Goal: Task Accomplishment & Management: Manage account settings

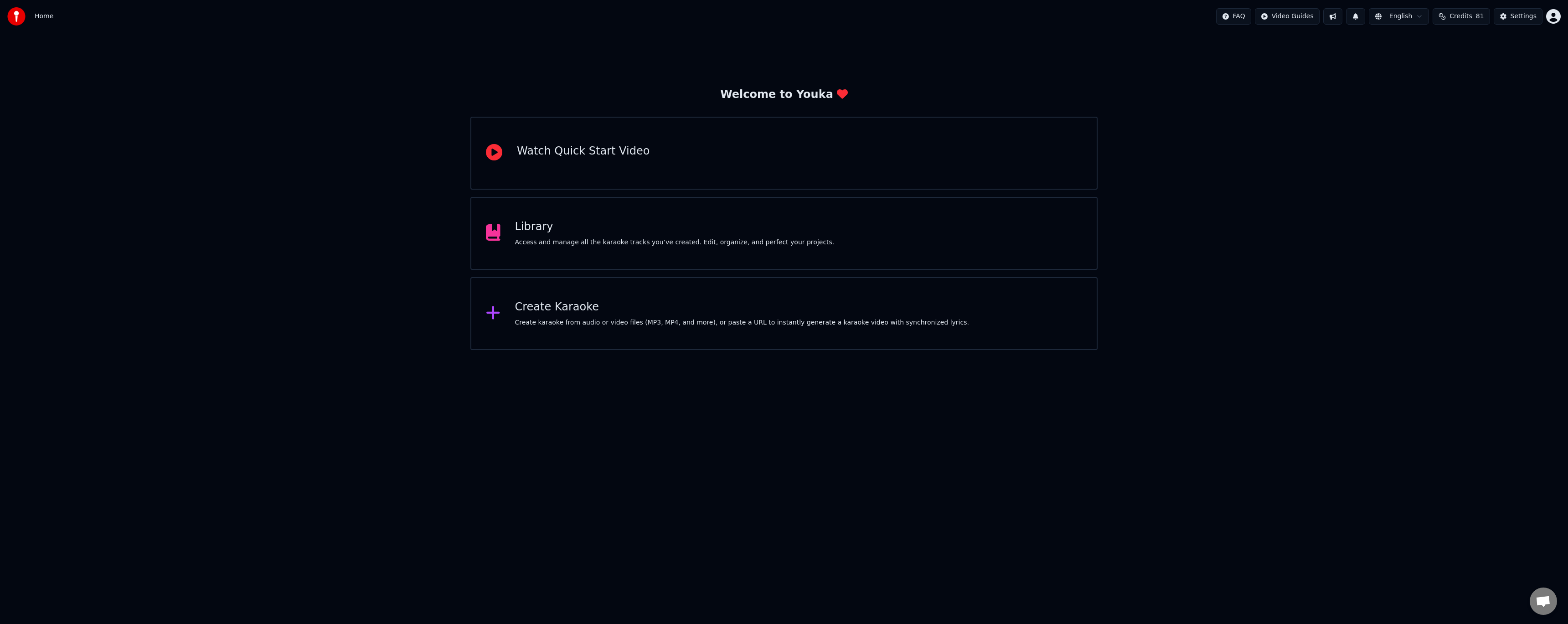
click at [606, 244] on div "Access and manage all the karaoke tracks you’ve created. Edit, organize, and pe…" at bounding box center [675, 242] width 320 height 9
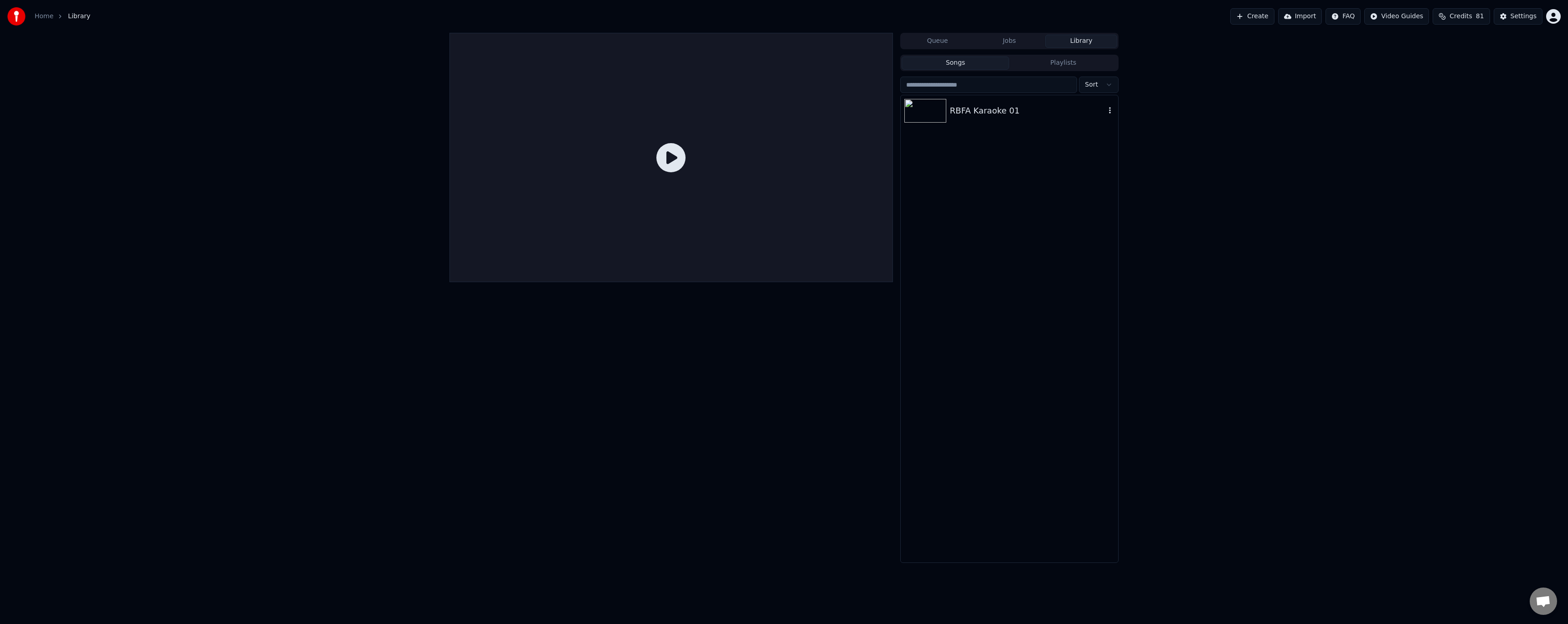
click at [1018, 101] on div "RBFA Karaoke 01" at bounding box center [1009, 110] width 217 height 31
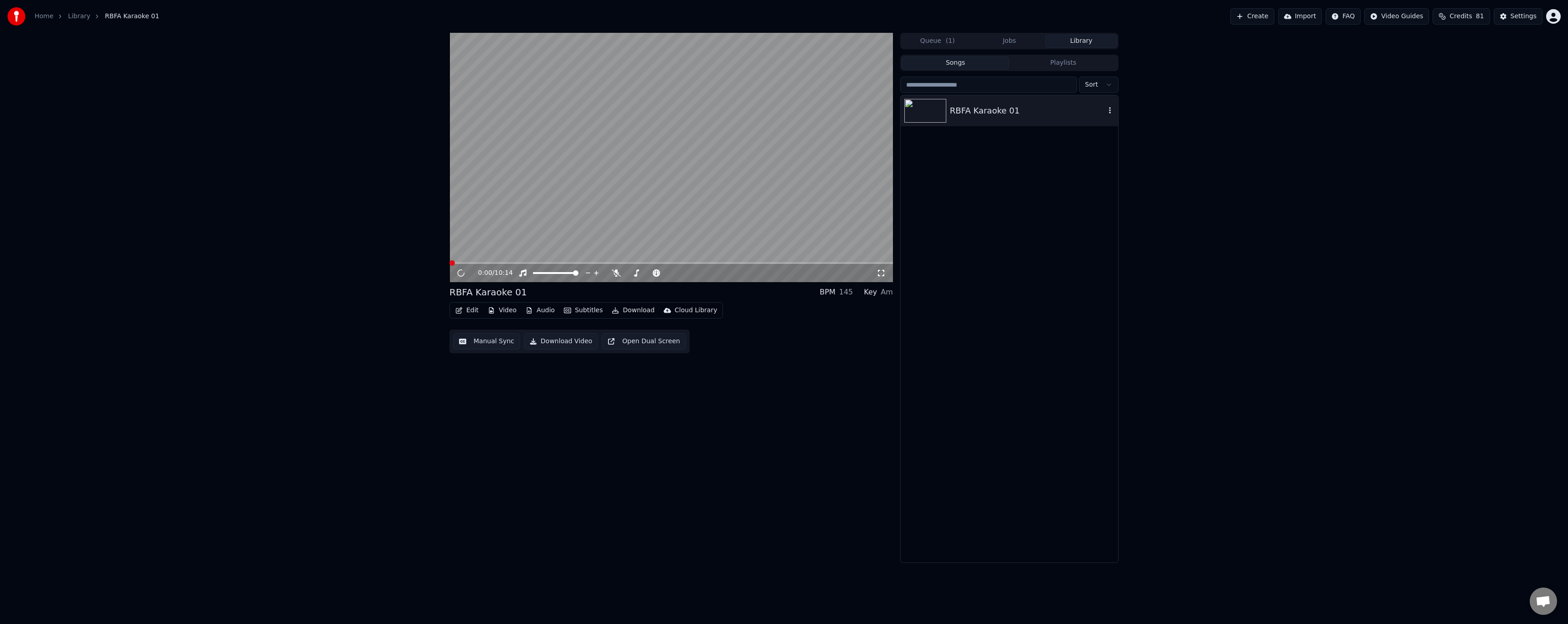
click at [1110, 111] on icon "button" at bounding box center [1110, 109] width 2 height 6
click at [1033, 116] on div "RBFA Karaoke 01" at bounding box center [1028, 110] width 156 height 13
click at [463, 273] on icon at bounding box center [460, 273] width 4 height 5
click at [470, 309] on button "Edit" at bounding box center [467, 309] width 31 height 13
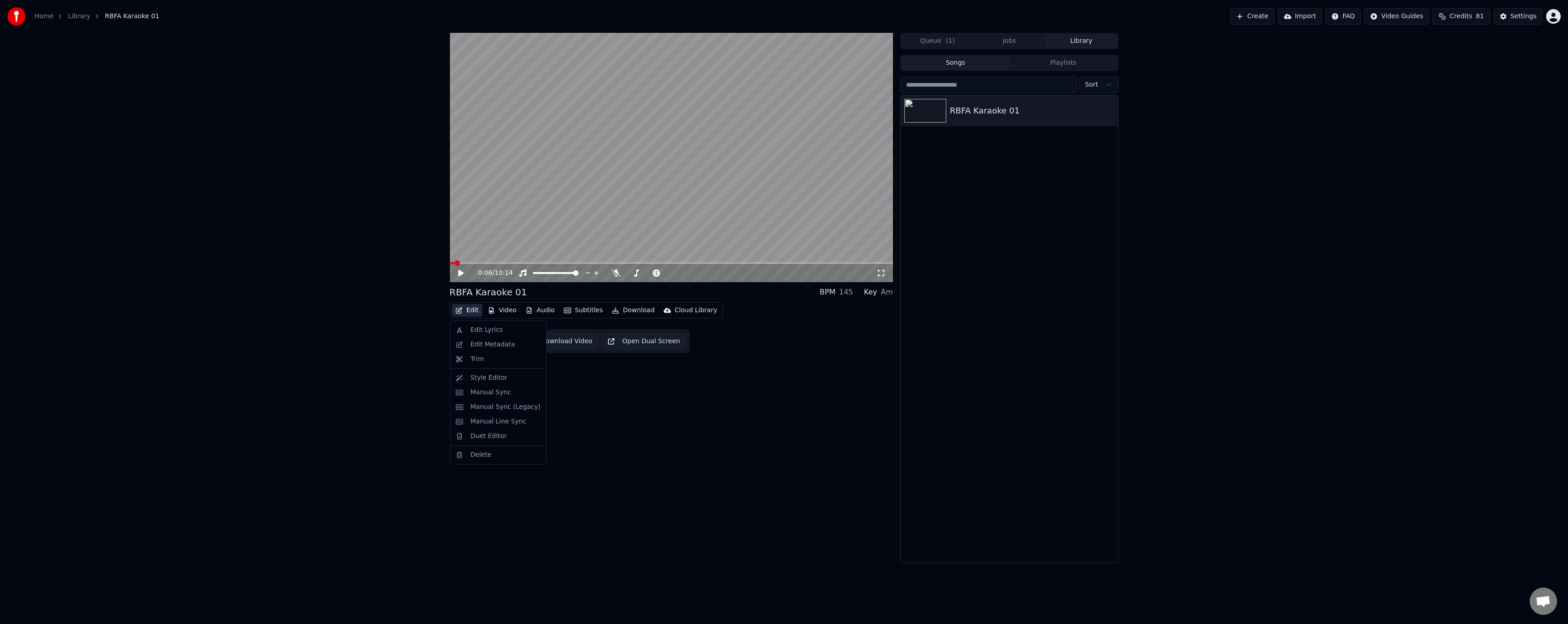
click at [470, 309] on button "Edit" at bounding box center [467, 309] width 31 height 13
click at [80, 19] on link "Library" at bounding box center [79, 16] width 22 height 9
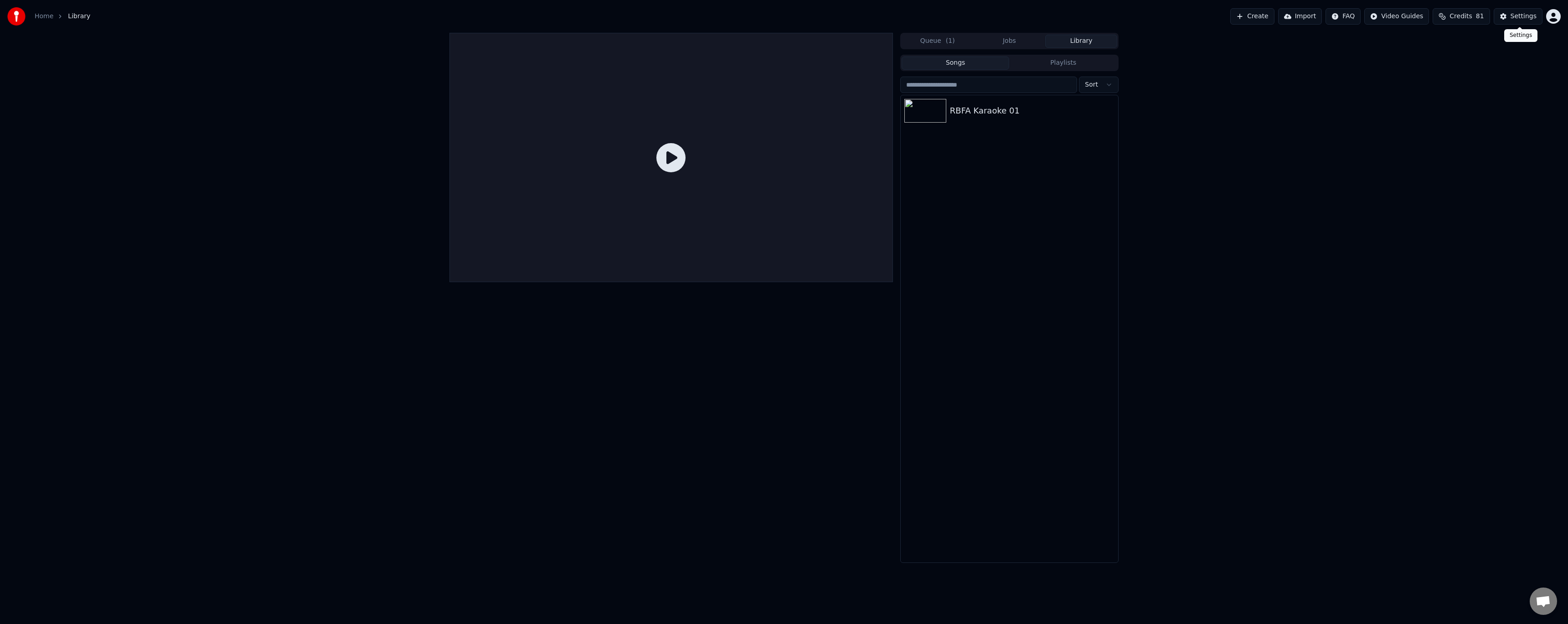
click at [1517, 16] on div "Settings" at bounding box center [1524, 16] width 26 height 9
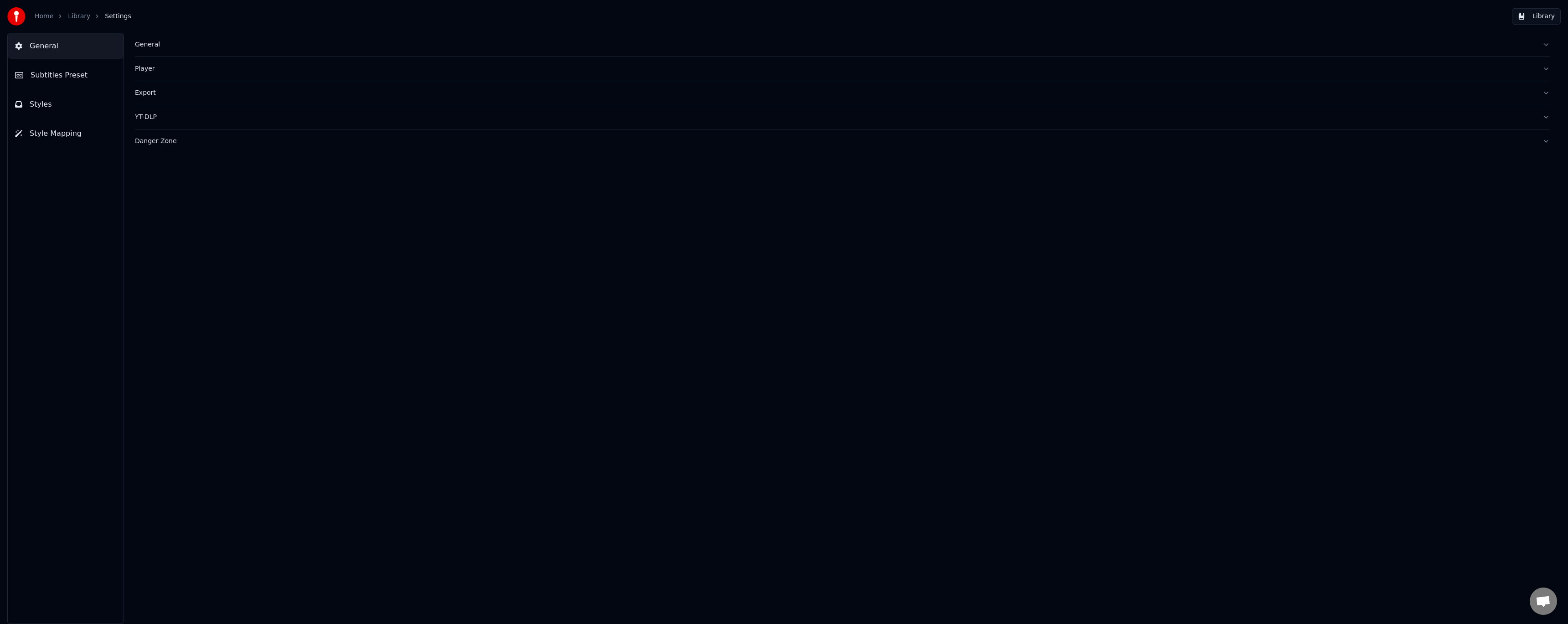
click at [82, 79] on button "Subtitles Preset" at bounding box center [65, 75] width 115 height 26
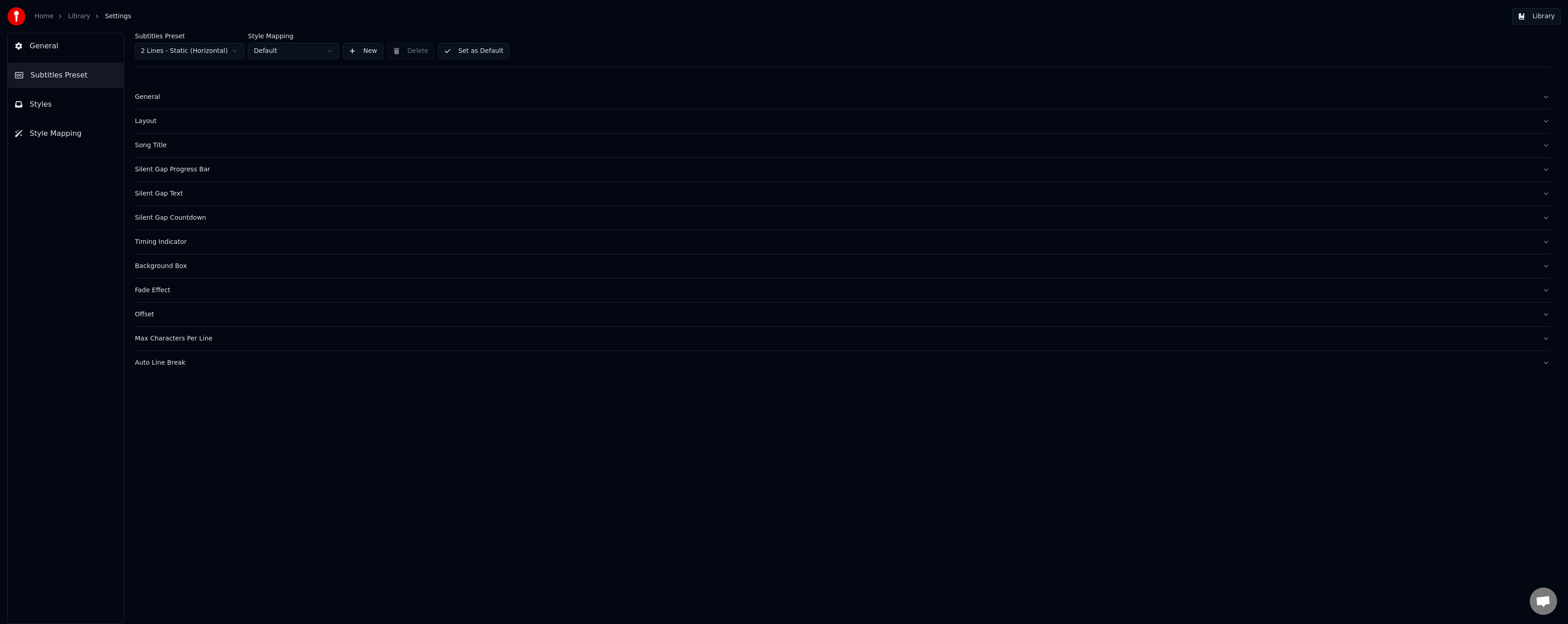
click at [141, 97] on div "General" at bounding box center [835, 97] width 1400 height 9
click at [147, 97] on div "General" at bounding box center [835, 97] width 1400 height 9
click at [151, 120] on div "Layout" at bounding box center [835, 121] width 1400 height 9
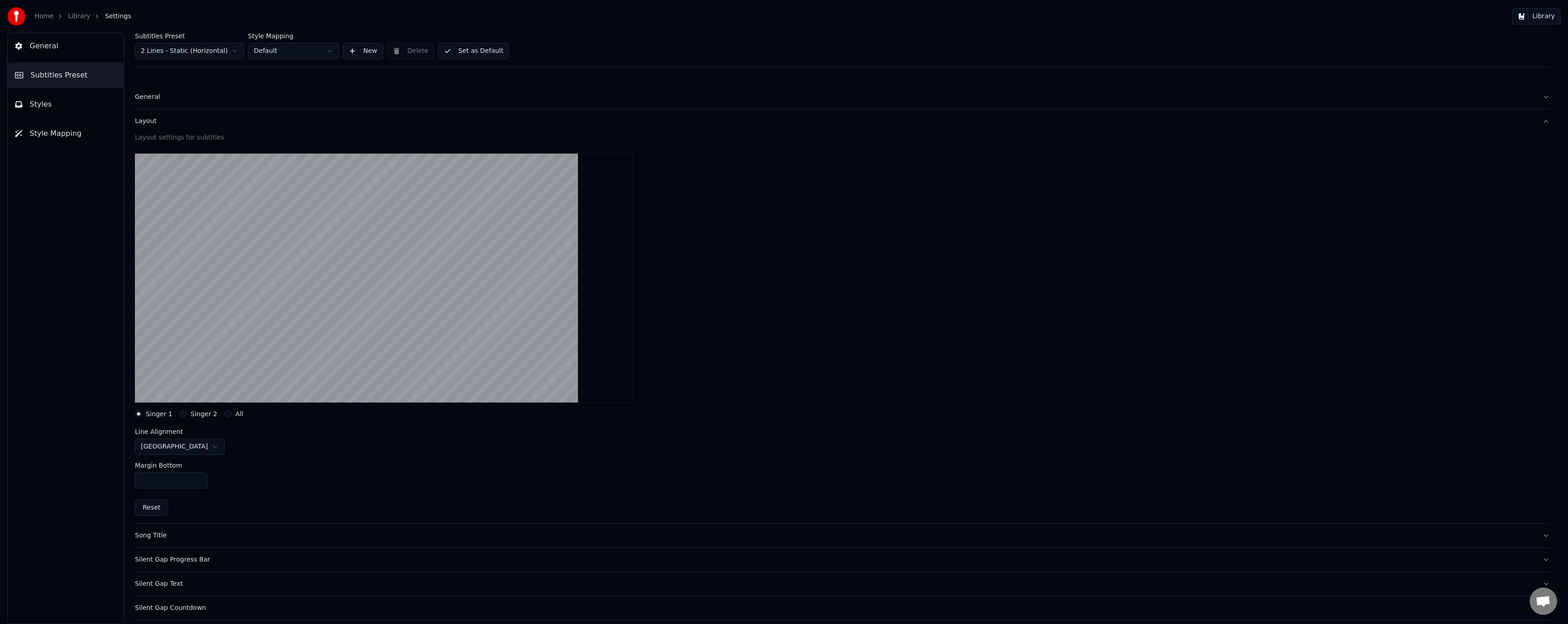
click at [150, 122] on div "Layout" at bounding box center [835, 121] width 1400 height 9
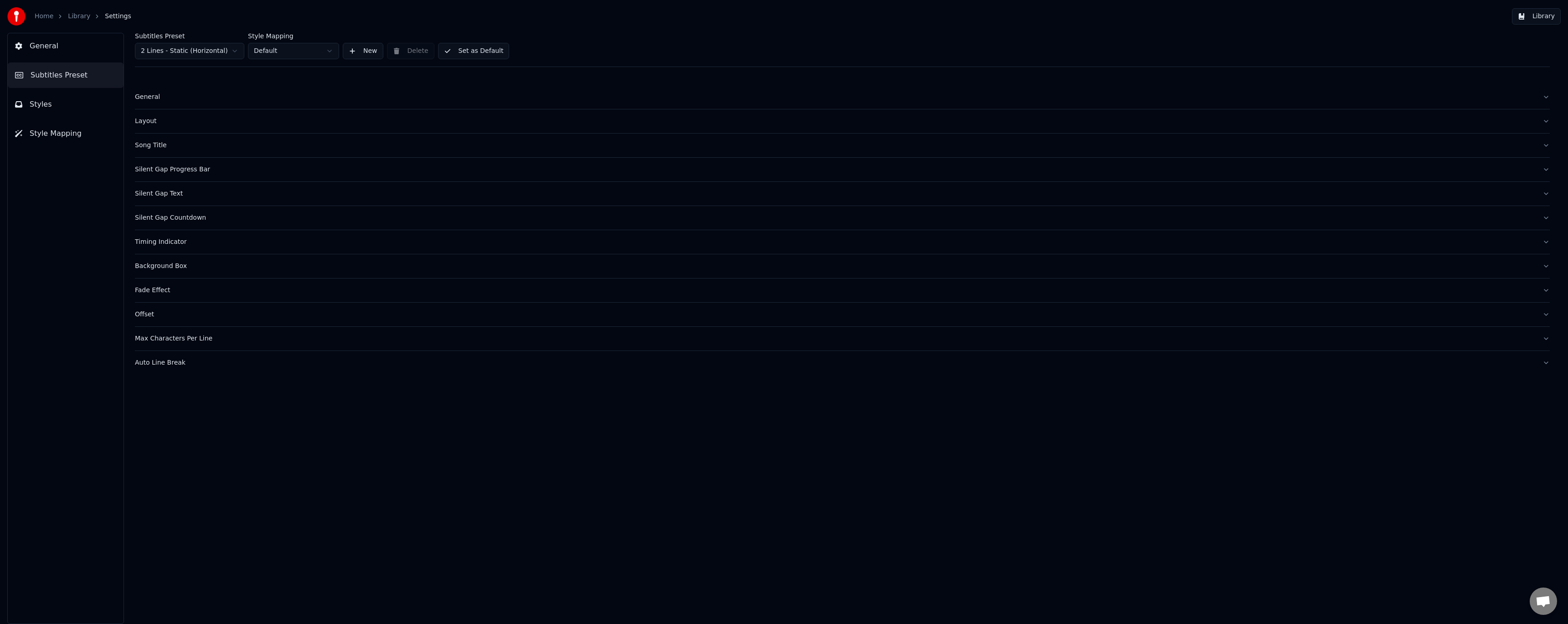
click at [169, 169] on div "Silent Gap Progress Bar" at bounding box center [835, 169] width 1400 height 9
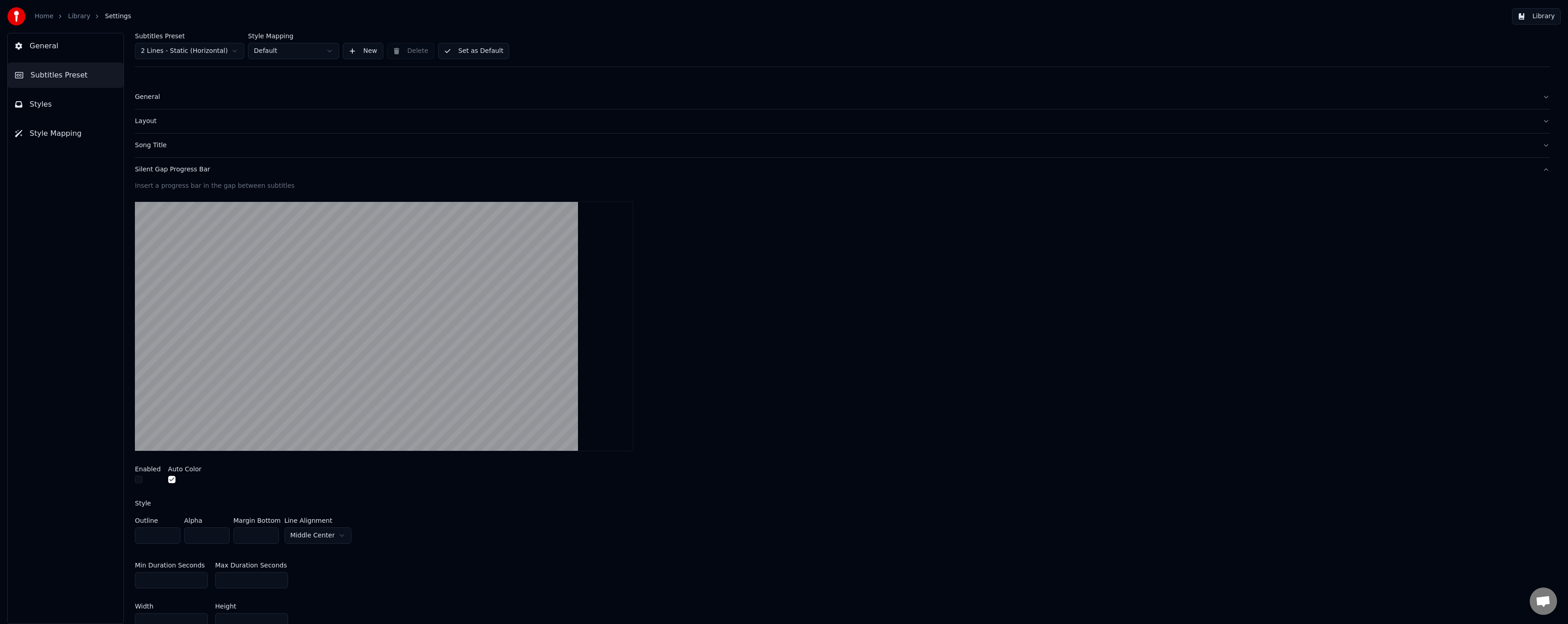
click at [169, 172] on div "Silent Gap Progress Bar" at bounding box center [835, 169] width 1400 height 9
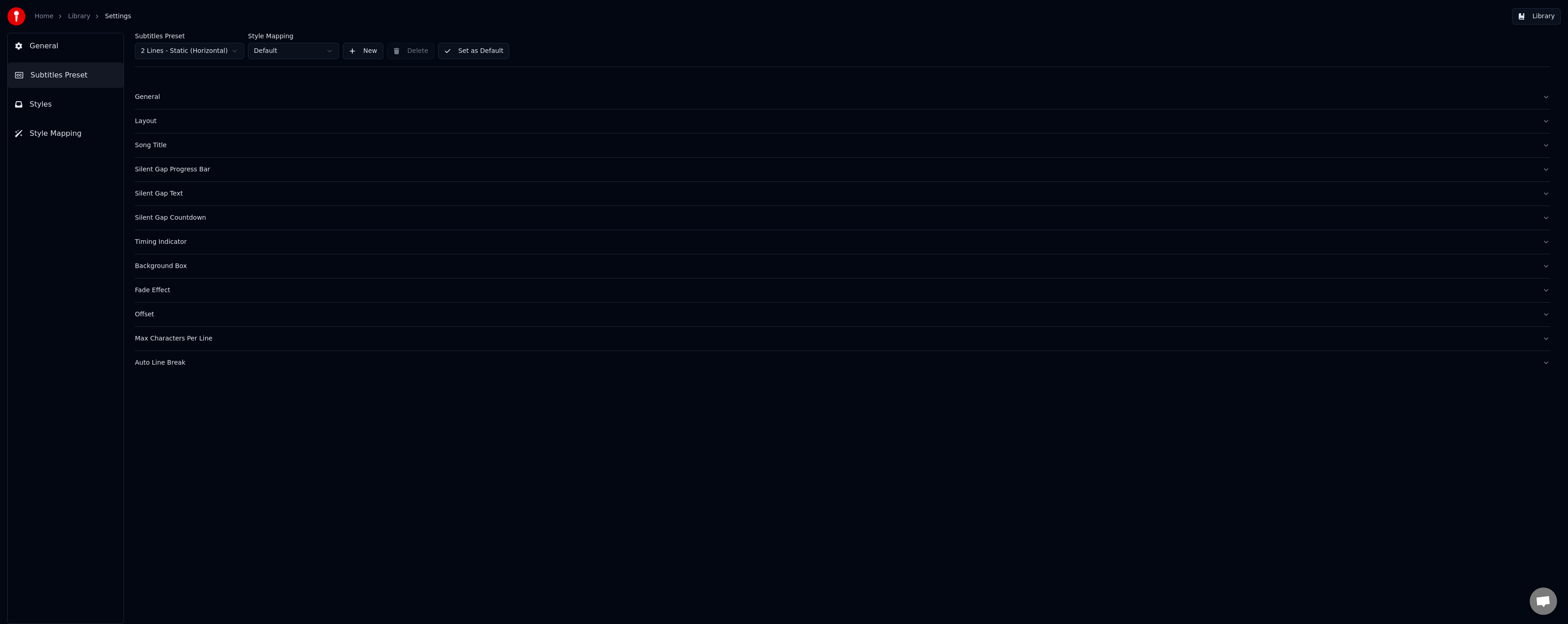
click at [170, 241] on div "Timing Indicator" at bounding box center [835, 242] width 1400 height 9
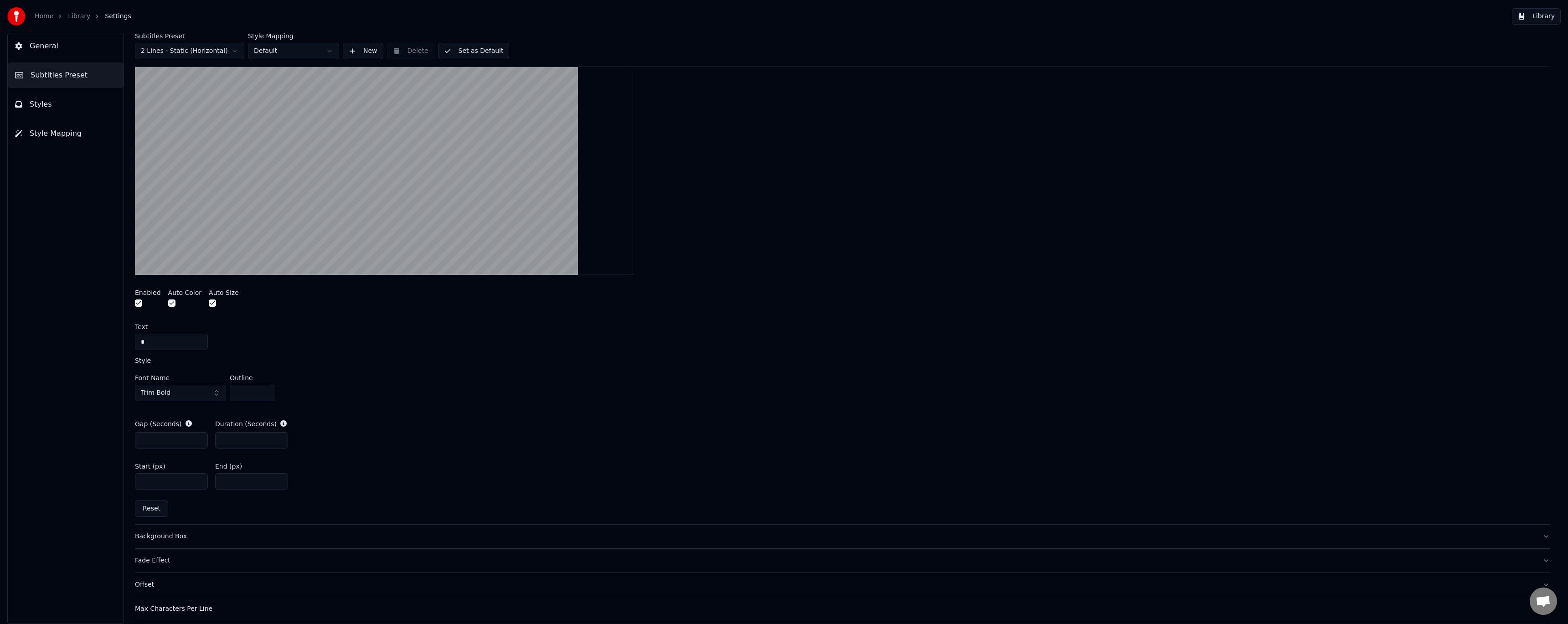
scroll to position [243, 0]
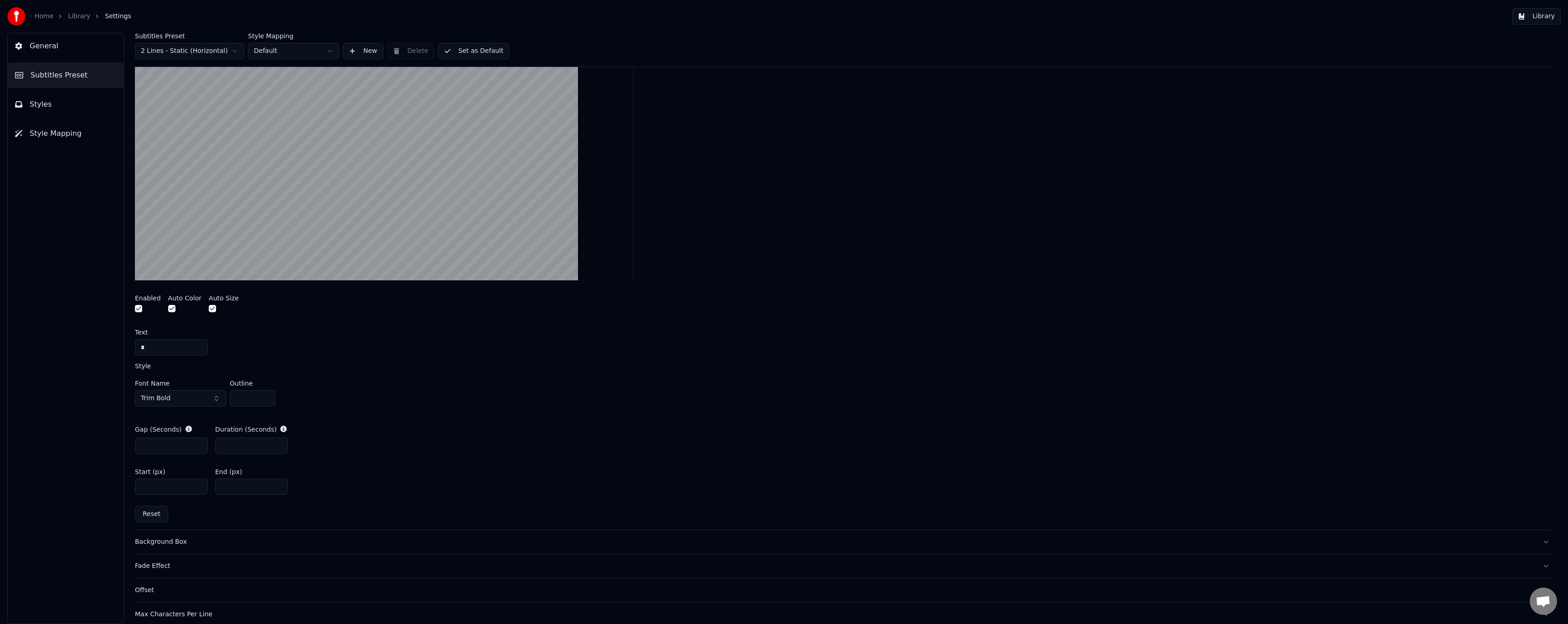
click at [209, 308] on button "button" at bounding box center [212, 309] width 8 height 8
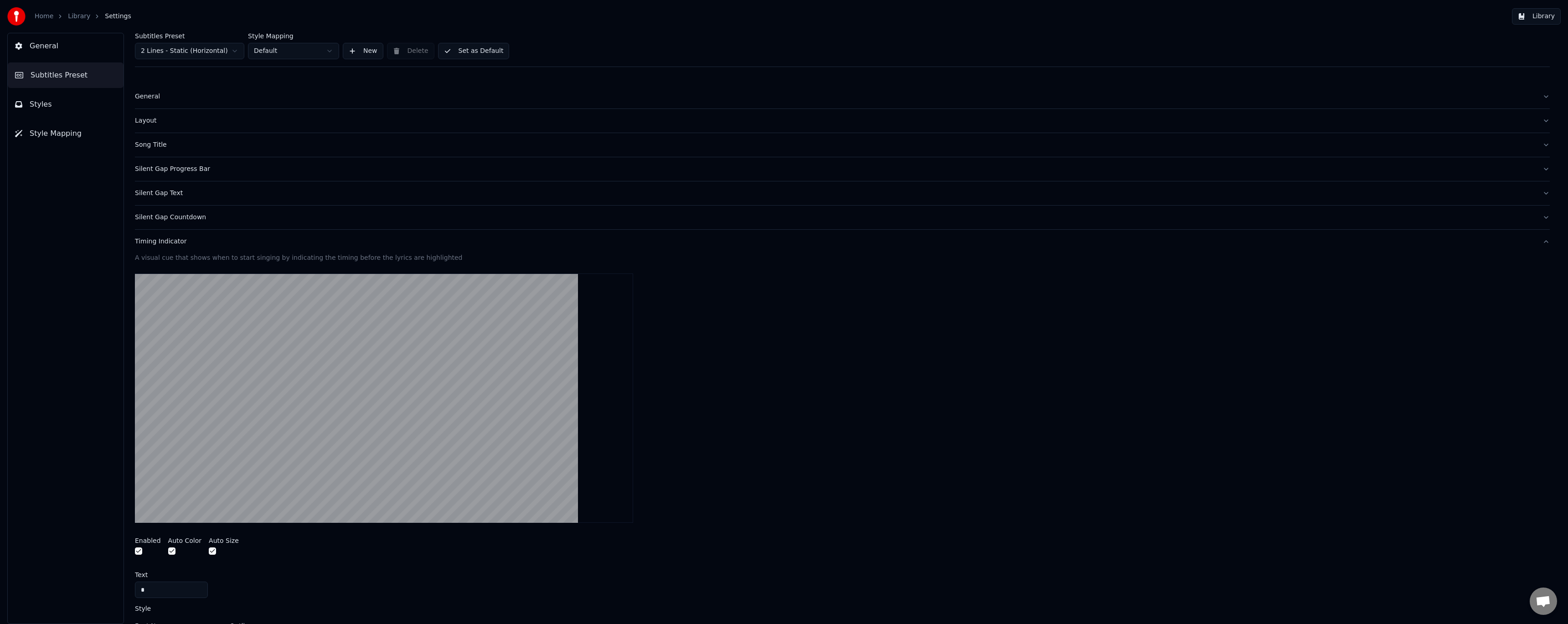
scroll to position [0, 0]
click at [177, 239] on div "Timing Indicator" at bounding box center [835, 242] width 1400 height 9
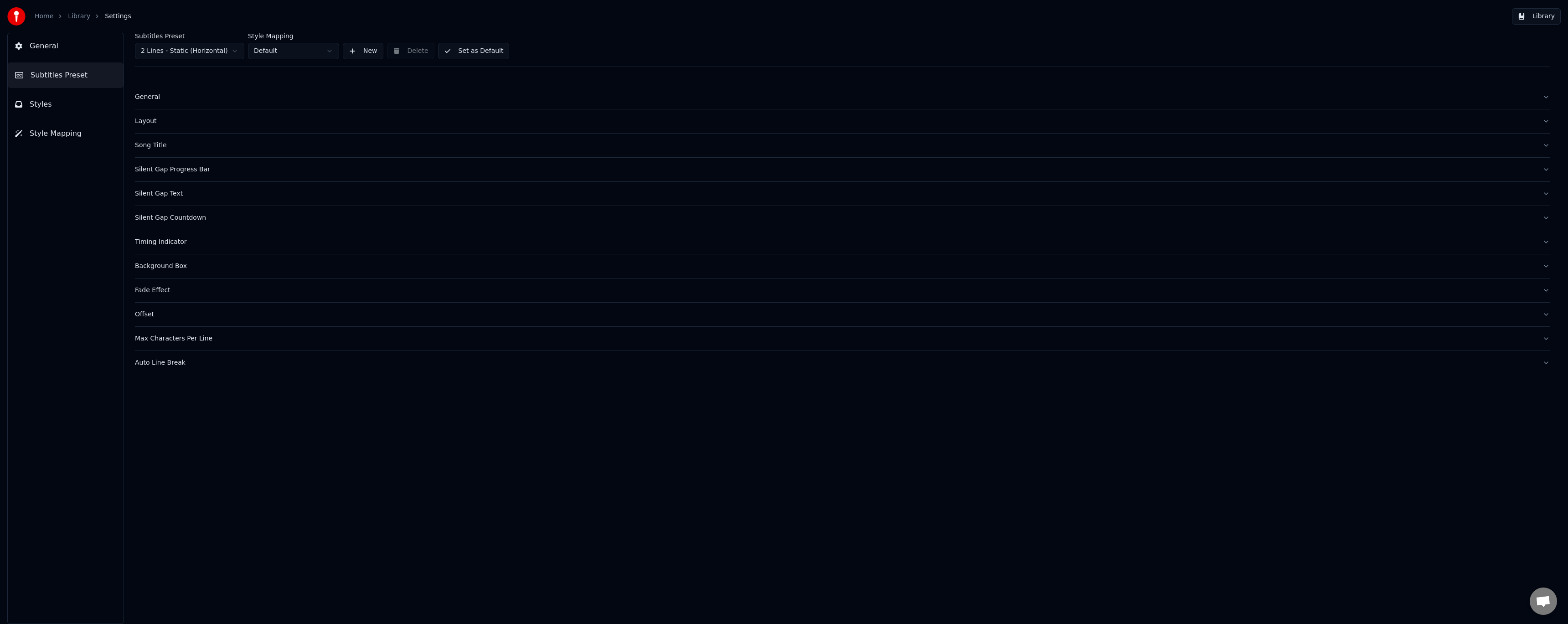
click at [147, 315] on div "Offset" at bounding box center [835, 314] width 1400 height 9
click at [146, 315] on div "Offset" at bounding box center [835, 314] width 1400 height 9
click at [170, 360] on div "Auto Line Break" at bounding box center [835, 362] width 1400 height 9
click at [163, 365] on div "Auto Line Break" at bounding box center [835, 362] width 1400 height 9
click at [1539, 18] on button "Library" at bounding box center [1536, 16] width 49 height 16
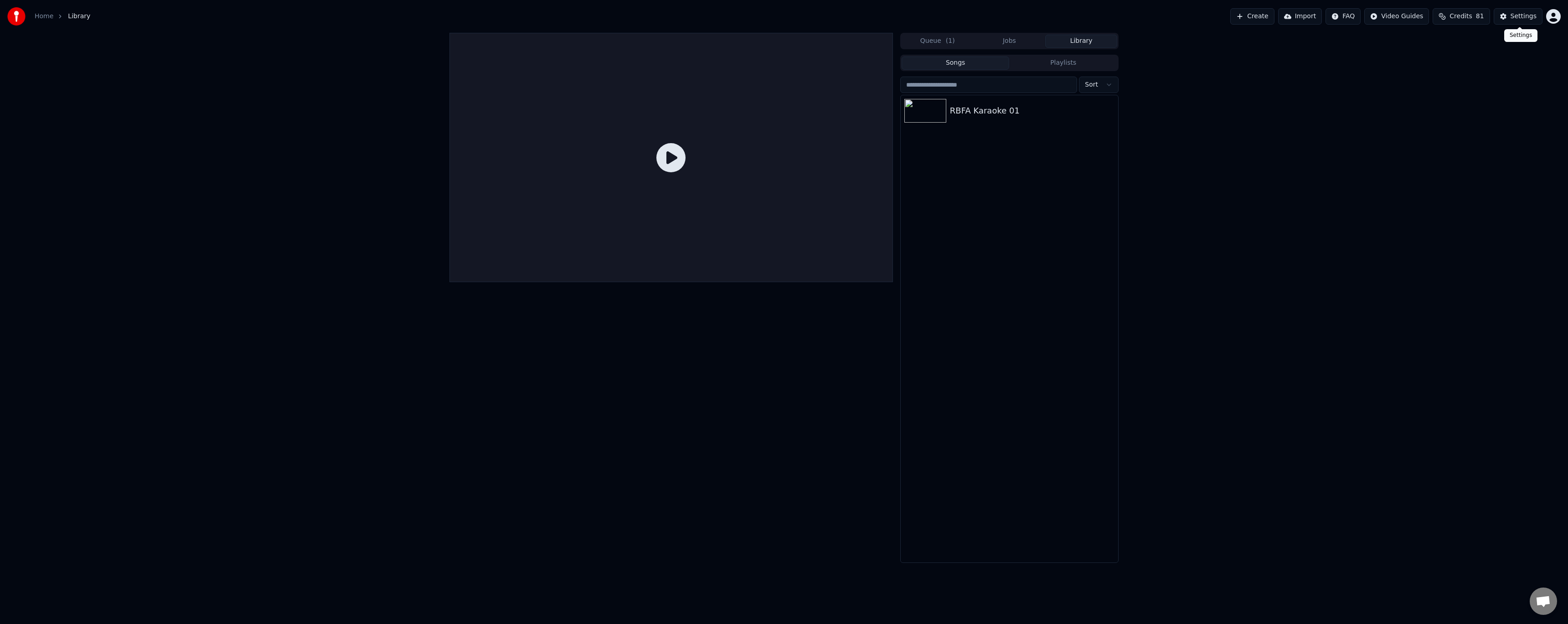
click at [1525, 17] on div "Settings" at bounding box center [1524, 16] width 26 height 9
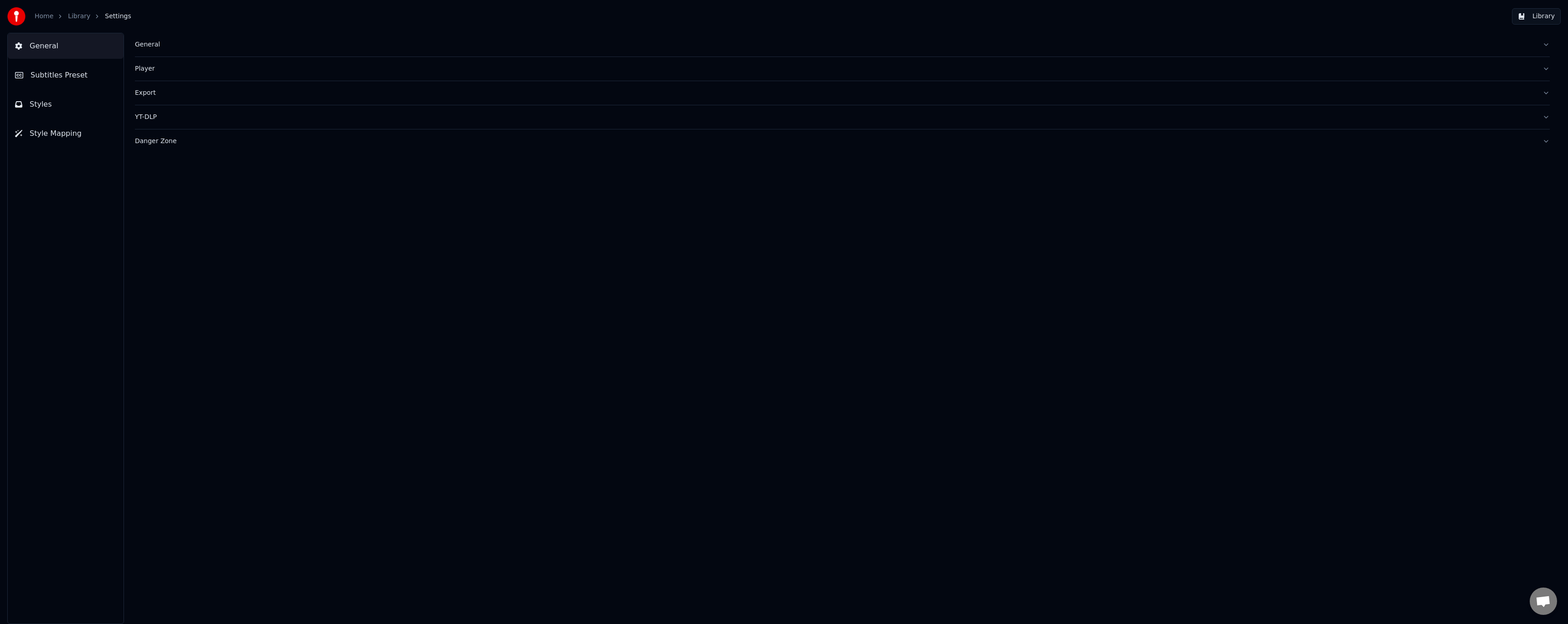
click at [64, 108] on button "Styles" at bounding box center [65, 104] width 115 height 26
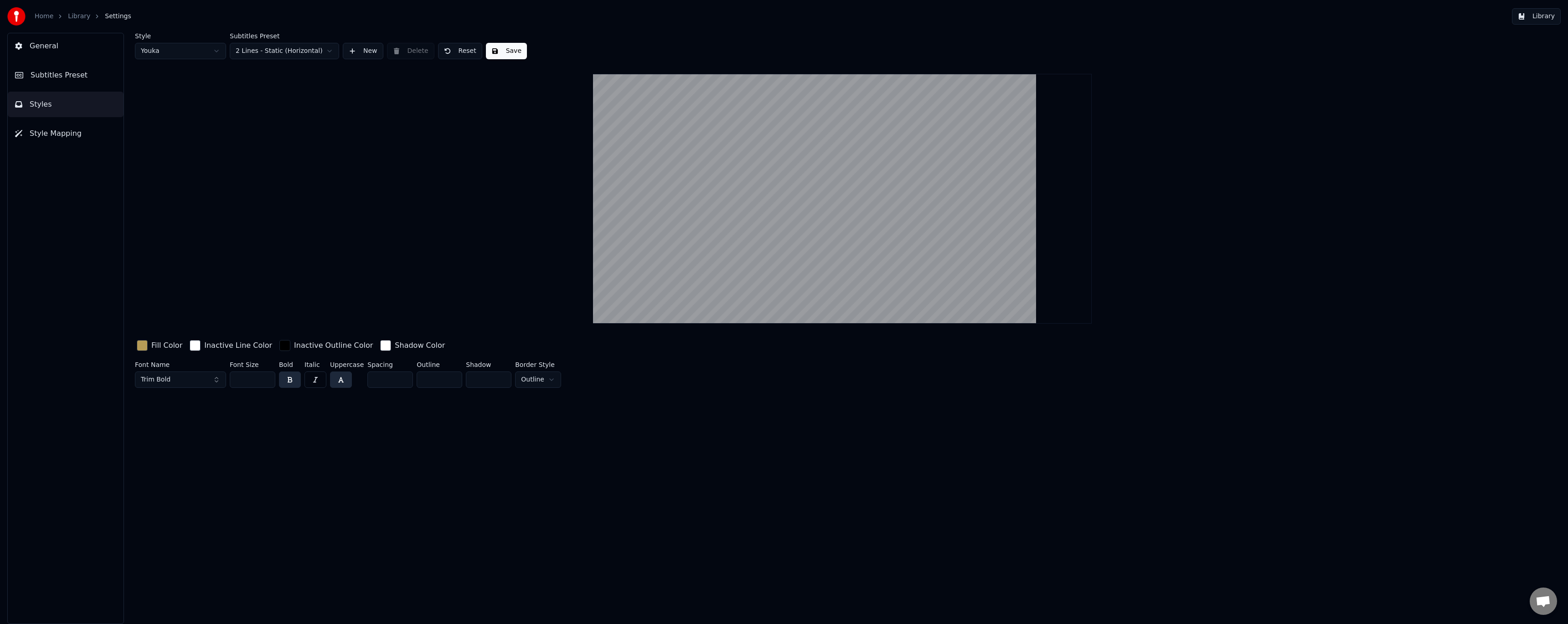
click at [66, 132] on span "Style Mapping" at bounding box center [56, 133] width 52 height 11
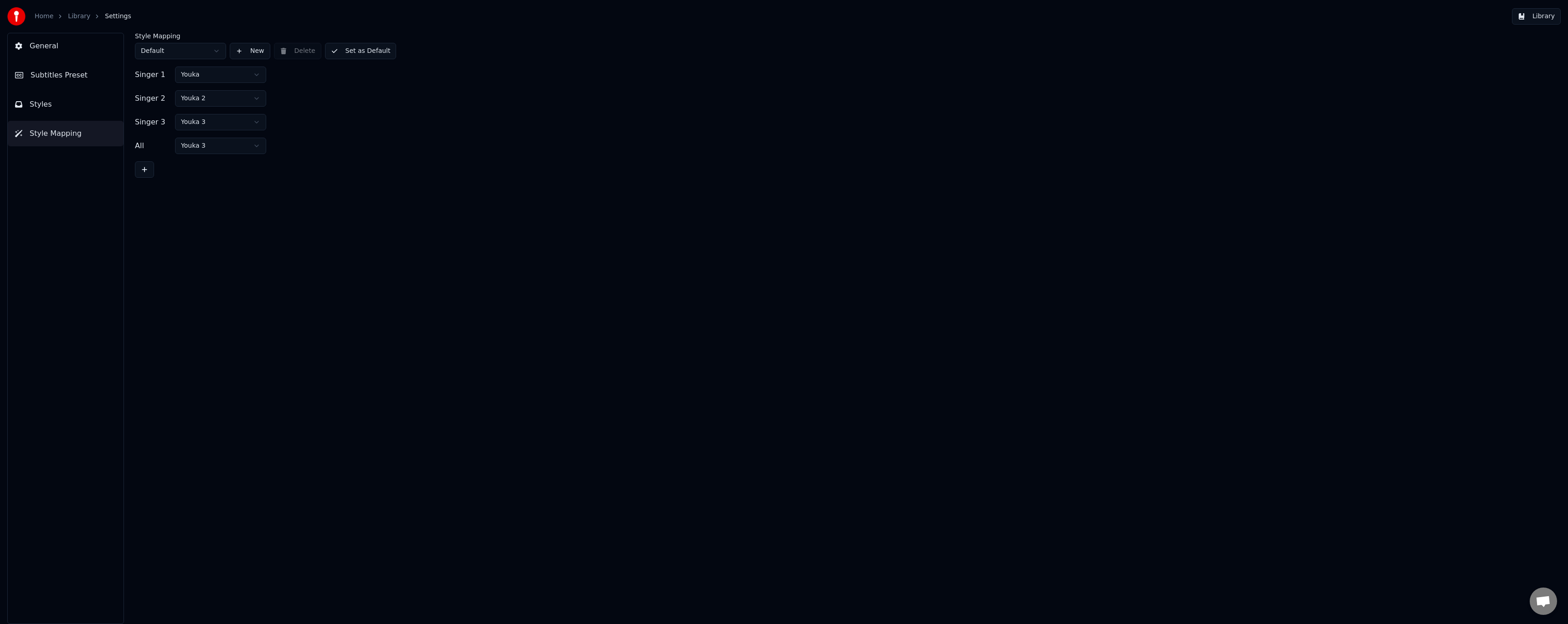
click at [68, 50] on button "General" at bounding box center [65, 46] width 115 height 26
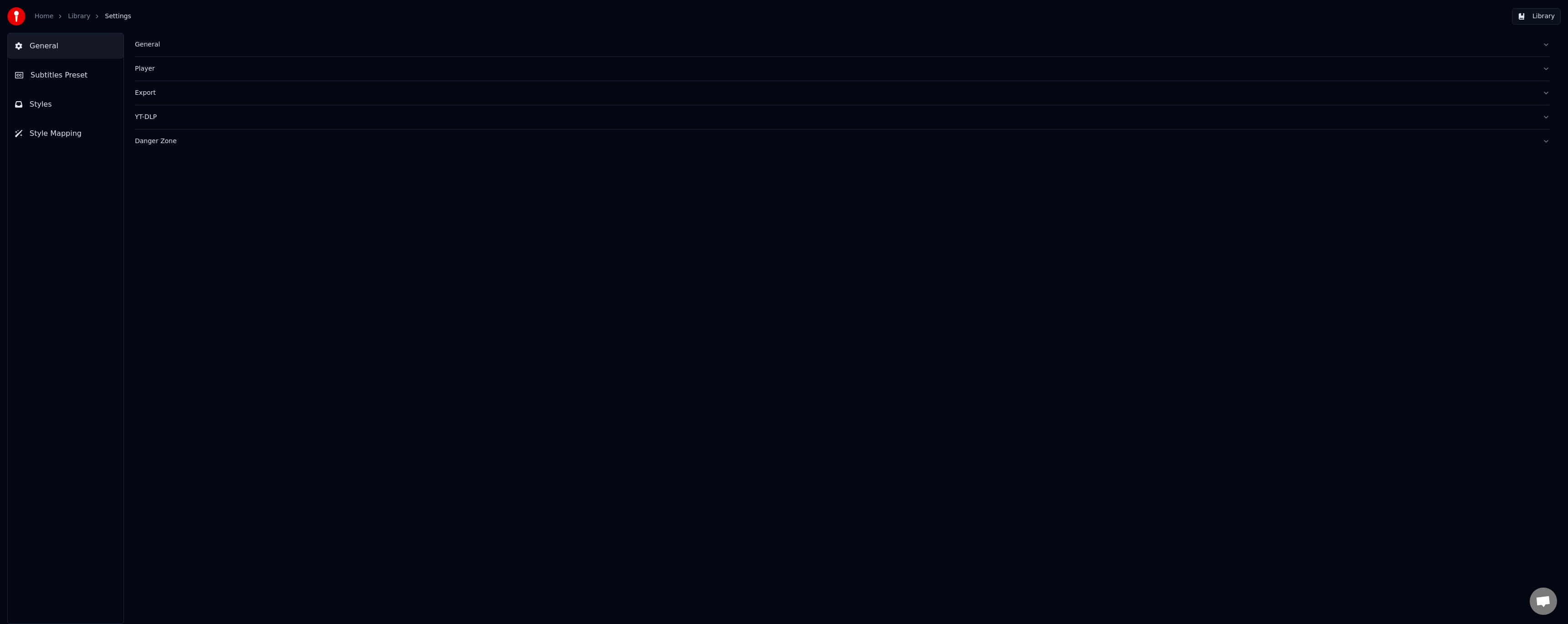
click at [151, 138] on div "Danger Zone" at bounding box center [835, 141] width 1400 height 9
click at [151, 121] on button "YT-DLP" at bounding box center [843, 117] width 1415 height 24
click at [193, 182] on html "Home Library Settings Library General Subtitles Preset Styles Style Mapping Gen…" at bounding box center [784, 312] width 1568 height 624
click at [154, 92] on div "Export" at bounding box center [835, 92] width 1400 height 9
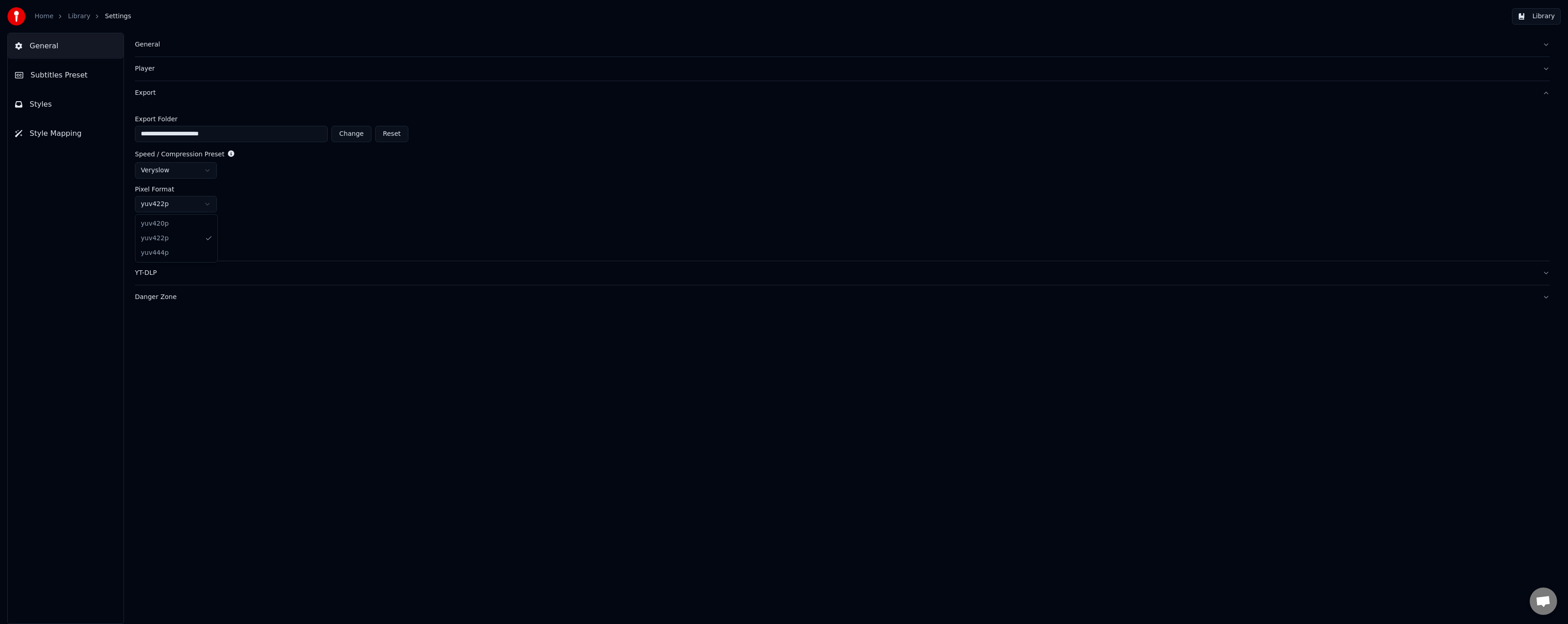
click at [210, 204] on html "**********" at bounding box center [784, 312] width 1568 height 624
click at [210, 171] on html "**********" at bounding box center [784, 312] width 1568 height 624
click at [293, 216] on div "**********" at bounding box center [843, 183] width 1415 height 156
click at [95, 69] on button "Subtitles Preset" at bounding box center [65, 75] width 115 height 26
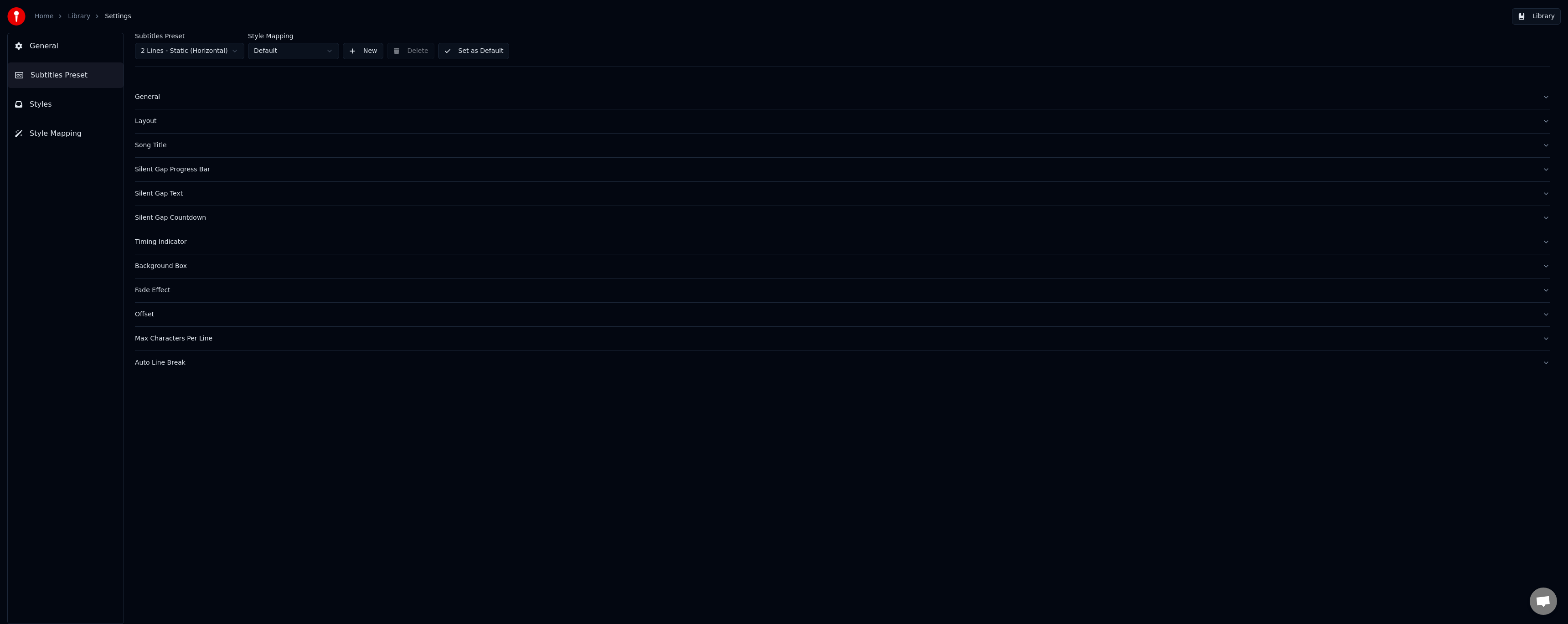
click at [168, 171] on div "Silent Gap Progress Bar" at bounding box center [835, 169] width 1400 height 9
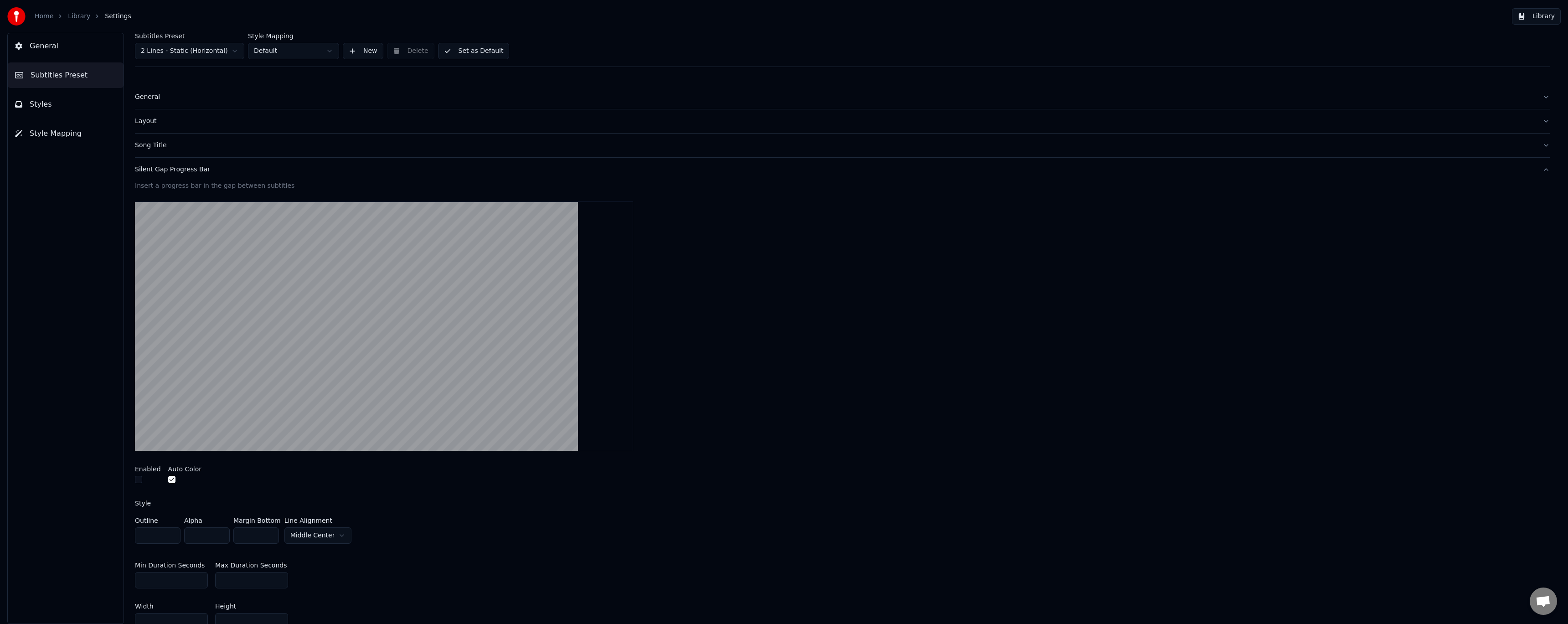
click at [175, 169] on div "Silent Gap Progress Bar" at bounding box center [835, 169] width 1400 height 9
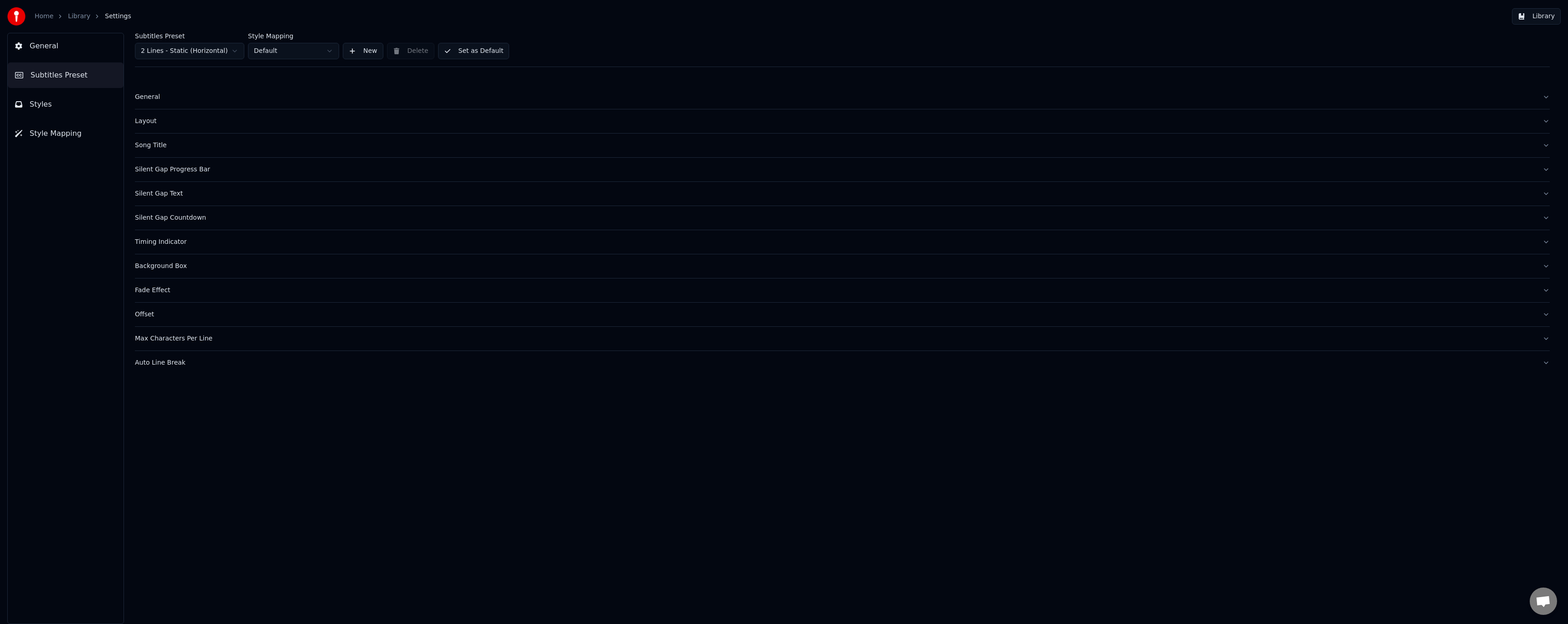
click at [167, 194] on div "Silent Gap Text" at bounding box center [835, 193] width 1400 height 9
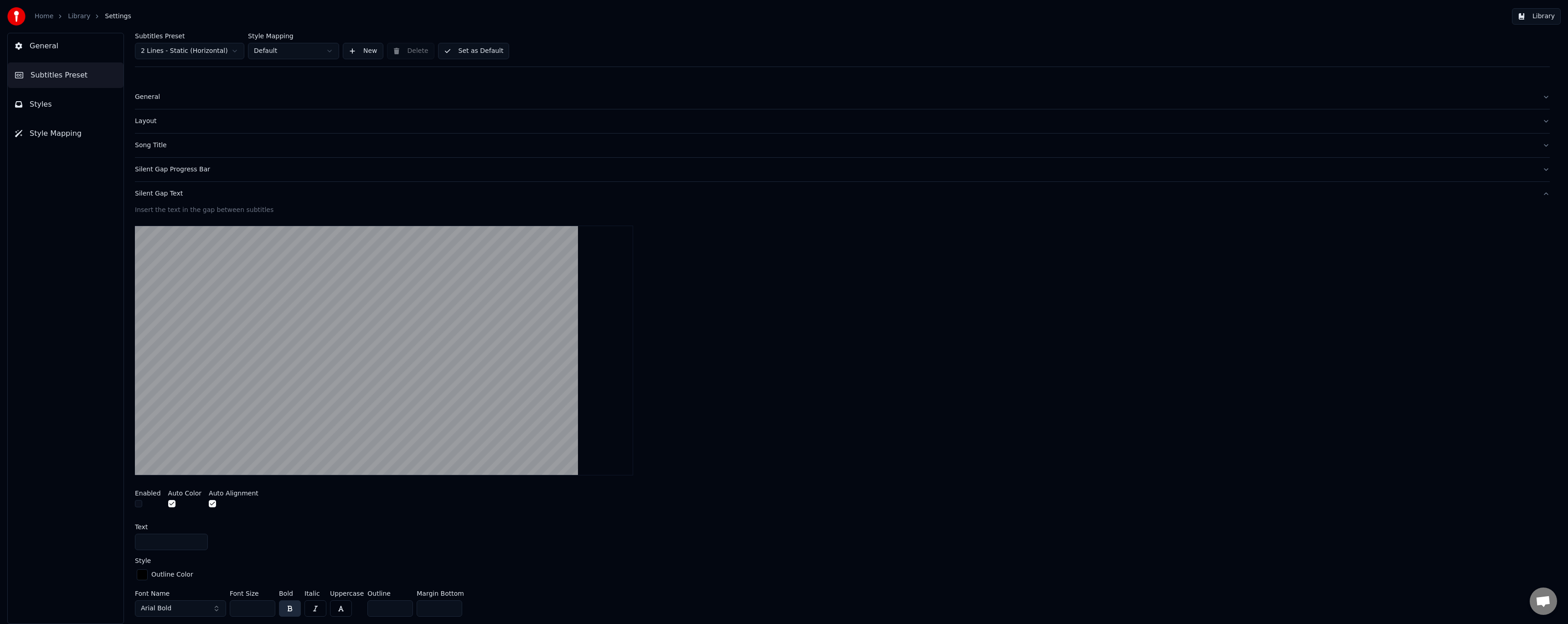
click at [175, 195] on div "Silent Gap Text" at bounding box center [835, 193] width 1400 height 9
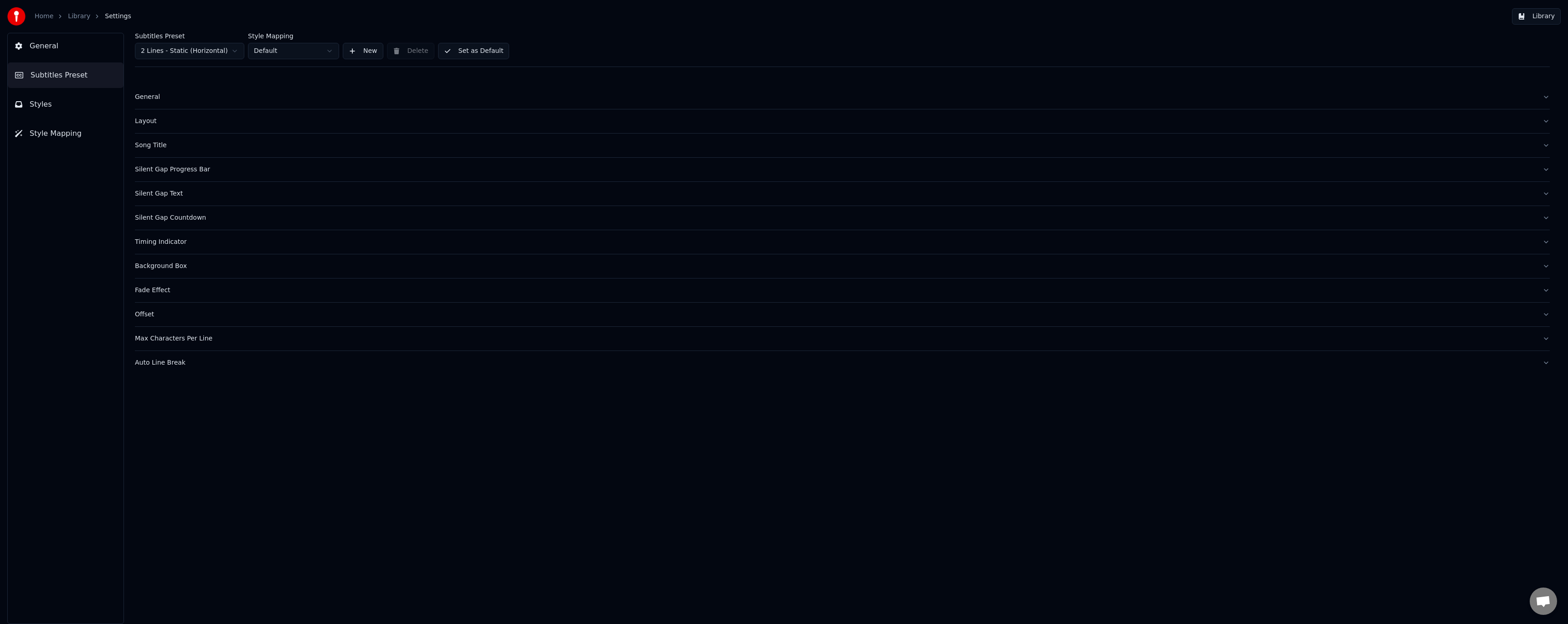
click at [186, 242] on div "Timing Indicator" at bounding box center [835, 242] width 1400 height 9
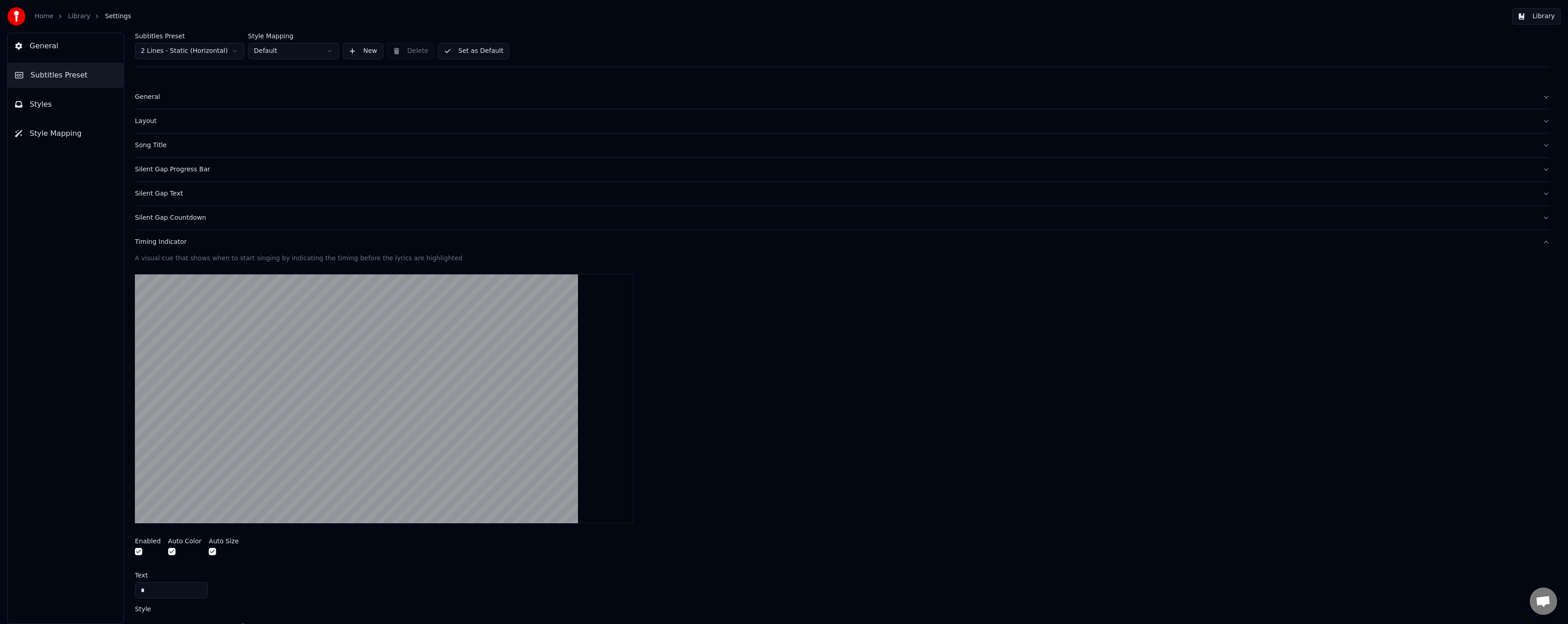
click at [176, 245] on div "Timing Indicator" at bounding box center [835, 242] width 1400 height 9
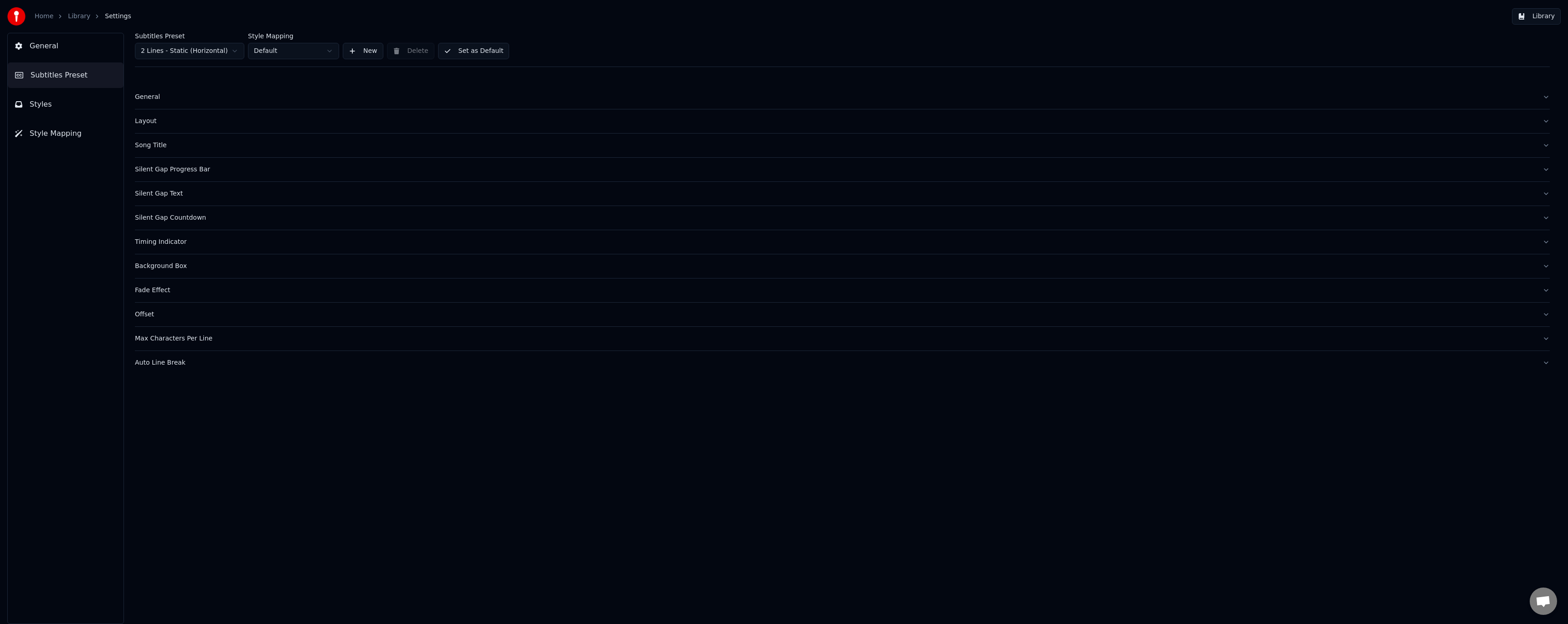
click at [72, 54] on button "General" at bounding box center [65, 46] width 115 height 26
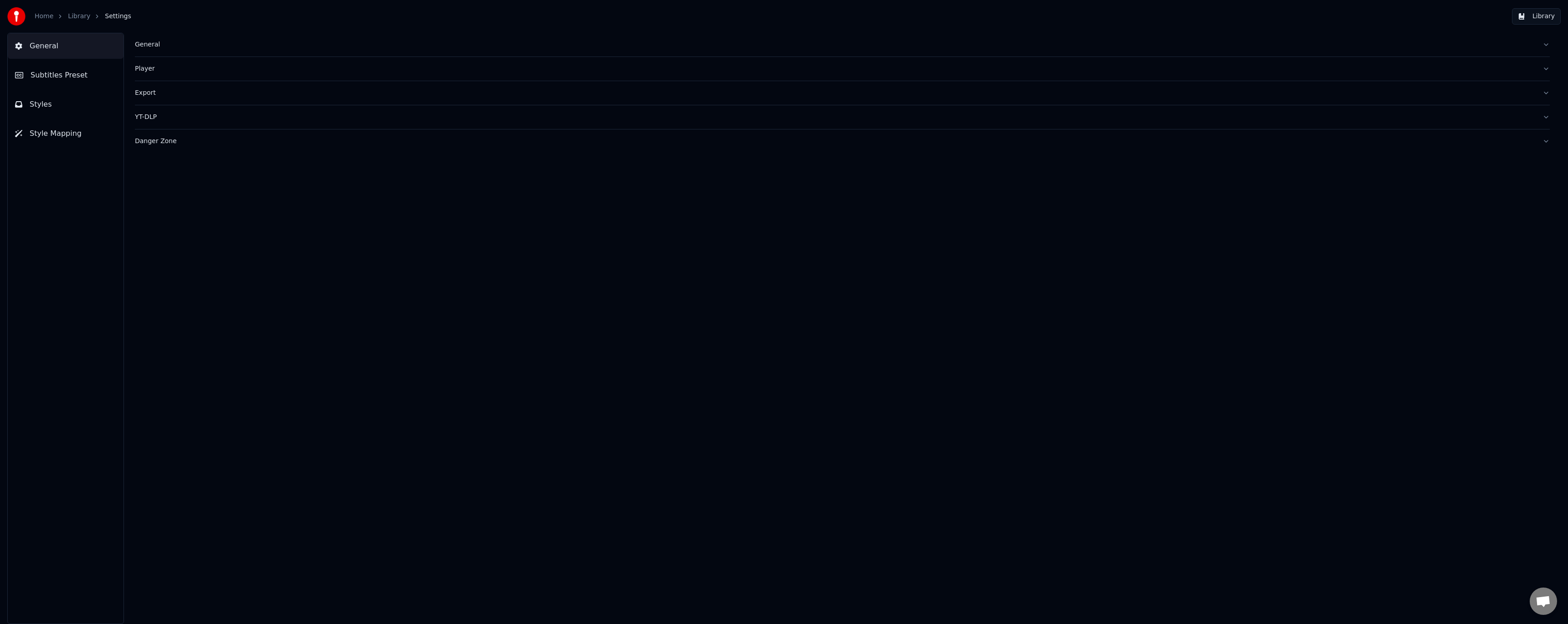
click at [82, 17] on link "Library" at bounding box center [79, 16] width 22 height 9
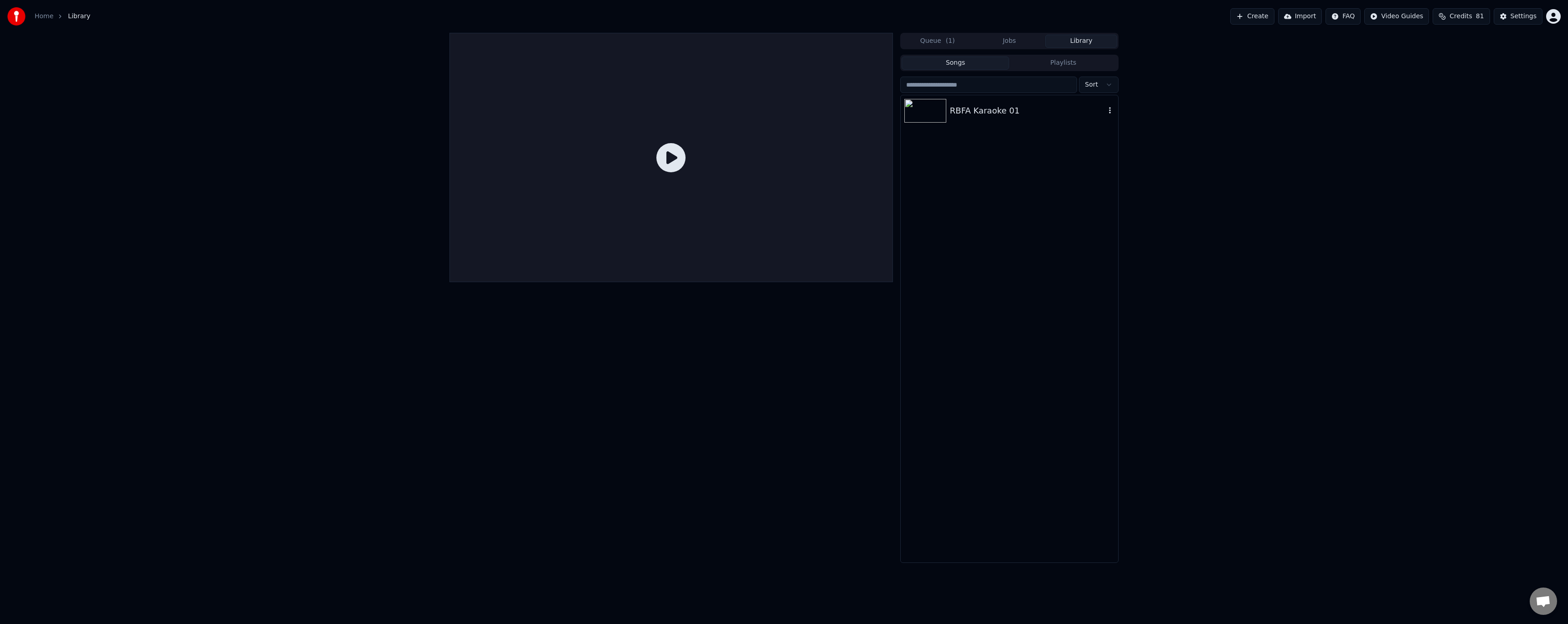
click at [1007, 117] on div "RBFA Karaoke 01" at bounding box center [1009, 110] width 217 height 31
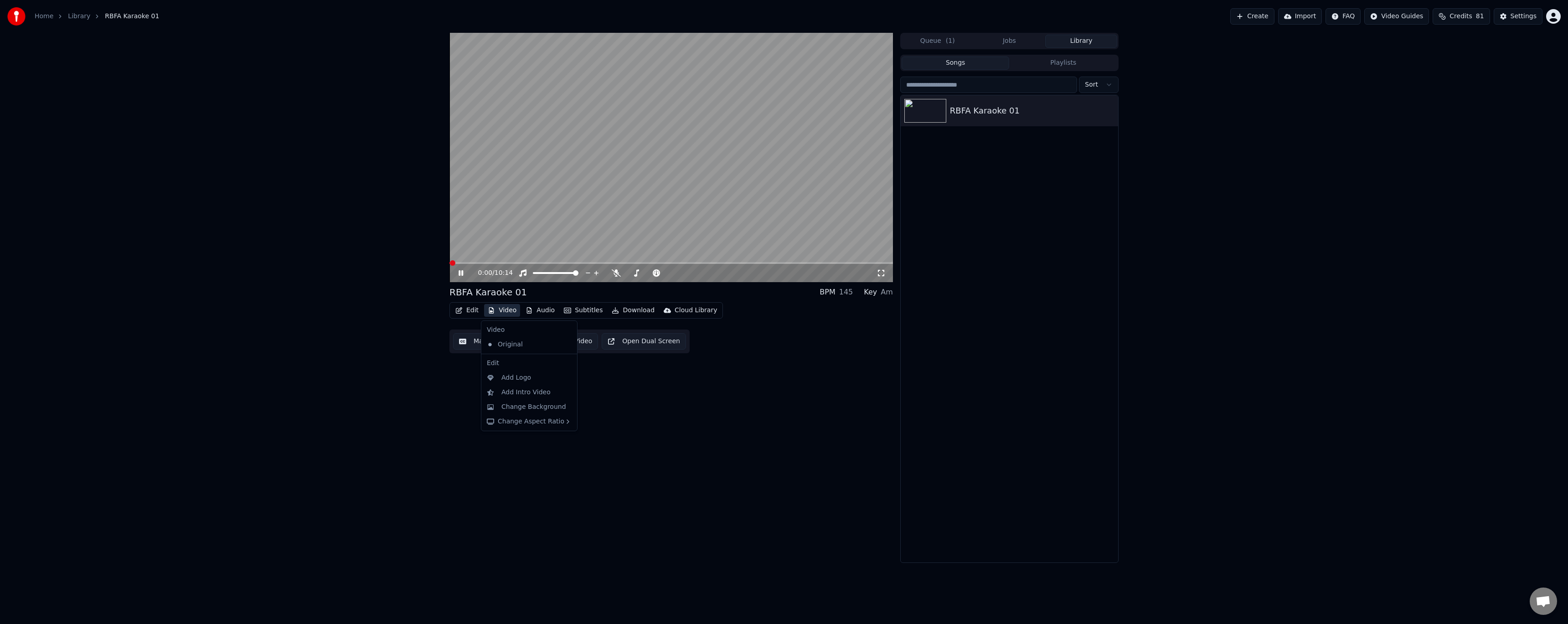
click at [505, 311] on button "Video" at bounding box center [502, 309] width 36 height 13
click at [543, 408] on div "Change Background" at bounding box center [534, 407] width 65 height 9
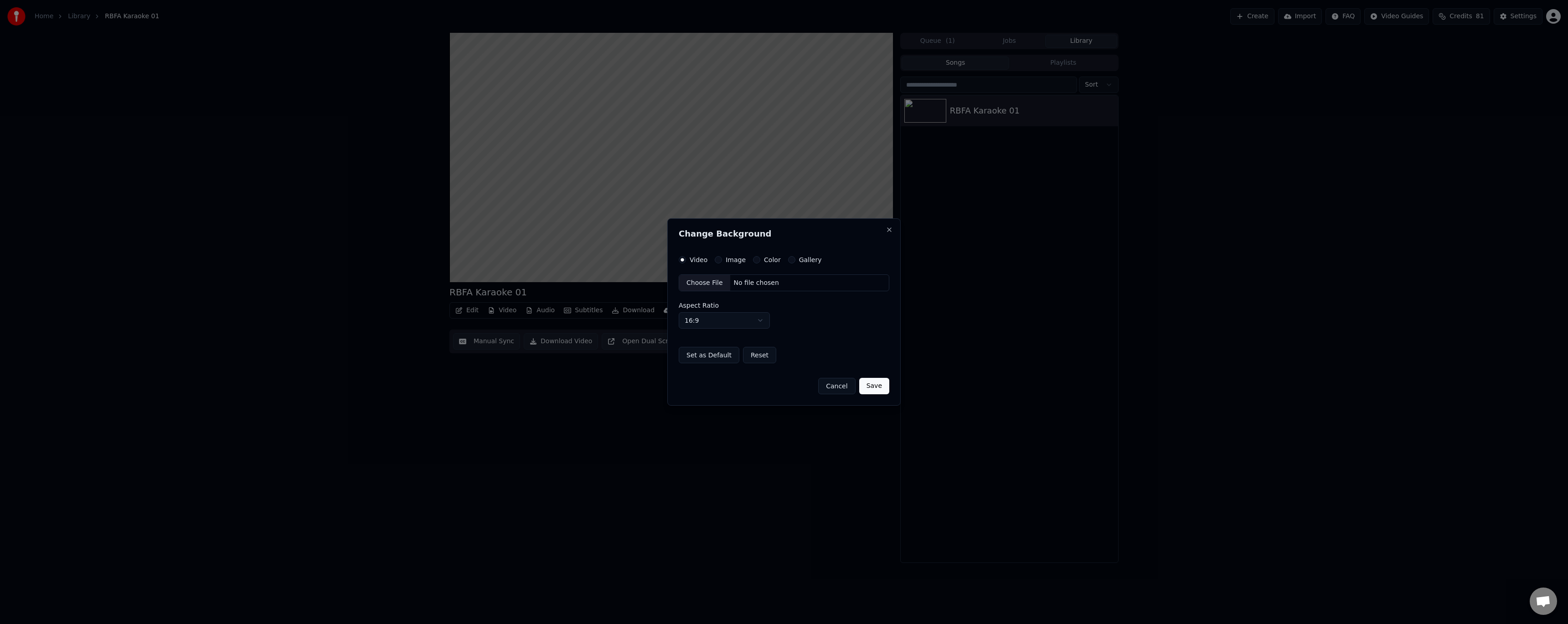
click at [755, 260] on button "Color" at bounding box center [756, 260] width 8 height 8
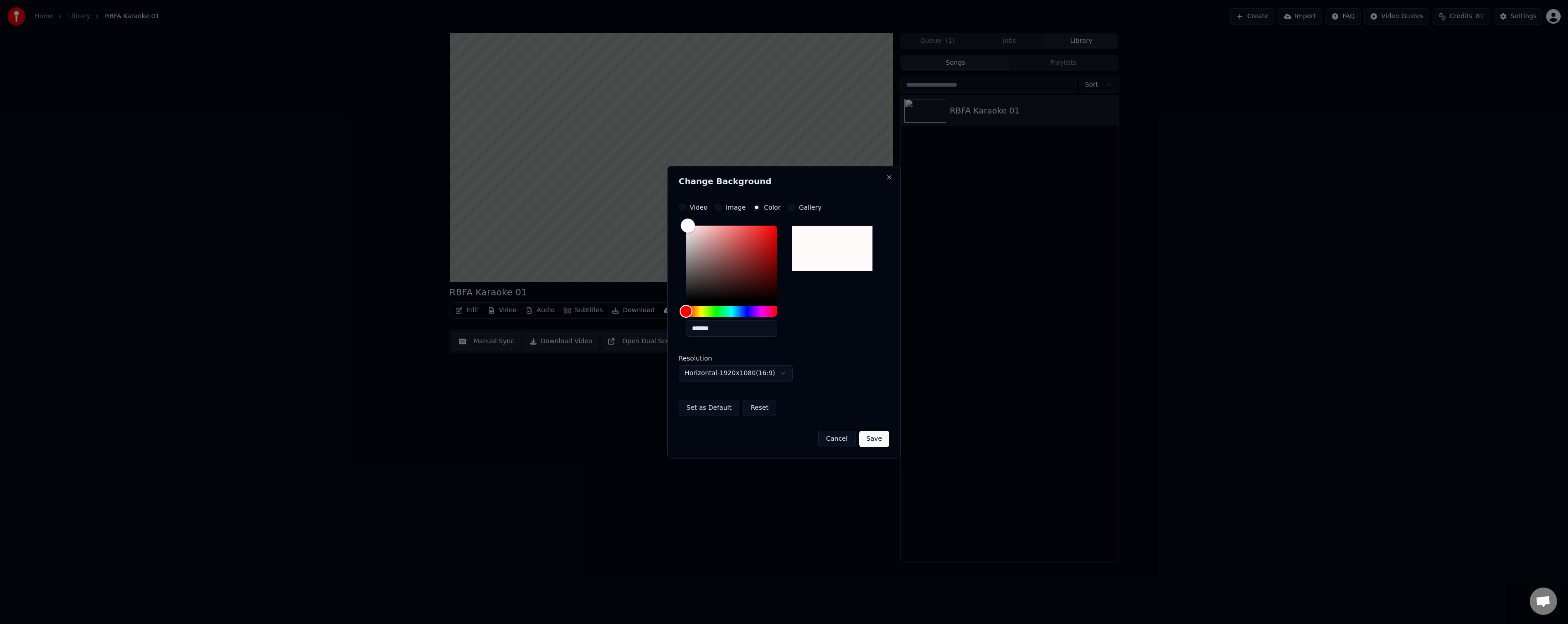
type input "*******"
drag, startPoint x: 689, startPoint y: 298, endPoint x: 674, endPoint y: 335, distance: 39.9
click at [674, 335] on div "**********" at bounding box center [784, 312] width 234 height 292
click at [770, 374] on body "**********" at bounding box center [784, 312] width 1568 height 624
select select "*********"
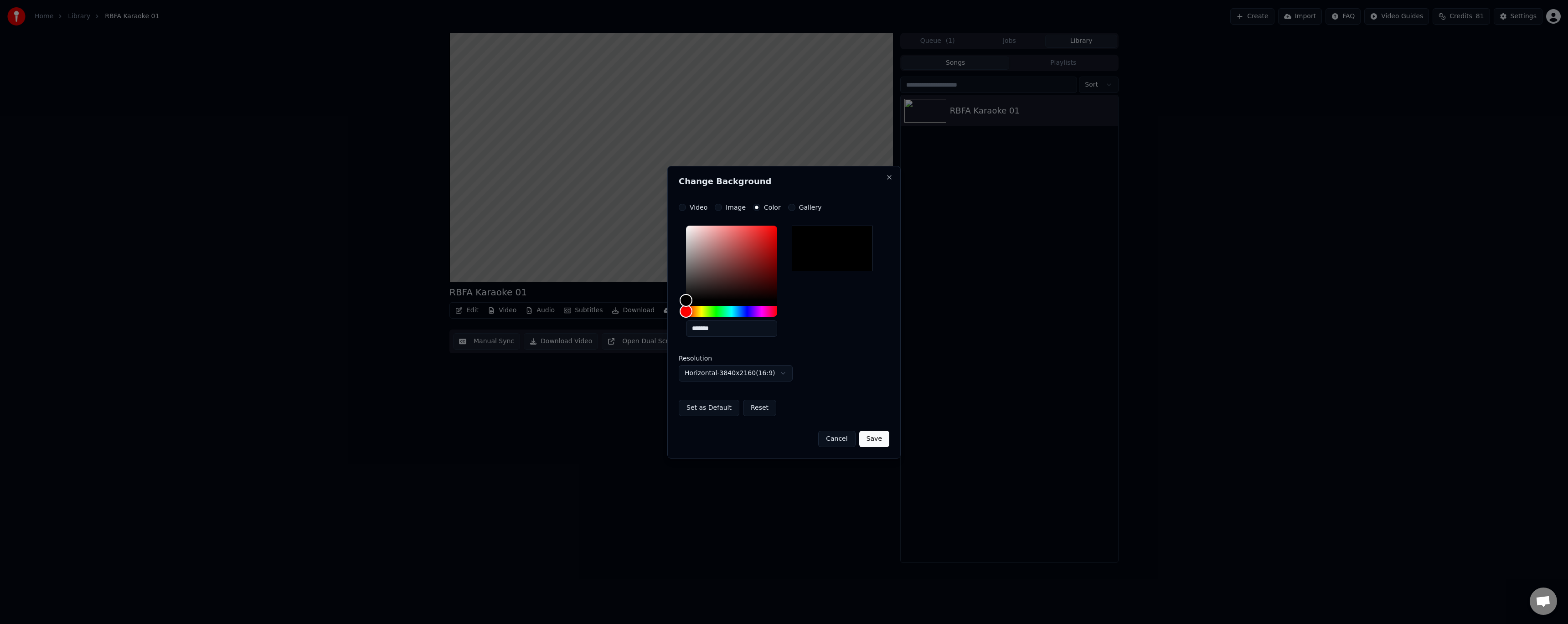
click at [875, 439] on button "Save" at bounding box center [874, 439] width 30 height 16
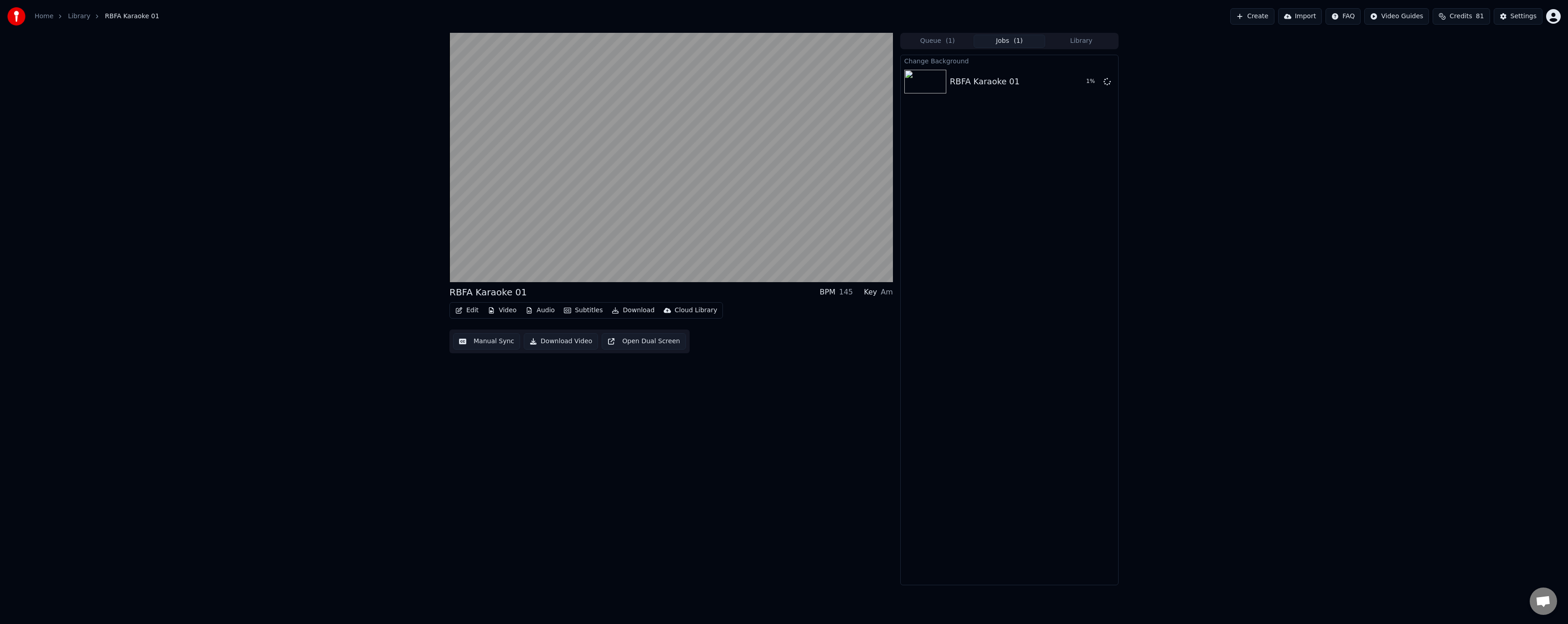
click at [507, 309] on button "Video" at bounding box center [502, 309] width 36 height 13
click at [543, 409] on div "Change Background" at bounding box center [534, 407] width 65 height 9
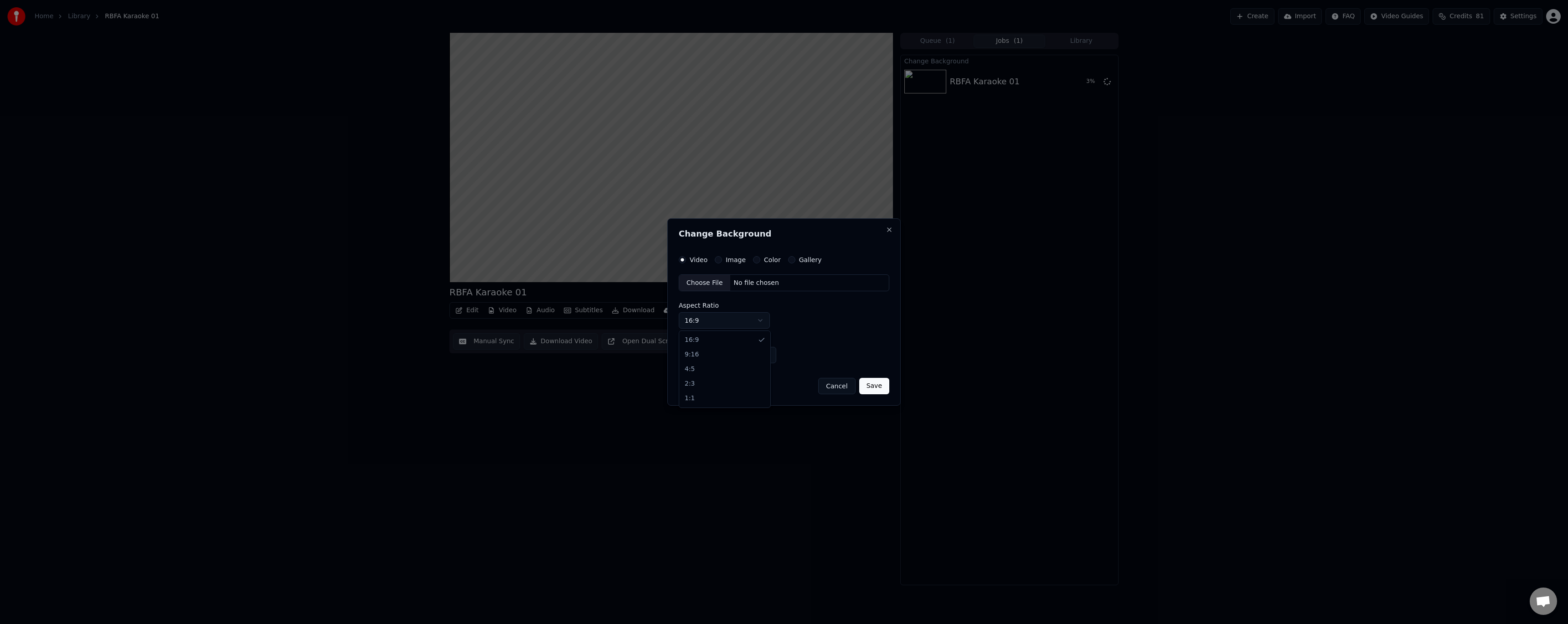
click at [765, 321] on body "Home Library RBFA Karaoke 01 Create Import FAQ Video Guides Credits 81 Settings…" at bounding box center [784, 312] width 1568 height 624
click at [739, 260] on label "Image" at bounding box center [735, 259] width 20 height 6
click at [722, 260] on button "Image" at bounding box center [719, 260] width 8 height 8
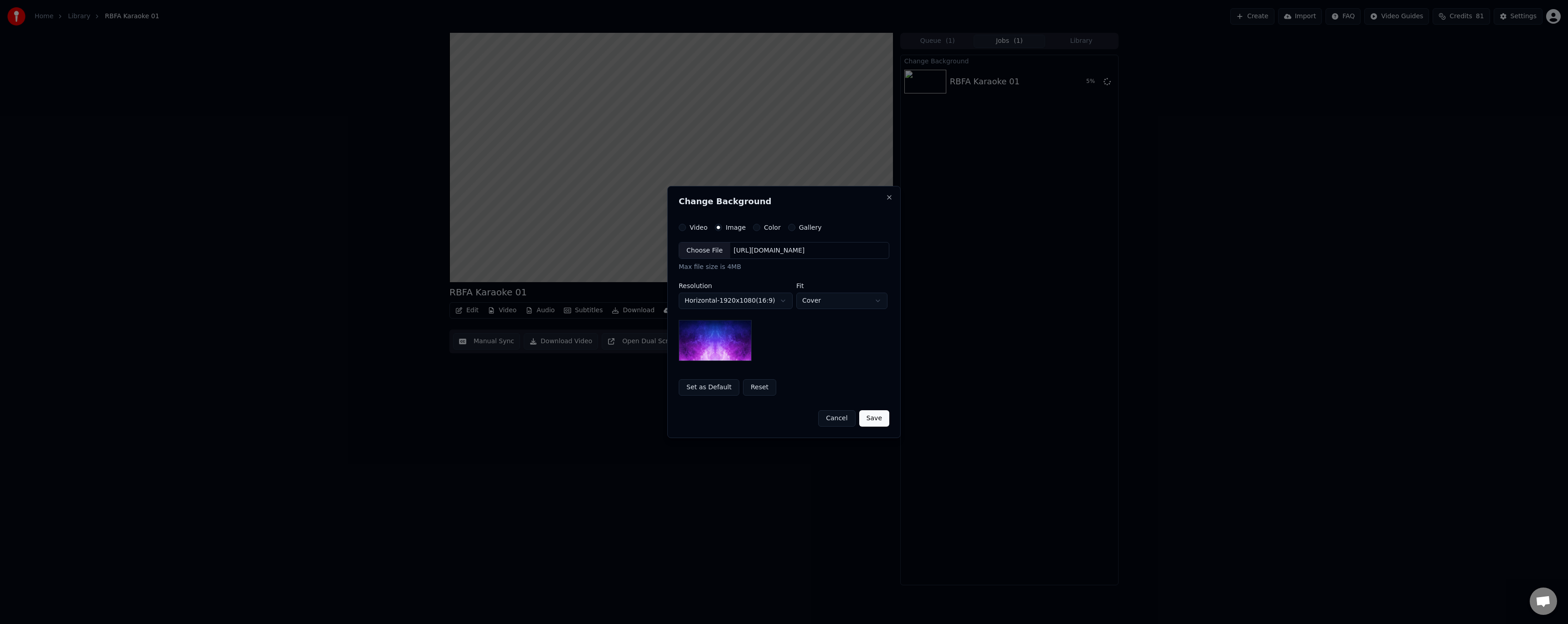
click at [737, 343] on img at bounding box center [715, 340] width 73 height 41
click at [790, 227] on button "Gallery" at bounding box center [791, 227] width 8 height 8
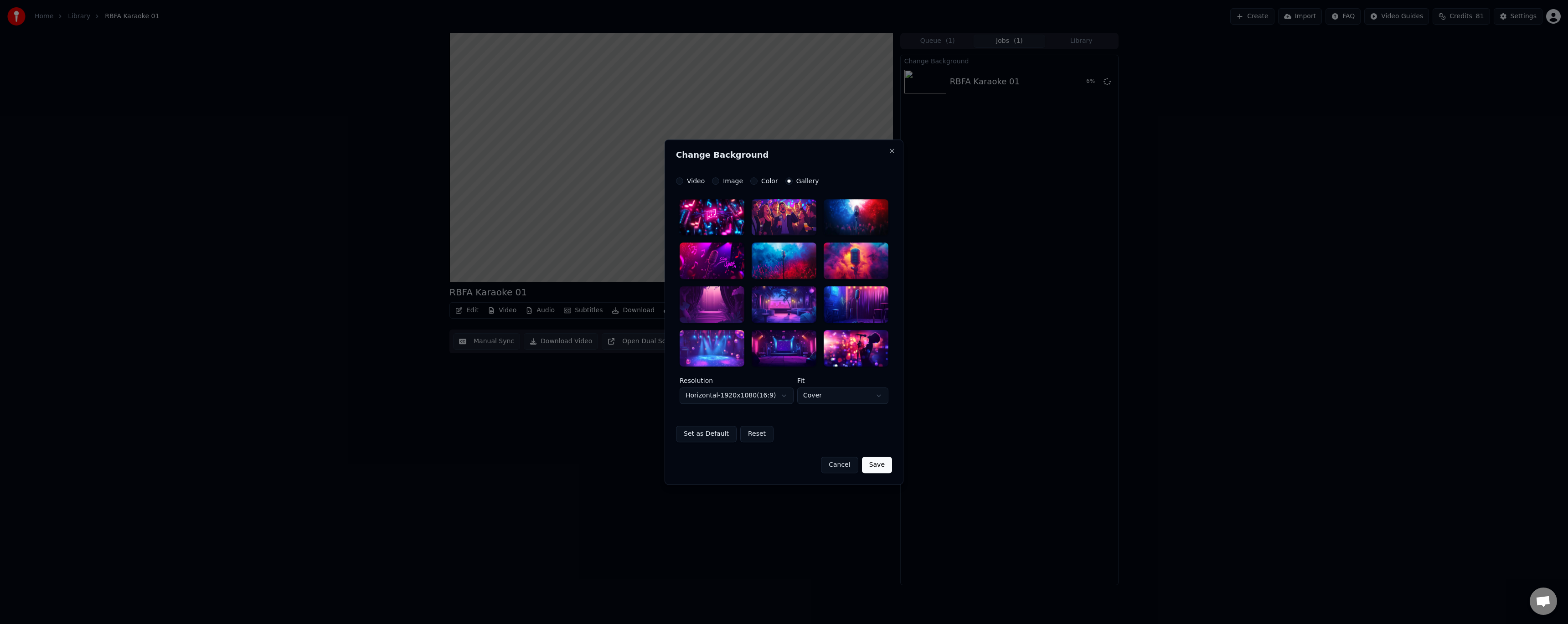
click at [751, 181] on button "Color" at bounding box center [754, 180] width 8 height 8
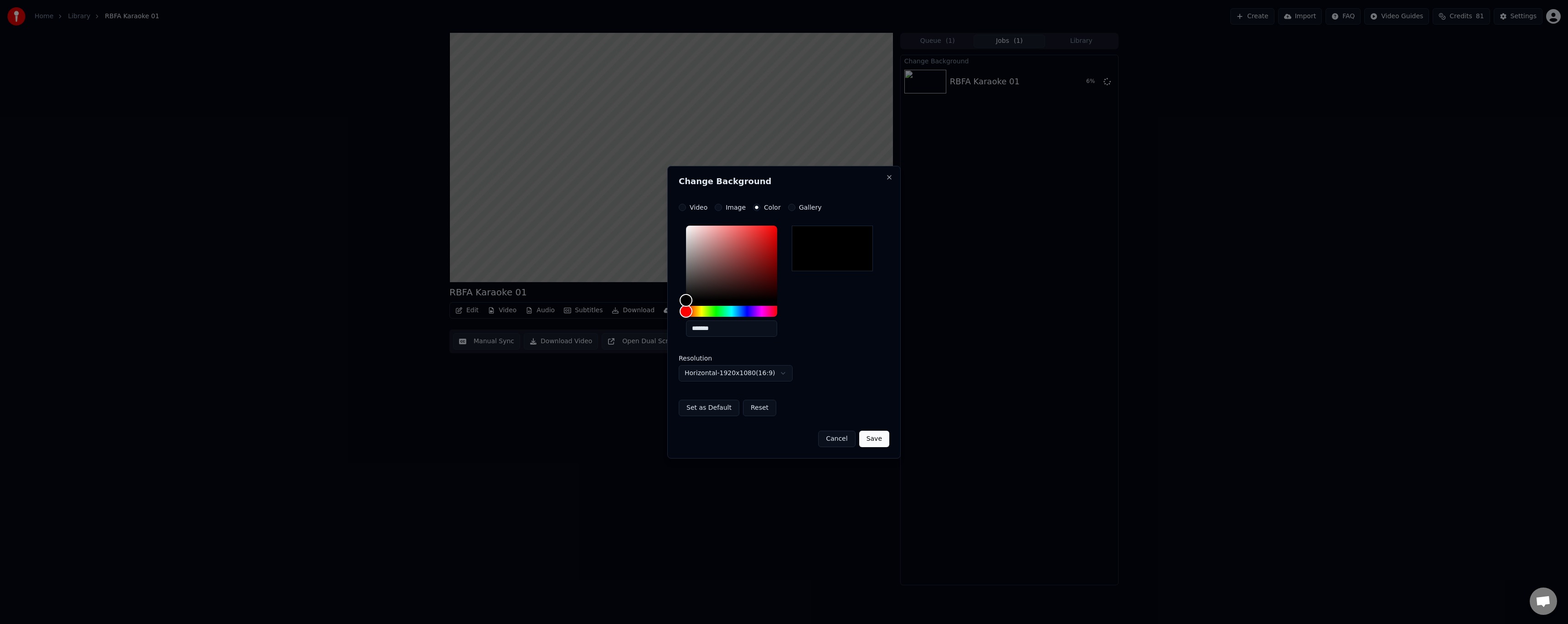
click at [684, 206] on button "Video" at bounding box center [683, 207] width 8 height 8
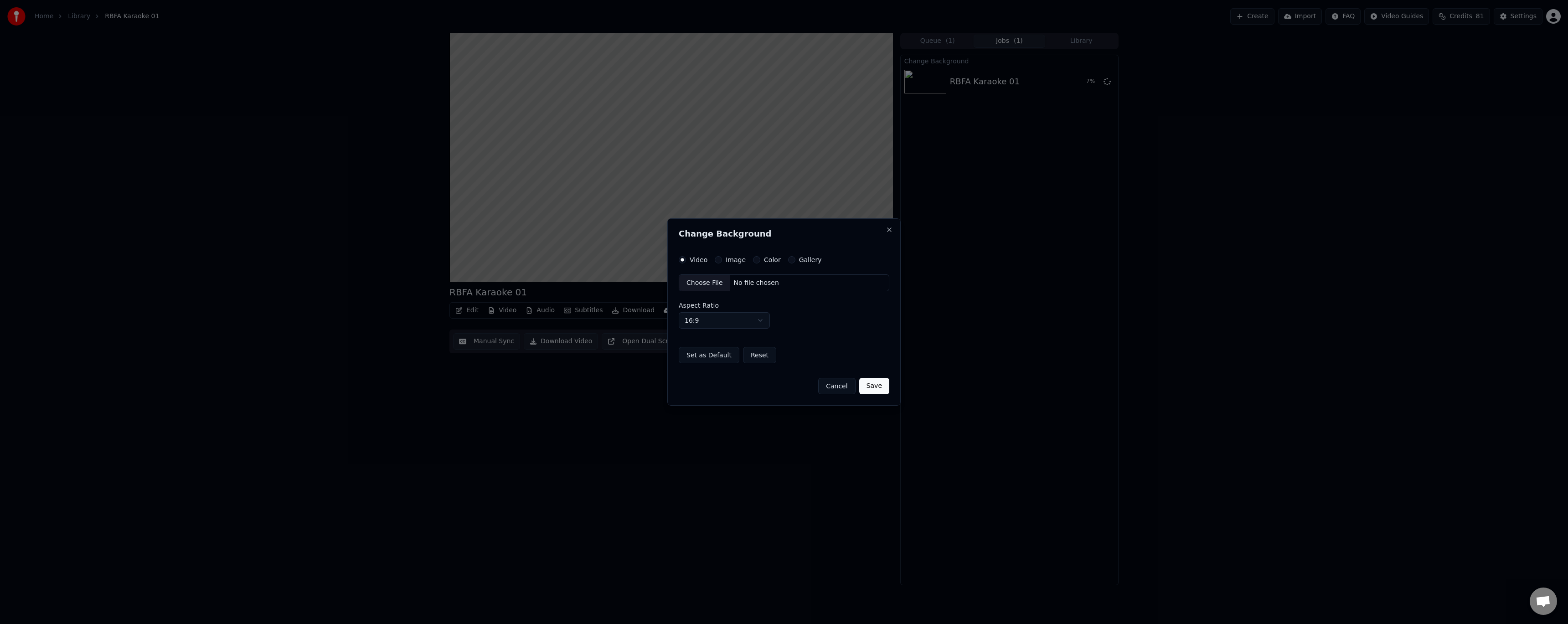
click at [720, 259] on button "Image" at bounding box center [719, 260] width 8 height 8
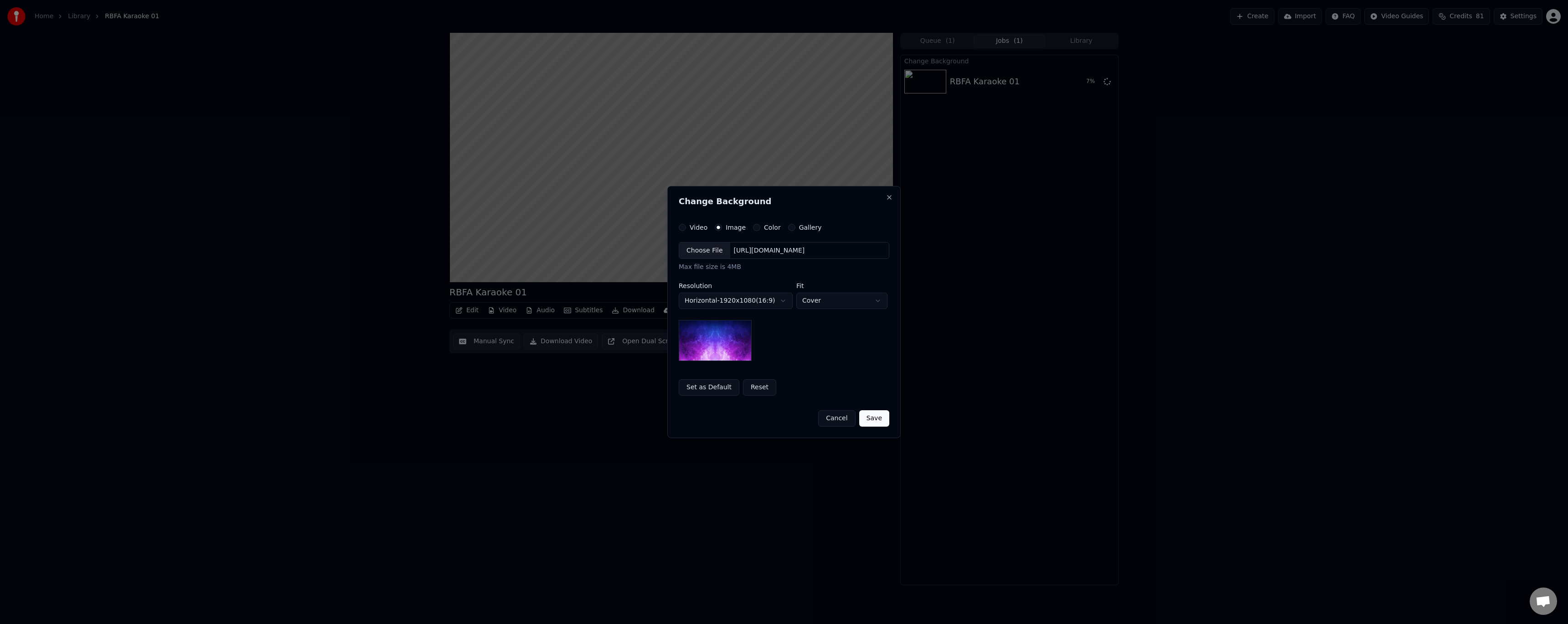
click at [757, 227] on button "Color" at bounding box center [756, 227] width 8 height 8
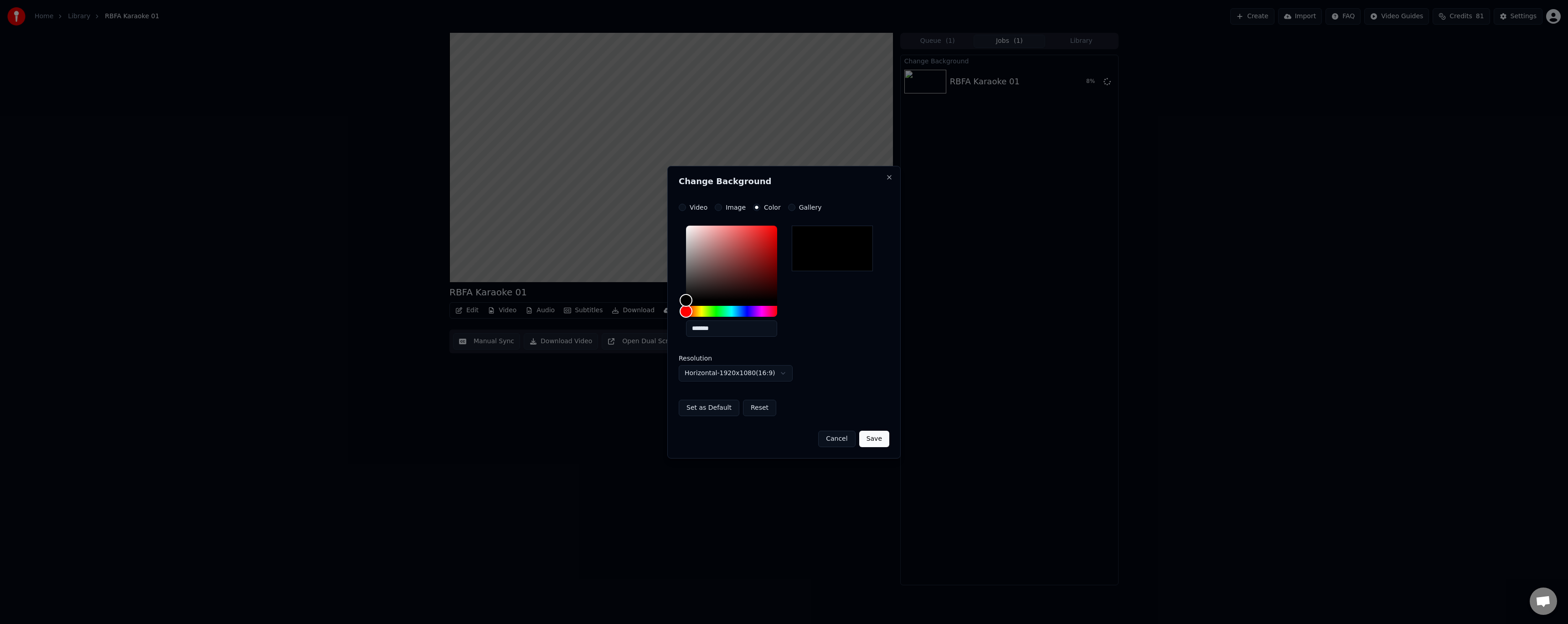
click at [825, 259] on div at bounding box center [832, 248] width 81 height 45
drag, startPoint x: 687, startPoint y: 312, endPoint x: 666, endPoint y: 312, distance: 21.0
click at [666, 312] on body "**********" at bounding box center [784, 312] width 1568 height 624
drag, startPoint x: 684, startPoint y: 301, endPoint x: 680, endPoint y: 320, distance: 19.4
click at [680, 320] on div "*******" at bounding box center [784, 283] width 210 height 122
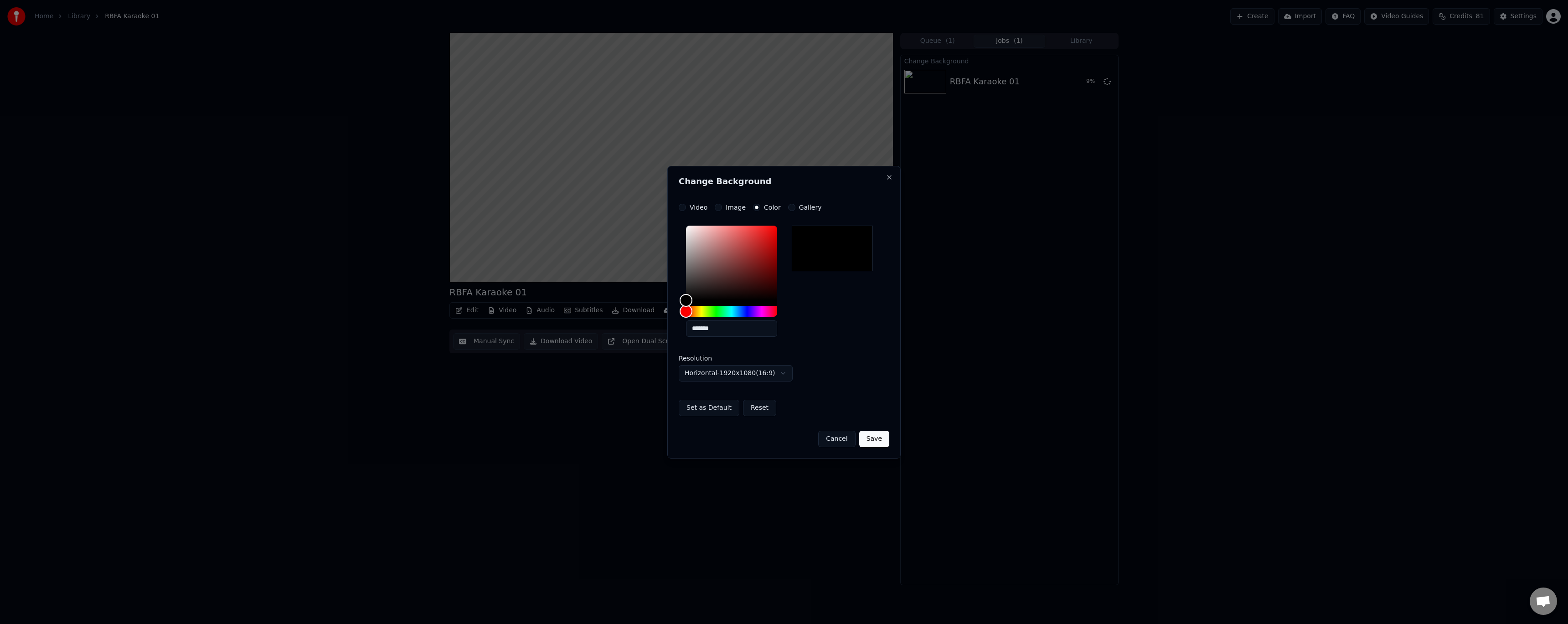
click at [837, 440] on button "Cancel" at bounding box center [837, 439] width 37 height 16
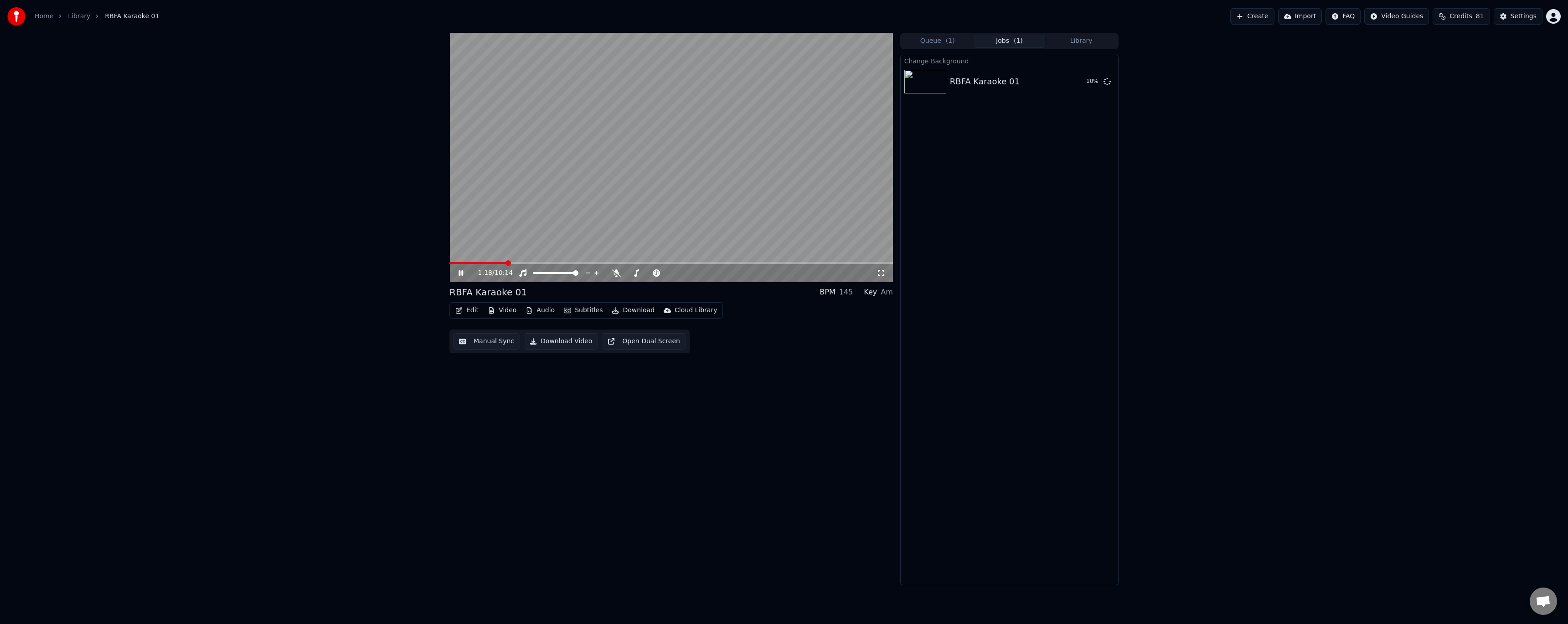
click at [460, 273] on icon at bounding box center [460, 273] width 4 height 5
click at [474, 313] on button "Edit" at bounding box center [467, 309] width 31 height 13
click at [501, 377] on div "Style Editor" at bounding box center [488, 377] width 37 height 9
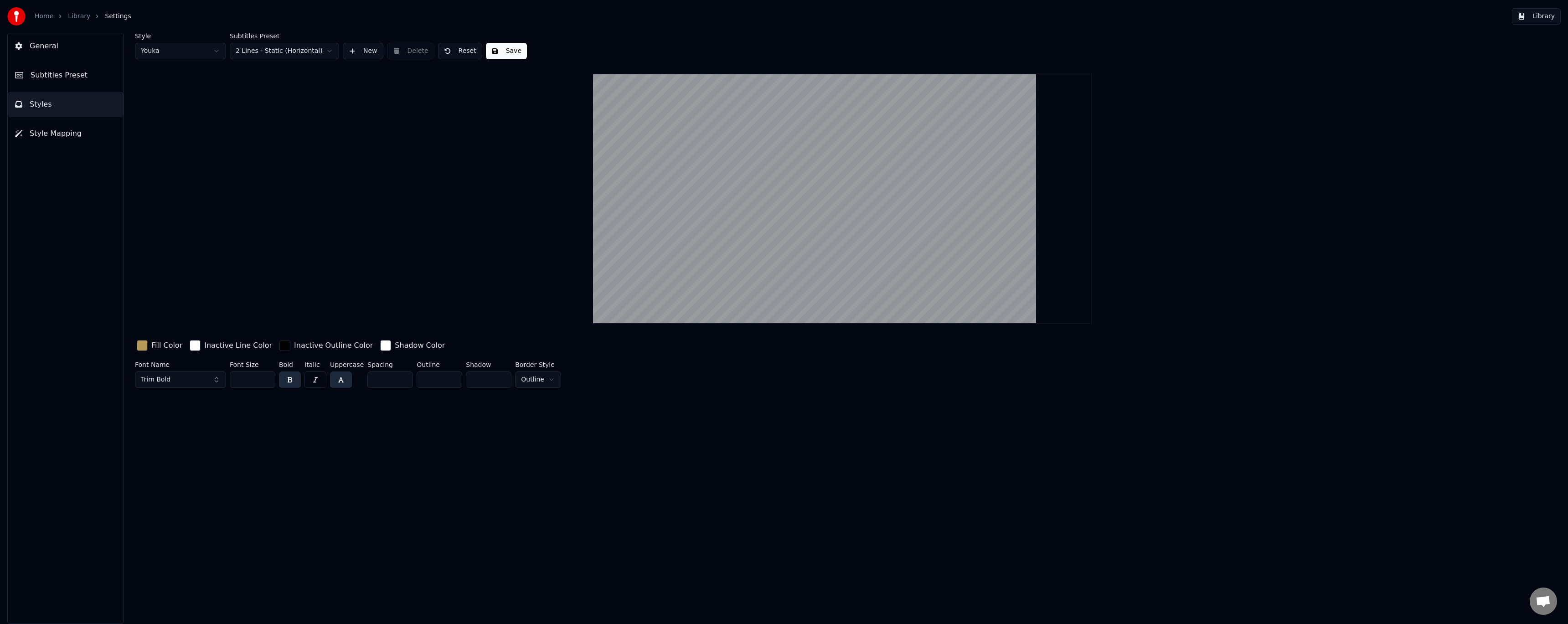
click at [68, 47] on button "General" at bounding box center [65, 46] width 115 height 26
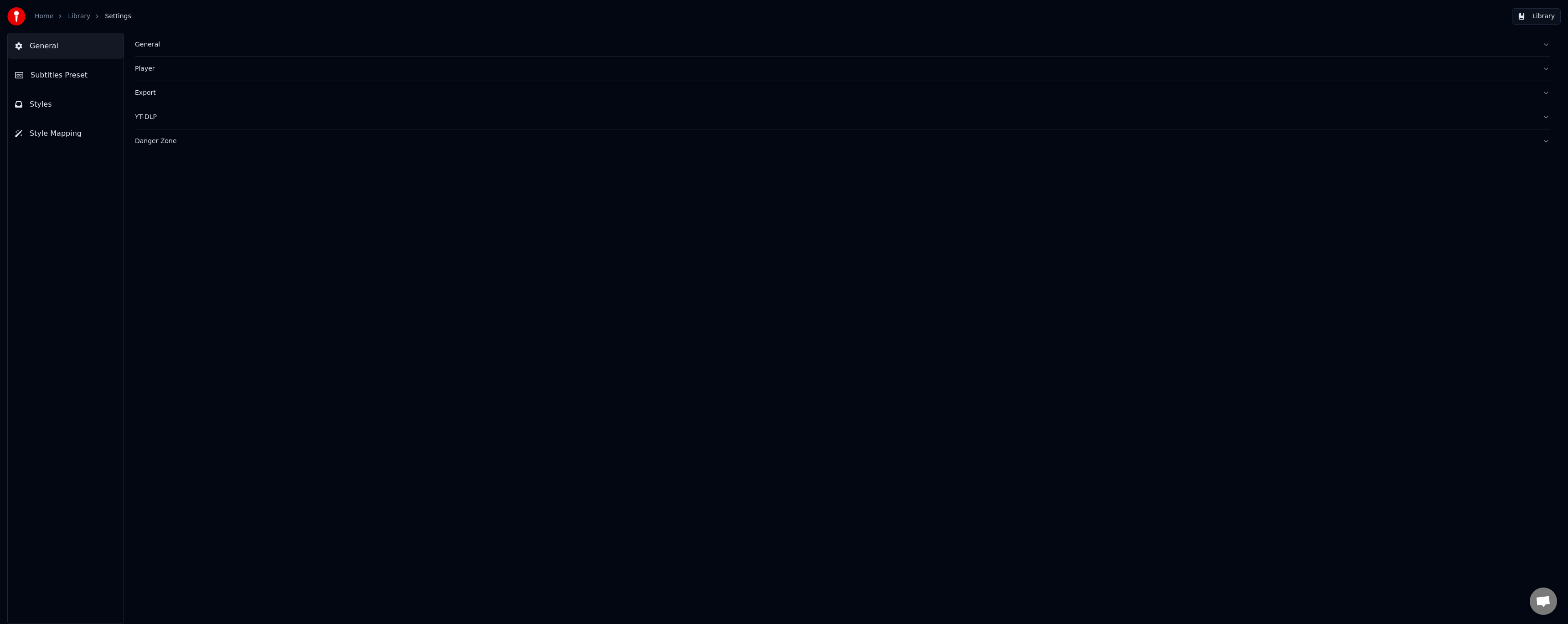
click at [147, 44] on div "General" at bounding box center [835, 44] width 1400 height 9
click at [149, 68] on div "Player" at bounding box center [835, 68] width 1400 height 9
click at [148, 46] on div "General" at bounding box center [835, 44] width 1400 height 9
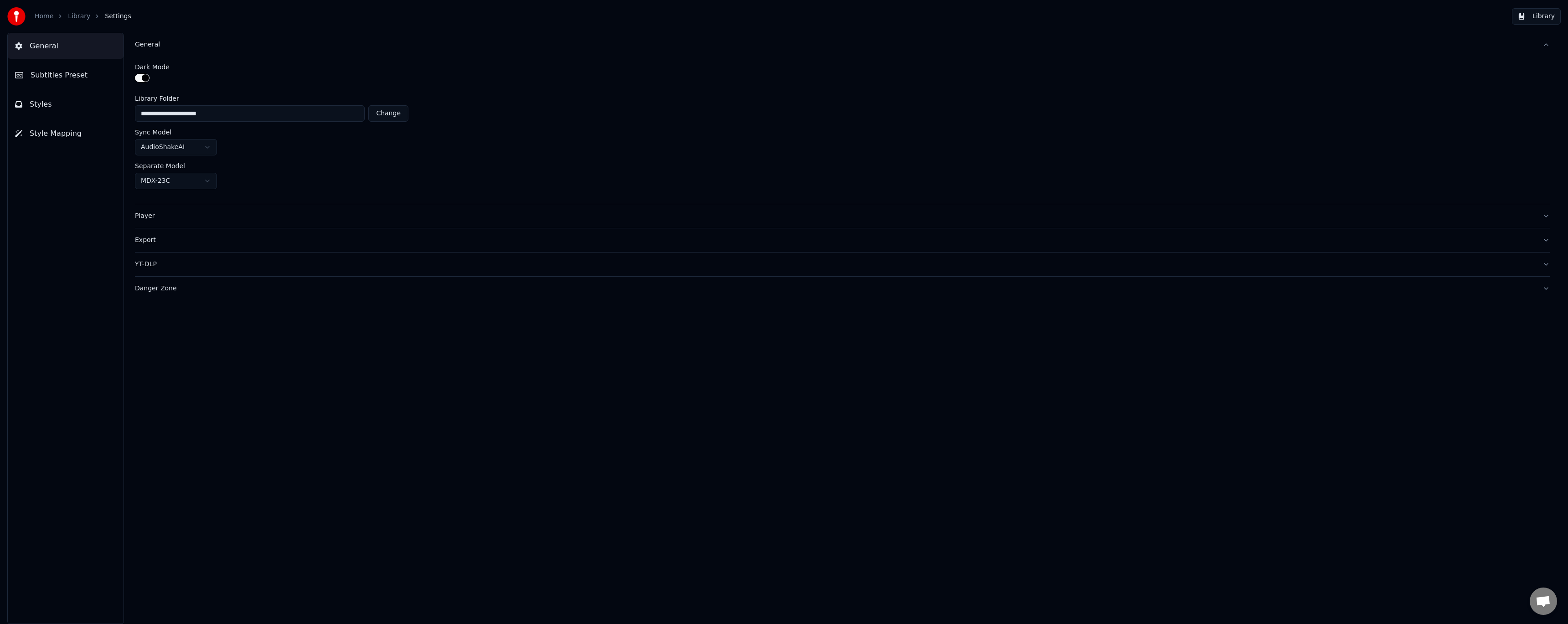
click at [139, 78] on button "button" at bounding box center [142, 78] width 15 height 9
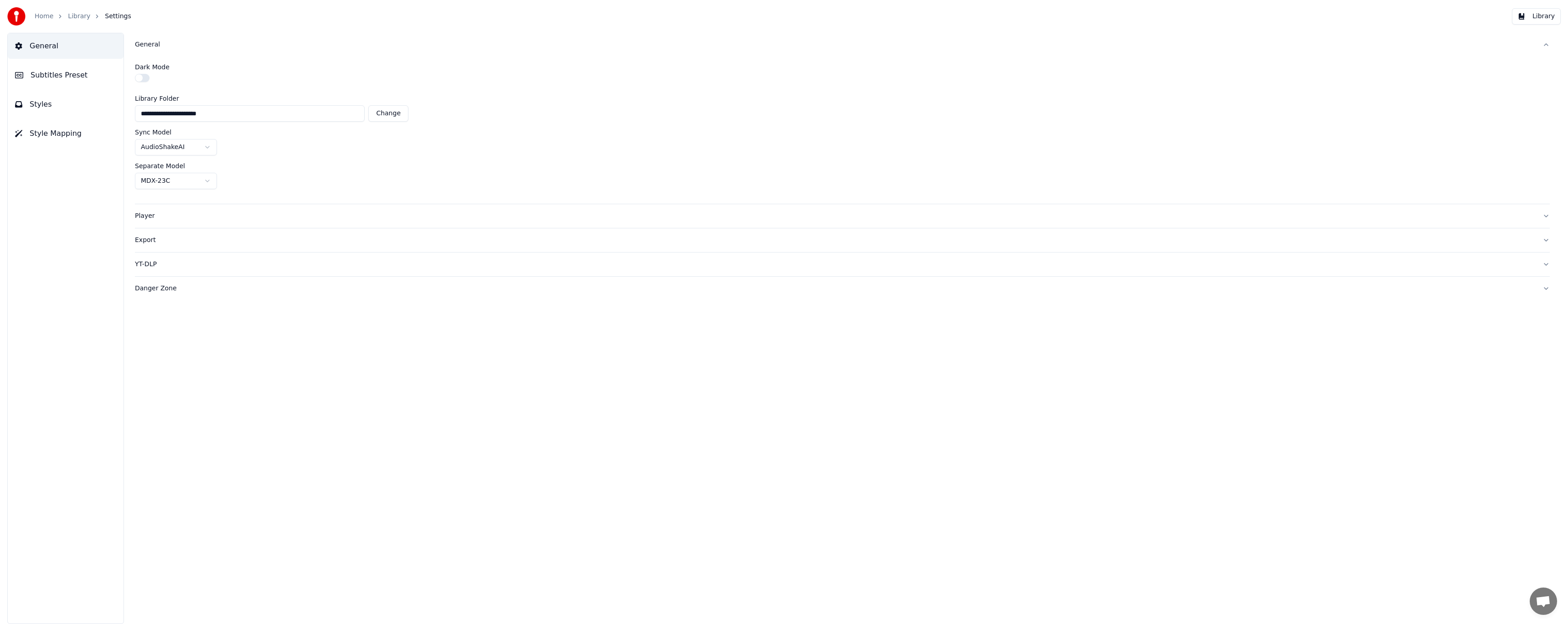
click at [101, 77] on button "Subtitles Preset" at bounding box center [65, 75] width 115 height 26
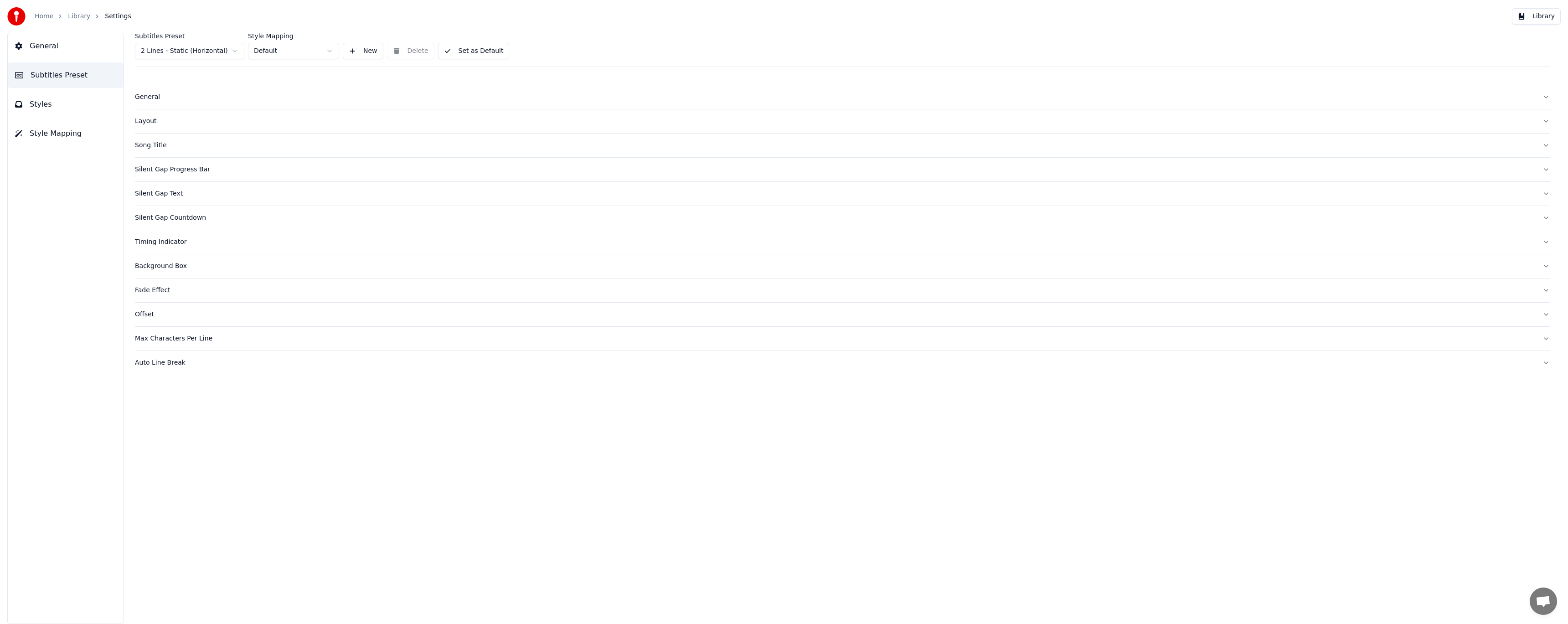
click at [99, 51] on button "General" at bounding box center [65, 46] width 115 height 26
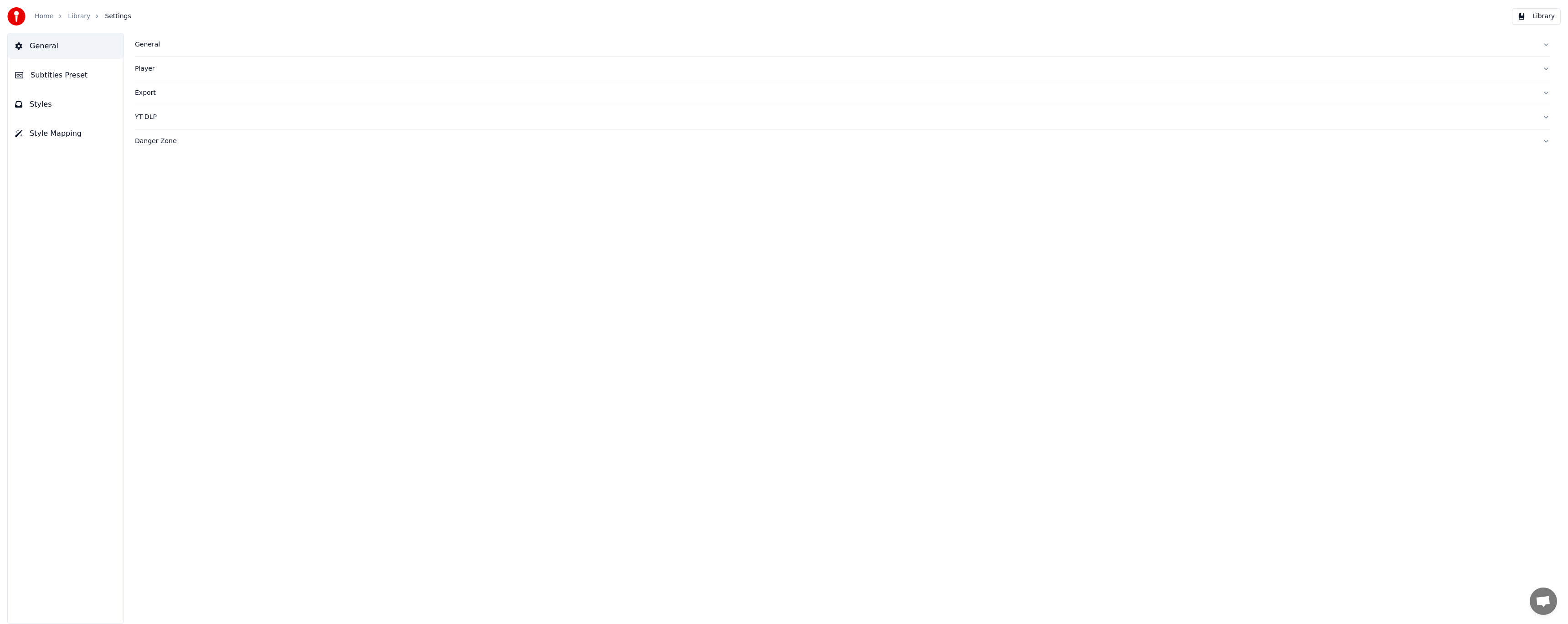
click at [140, 42] on div "General" at bounding box center [835, 44] width 1400 height 9
click at [146, 75] on button "button" at bounding box center [142, 78] width 15 height 9
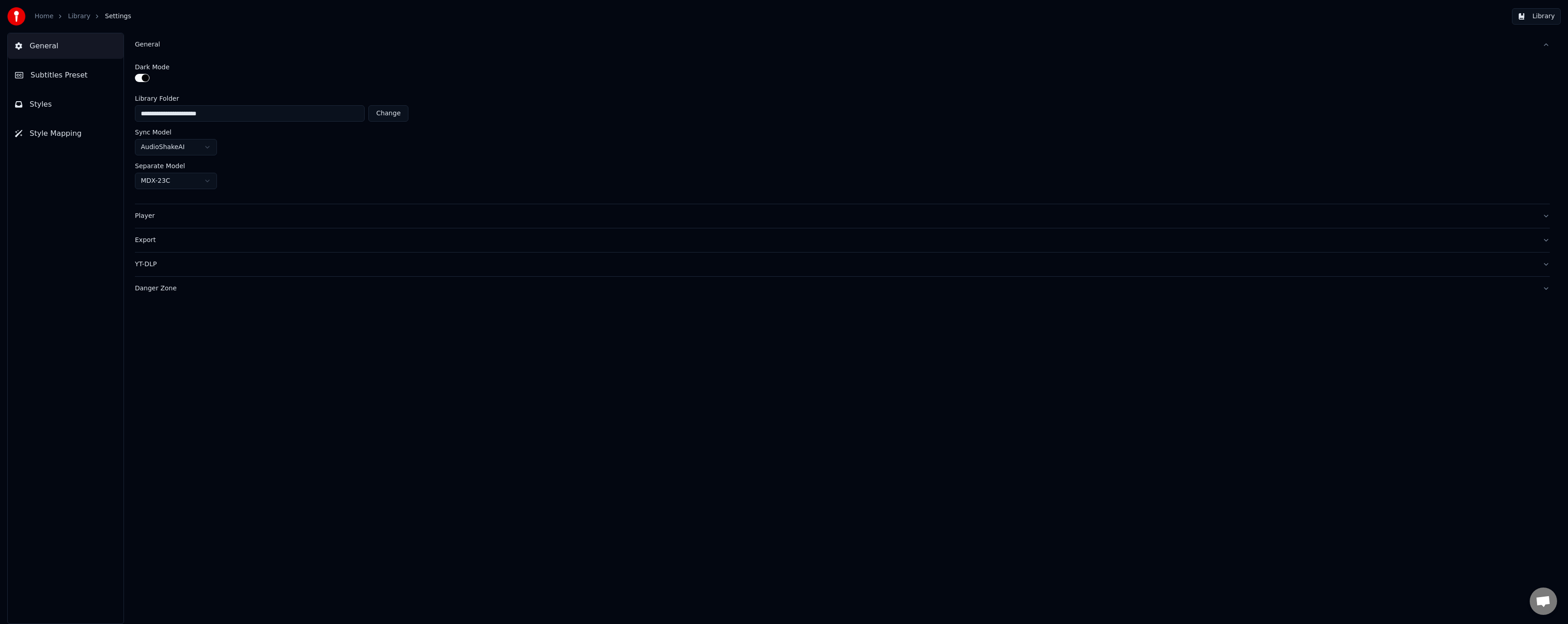
click at [145, 218] on div "Player" at bounding box center [835, 215] width 1400 height 9
click at [151, 178] on div "Export" at bounding box center [835, 174] width 1400 height 9
click at [216, 273] on div "YT-DLP" at bounding box center [835, 273] width 1400 height 9
click at [169, 223] on div "Danger Zone" at bounding box center [835, 220] width 1400 height 9
click at [74, 50] on button "General" at bounding box center [65, 46] width 115 height 26
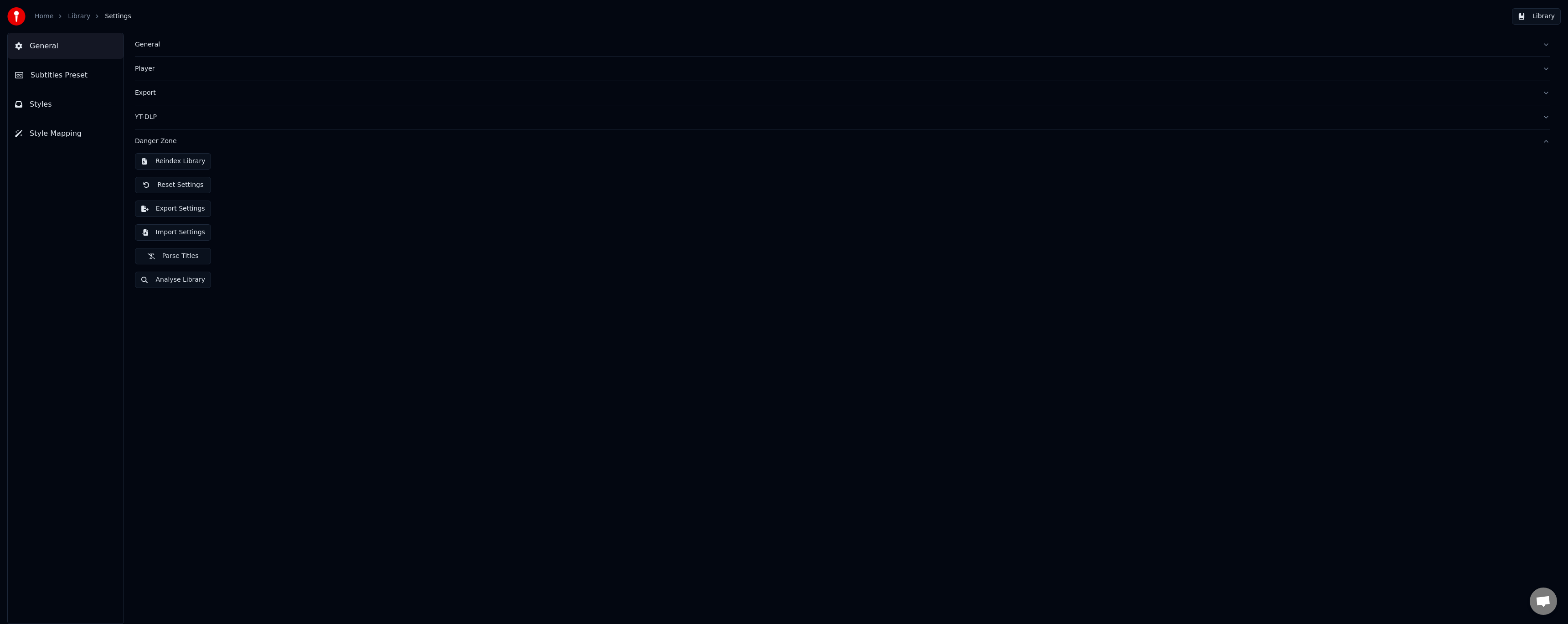
click at [74, 74] on span "Subtitles Preset" at bounding box center [59, 75] width 57 height 11
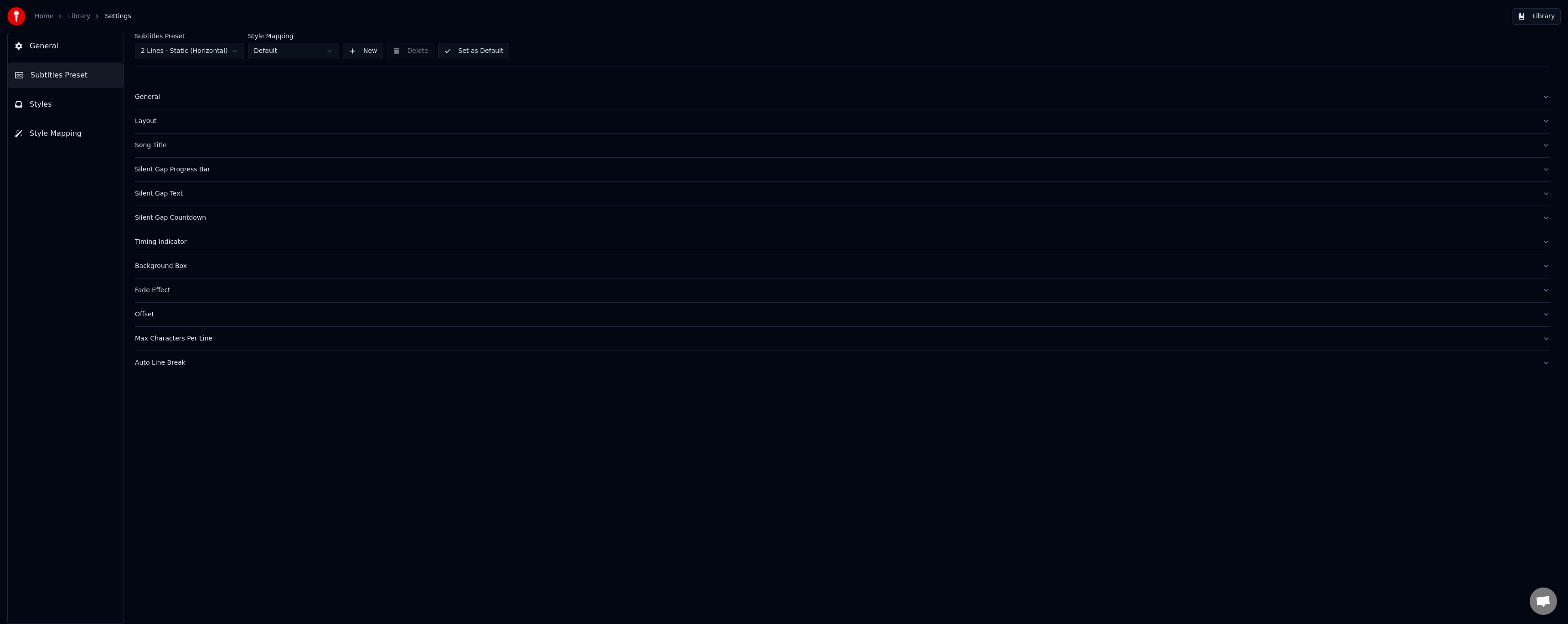
click at [73, 16] on link "Library" at bounding box center [79, 16] width 22 height 9
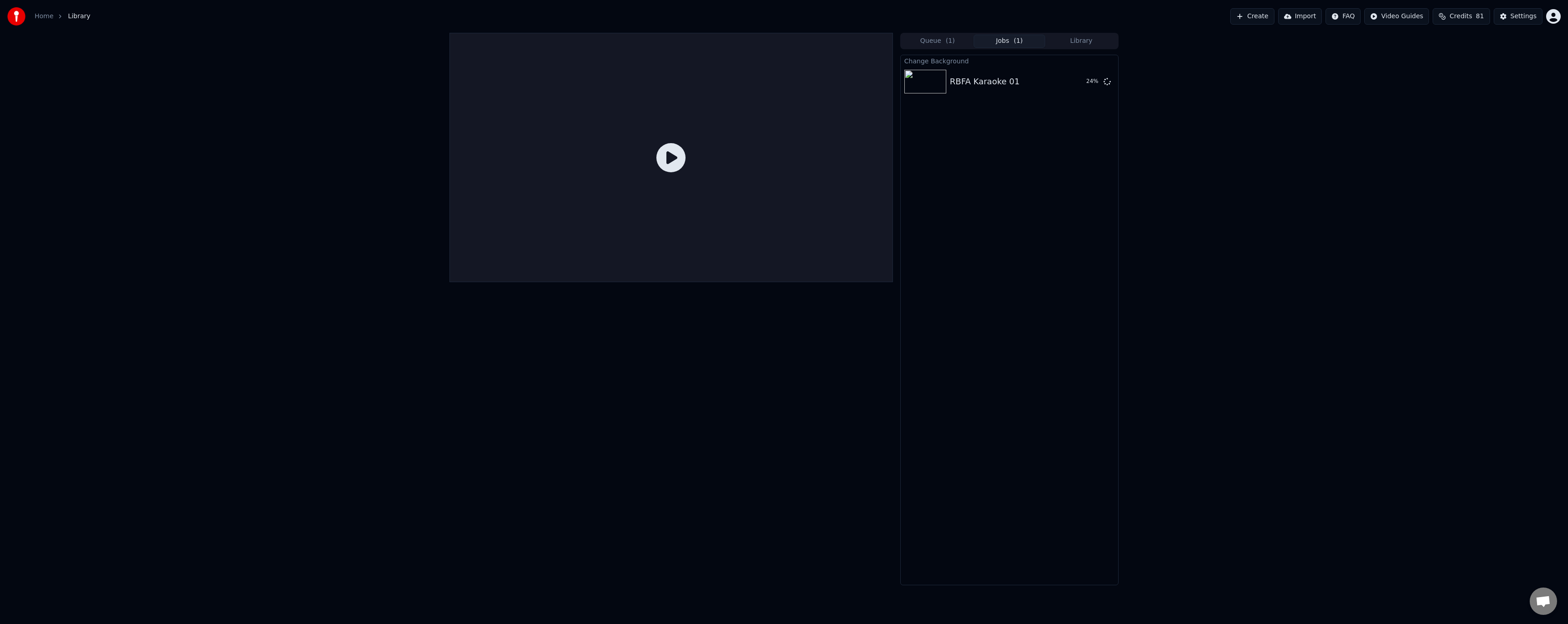
click at [1356, 16] on html "Home Library Create Import FAQ Video Guides Credits 81 Settings Queue ( 1 ) Job…" at bounding box center [784, 312] width 1568 height 624
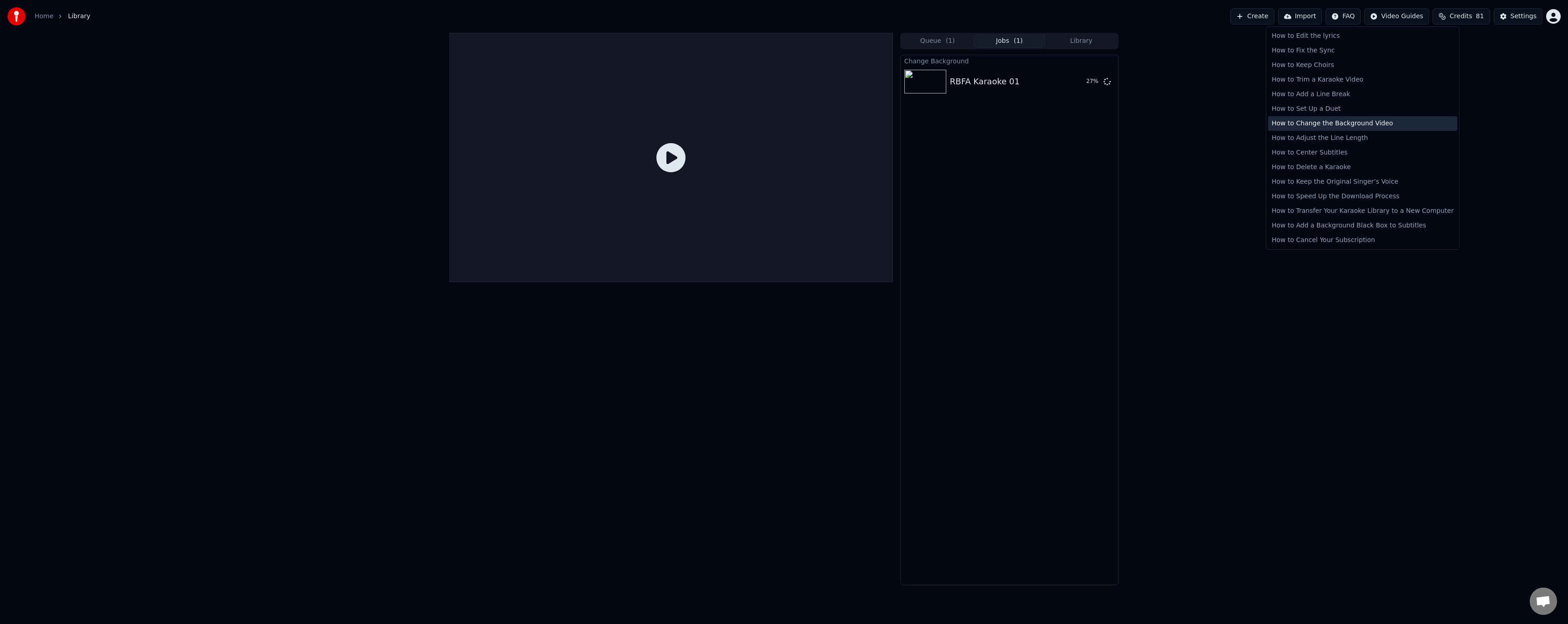
click at [1364, 121] on div "How to Change the Background Video" at bounding box center [1363, 123] width 189 height 15
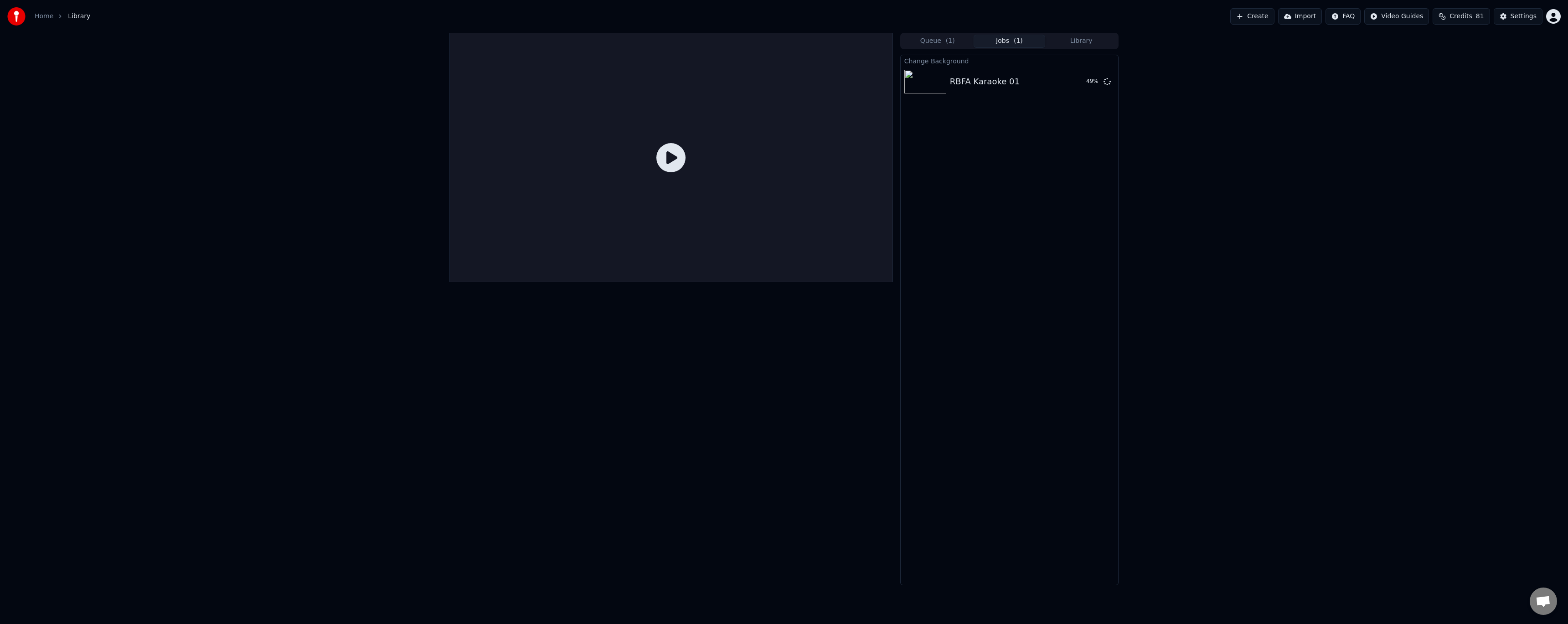
click at [322, 65] on div "Queue ( 1 ) Jobs ( 1 ) Library Change Background RBFA Karaoke 01 49 %" at bounding box center [784, 309] width 1568 height 552
click at [772, 4] on div "Home Library Create Import FAQ Video Guides Credits 81 Settings" at bounding box center [784, 16] width 1568 height 32
click at [1087, 80] on button "Play" at bounding box center [1086, 81] width 29 height 16
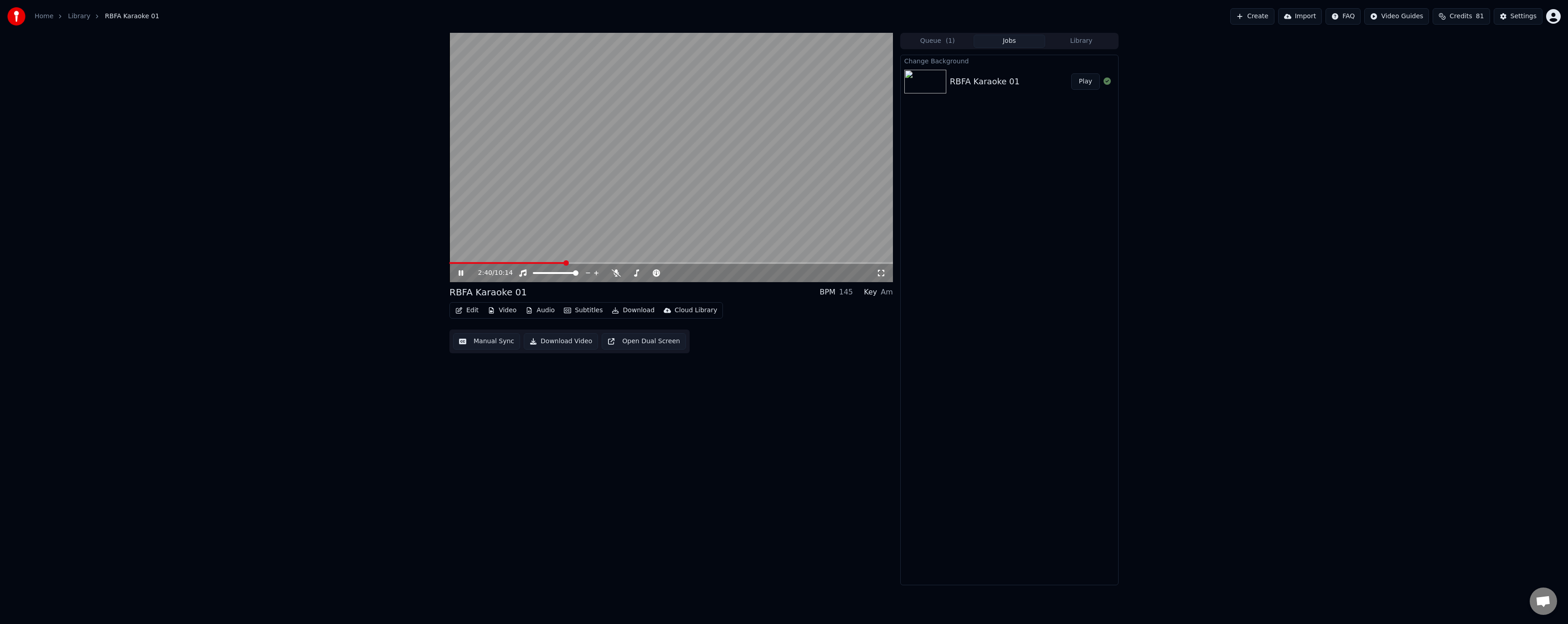
click at [565, 262] on span at bounding box center [671, 262] width 444 height 2
click at [613, 273] on icon at bounding box center [616, 273] width 9 height 8
click at [633, 262] on span at bounding box center [671, 262] width 444 height 2
click at [464, 271] on icon at bounding box center [467, 273] width 21 height 8
click at [631, 309] on button "Download" at bounding box center [633, 309] width 50 height 13
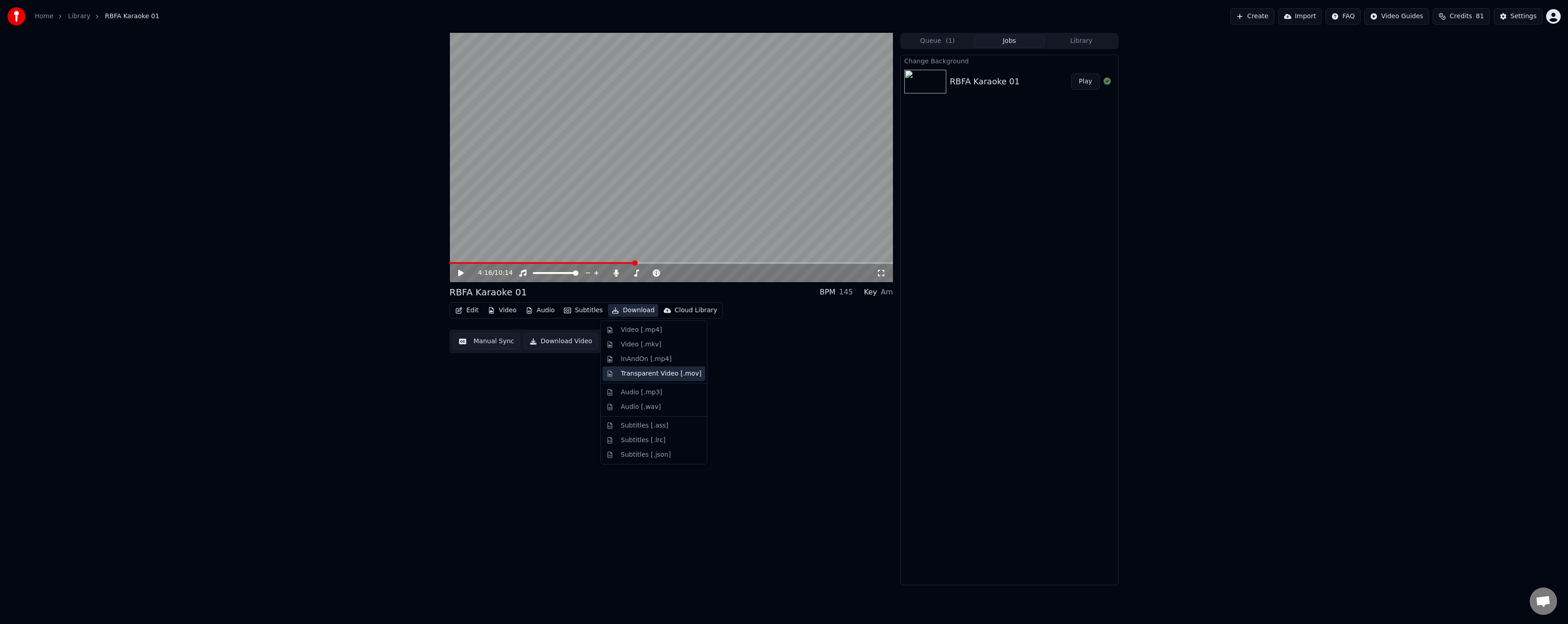
click at [667, 372] on div "Transparent Video [.mov]" at bounding box center [661, 374] width 80 height 9
click at [1552, 20] on html "Home Library RBFA Karaoke 01 Create Import FAQ Video Guides Credits 81 Settings…" at bounding box center [784, 312] width 1568 height 624
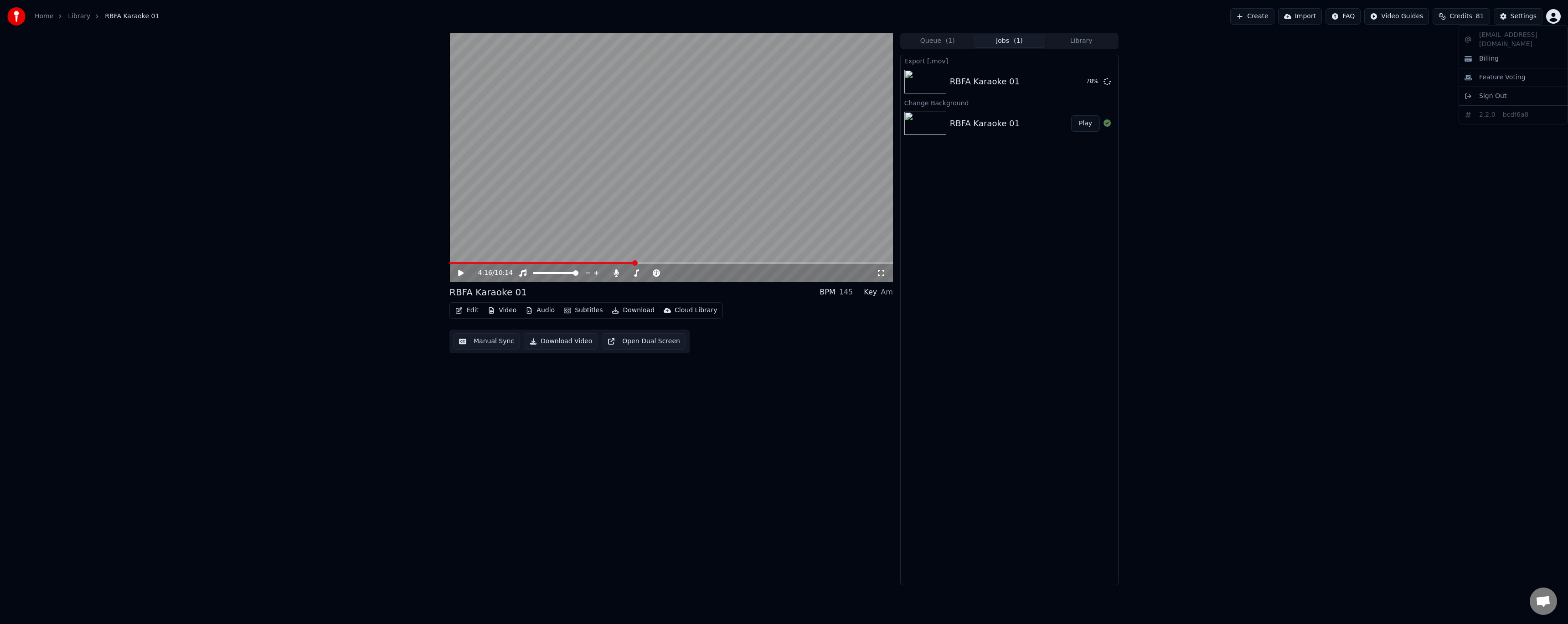
click at [163, 73] on html "Home Library RBFA Karaoke 01 Create Import FAQ Video Guides Credits 81 Settings…" at bounding box center [784, 312] width 1568 height 624
click at [1518, 13] on div "Settings" at bounding box center [1524, 16] width 26 height 9
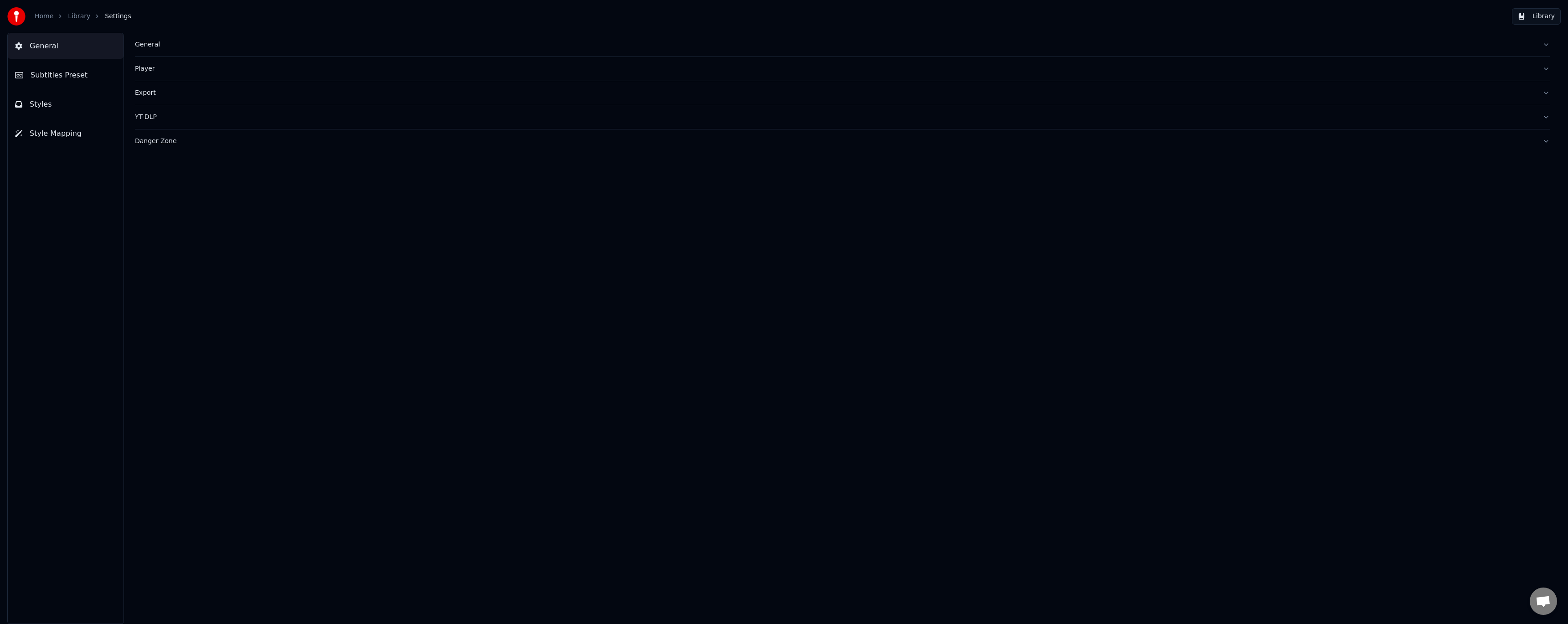
click at [75, 77] on span "Subtitles Preset" at bounding box center [59, 75] width 57 height 11
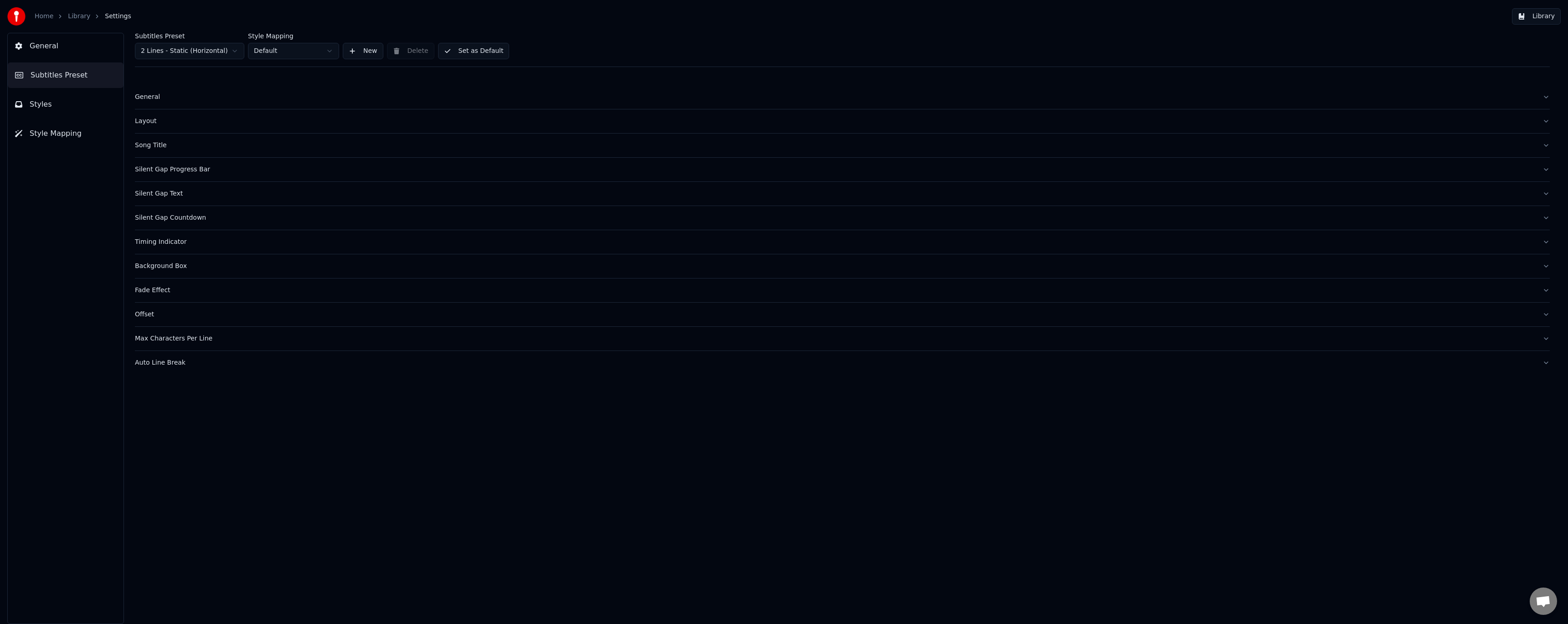
click at [1449, 361] on div "Auto Line Break" at bounding box center [835, 362] width 1400 height 9
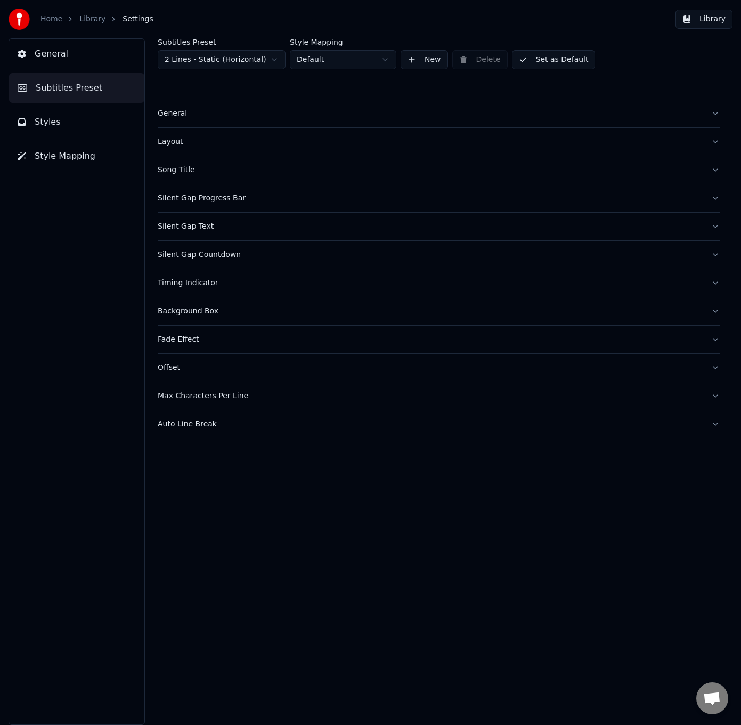
click at [69, 51] on button "General" at bounding box center [76, 54] width 135 height 30
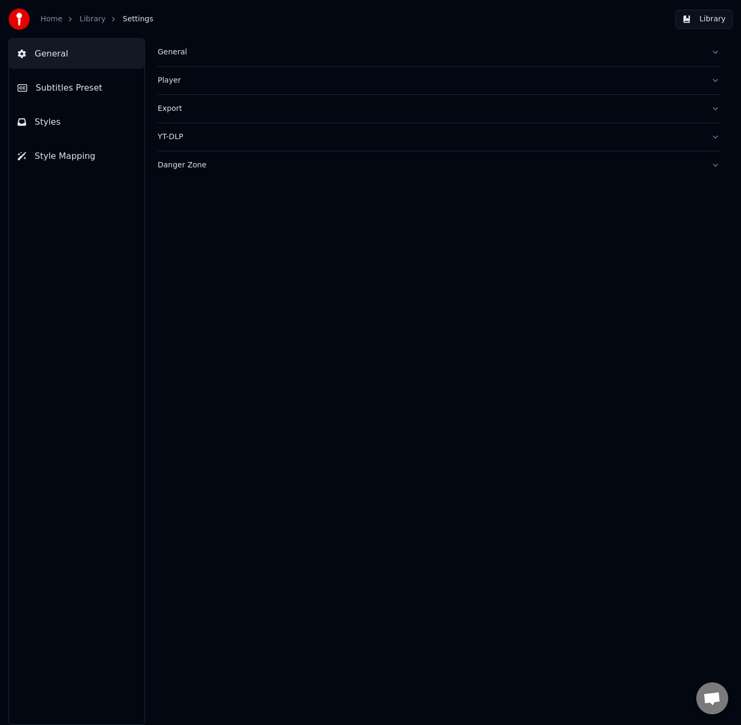
click at [71, 85] on span "Subtitles Preset" at bounding box center [69, 88] width 67 height 13
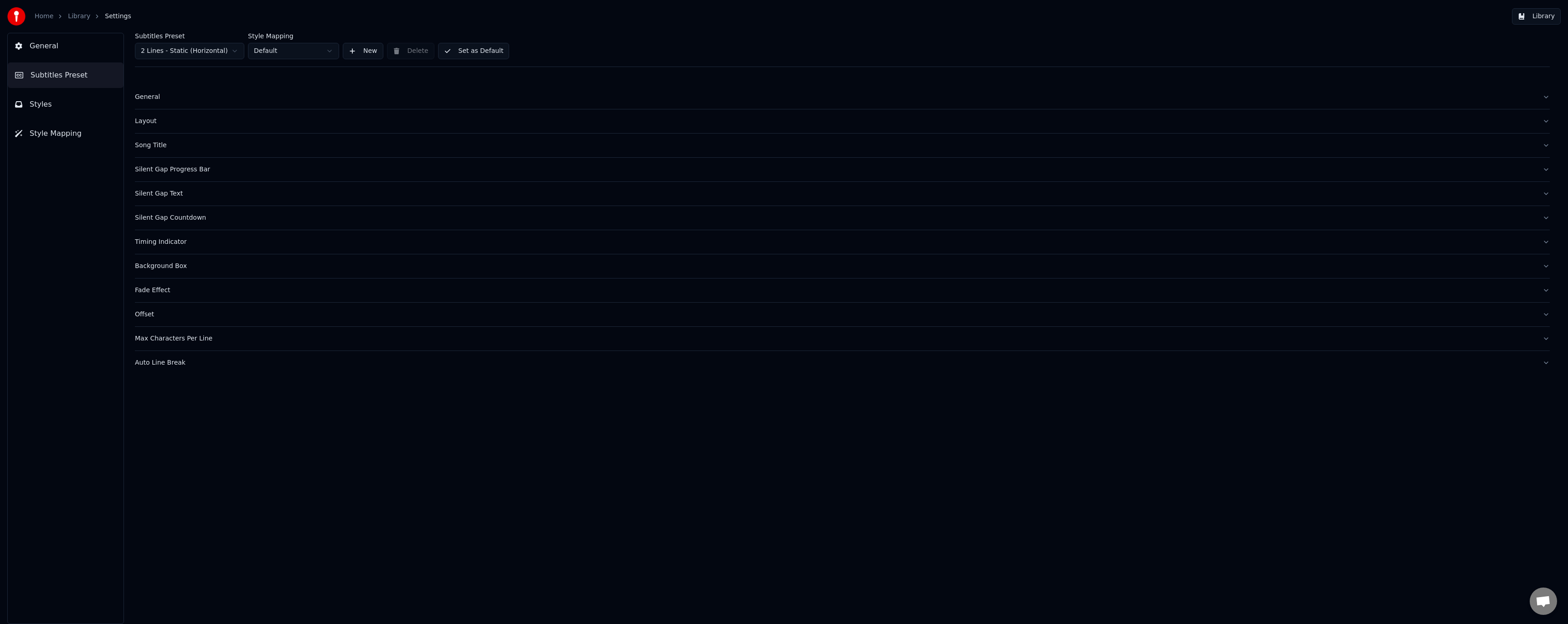
click at [76, 17] on link "Library" at bounding box center [79, 16] width 22 height 9
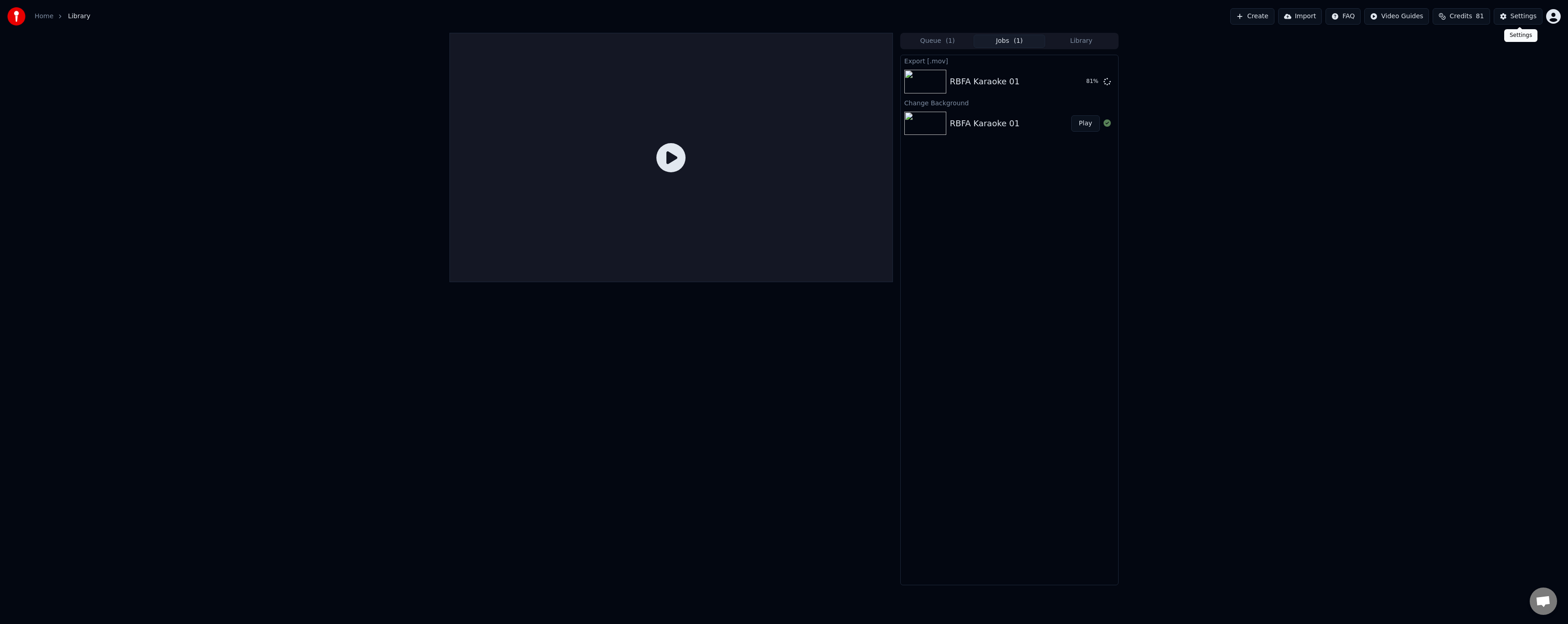
click at [1513, 20] on div "Settings" at bounding box center [1524, 16] width 26 height 9
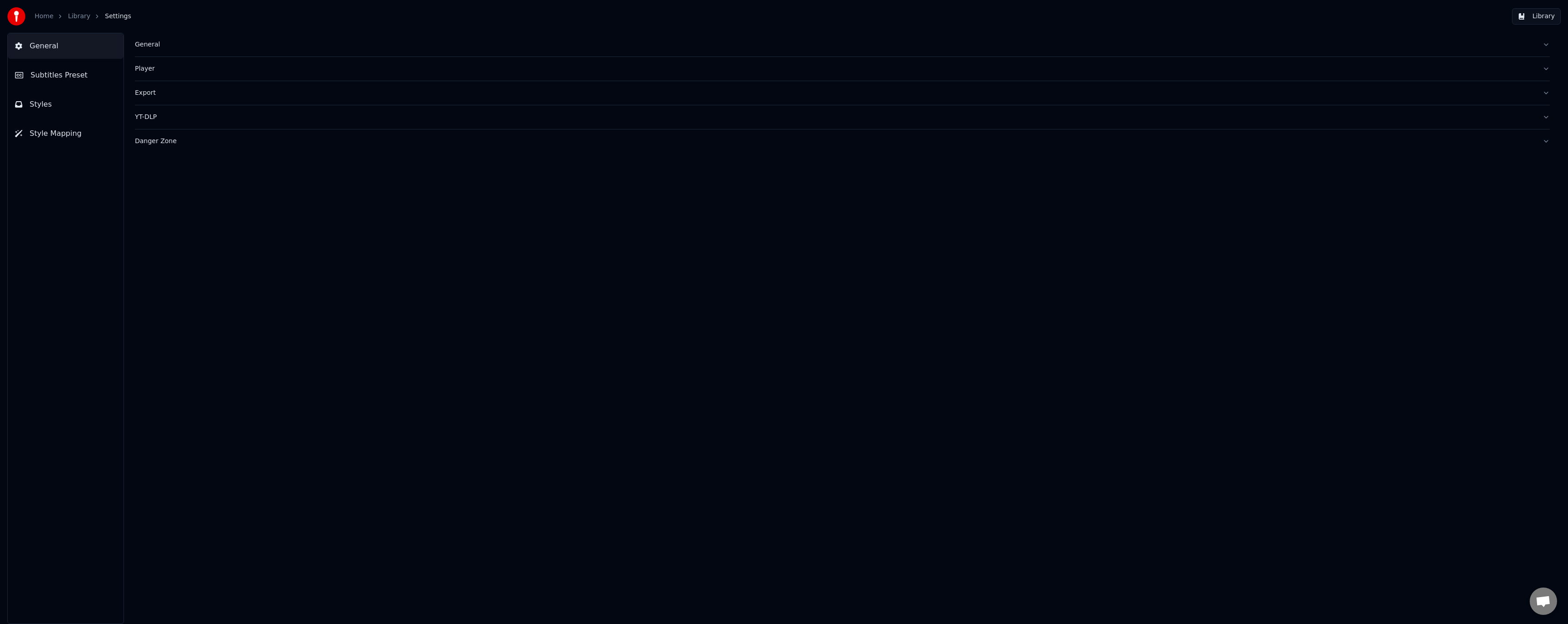
click at [63, 79] on span "Subtitles Preset" at bounding box center [59, 75] width 57 height 11
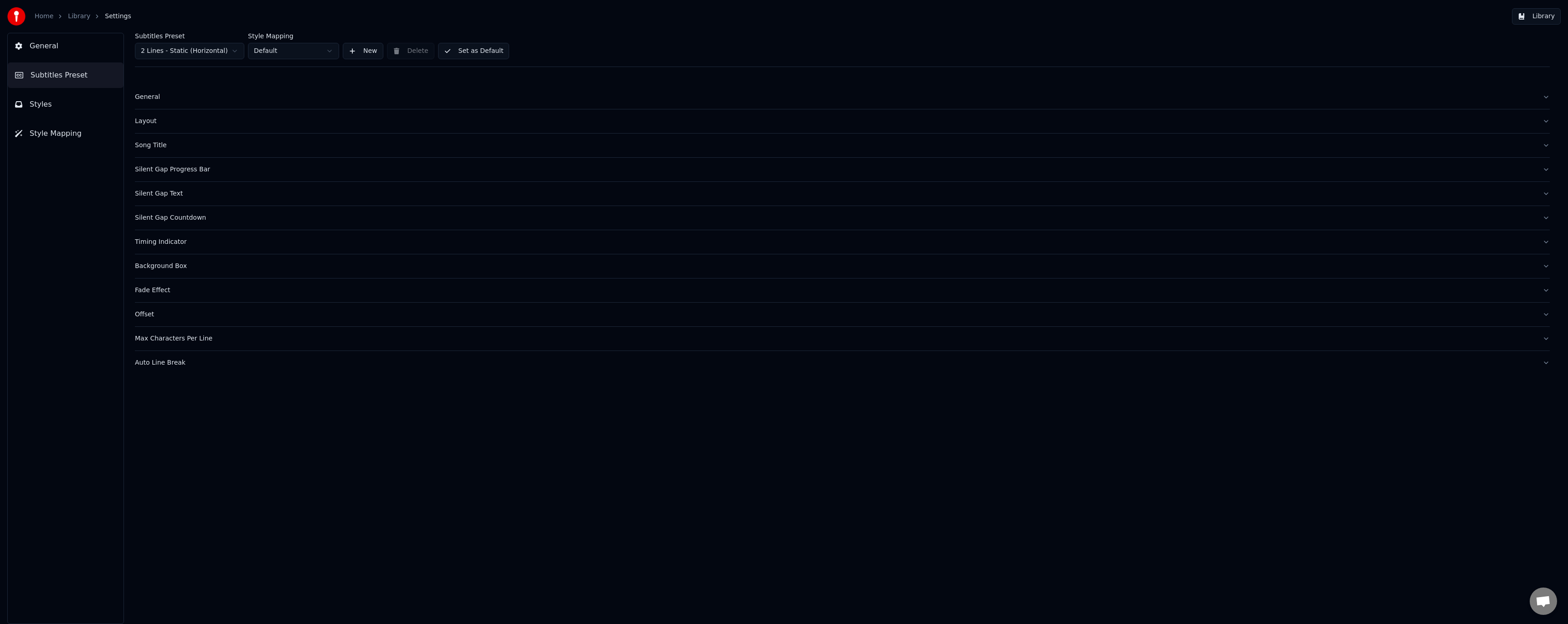
click at [72, 48] on button "General" at bounding box center [65, 46] width 115 height 26
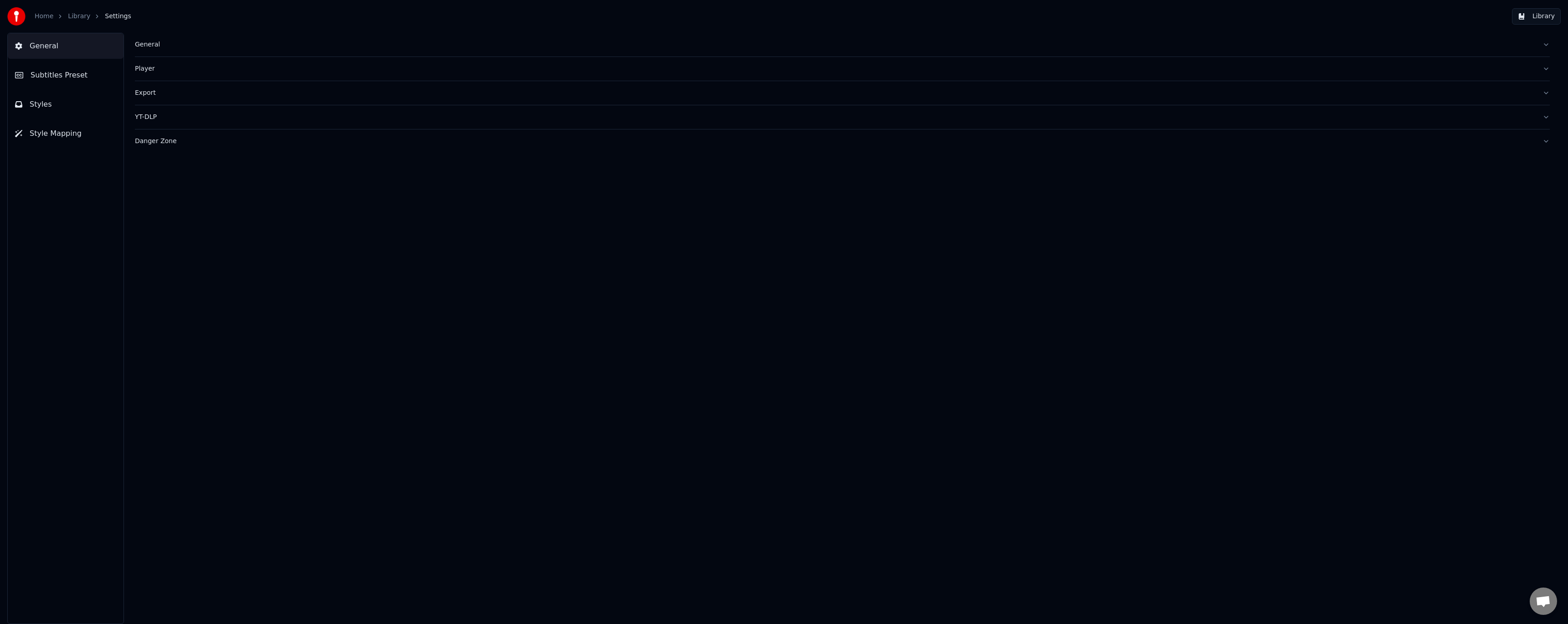
click at [161, 142] on div "Danger Zone" at bounding box center [835, 141] width 1400 height 9
click at [200, 209] on button "Export Settings" at bounding box center [173, 208] width 76 height 16
click at [161, 326] on div "General Player Export YT-DLP Danger Zone Reindex Library Reset Settings Export …" at bounding box center [842, 327] width 1452 height 591
click at [78, 13] on link "Library" at bounding box center [79, 16] width 22 height 9
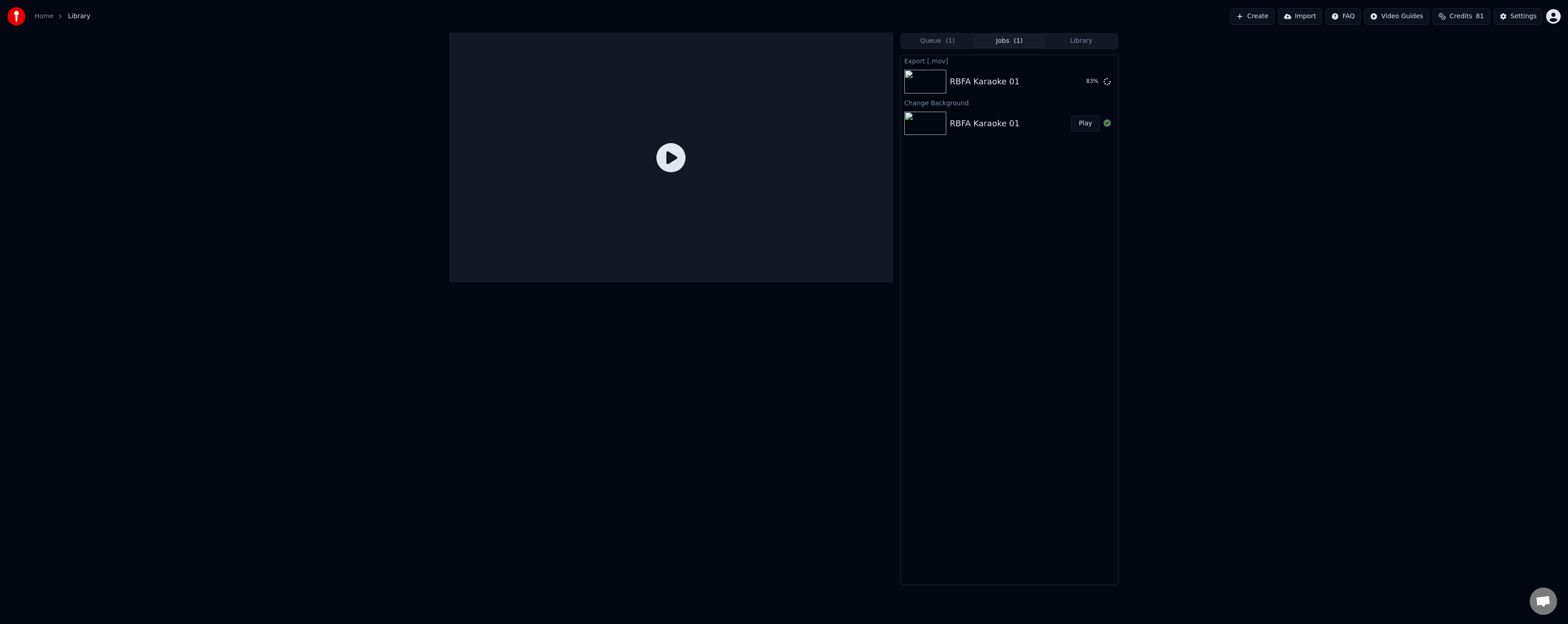
click at [1547, 598] on span "Open de chat" at bounding box center [1543, 602] width 15 height 13
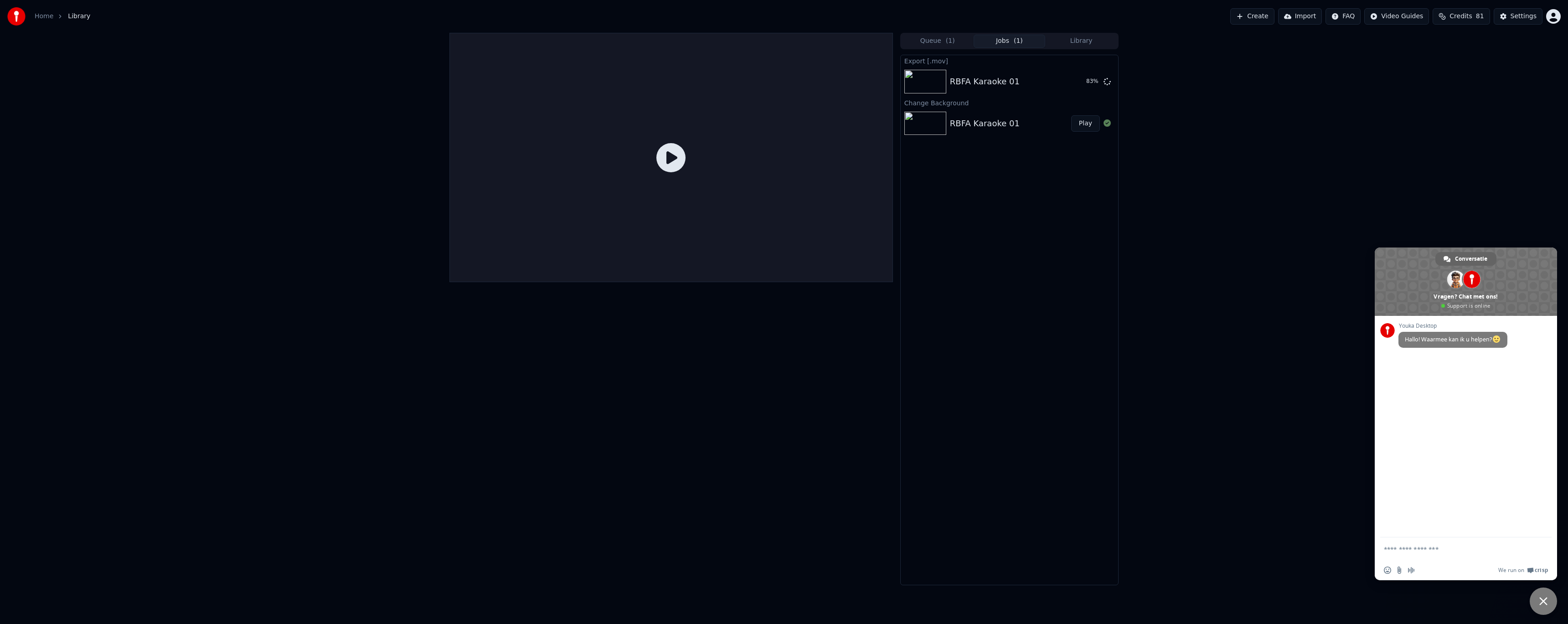
click at [1547, 598] on span "Chat sluiten" at bounding box center [1544, 601] width 9 height 9
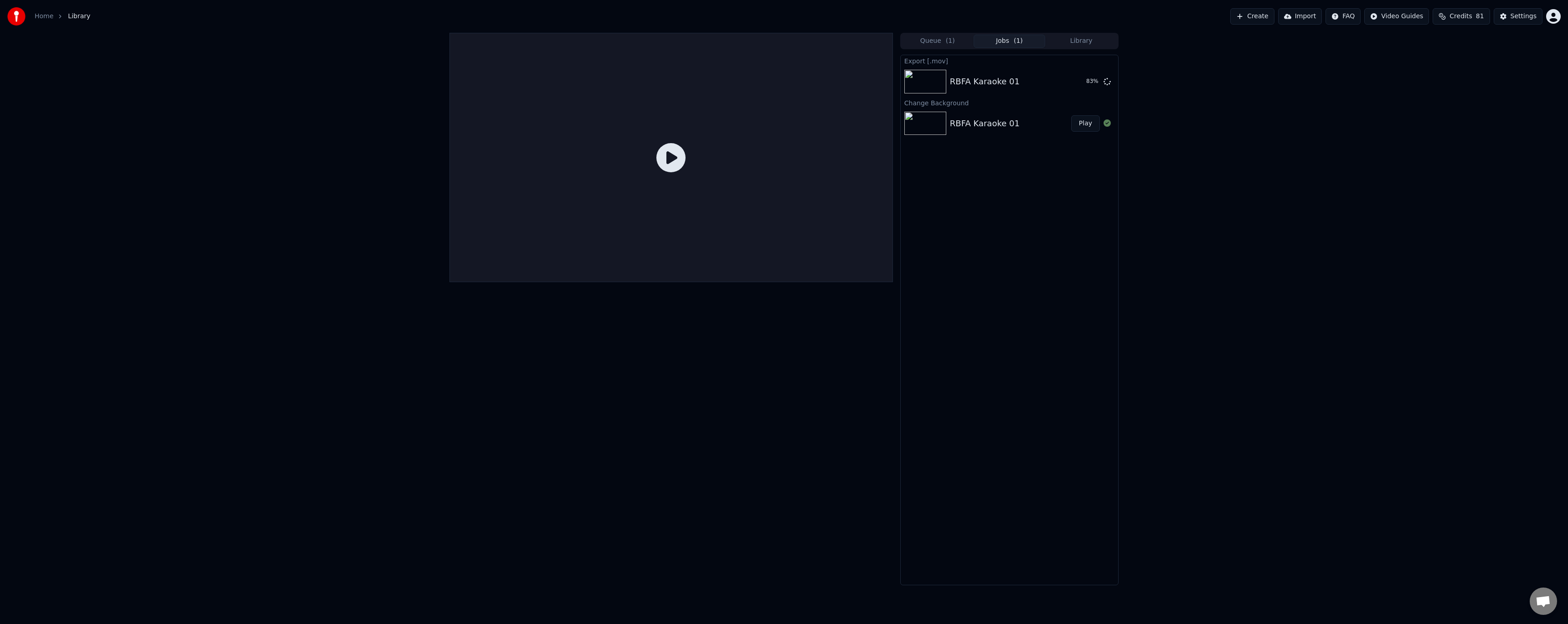
click at [1439, 483] on div "Queue ( 1 ) Jobs ( 1 ) Library Export [.mov] RBFA Karaoke 01 83 % Change Backgr…" at bounding box center [784, 309] width 1568 height 552
click at [1518, 17] on div "Settings" at bounding box center [1524, 16] width 26 height 9
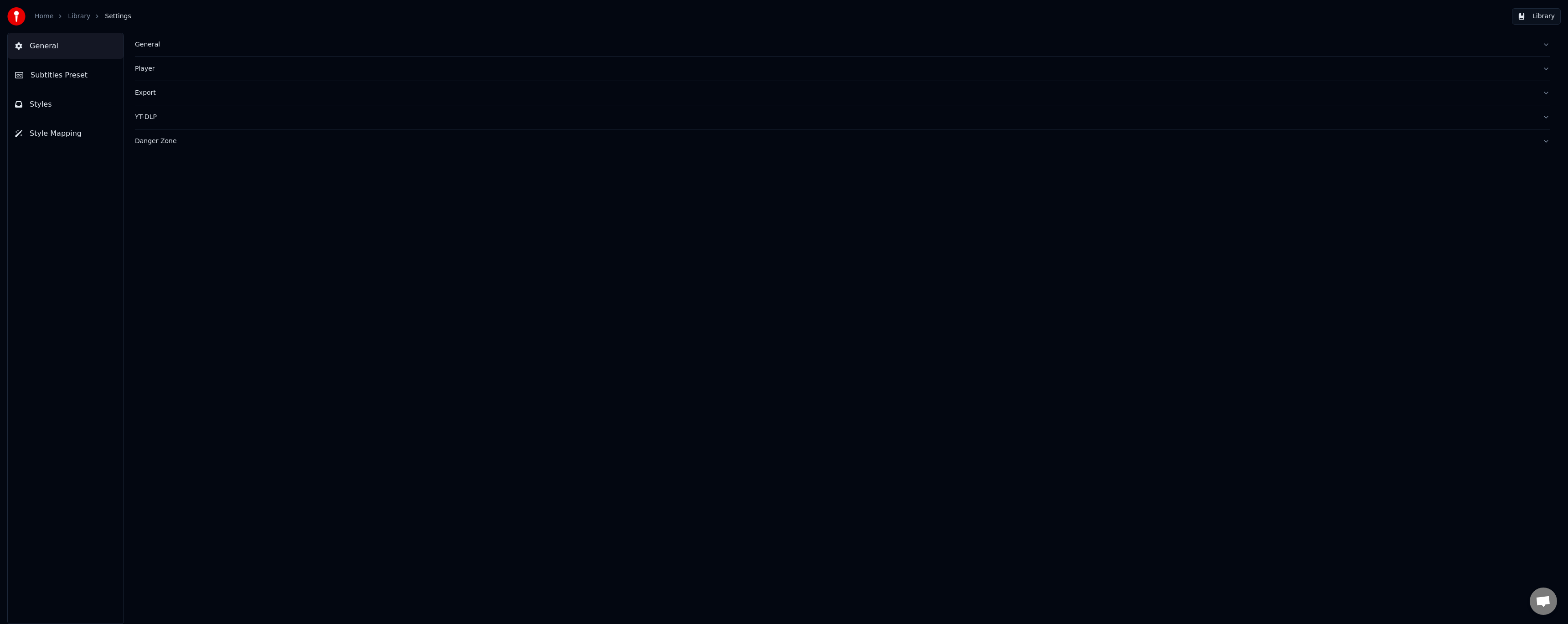
click at [81, 78] on button "Subtitles Preset" at bounding box center [65, 75] width 115 height 26
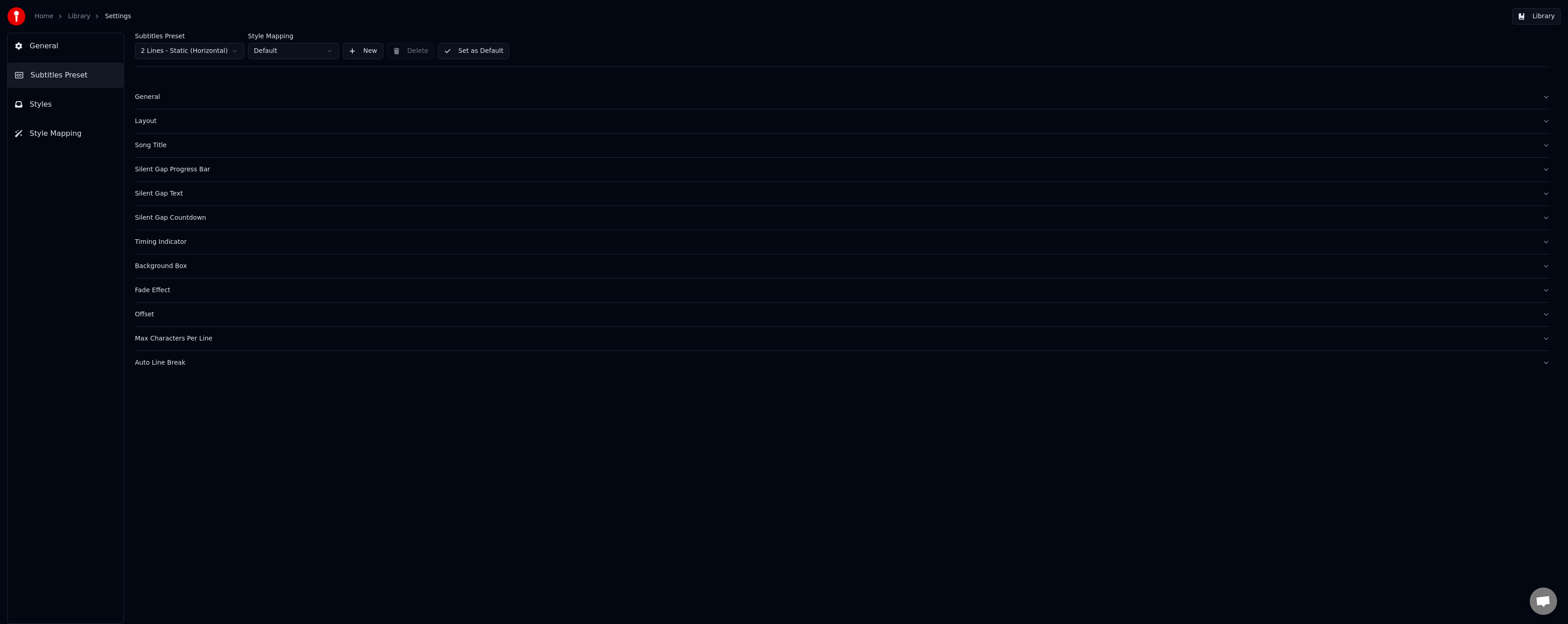
click at [163, 403] on div "Subtitles Preset 2 Lines - Static (Horizontal) Style Mapping Default New Delete…" at bounding box center [842, 327] width 1452 height 591
click at [162, 393] on div "Subtitles Preset 2 Lines - Static (Horizontal) Style Mapping Default New Delete…" at bounding box center [842, 327] width 1452 height 591
click at [162, 388] on div "Subtitles Preset 2 Lines - Static (Horizontal) Style Mapping Default New Delete…" at bounding box center [842, 327] width 1452 height 591
click at [160, 384] on div "Subtitles Preset 2 Lines - Static (Horizontal) Style Mapping Default New Delete…" at bounding box center [842, 327] width 1452 height 591
click at [157, 376] on div "General Layout Song Title Silent Gap Progress Bar Silent Gap Text Silent Gap Co…" at bounding box center [843, 228] width 1415 height 308
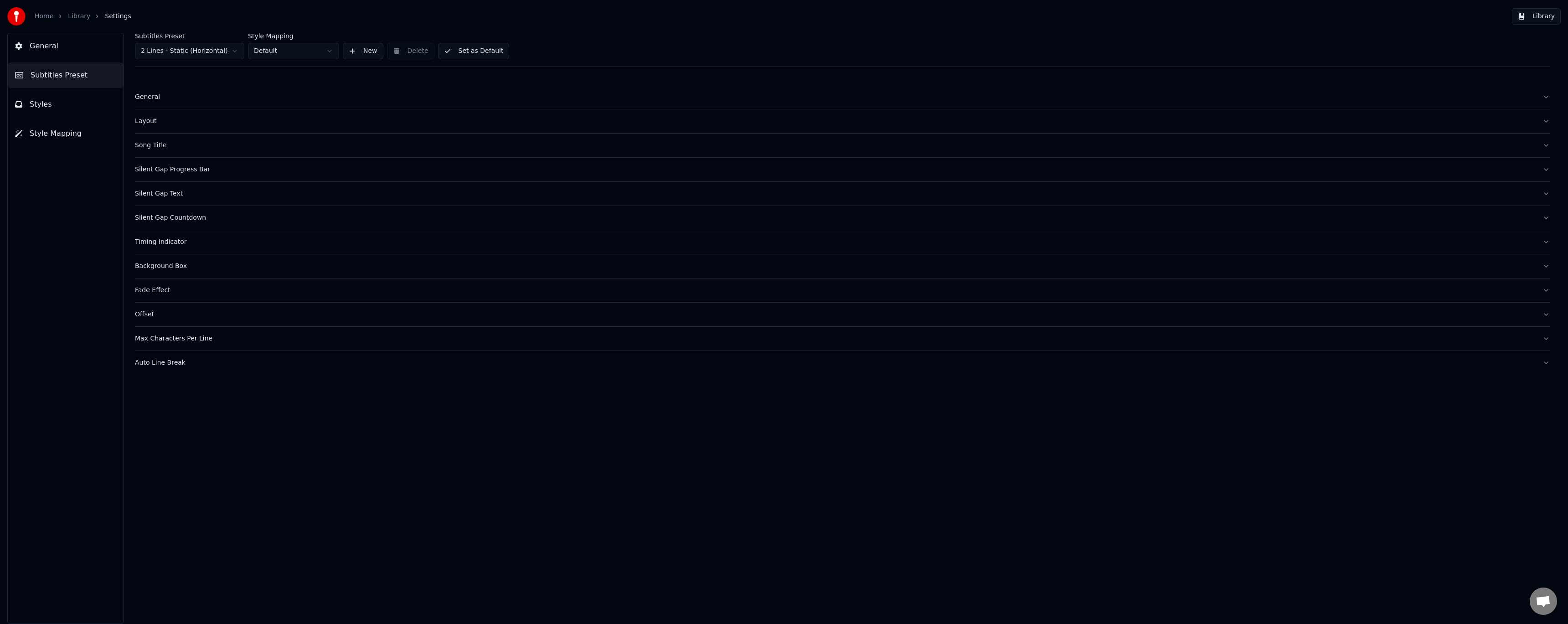
click at [157, 373] on button "Auto Line Break" at bounding box center [843, 362] width 1415 height 24
click at [157, 368] on button "Auto Line Break" at bounding box center [843, 362] width 1415 height 24
click at [154, 386] on div "Subtitles Preset 2 Lines - Static (Horizontal) Style Mapping Default New Delete…" at bounding box center [842, 327] width 1452 height 591
click at [150, 397] on div "Subtitles Preset 2 Lines - Static (Horizontal) Style Mapping Default New Delete…" at bounding box center [842, 327] width 1452 height 591
click at [154, 427] on div "Subtitles Preset 2 Lines - Static (Horizontal) Style Mapping Default New Delete…" at bounding box center [842, 327] width 1452 height 591
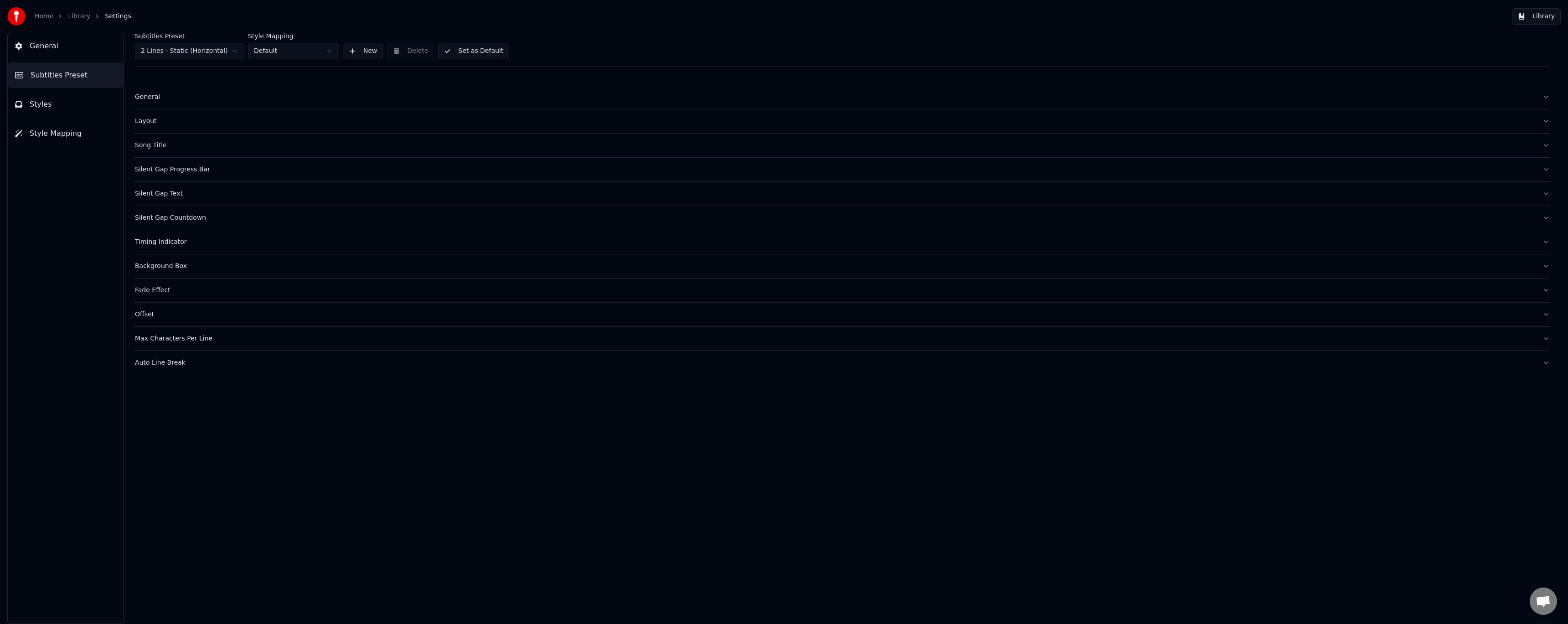
click at [156, 448] on div "Subtitles Preset 2 Lines - Static (Horizontal) Style Mapping Default New Delete…" at bounding box center [842, 327] width 1452 height 591
drag, startPoint x: 205, startPoint y: 389, endPoint x: 210, endPoint y: 381, distance: 9.4
click at [205, 388] on div "Subtitles Preset 2 Lines - Static (Horizontal) Style Mapping Default New Delete…" at bounding box center [842, 327] width 1452 height 591
click at [216, 371] on button "Auto Line Break" at bounding box center [843, 362] width 1415 height 24
click at [183, 341] on div "Max Characters Per Line" at bounding box center [835, 338] width 1400 height 9
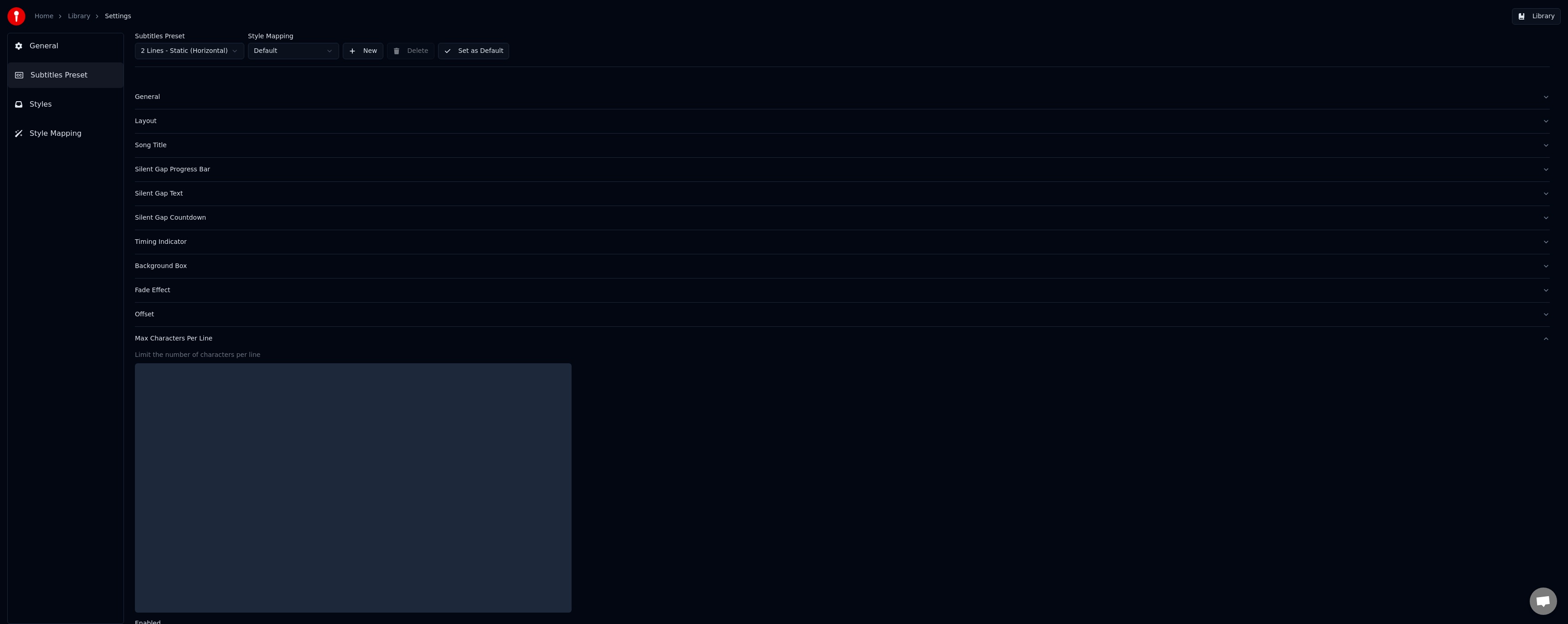
click at [146, 313] on div "Offset" at bounding box center [835, 314] width 1400 height 9
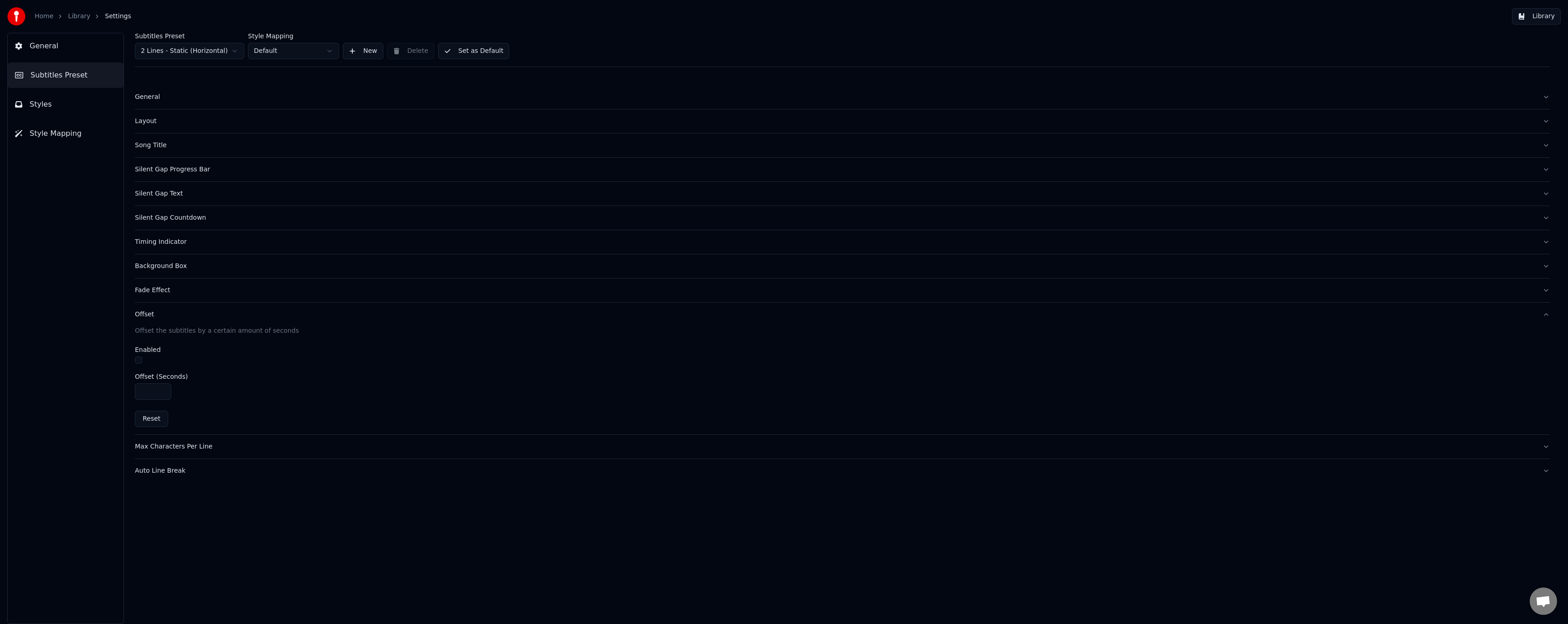
click at [153, 287] on div "Fade Effect" at bounding box center [835, 290] width 1400 height 9
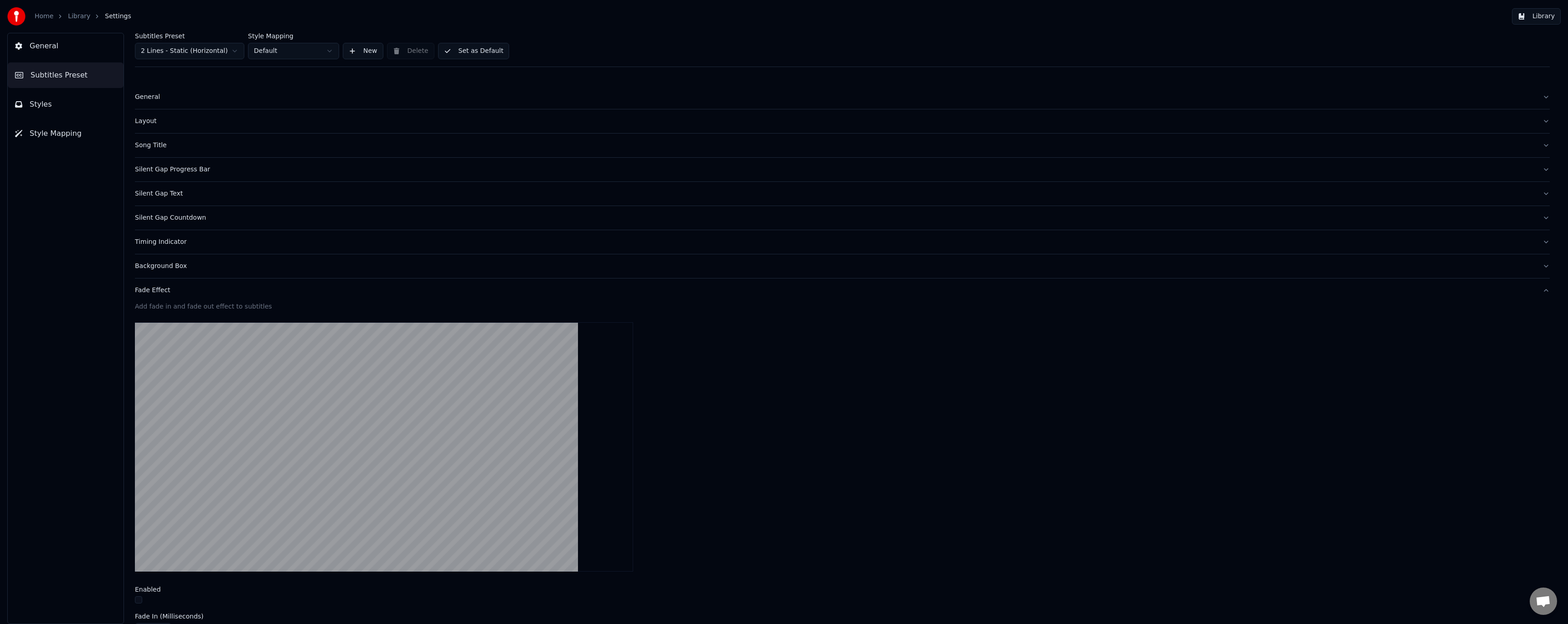
click at [169, 267] on div "Background Box" at bounding box center [835, 266] width 1400 height 9
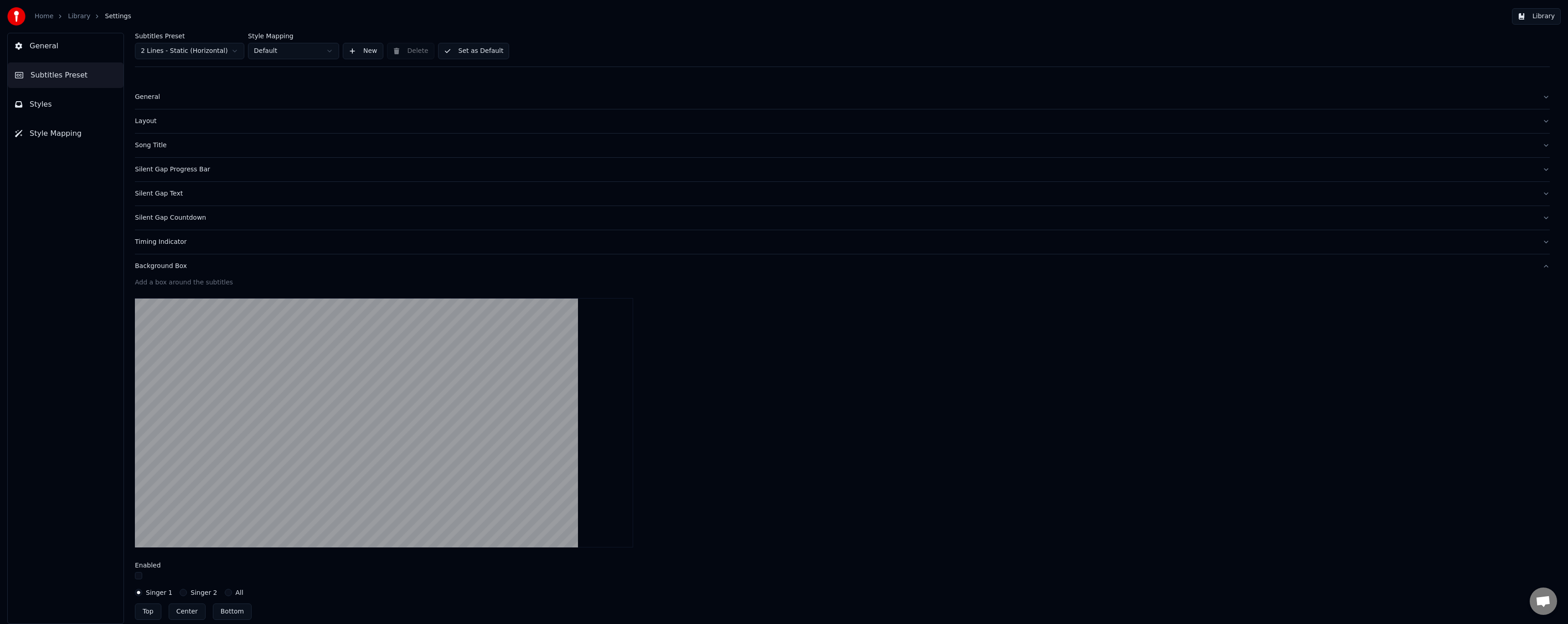
click at [158, 98] on div "General" at bounding box center [835, 97] width 1400 height 9
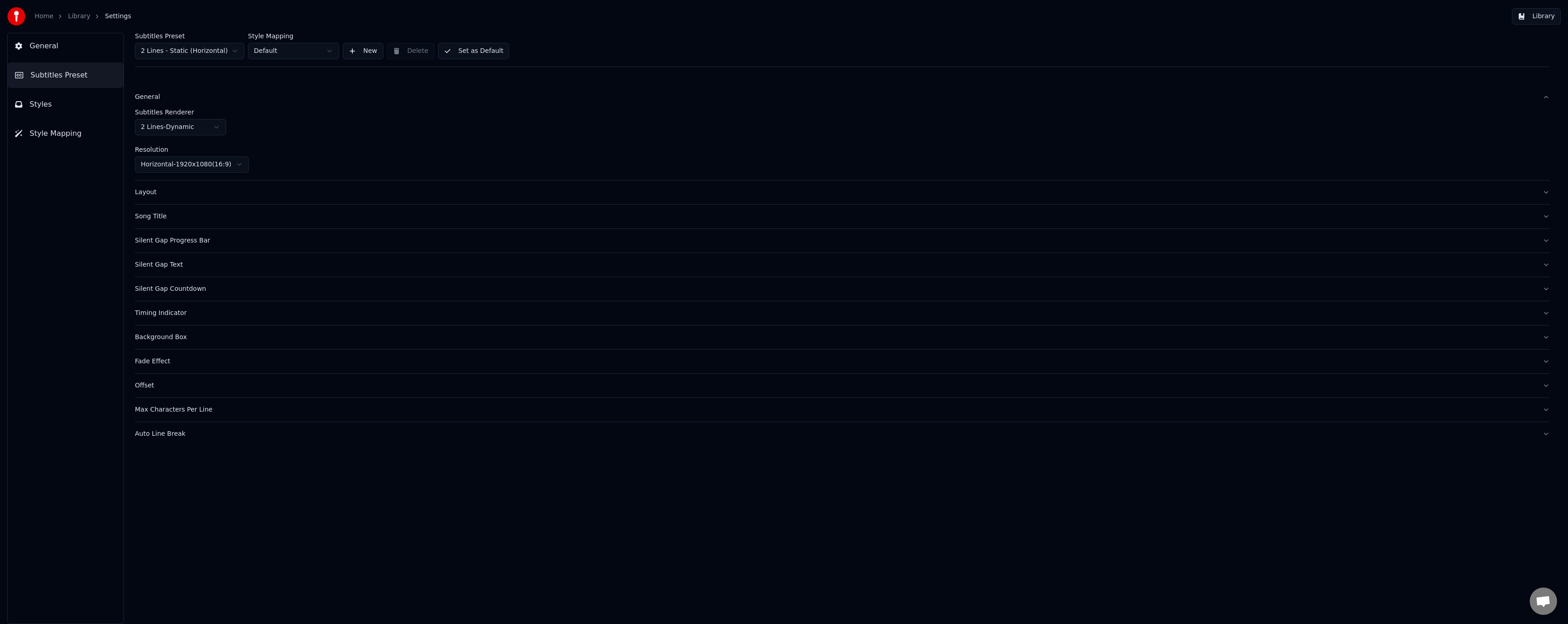
click at [155, 94] on div "General" at bounding box center [835, 97] width 1400 height 9
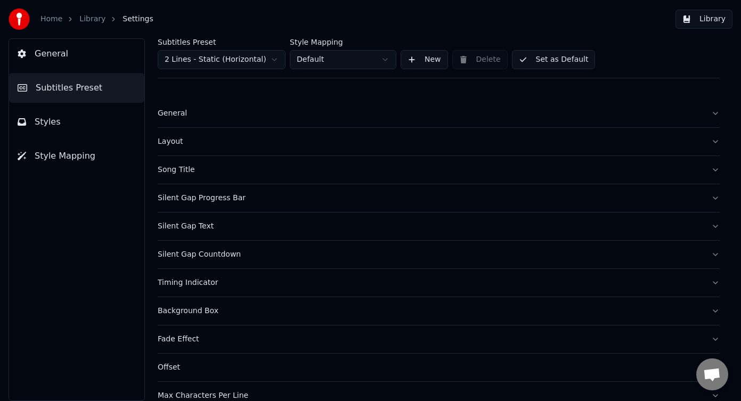
click at [715, 18] on button "Library" at bounding box center [704, 19] width 57 height 19
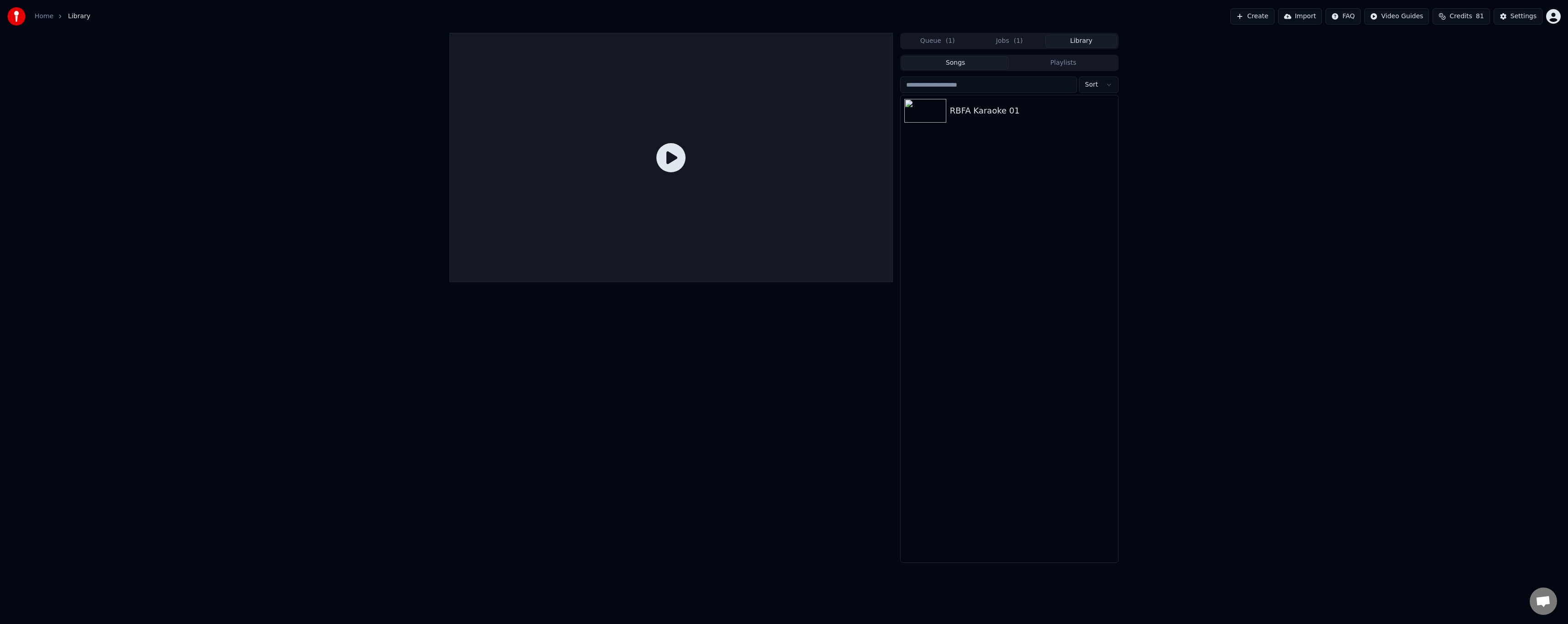
click at [48, 15] on link "Home" at bounding box center [44, 16] width 19 height 9
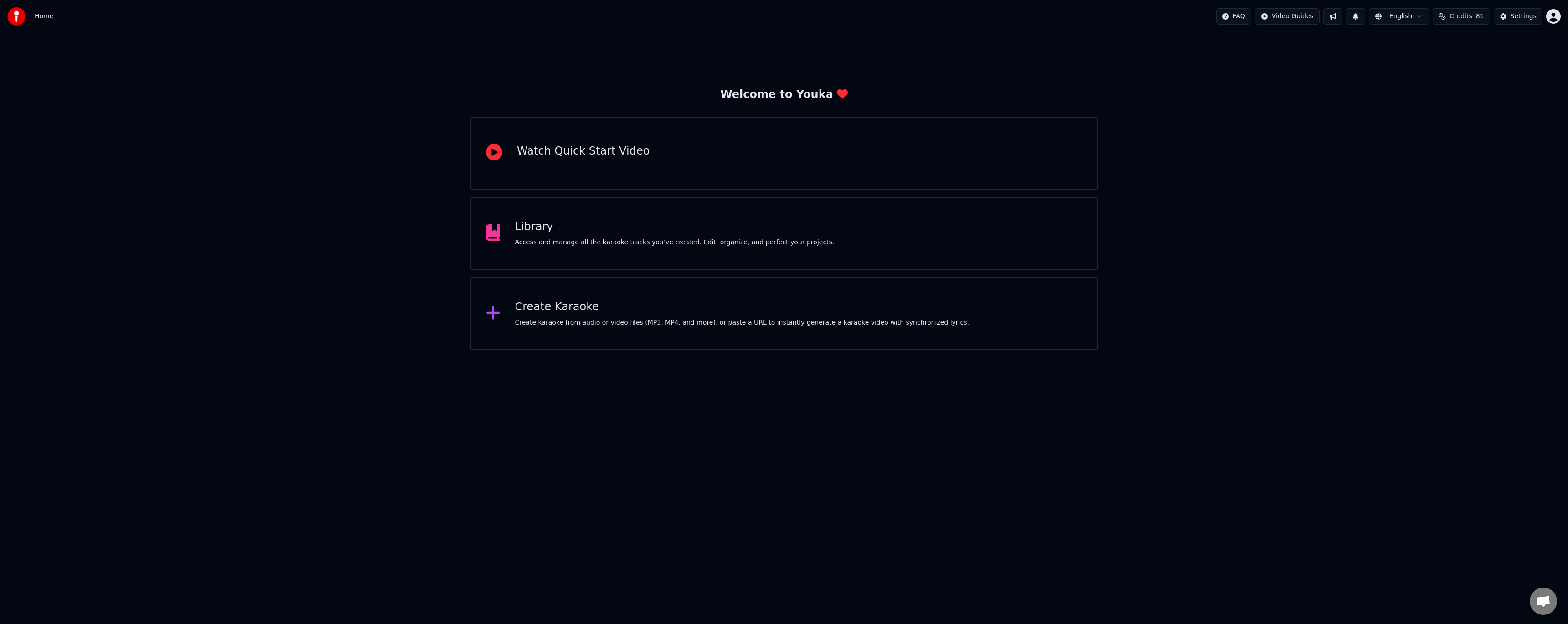
click at [623, 249] on div "Library Access and manage all the karaoke tracks you’ve created. Edit, organize…" at bounding box center [784, 233] width 627 height 73
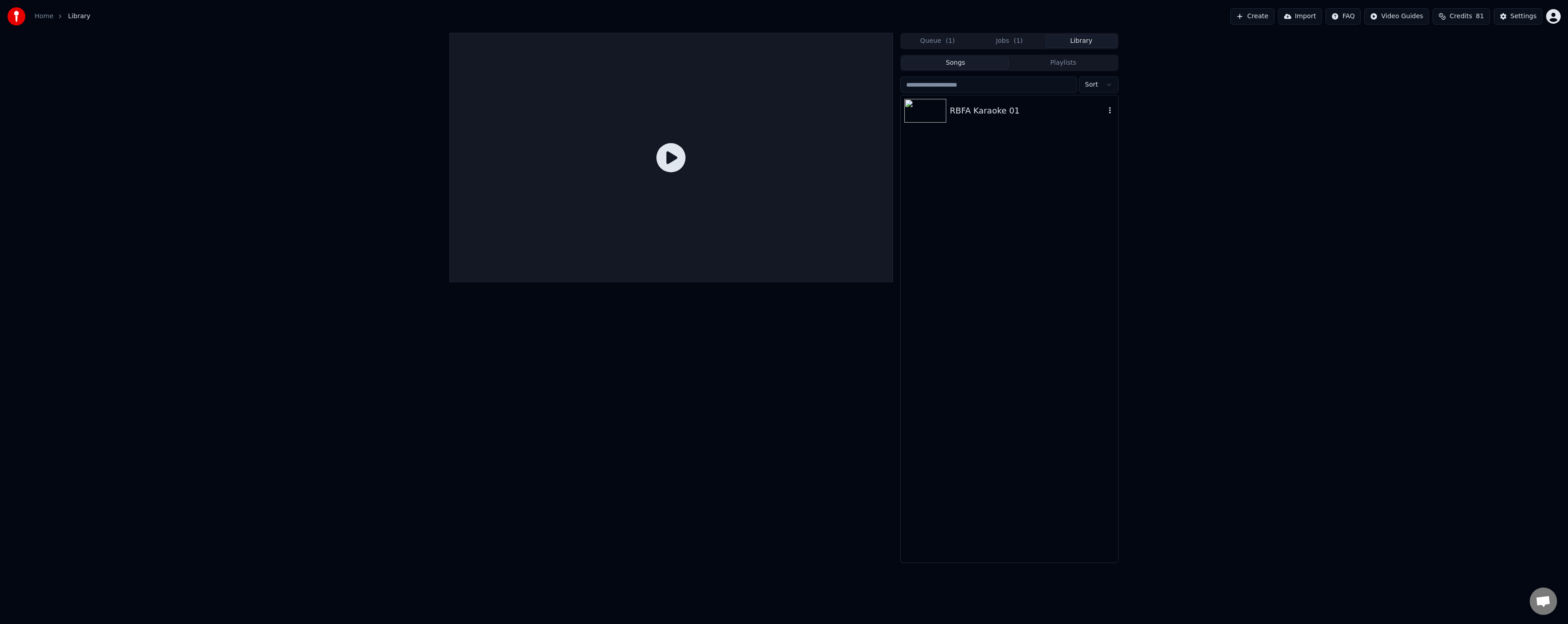
click at [971, 116] on div "RBFA Karaoke 01" at bounding box center [1028, 110] width 156 height 13
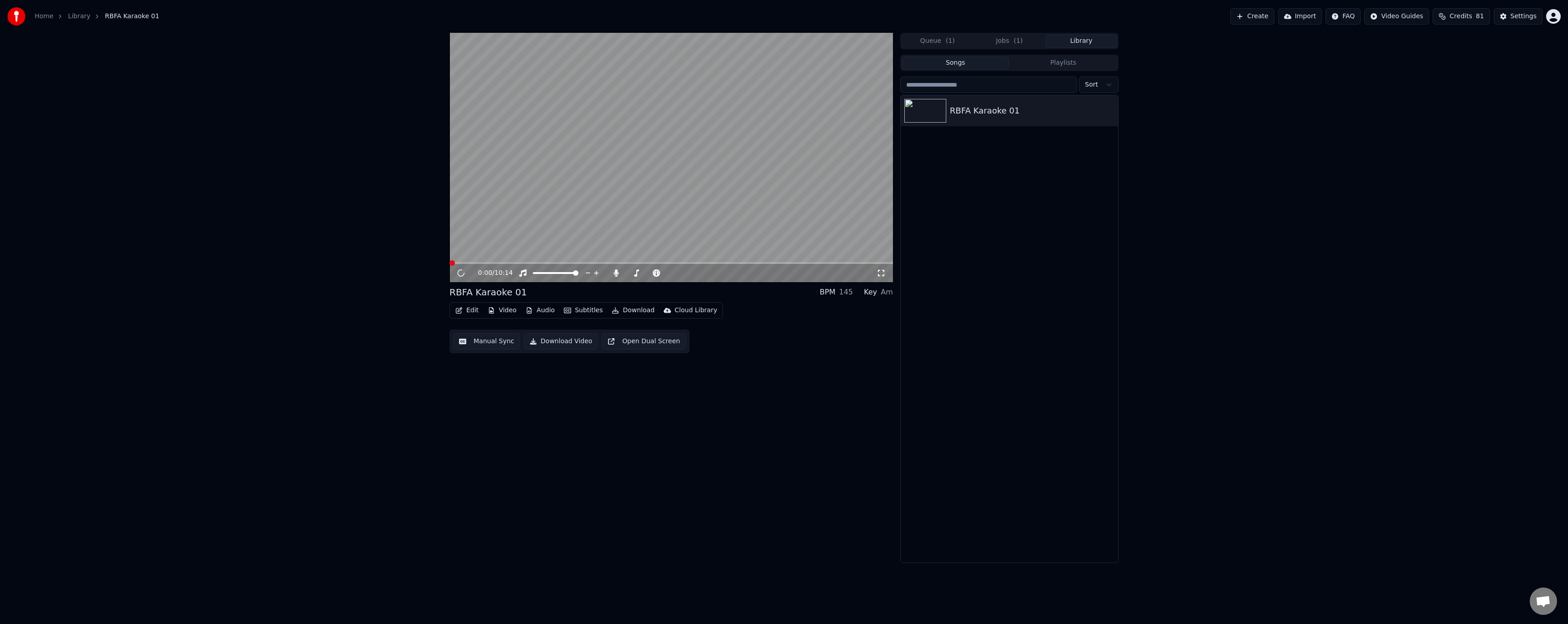
click at [1013, 41] on button "Jobs ( 1 )" at bounding box center [1009, 41] width 72 height 13
click at [459, 273] on icon at bounding box center [460, 273] width 4 height 5
click at [458, 274] on icon at bounding box center [467, 273] width 21 height 8
click at [483, 263] on span at bounding box center [671, 262] width 444 height 2
click at [504, 263] on span at bounding box center [671, 262] width 444 height 2
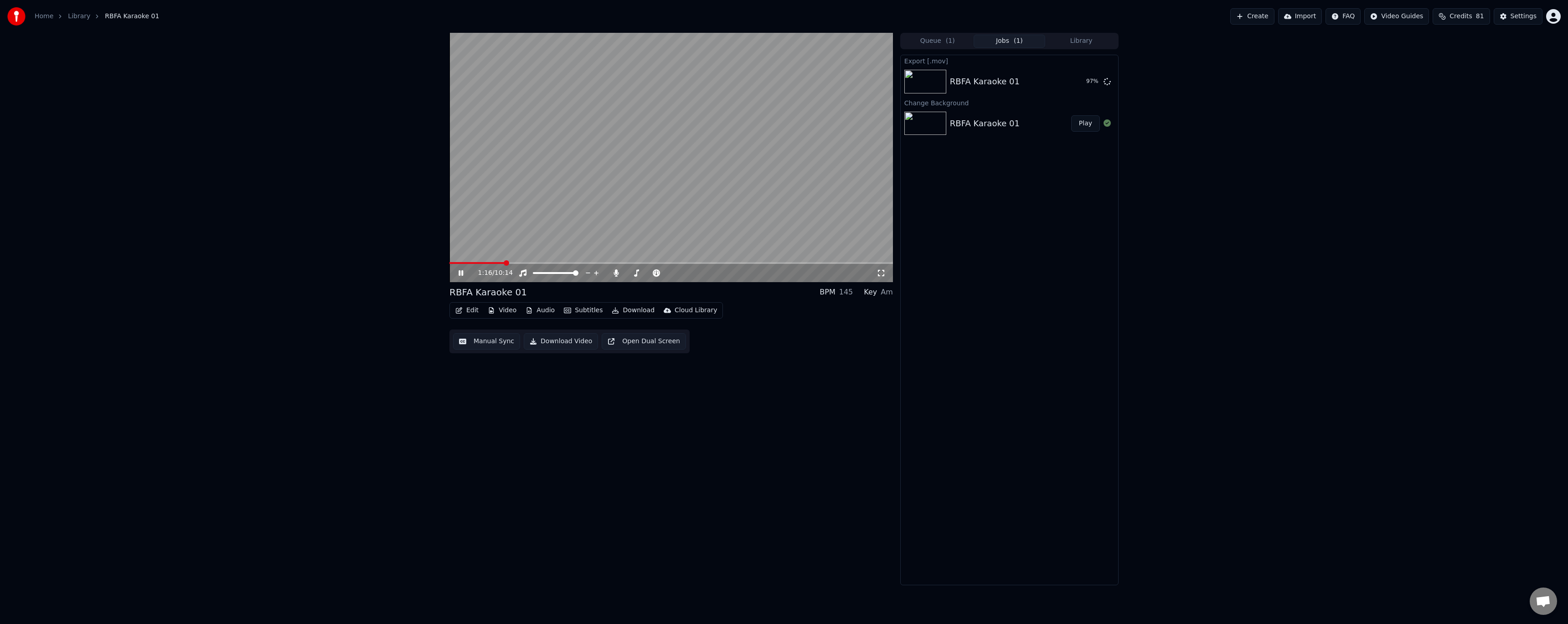
click at [461, 274] on icon at bounding box center [467, 273] width 21 height 8
click at [655, 424] on div "1:16 / 10:14 RBFA Karaoke 01 BPM 145 Key Am Edit Video Audio Subtitles Download…" at bounding box center [671, 309] width 444 height 552
click at [1086, 85] on button "Show" at bounding box center [1084, 81] width 33 height 16
click at [1518, 18] on div "Settings" at bounding box center [1524, 16] width 26 height 9
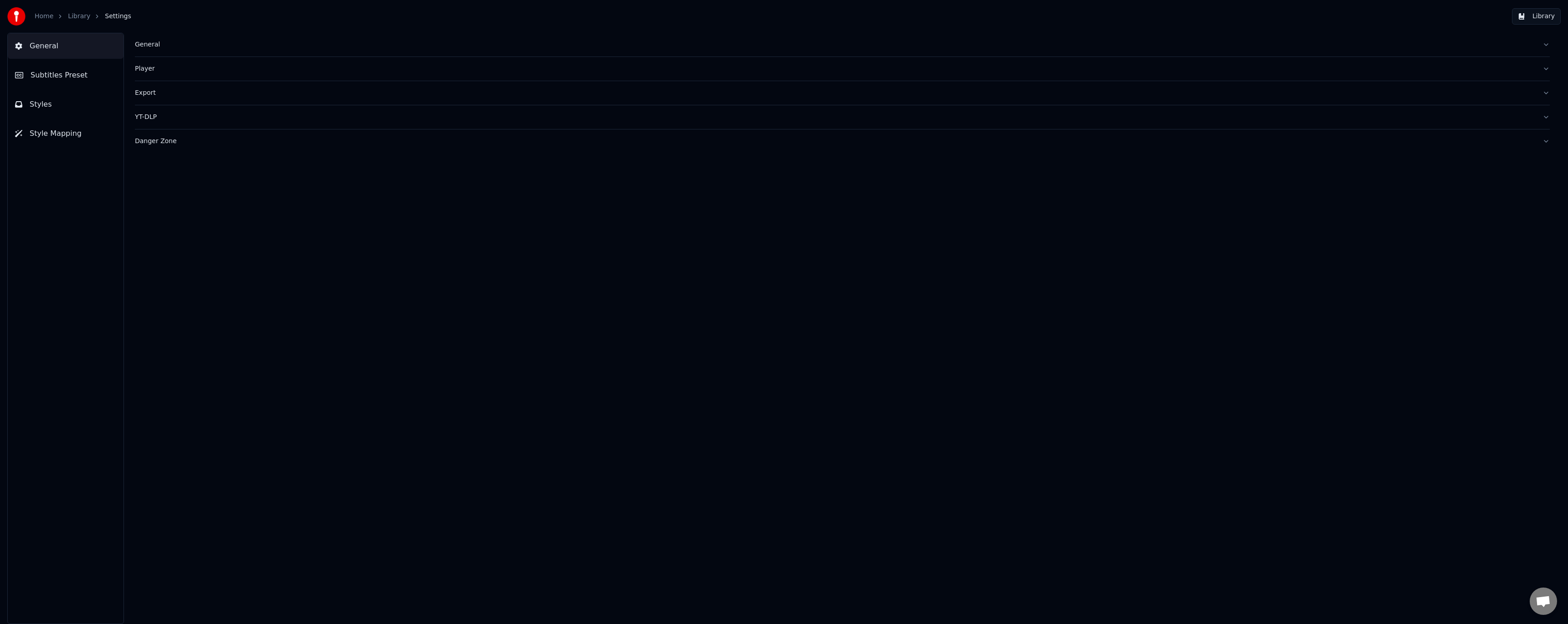
click at [82, 76] on button "Subtitles Preset" at bounding box center [65, 75] width 115 height 26
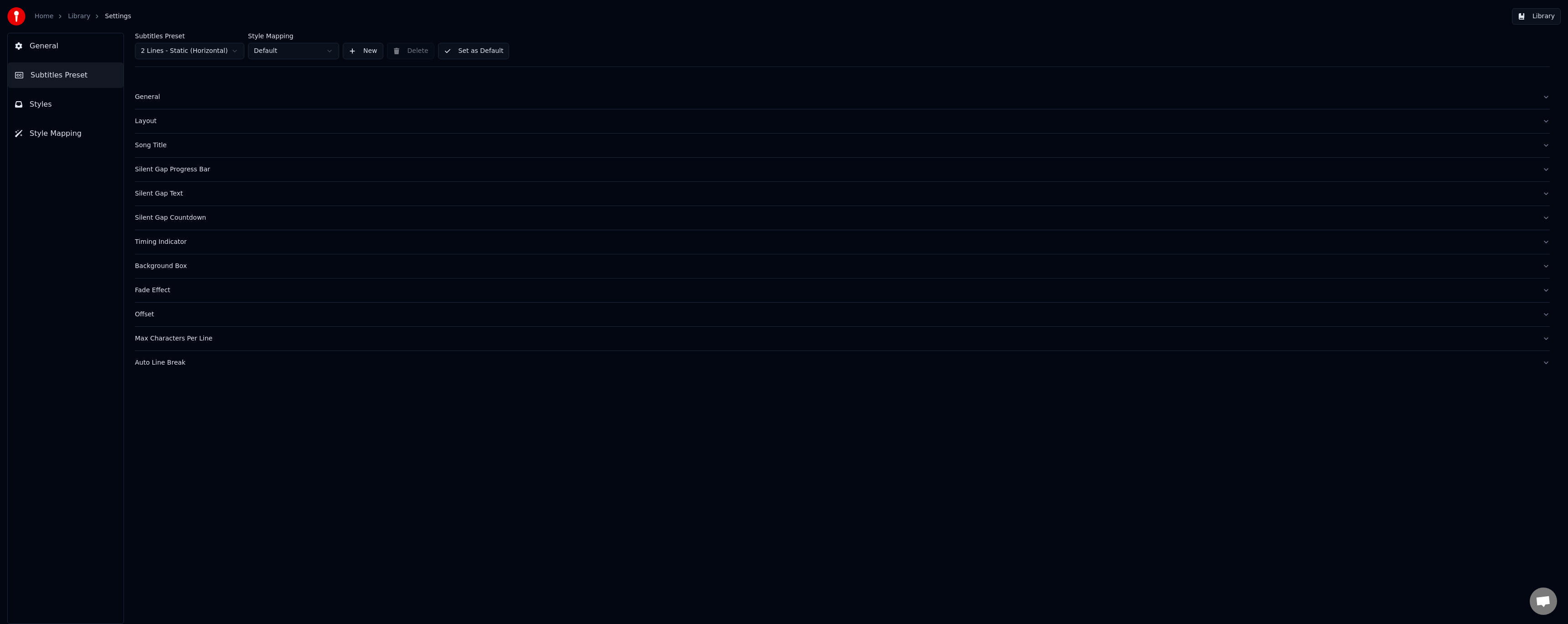
click at [368, 53] on button "New" at bounding box center [363, 50] width 40 height 16
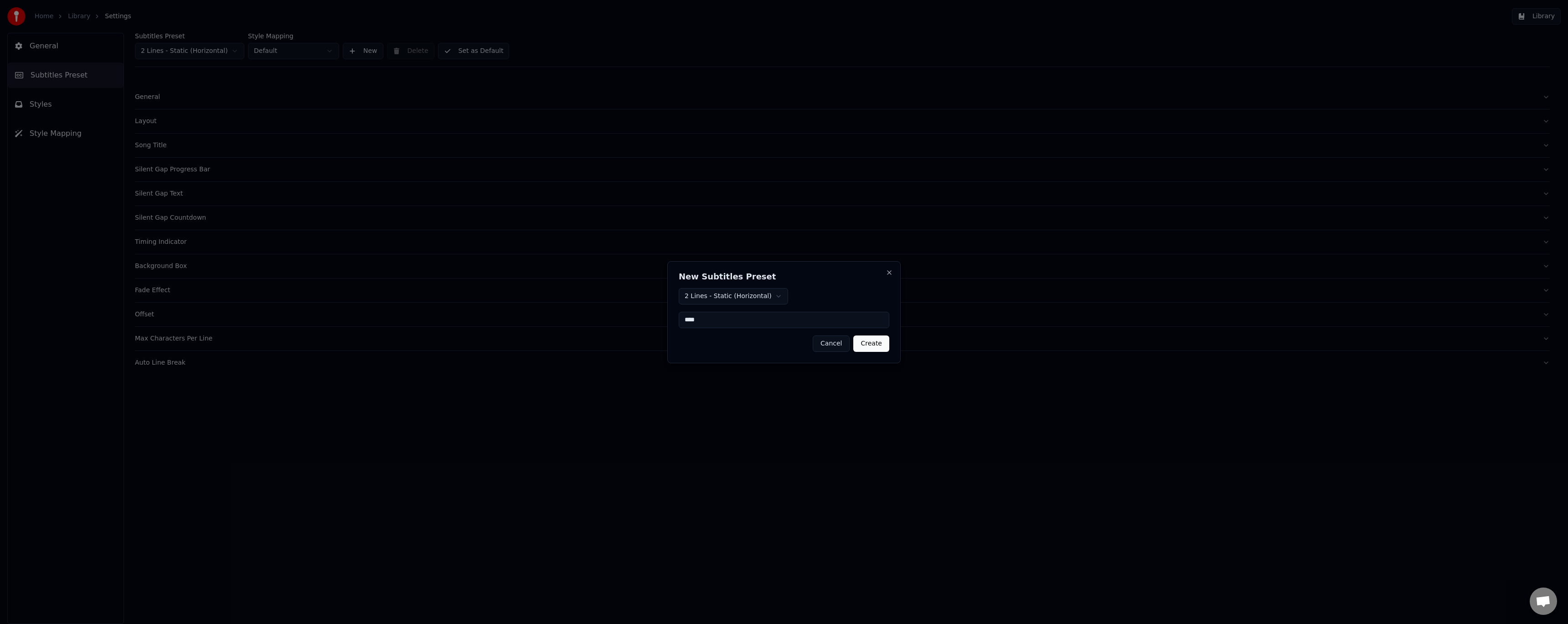
type input "****"
click at [870, 343] on button "Create" at bounding box center [872, 343] width 36 height 16
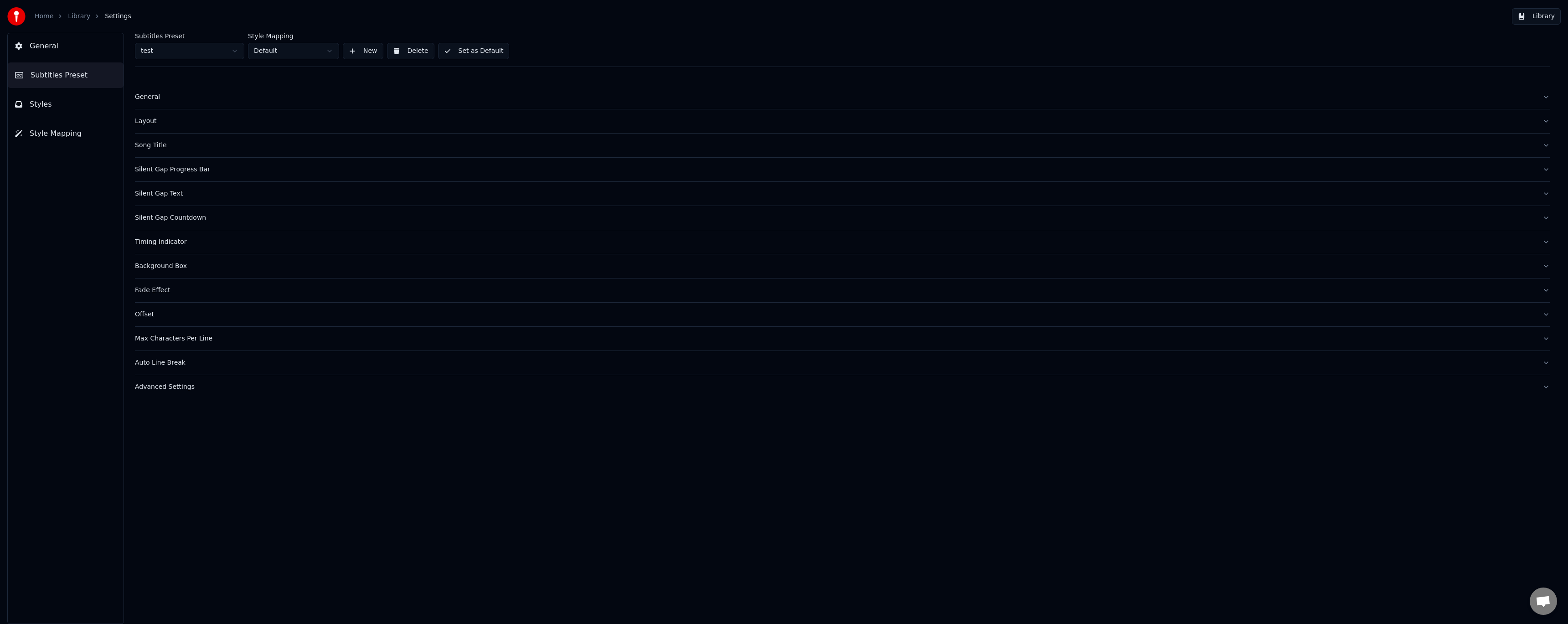
click at [180, 388] on div "Advanced Settings" at bounding box center [835, 386] width 1400 height 9
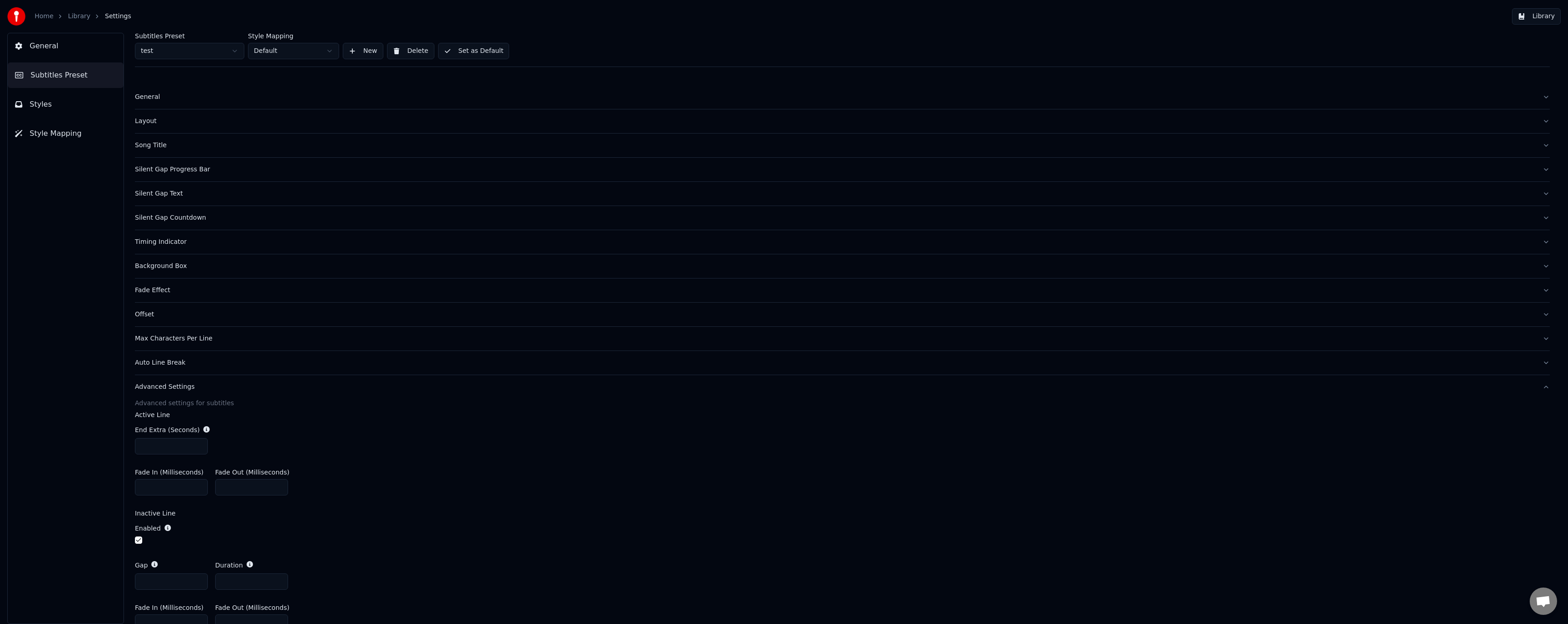
click at [145, 128] on button "Layout" at bounding box center [843, 121] width 1415 height 24
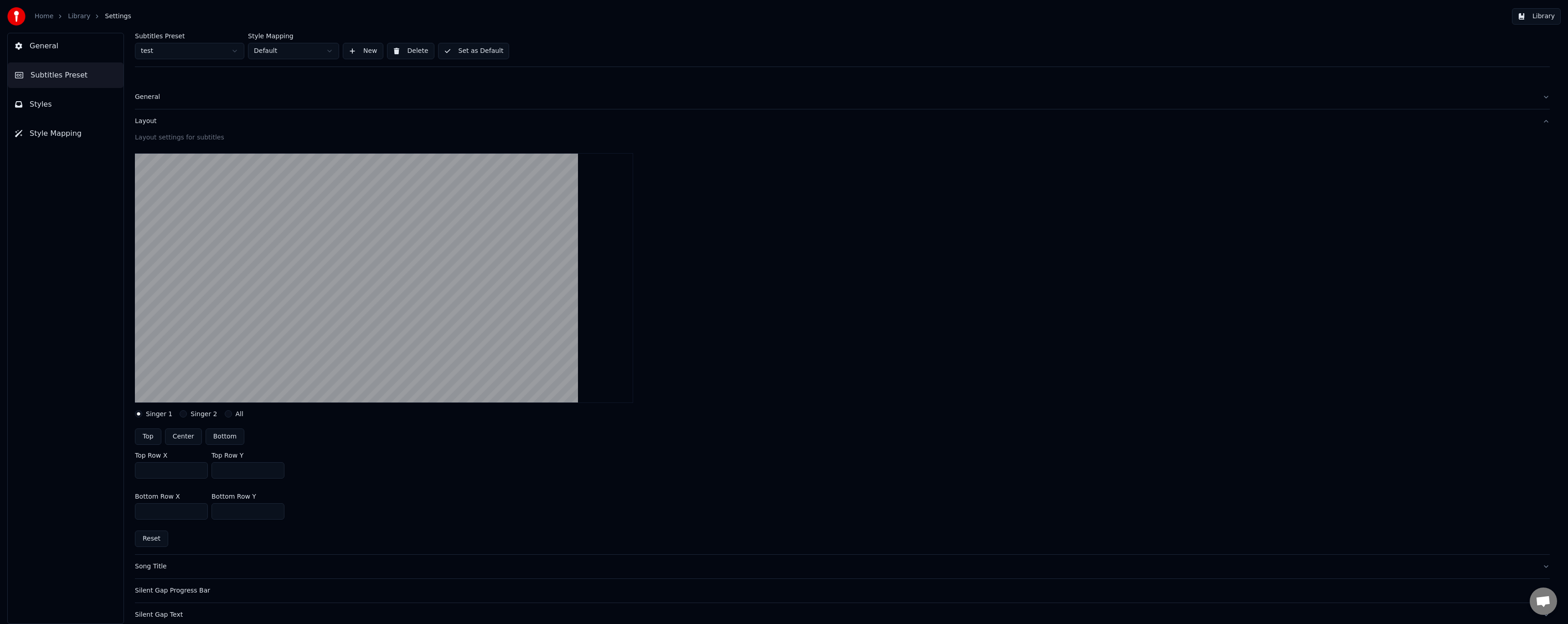
click at [151, 123] on div "Layout" at bounding box center [835, 121] width 1400 height 9
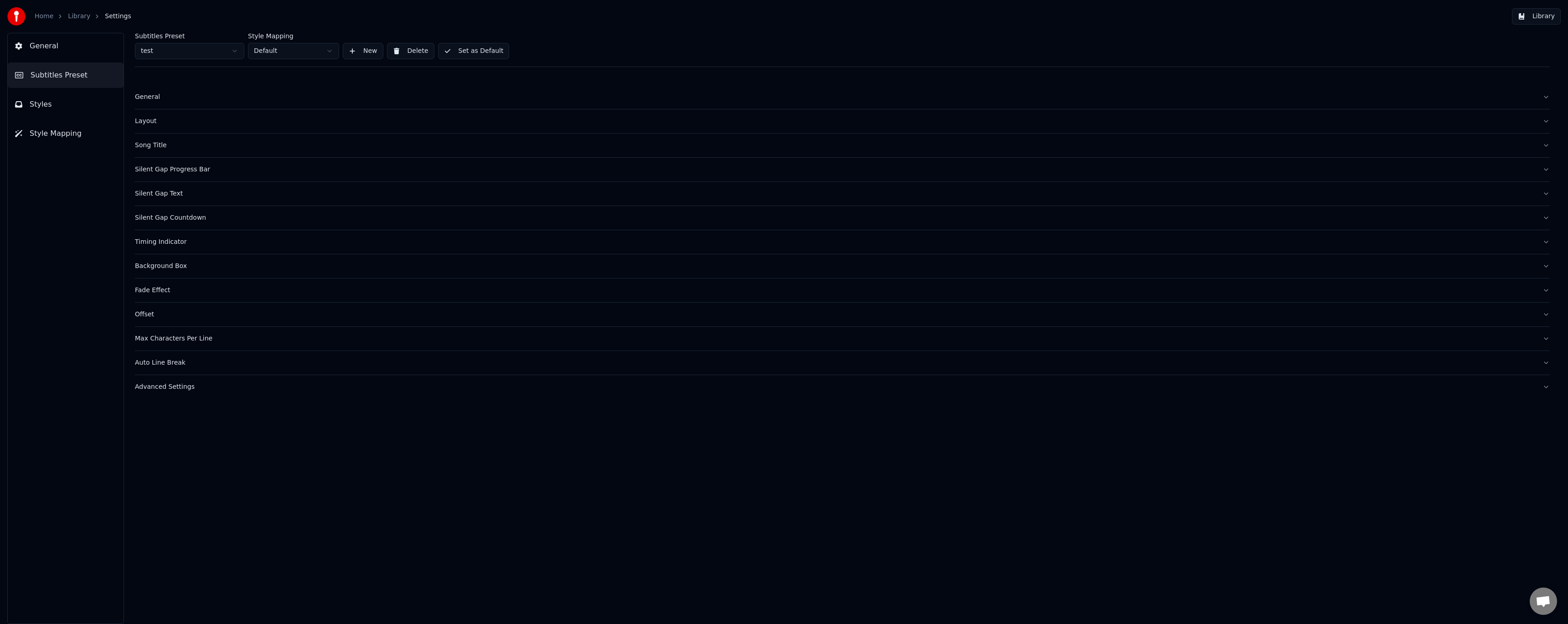
click at [152, 97] on div "General" at bounding box center [835, 97] width 1400 height 9
click at [155, 97] on div "General" at bounding box center [835, 97] width 1400 height 9
click at [157, 96] on div "General" at bounding box center [835, 97] width 1400 height 9
click at [179, 124] on html "Home Library Settings Library General Subtitles Preset Styles Style Mapping Sub…" at bounding box center [784, 312] width 1568 height 624
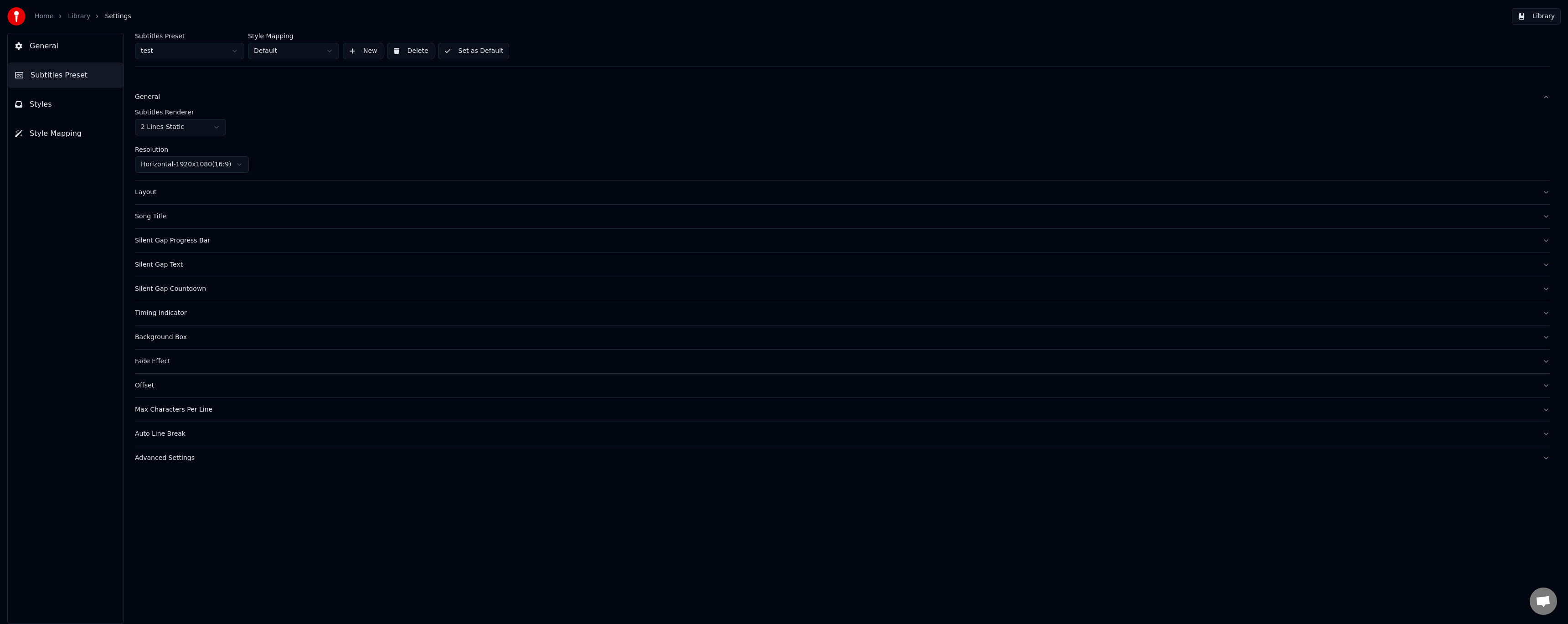
click at [203, 53] on html "Home Library Settings Library General Subtitles Preset Styles Style Mapping Sub…" at bounding box center [784, 312] width 1568 height 624
click at [309, 95] on html "Home Library Settings Library General Subtitles Preset Styles Style Mapping Sub…" at bounding box center [784, 312] width 1568 height 624
click at [147, 191] on div "Layout" at bounding box center [835, 192] width 1400 height 9
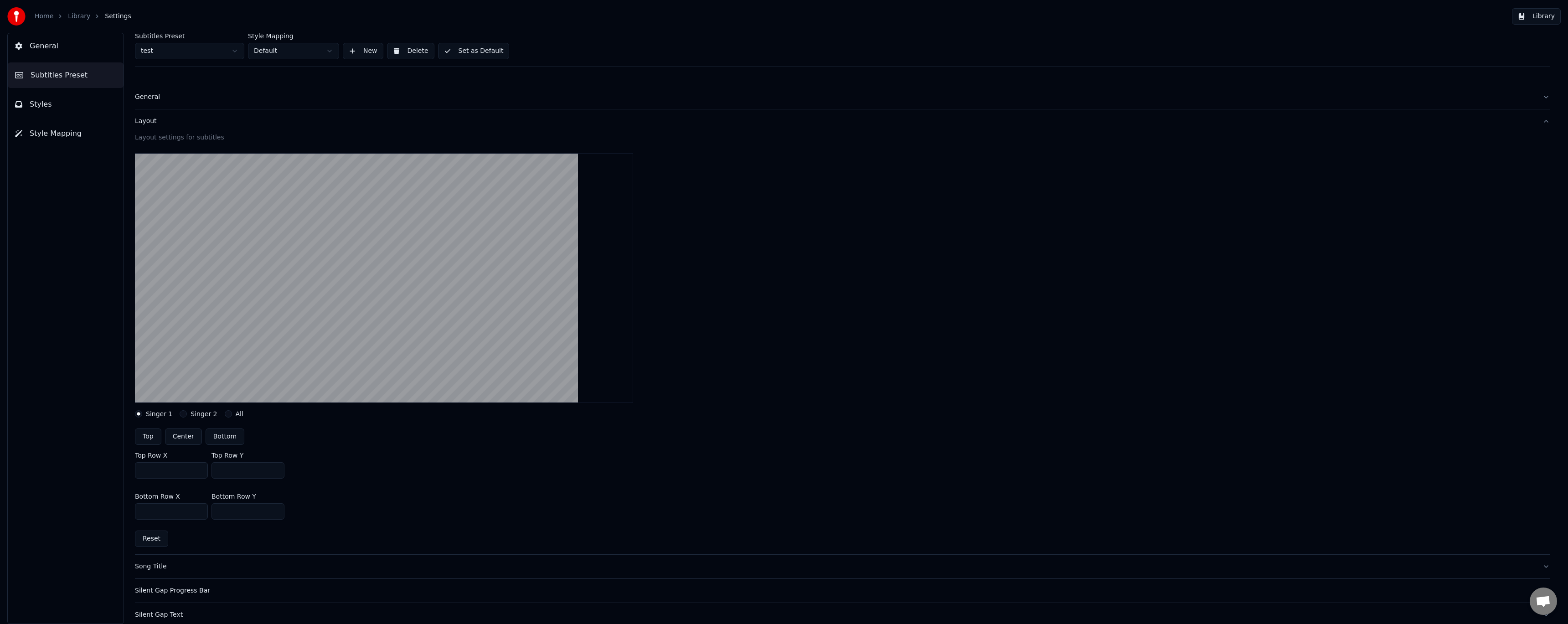
click at [145, 123] on div "Layout" at bounding box center [835, 121] width 1400 height 9
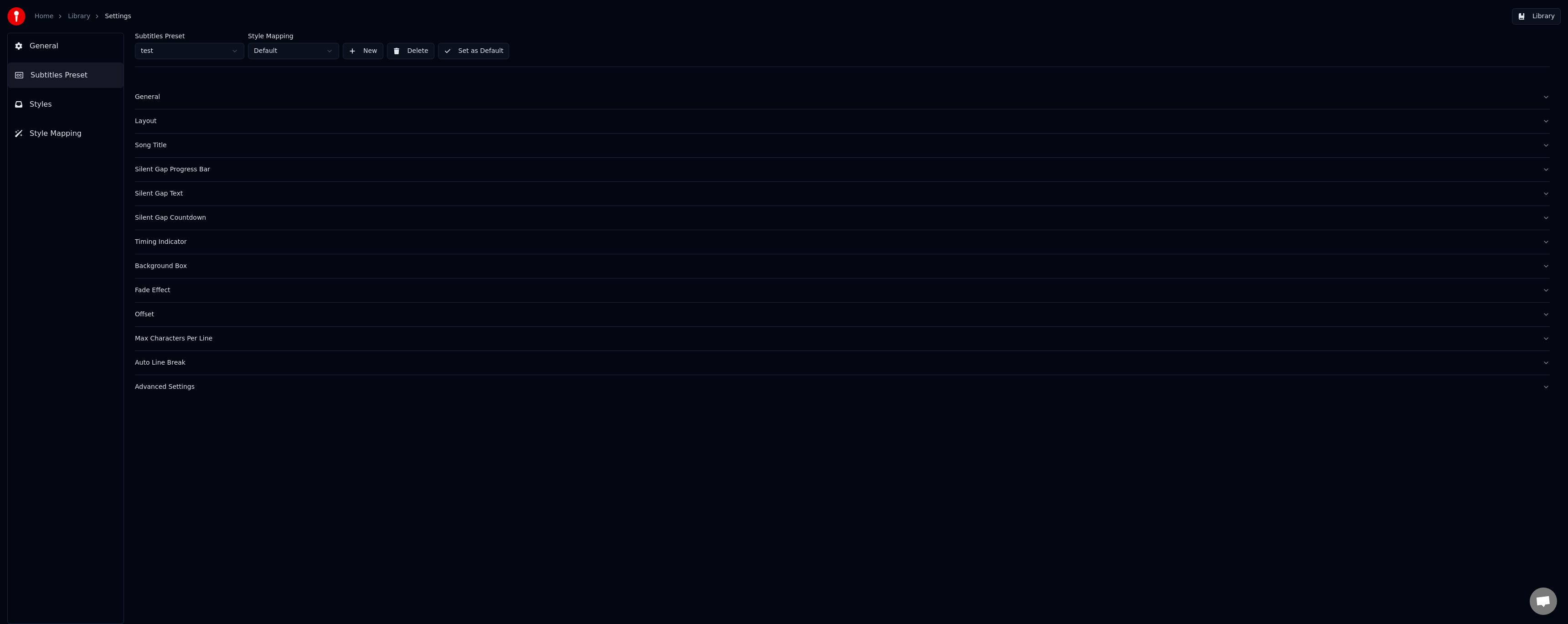
click at [150, 145] on div "Song Title" at bounding box center [835, 145] width 1400 height 9
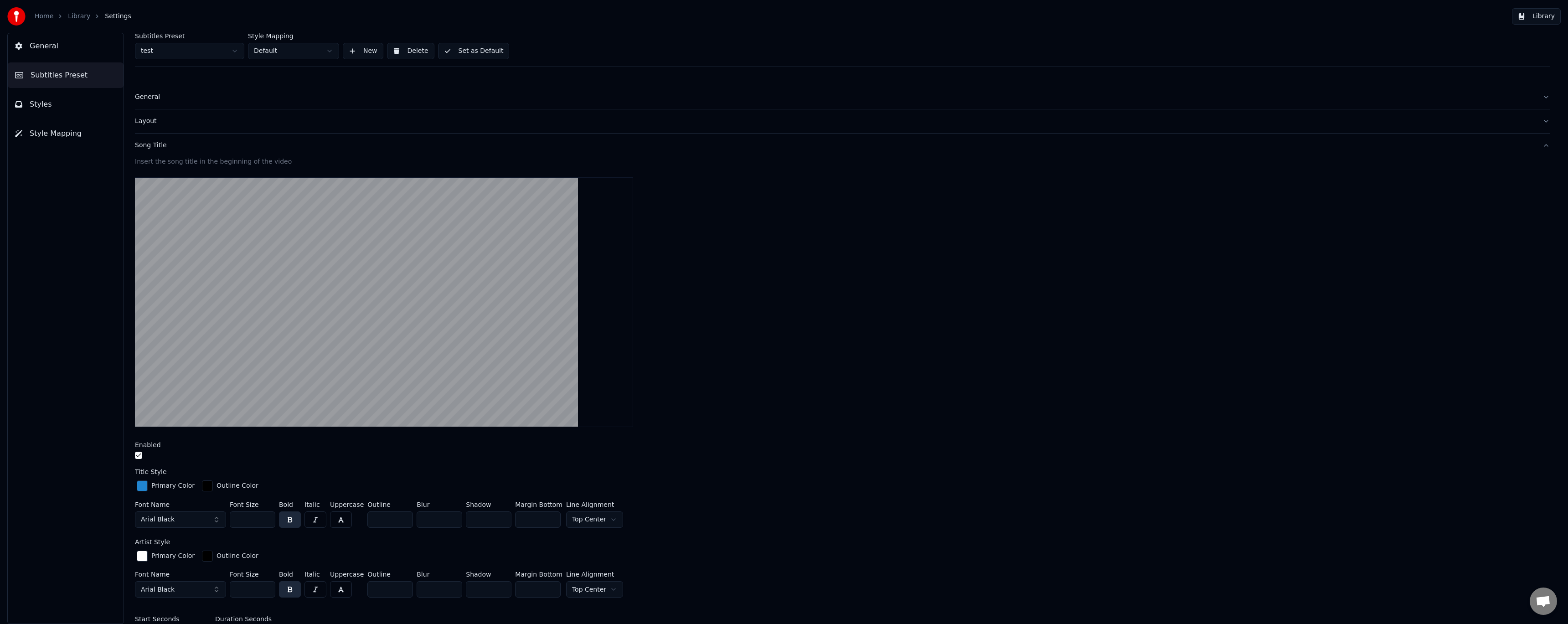
click at [137, 455] on button "button" at bounding box center [139, 455] width 8 height 8
click at [159, 150] on button "Song Title" at bounding box center [843, 145] width 1415 height 24
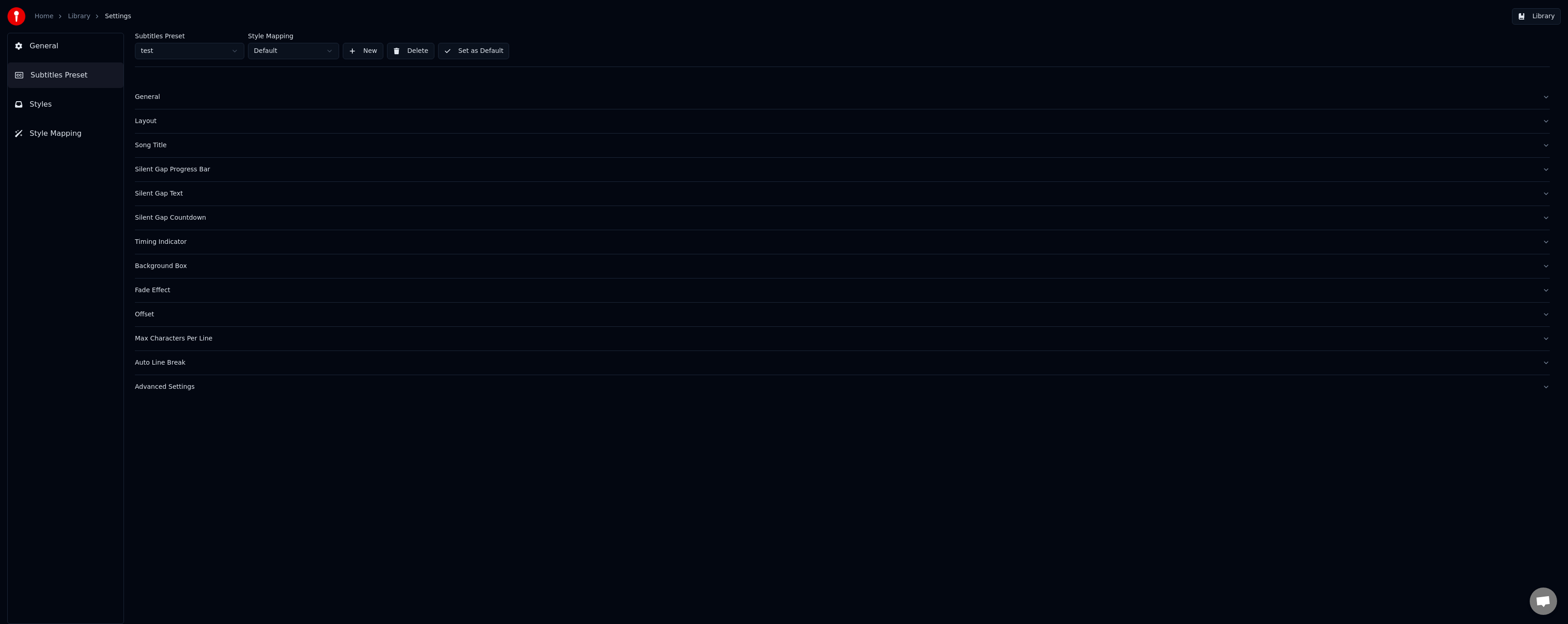
click at [165, 168] on div "Silent Gap Progress Bar" at bounding box center [835, 169] width 1400 height 9
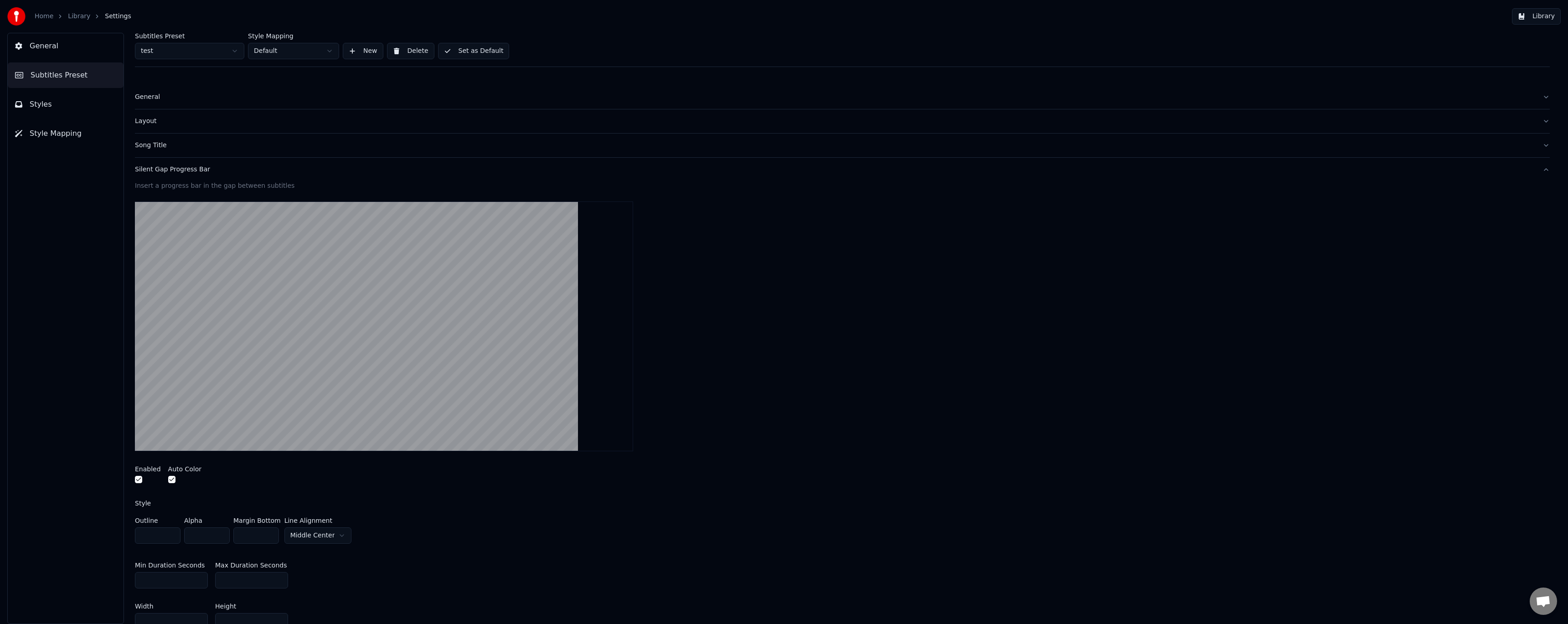
click at [136, 480] on button "button" at bounding box center [139, 479] width 8 height 8
click at [184, 174] on div "Silent Gap Progress Bar" at bounding box center [835, 169] width 1400 height 9
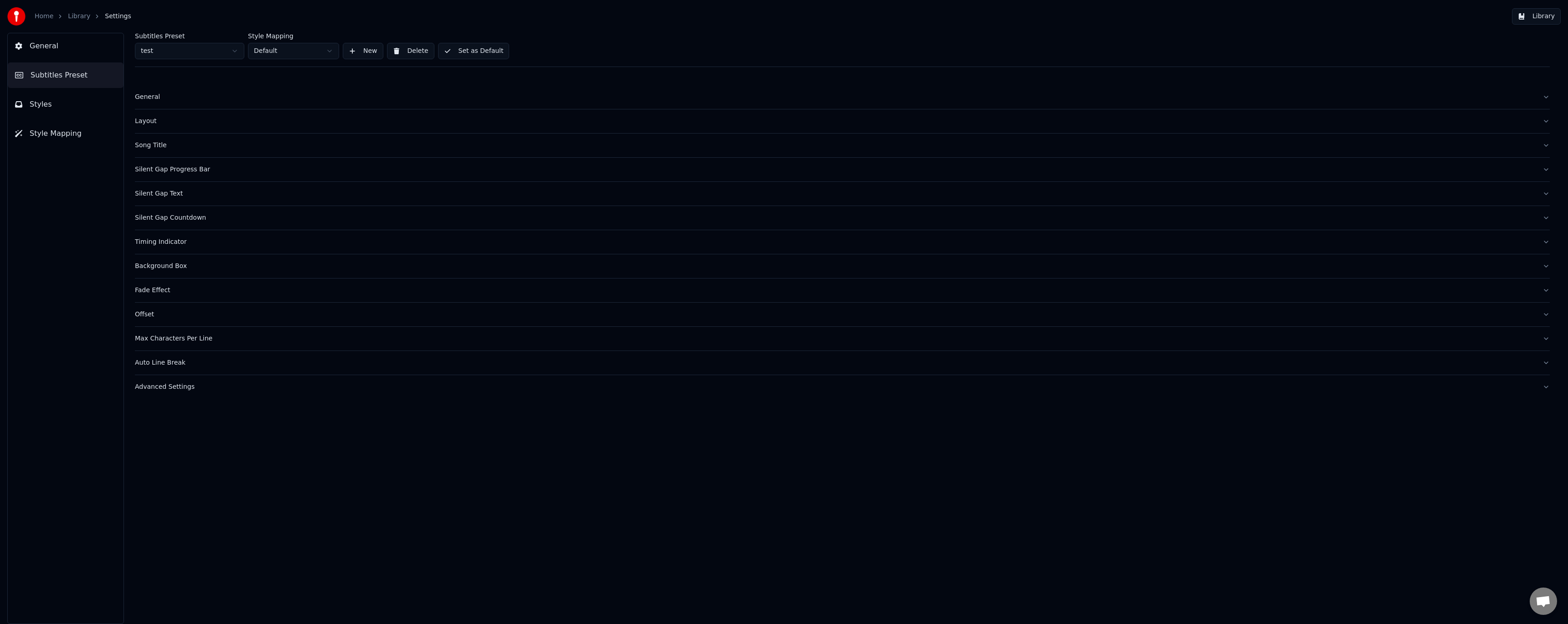
click at [179, 191] on div "Silent Gap Text" at bounding box center [835, 193] width 1400 height 9
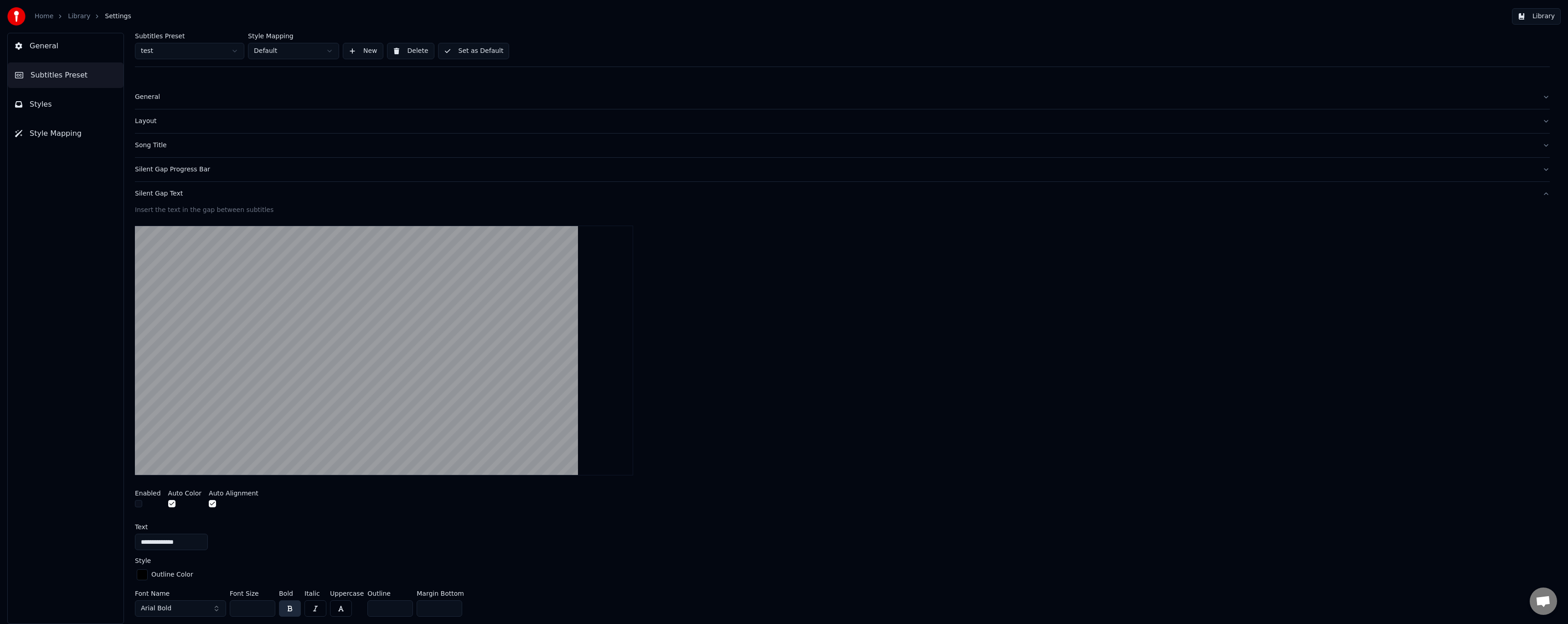
click at [177, 194] on div "Silent Gap Text" at bounding box center [835, 193] width 1400 height 9
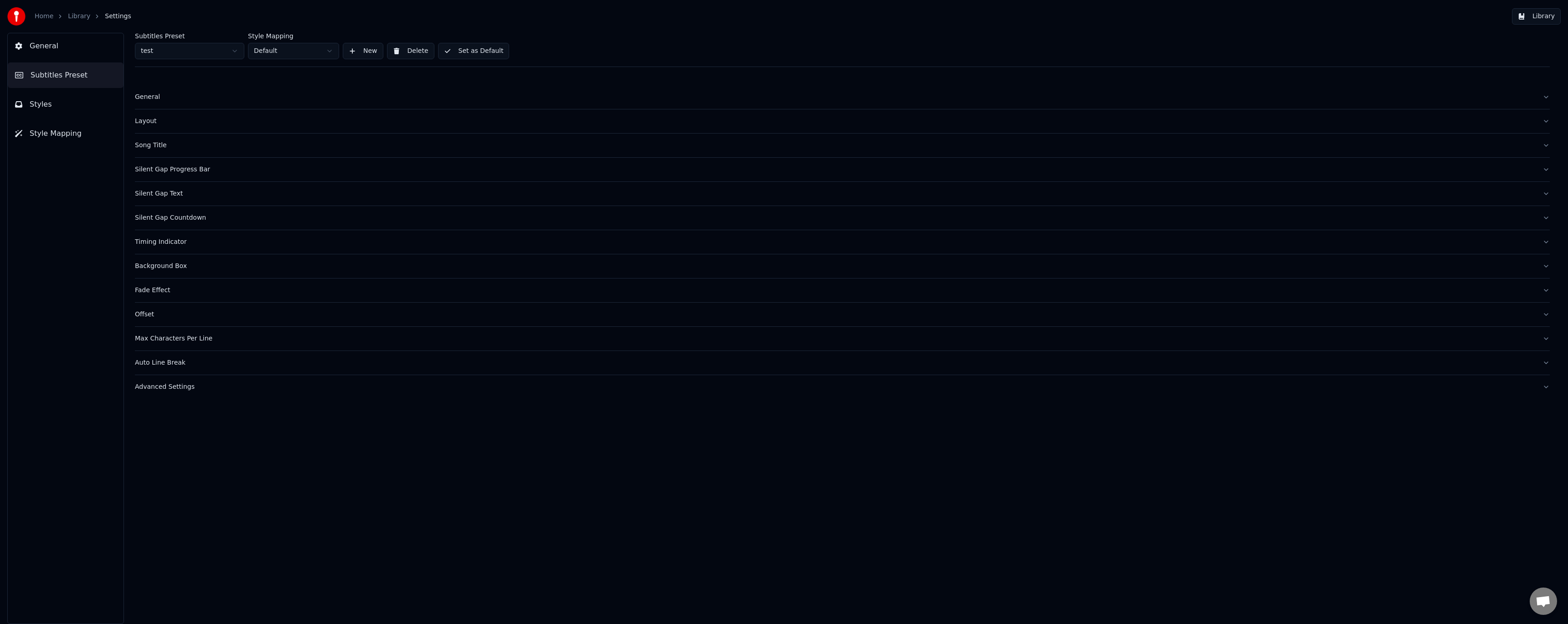
click at [182, 214] on div "Silent Gap Countdown" at bounding box center [835, 217] width 1400 height 9
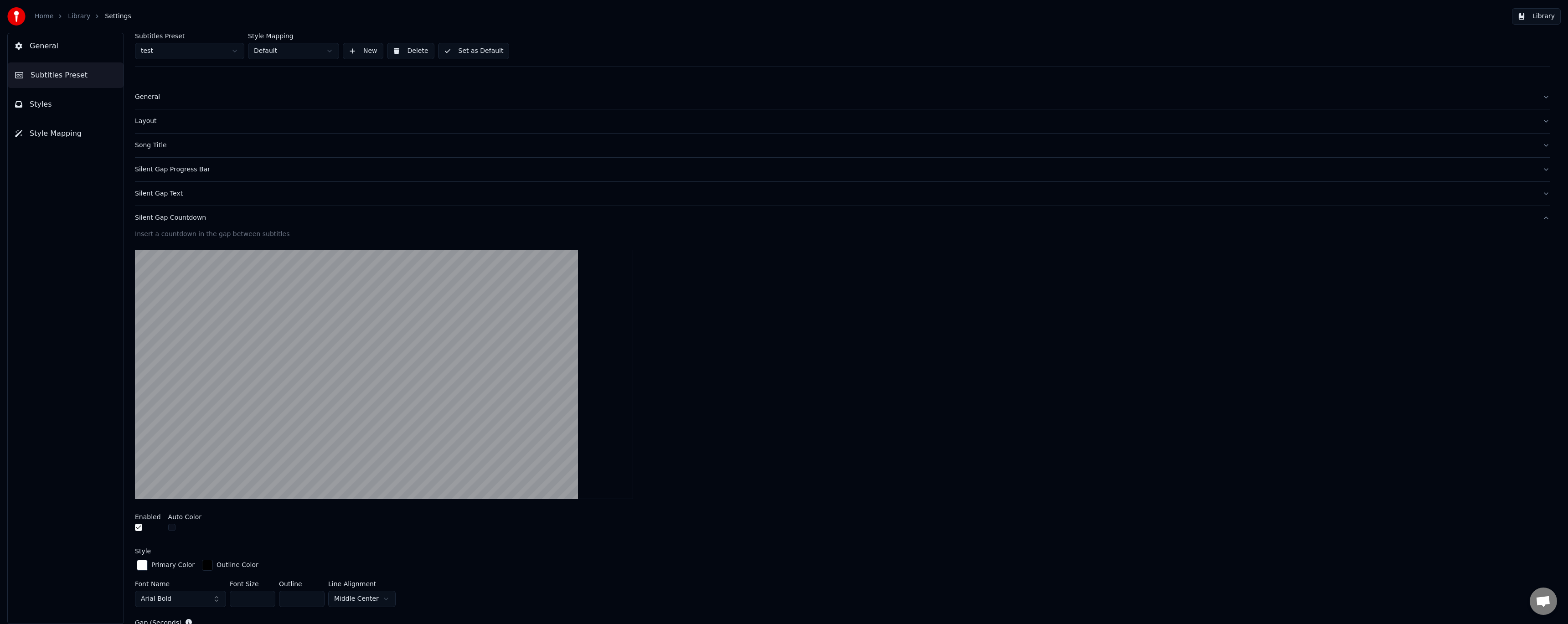
click at [138, 526] on button "button" at bounding box center [139, 527] width 8 height 8
click at [190, 221] on div "Silent Gap Countdown" at bounding box center [835, 217] width 1400 height 9
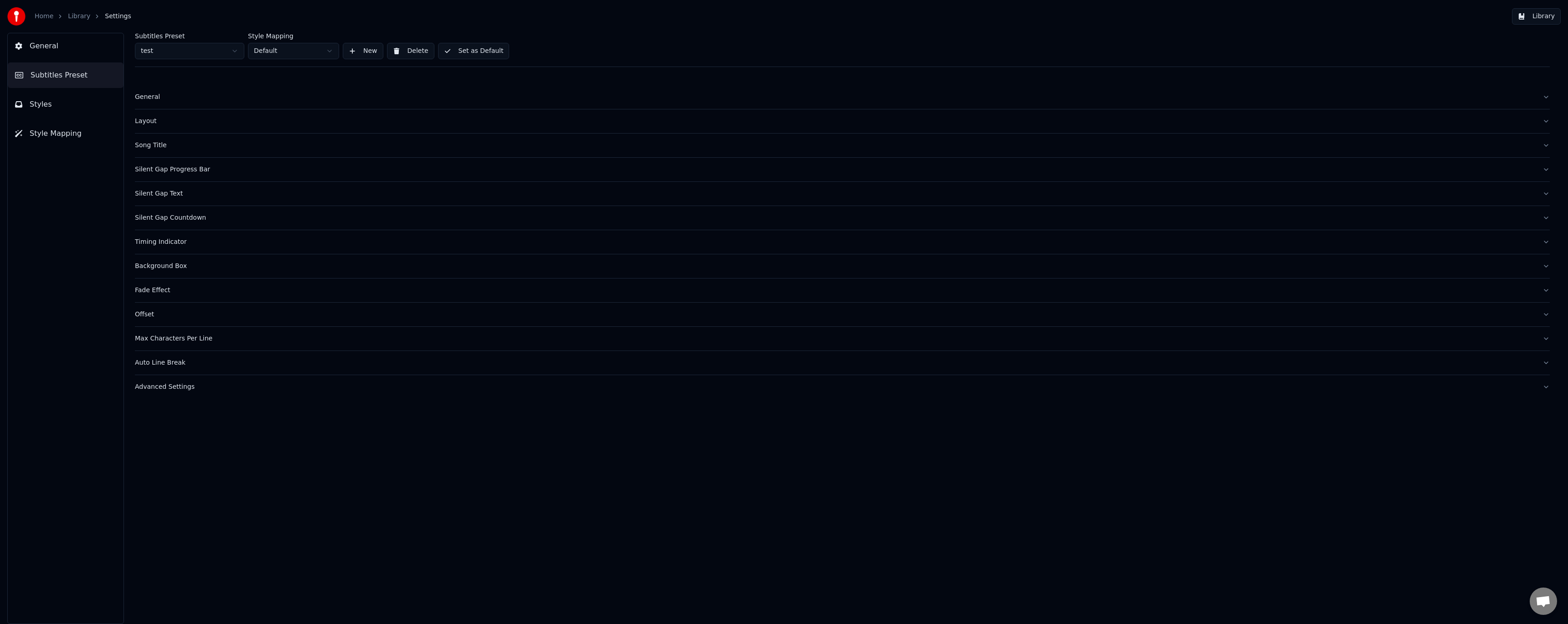
click at [184, 239] on div "Timing Indicator" at bounding box center [835, 242] width 1400 height 9
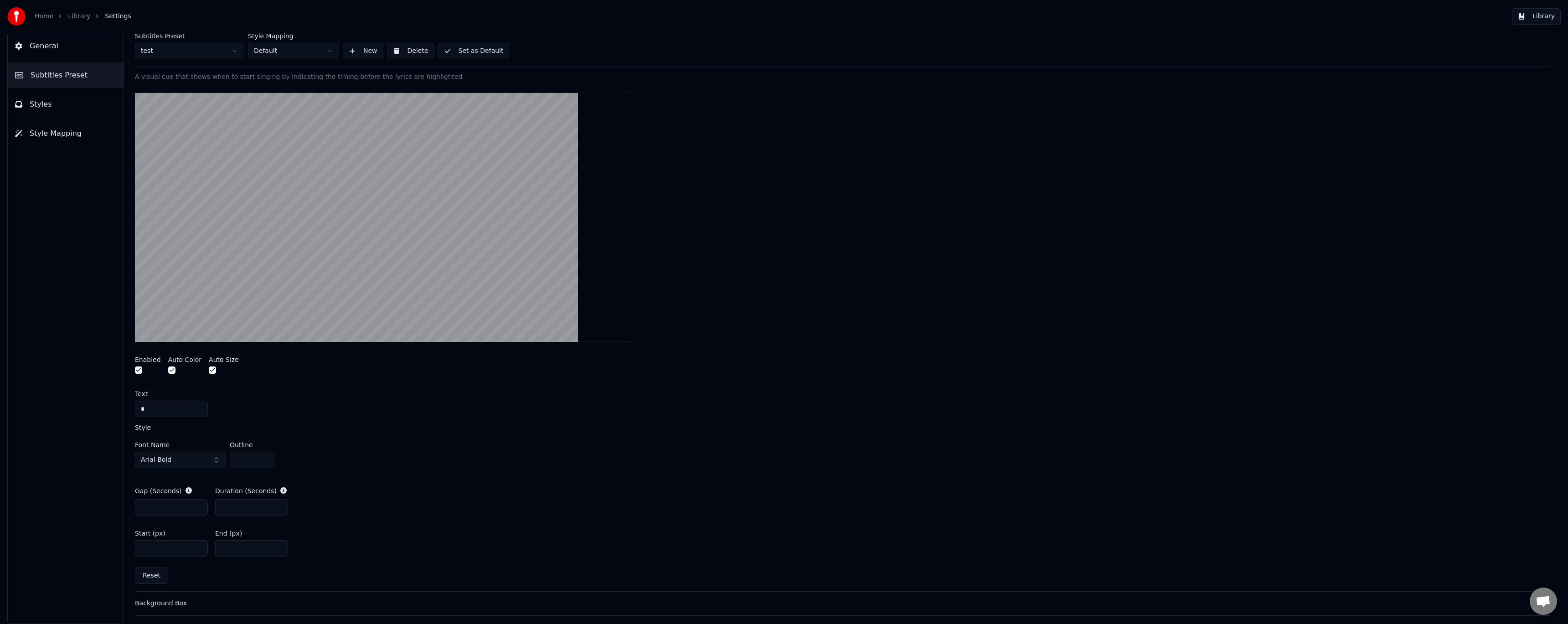
scroll to position [197, 0]
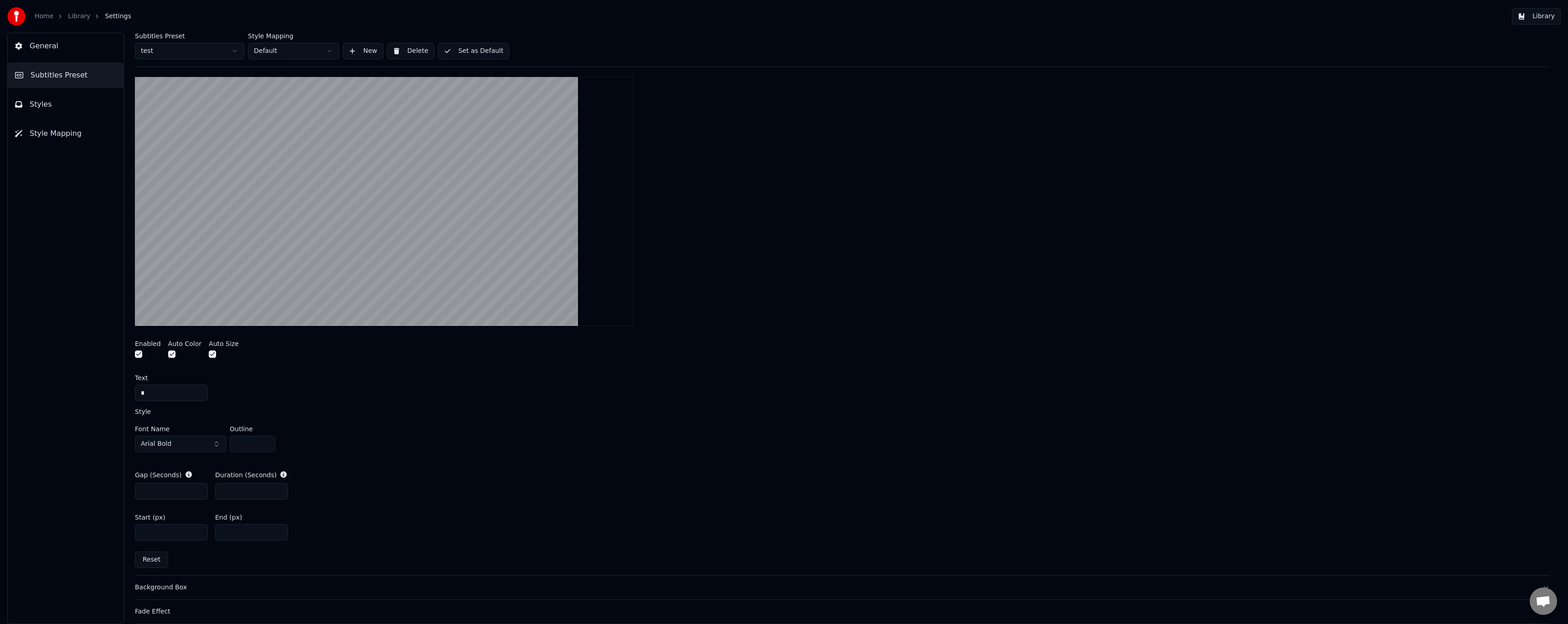
click at [183, 442] on button "Arial Bold" at bounding box center [180, 443] width 92 height 16
type input "*********"
click at [172, 506] on div "Trim Bold" at bounding box center [188, 508] width 65 height 9
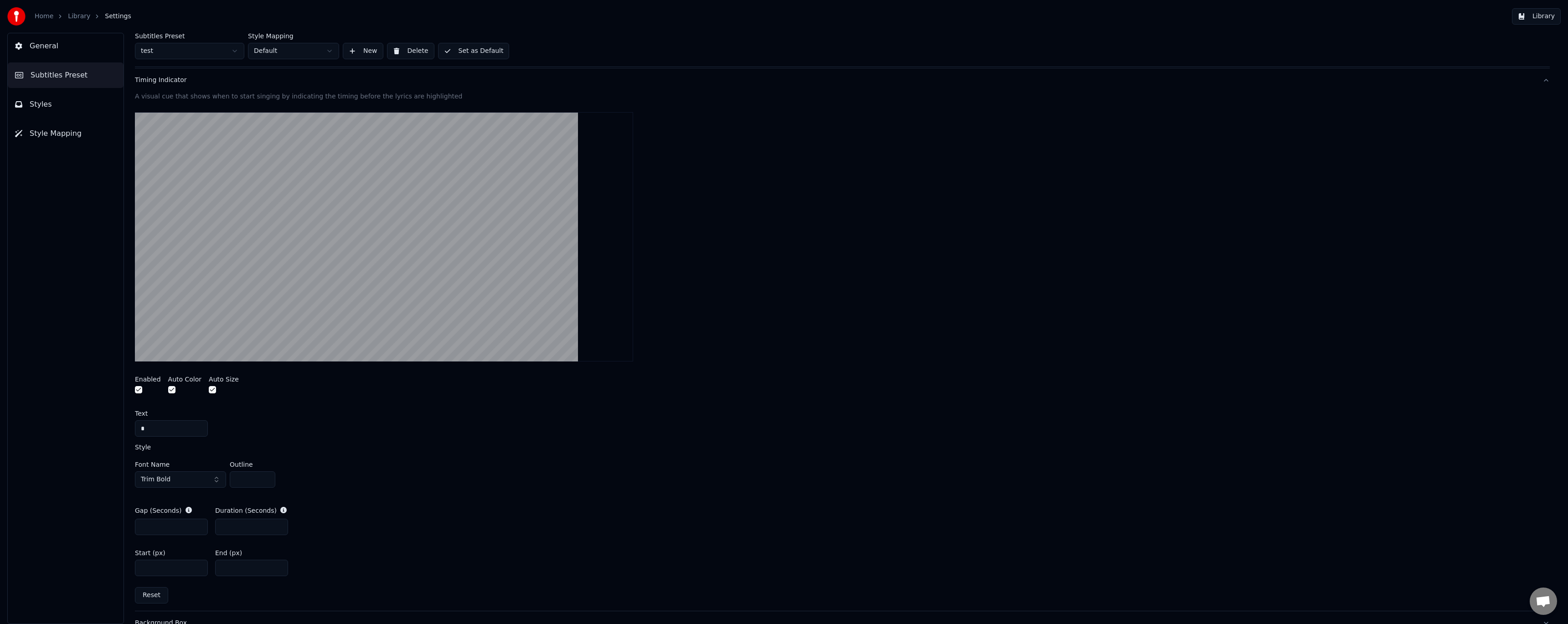
scroll to position [137, 0]
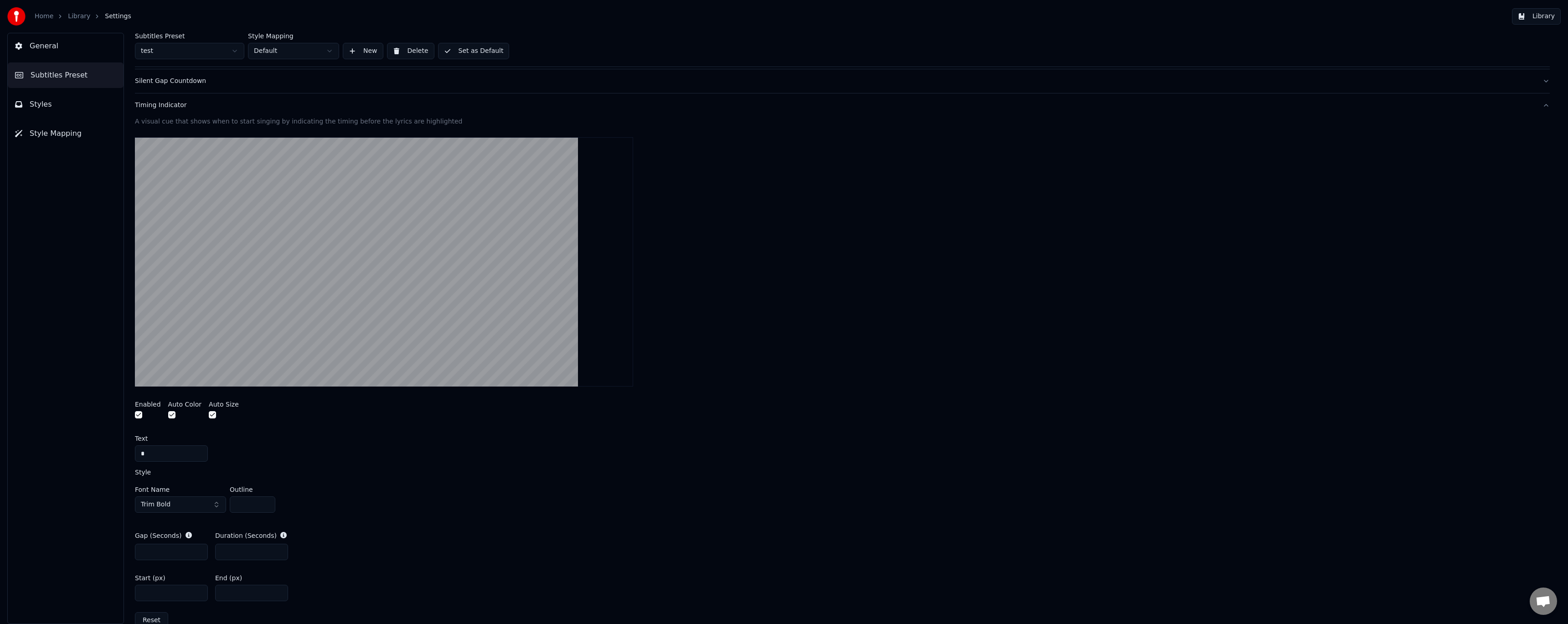
click at [169, 413] on button "button" at bounding box center [172, 415] width 8 height 8
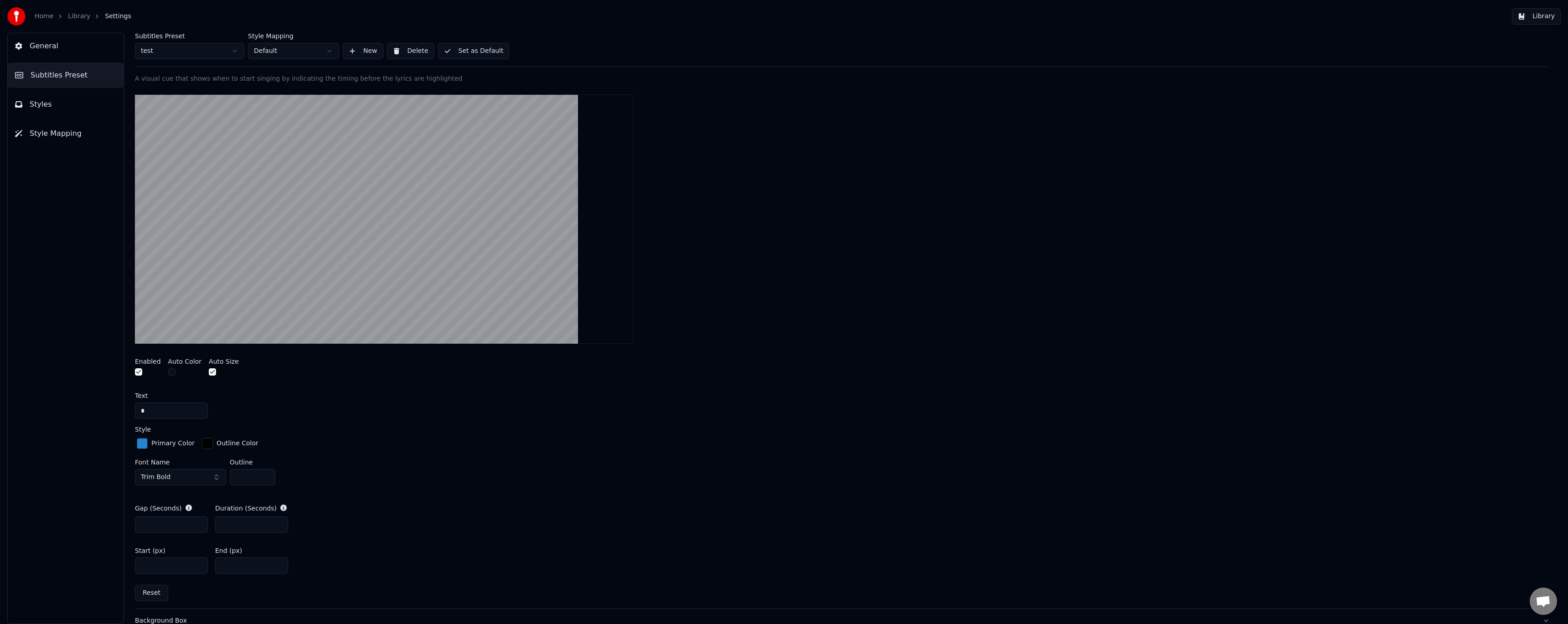
scroll to position [182, 0]
click at [144, 439] on div "button" at bounding box center [142, 440] width 11 height 11
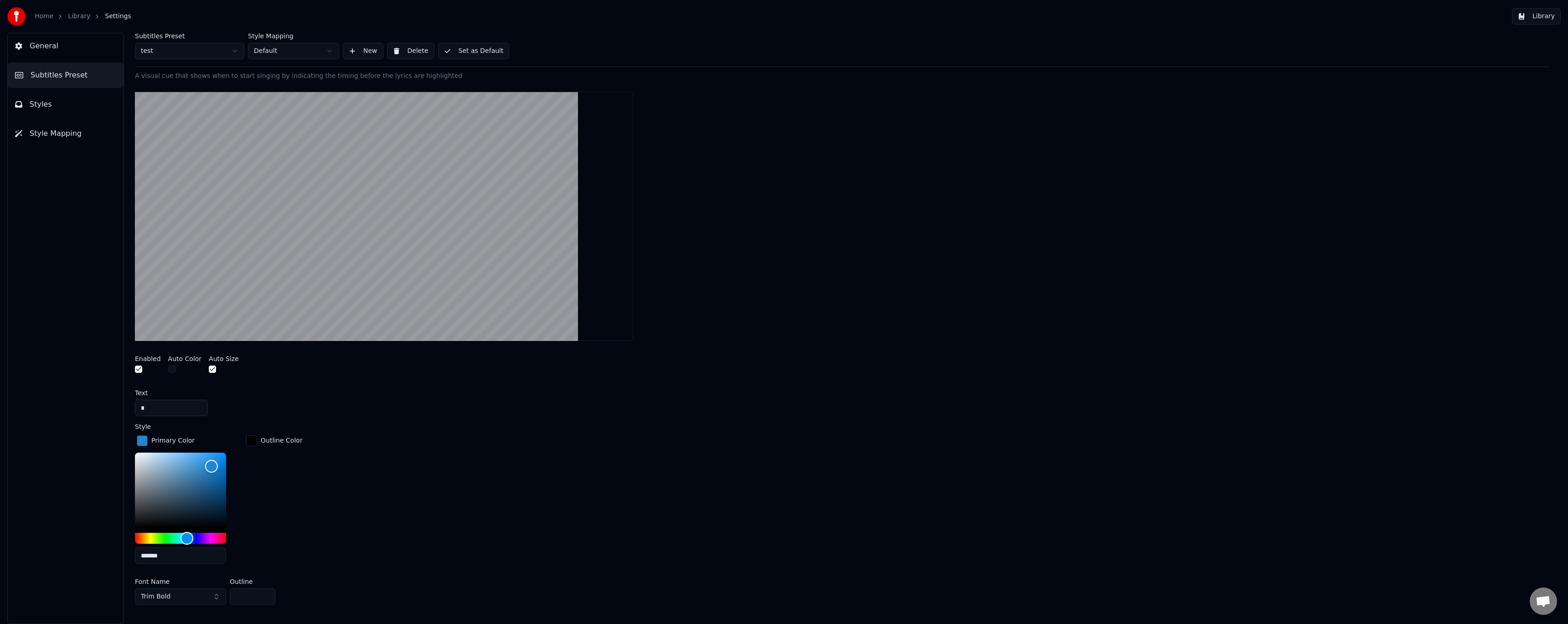
drag, startPoint x: 174, startPoint y: 555, endPoint x: 129, endPoint y: 550, distance: 45.3
click at [129, 550] on div "Subtitles Preset test Style Mapping Default New Delete Set as Default General L…" at bounding box center [842, 327] width 1452 height 591
paste input "text"
type input "******"
click at [419, 474] on div "Primary Color ****** Outline Color" at bounding box center [843, 502] width 1415 height 138
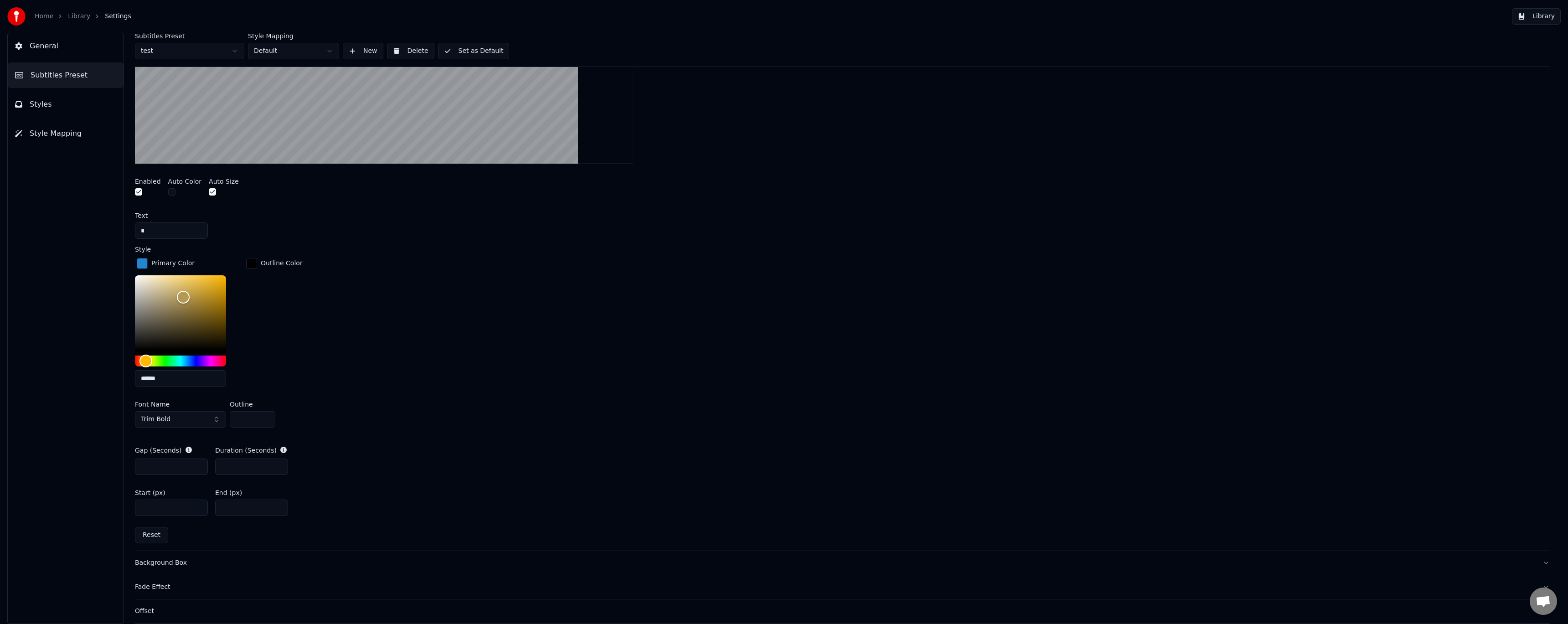
scroll to position [364, 0]
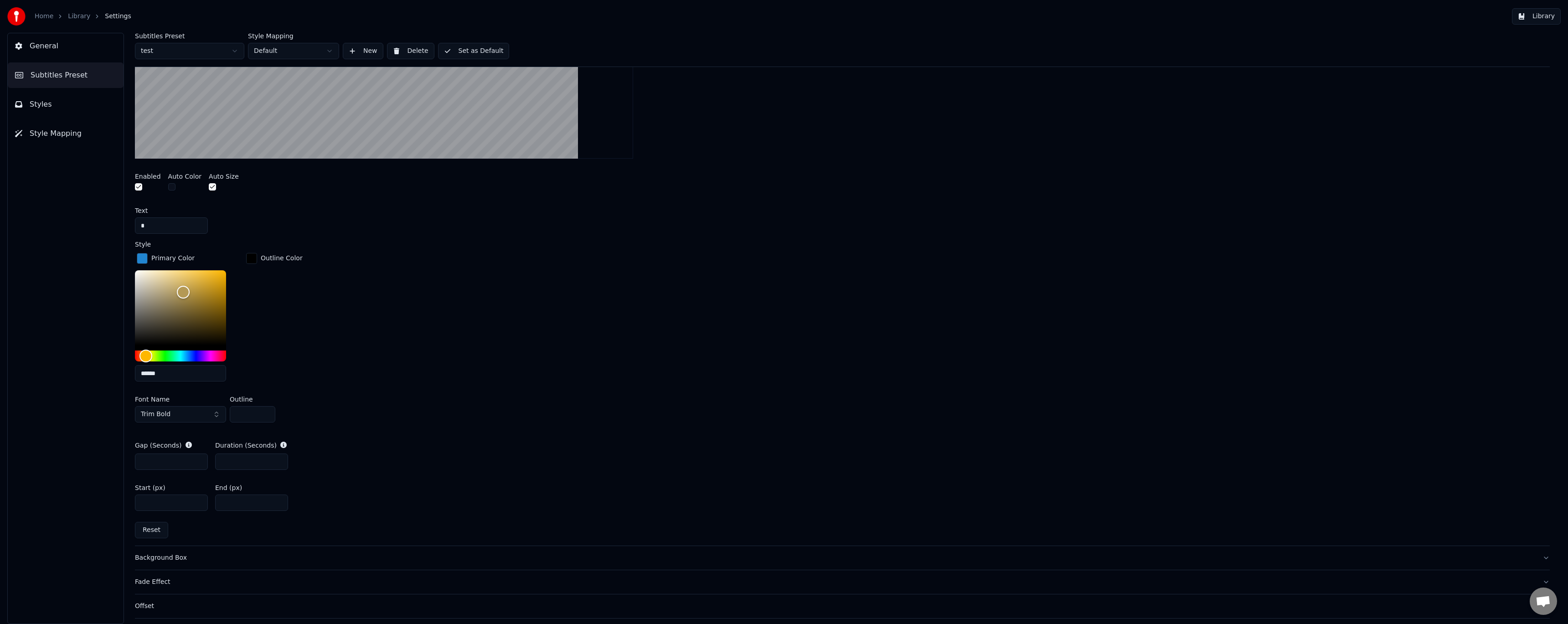
drag, startPoint x: 244, startPoint y: 415, endPoint x: 221, endPoint y: 409, distance: 23.8
click at [221, 409] on div "Font Name Trim Bold Outline *" at bounding box center [843, 410] width 1415 height 30
click at [359, 368] on div "Primary Color ****** Outline Color" at bounding box center [843, 320] width 1415 height 138
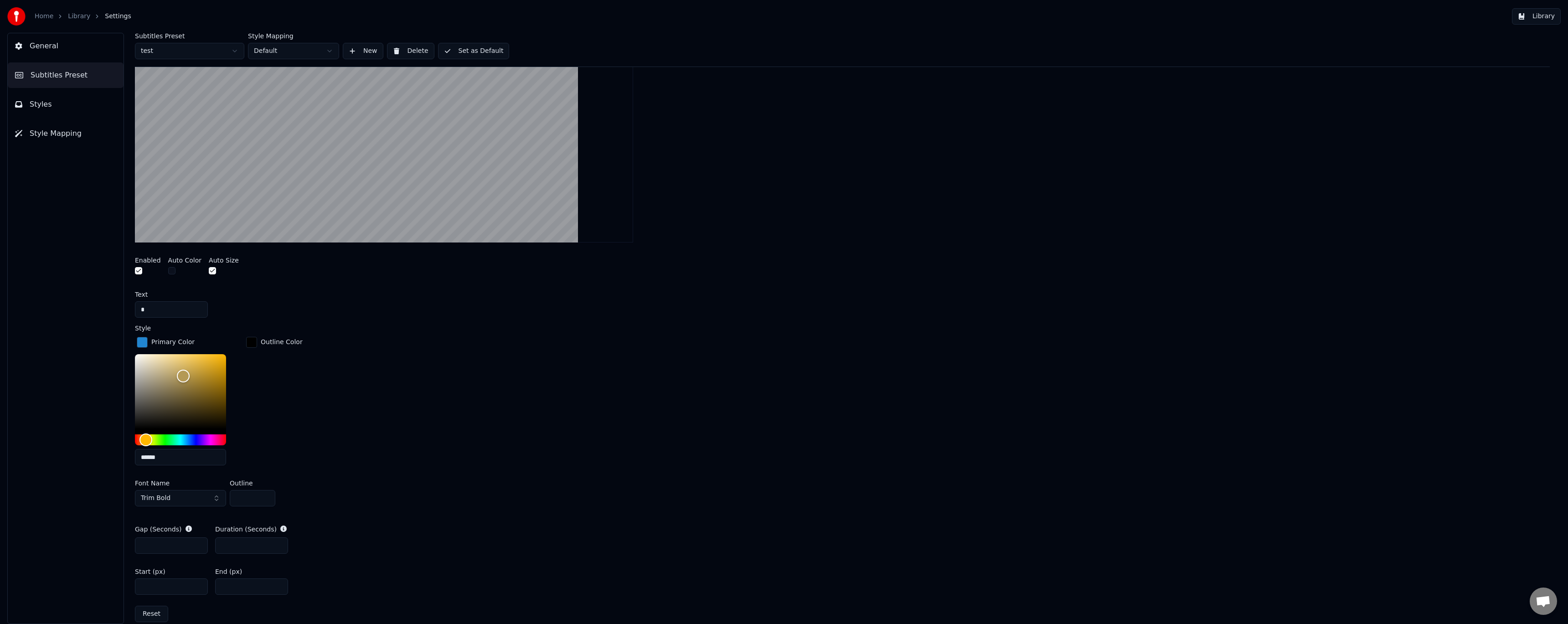
scroll to position [274, 0]
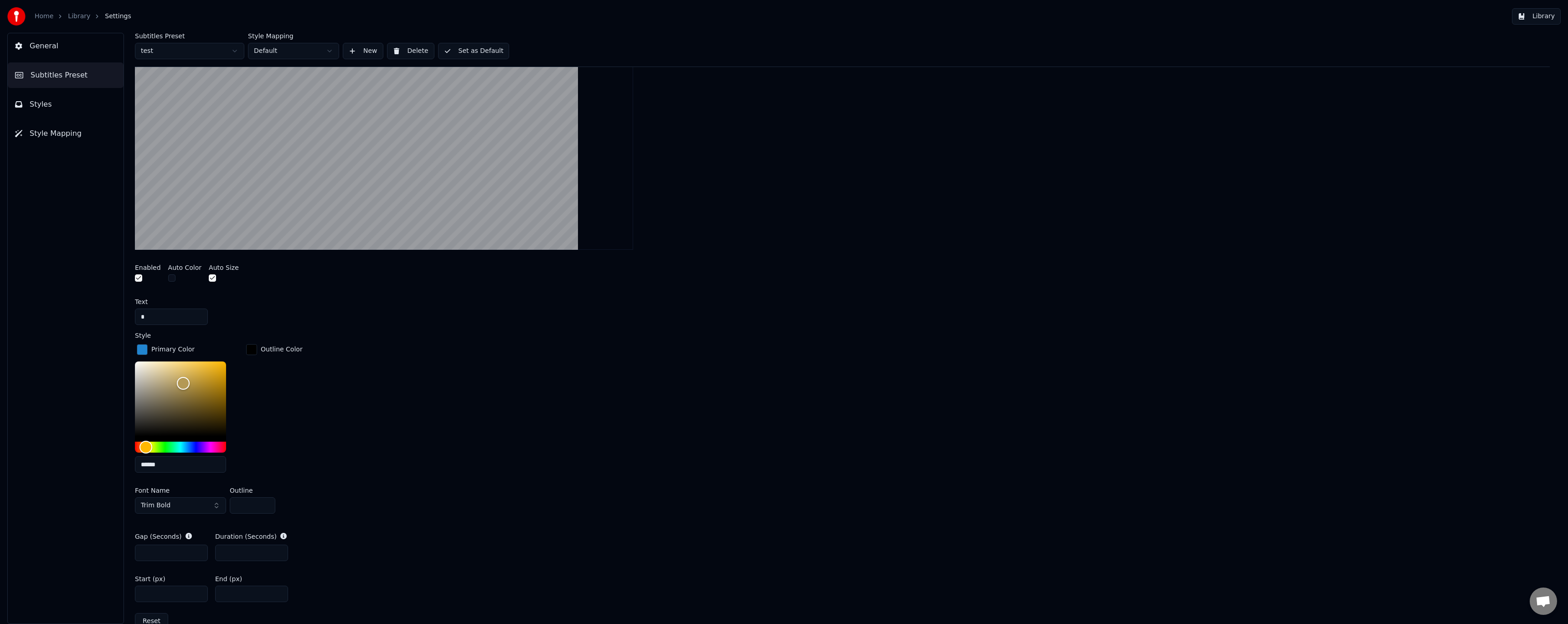
click at [345, 375] on div "Primary Color ****** Outline Color" at bounding box center [843, 410] width 1415 height 138
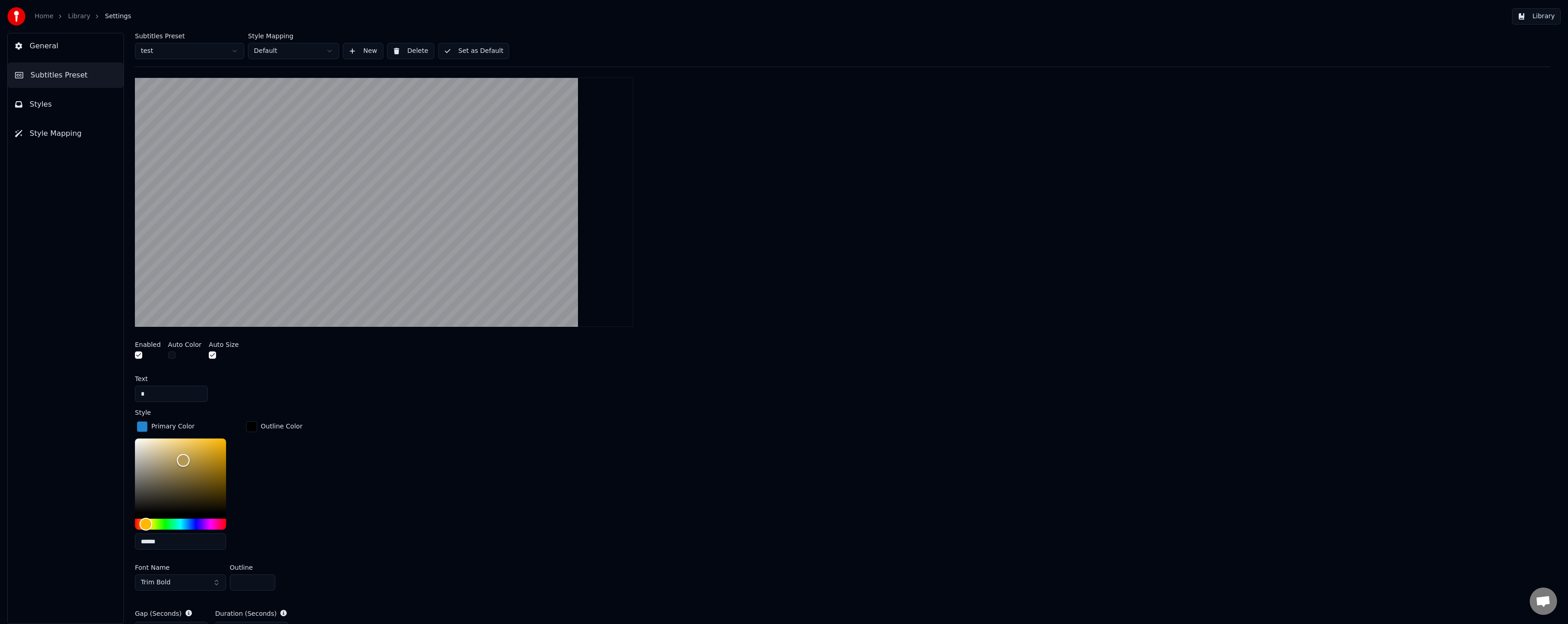
scroll to position [195, 0]
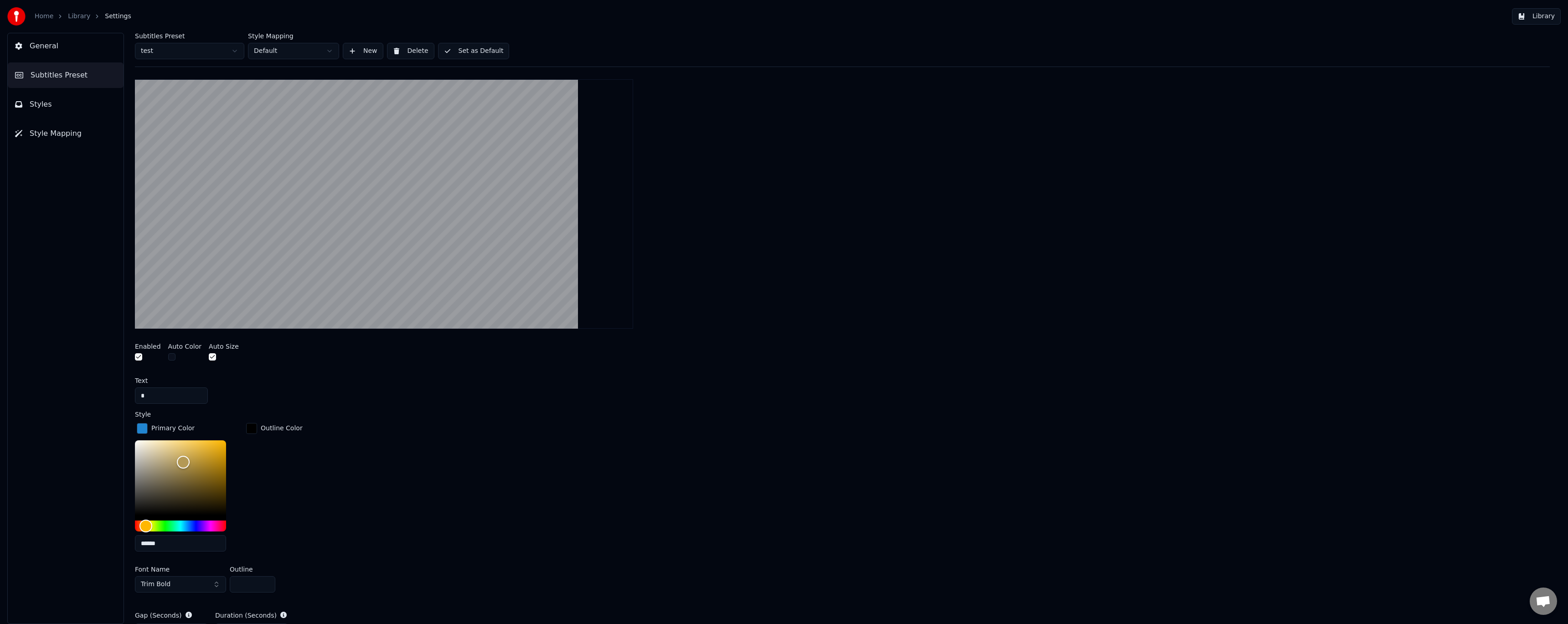
click at [170, 357] on button "button" at bounding box center [172, 356] width 8 height 8
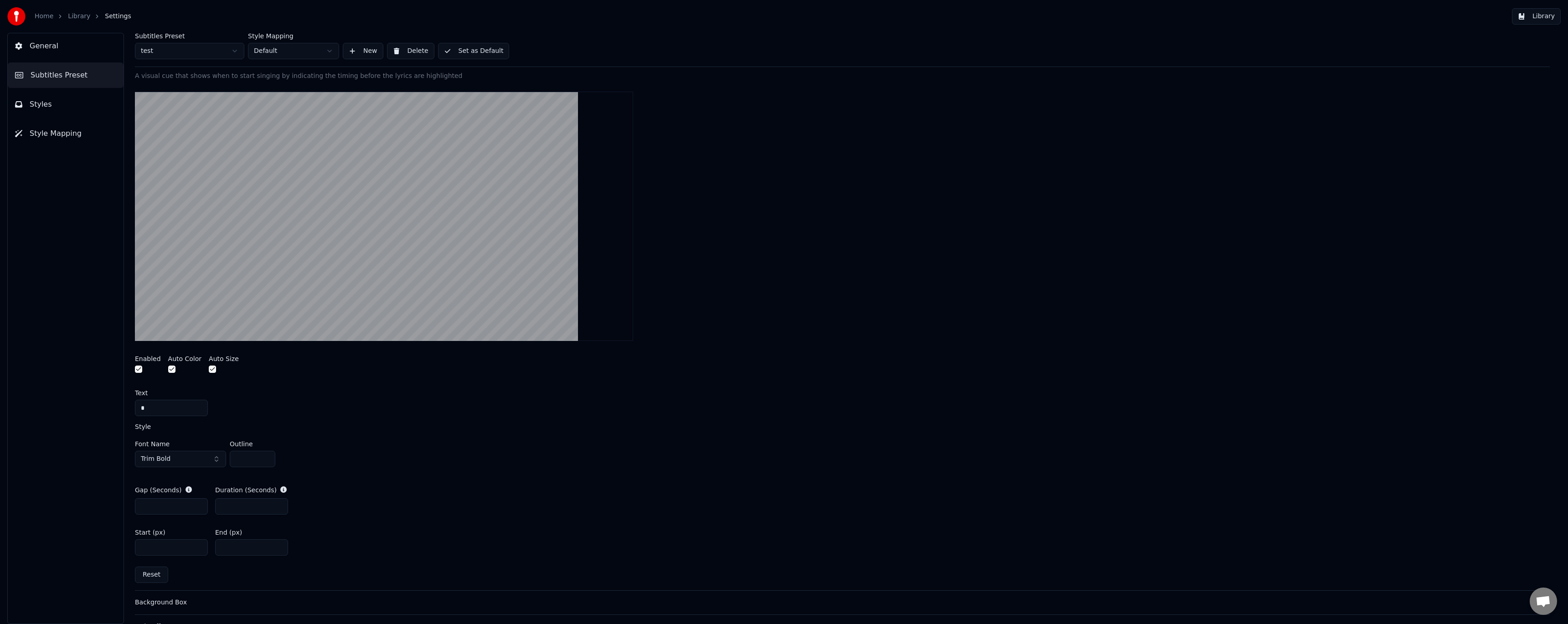
scroll to position [197, 0]
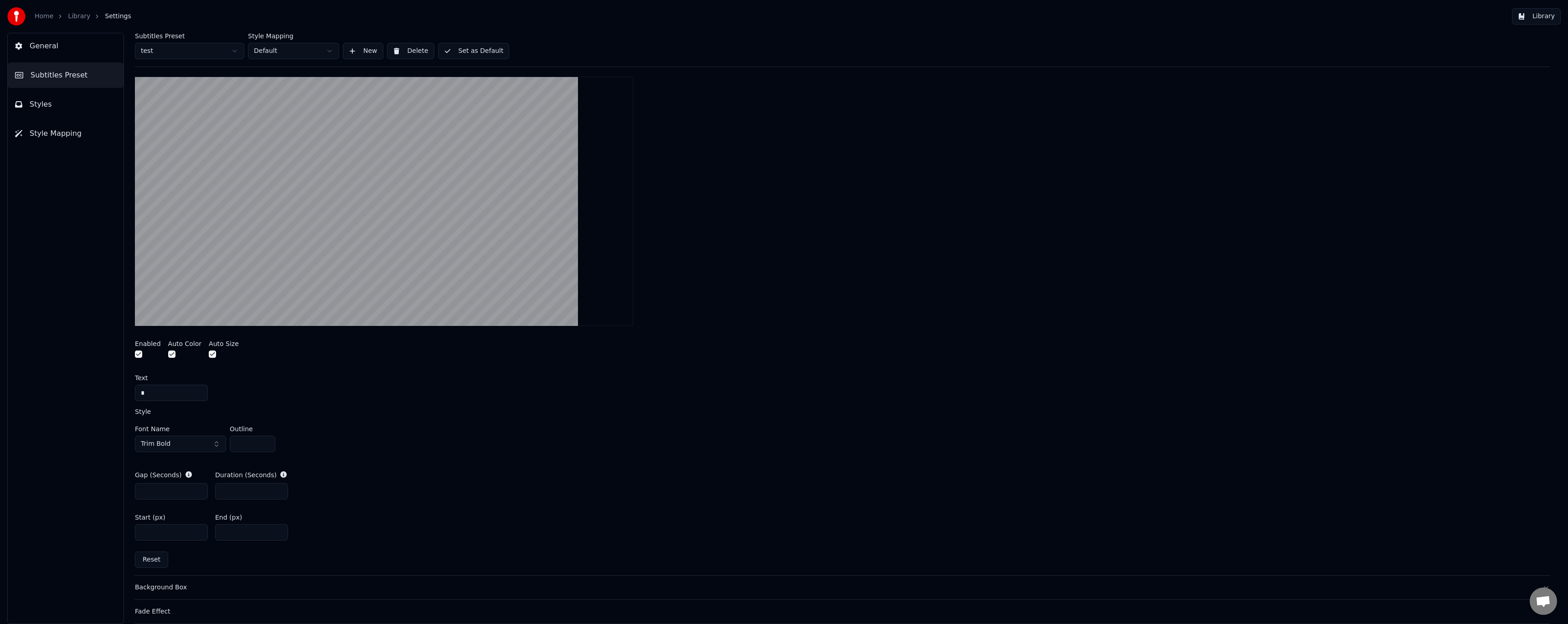
click at [170, 355] on button "button" at bounding box center [172, 354] width 8 height 8
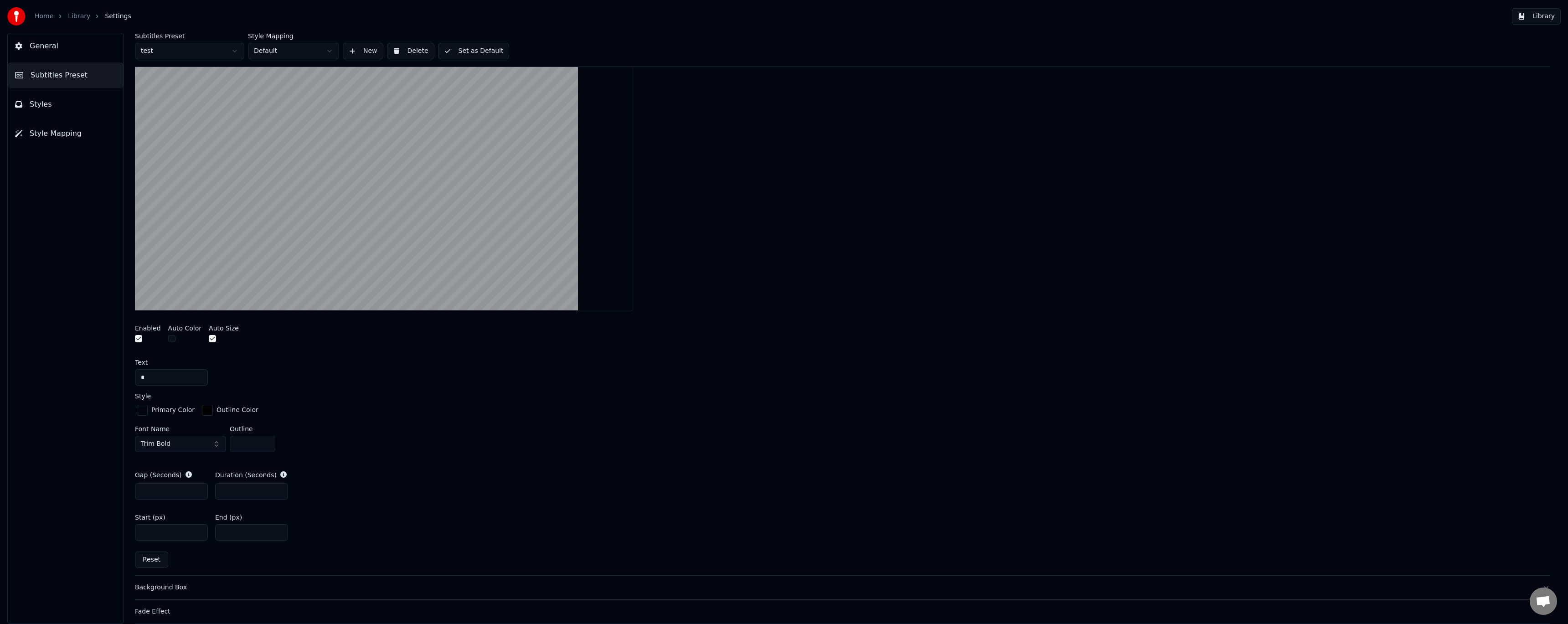
scroll to position [227, 0]
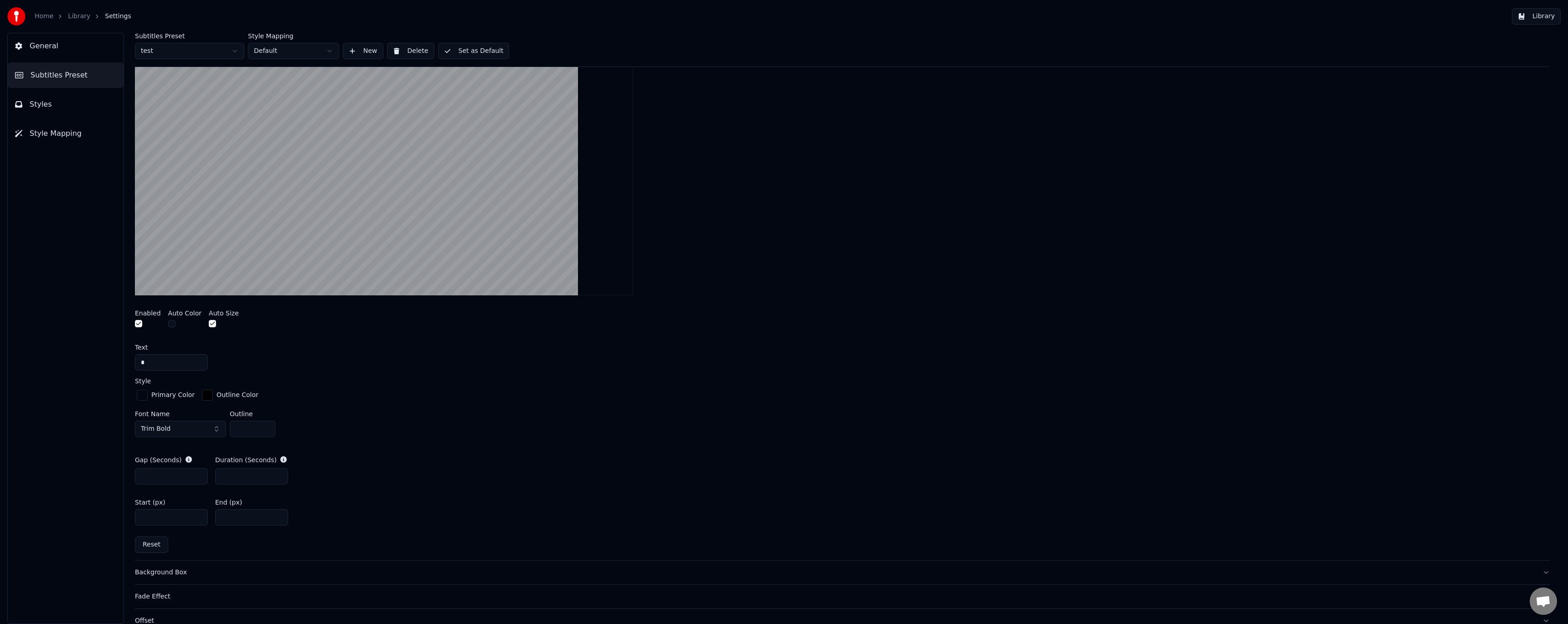
click at [140, 396] on div "button" at bounding box center [142, 395] width 11 height 11
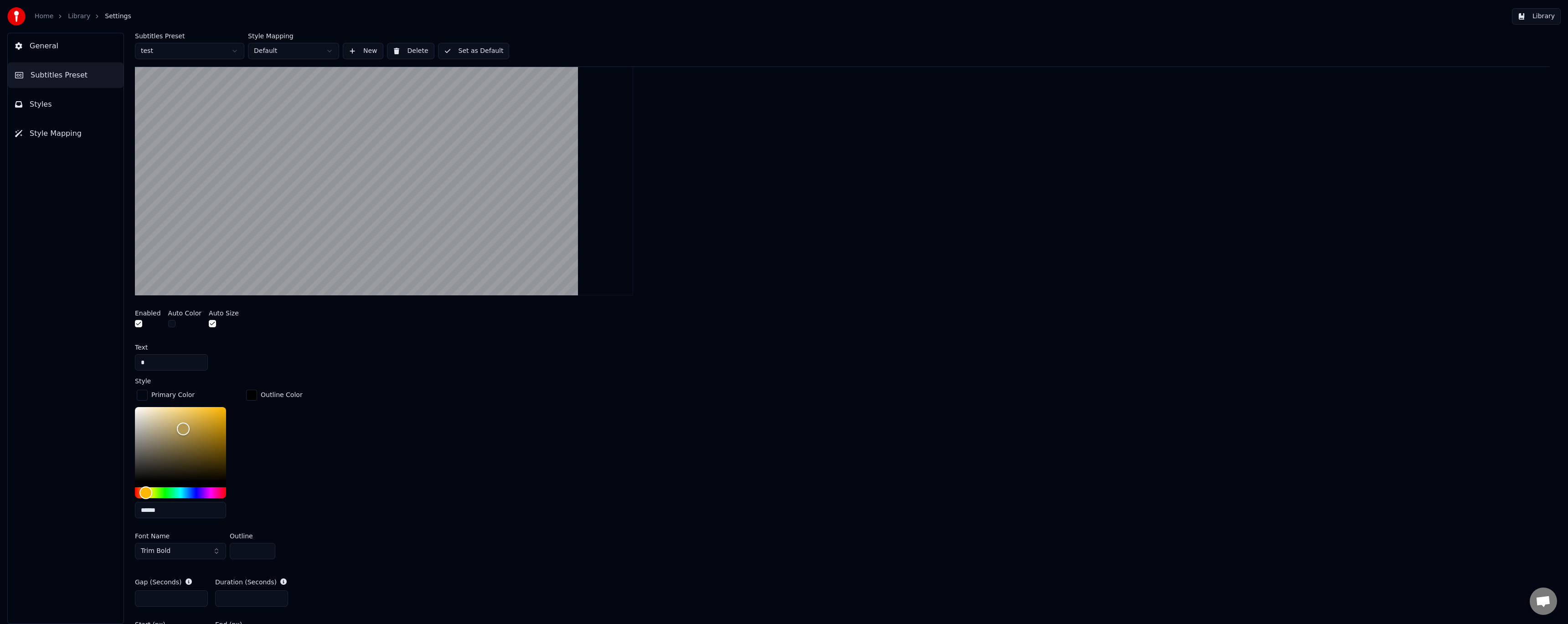
drag, startPoint x: 172, startPoint y: 508, endPoint x: 126, endPoint y: 503, distance: 46.3
click at [126, 503] on div "Subtitles Preset test Style Mapping Default New Delete Set as Default General L…" at bounding box center [842, 327] width 1452 height 591
click at [330, 452] on div "Primary Color ****** Outline Color" at bounding box center [843, 456] width 1415 height 138
click at [293, 439] on div "Outline Color" at bounding box center [275, 456] width 60 height 138
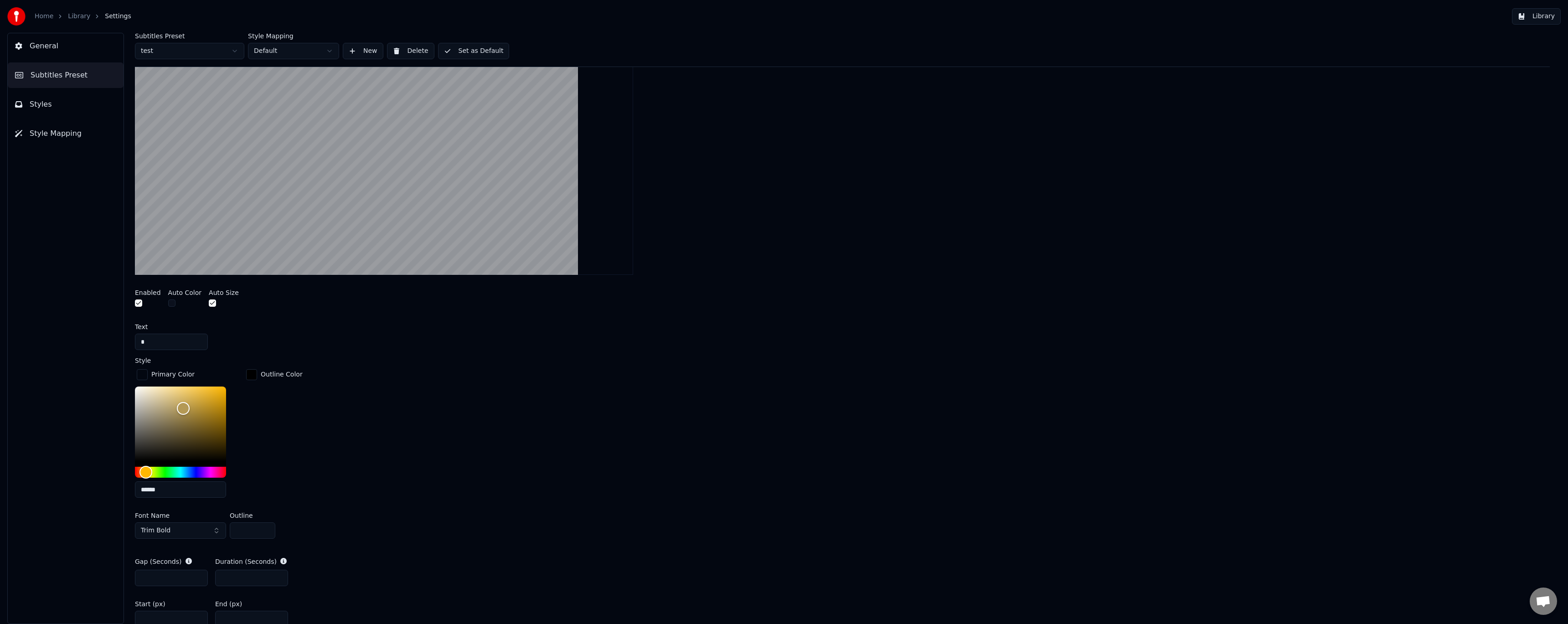
scroll to position [243, 0]
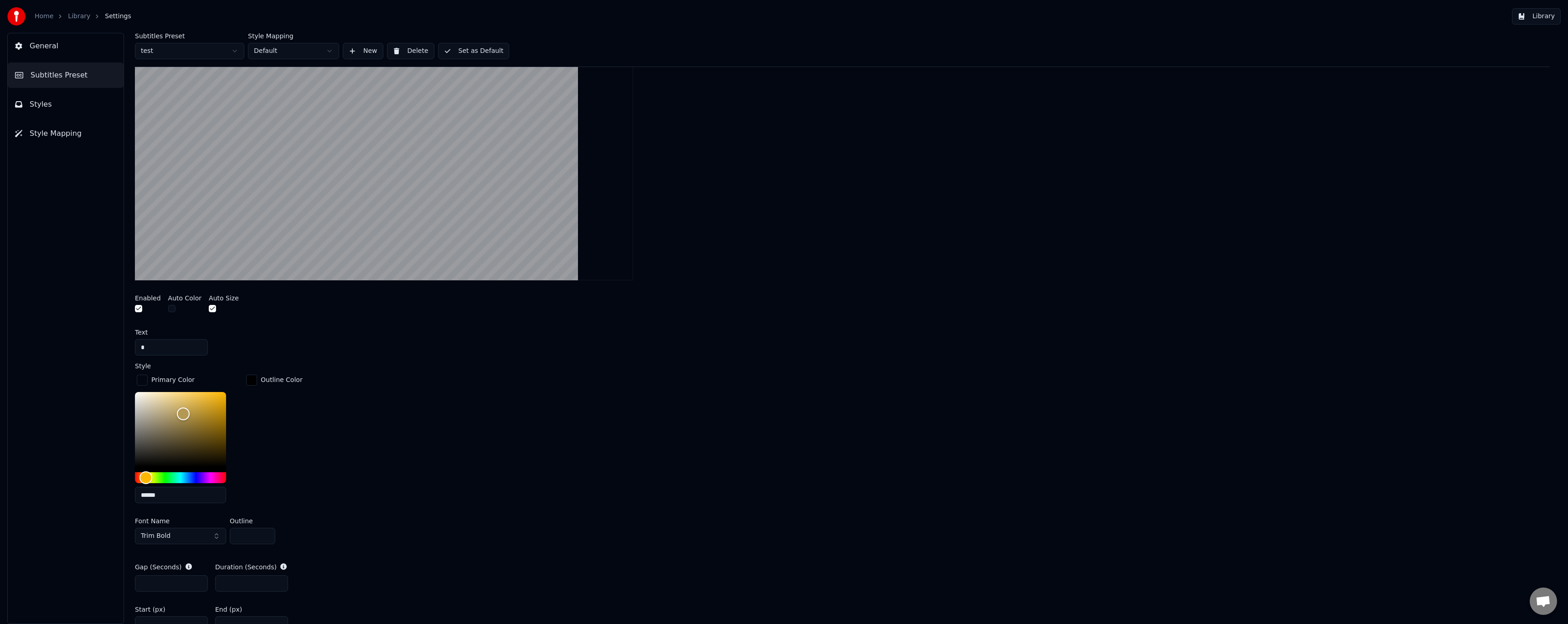
click at [255, 381] on div "button" at bounding box center [251, 380] width 11 height 11
drag, startPoint x: 284, startPoint y: 497, endPoint x: 240, endPoint y: 494, distance: 44.1
click at [240, 494] on div "Primary Color ****** Outline Color *******" at bounding box center [843, 441] width 1415 height 138
paste input "text"
type input "******"
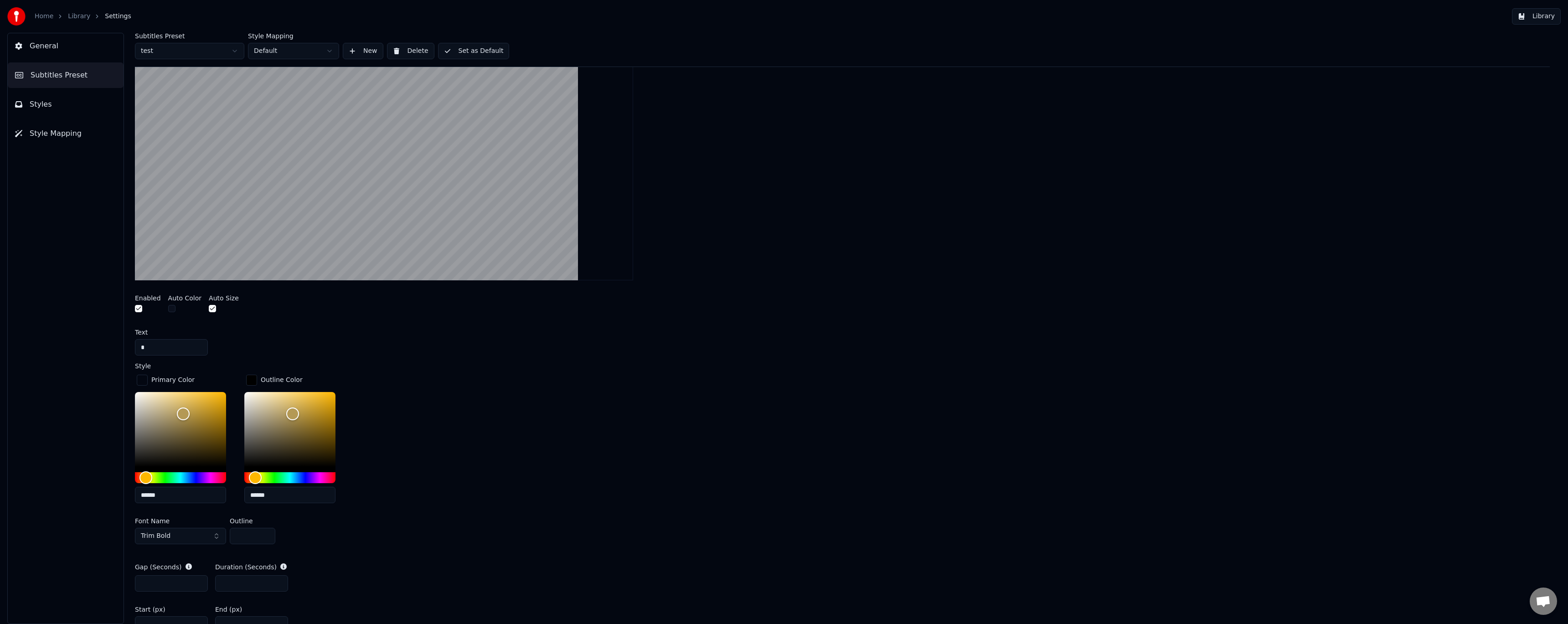
type input "******"
click at [445, 405] on div "Primary Color ****** Outline Color ******" at bounding box center [843, 441] width 1415 height 138
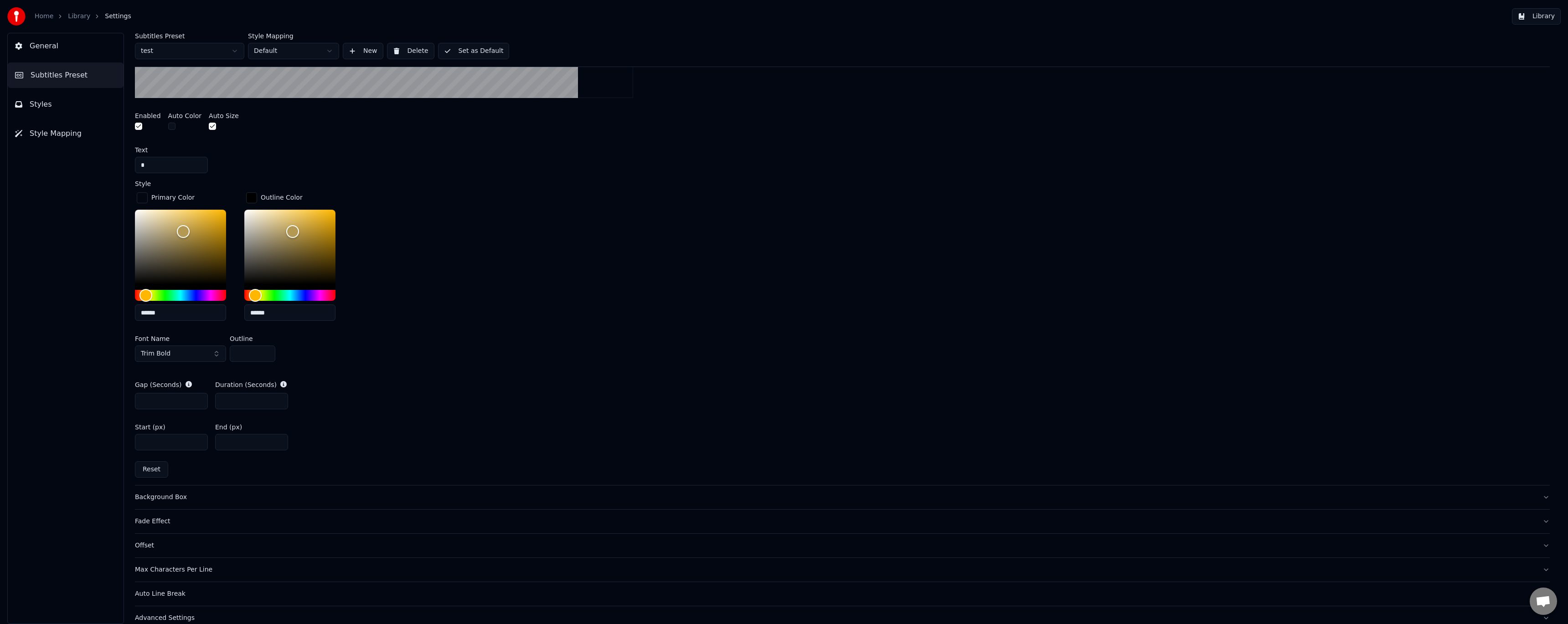
scroll to position [438, 0]
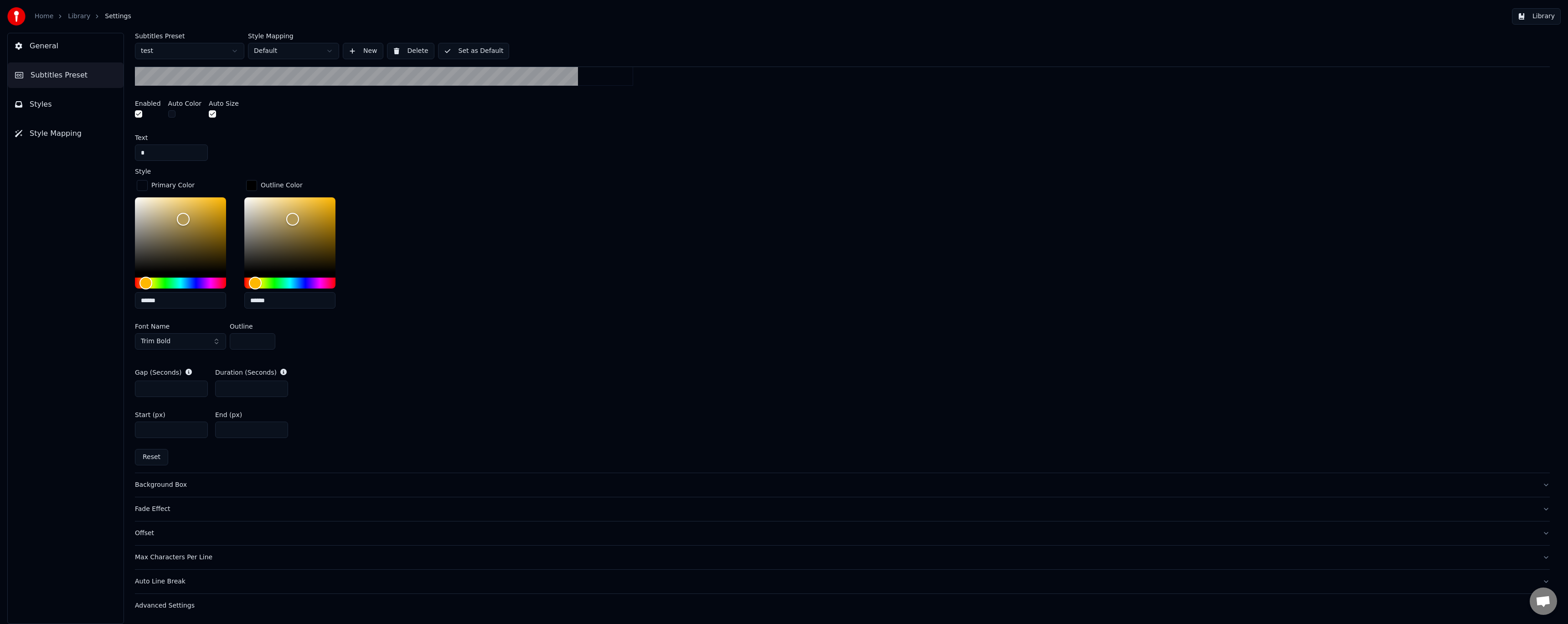
click at [163, 506] on div "Fade Effect" at bounding box center [835, 509] width 1400 height 9
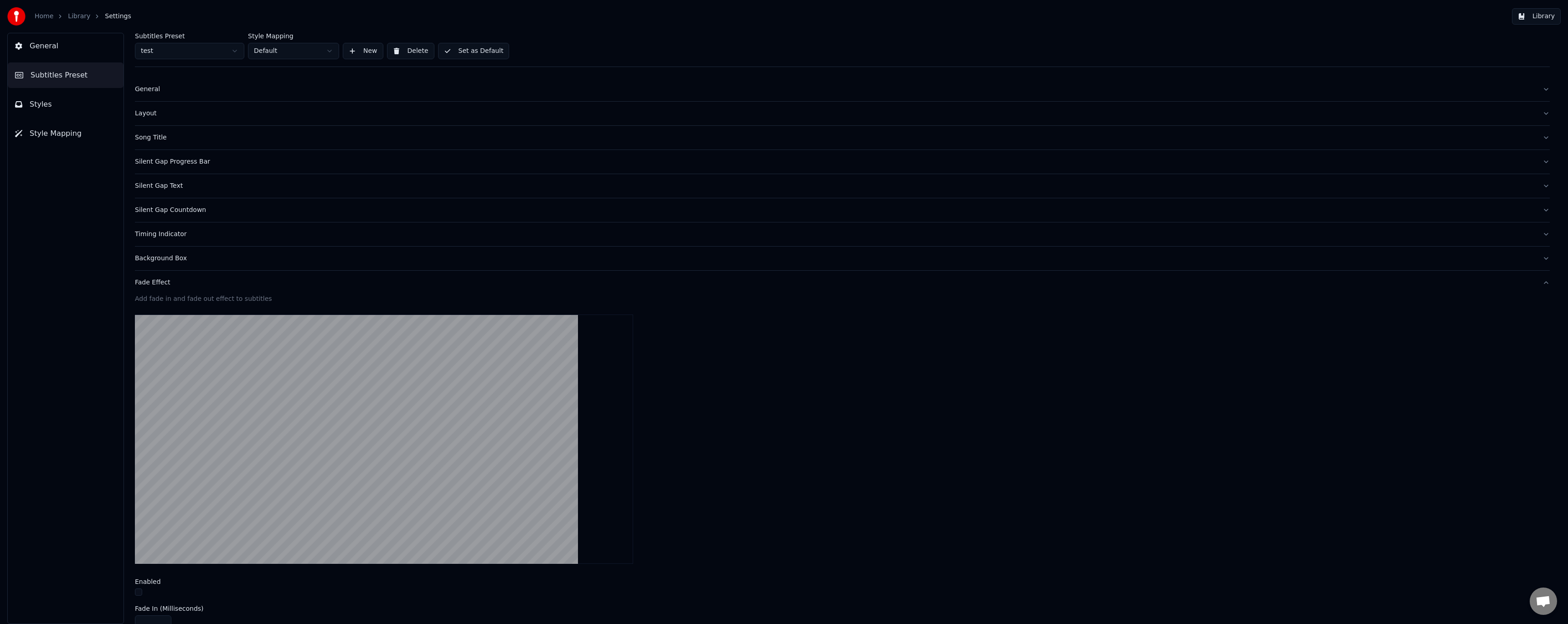
scroll to position [0, 0]
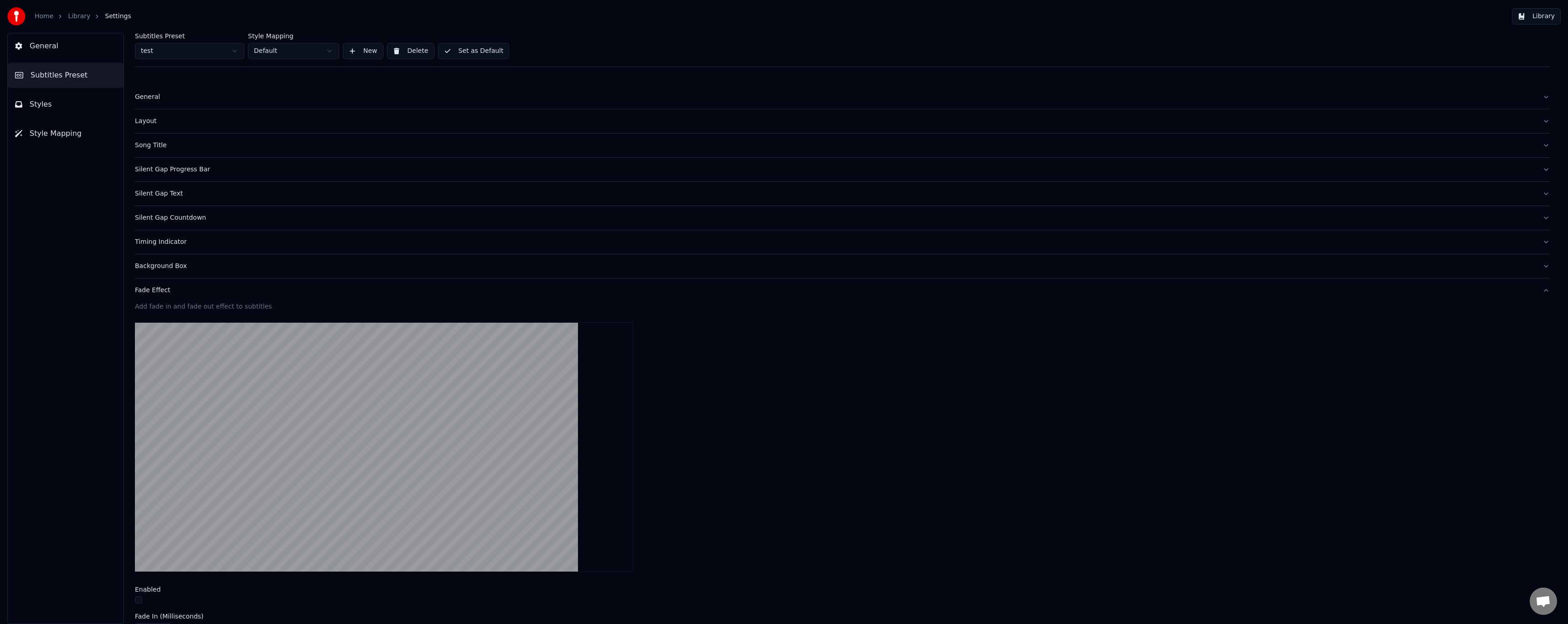
click at [157, 294] on div "Fade Effect" at bounding box center [835, 290] width 1400 height 9
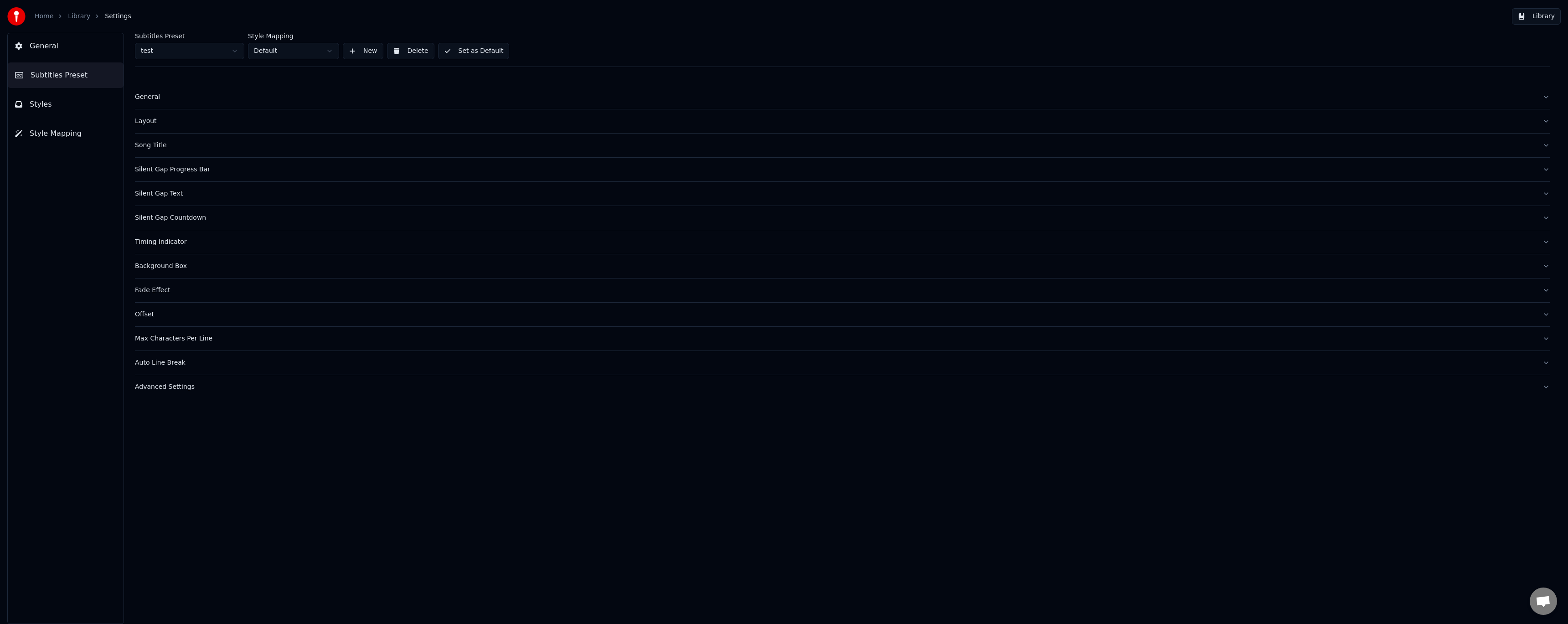
click at [151, 315] on div "Offset" at bounding box center [835, 314] width 1400 height 9
click at [163, 363] on div "Auto Line Break" at bounding box center [835, 362] width 1400 height 9
click at [167, 387] on div "Advanced Settings" at bounding box center [835, 386] width 1400 height 9
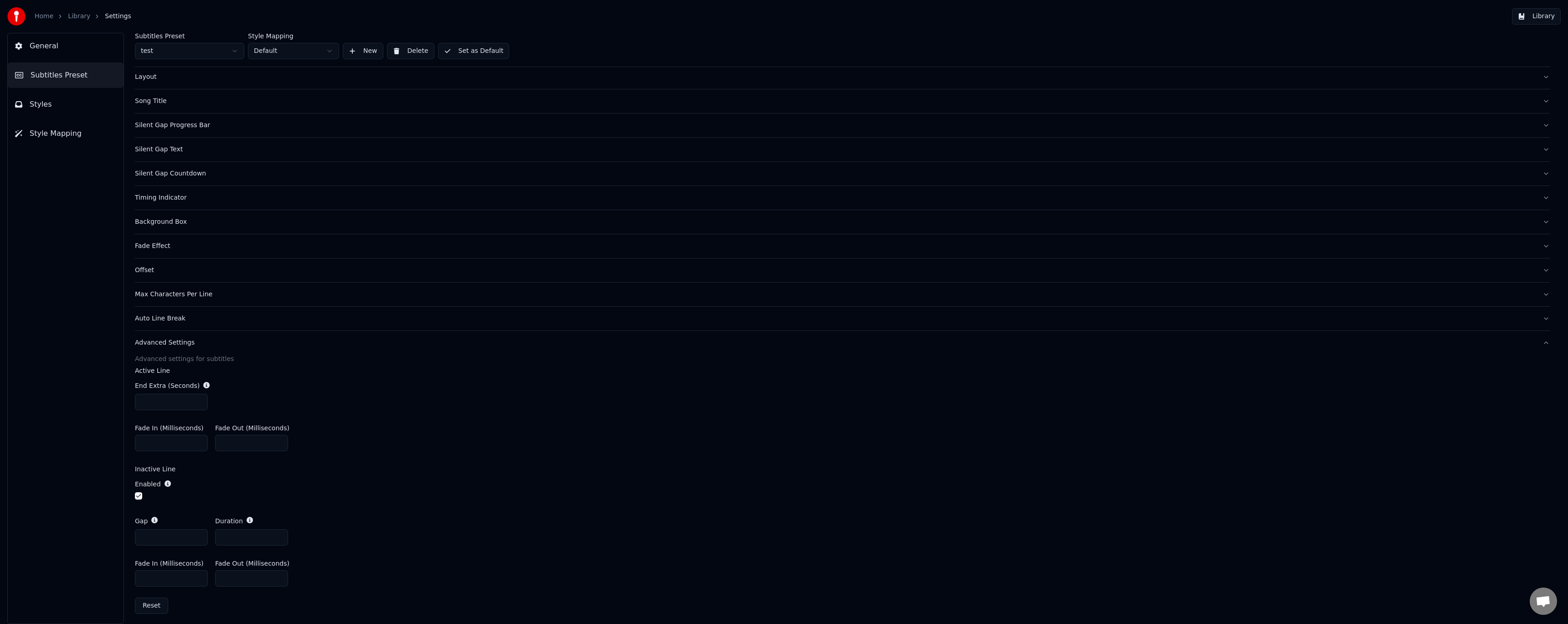
scroll to position [48, 0]
click at [140, 490] on button "button" at bounding box center [139, 492] width 8 height 8
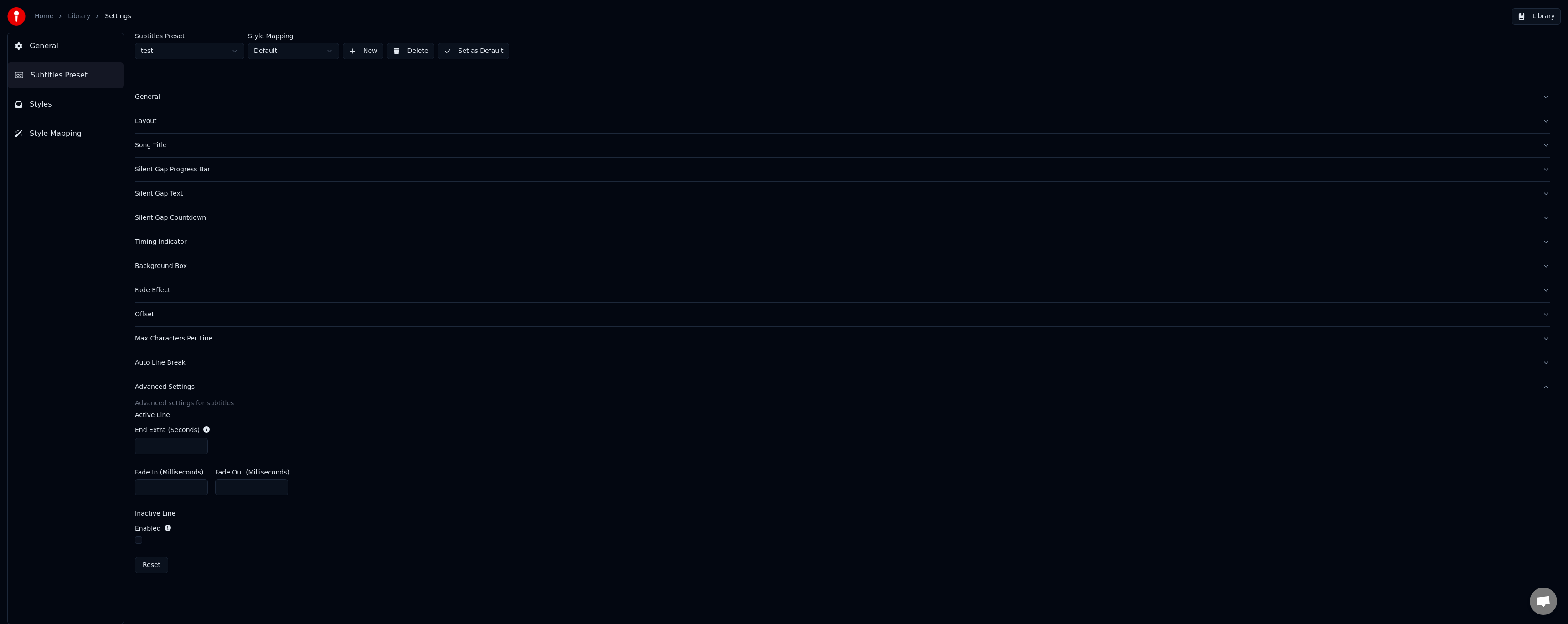
scroll to position [0, 0]
click at [181, 244] on div "Timing Indicator" at bounding box center [835, 242] width 1400 height 9
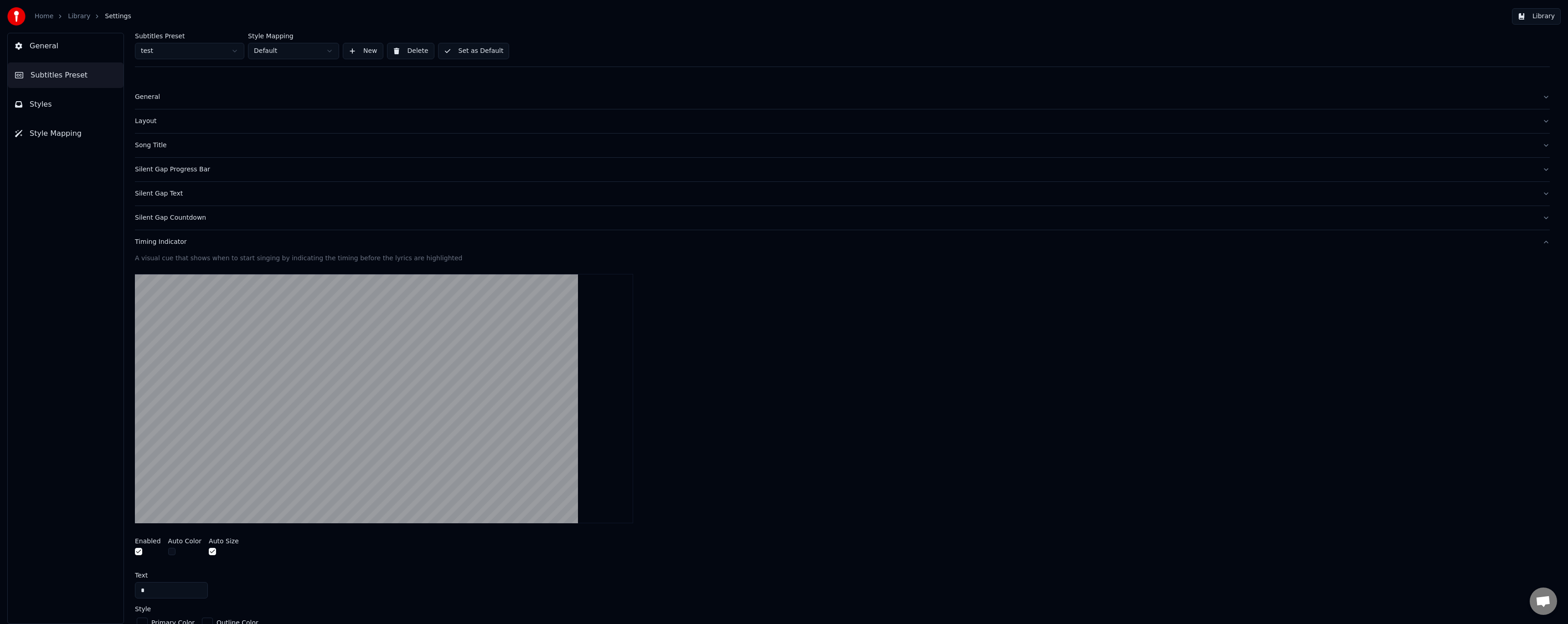
click at [157, 126] on button "Layout" at bounding box center [843, 121] width 1415 height 24
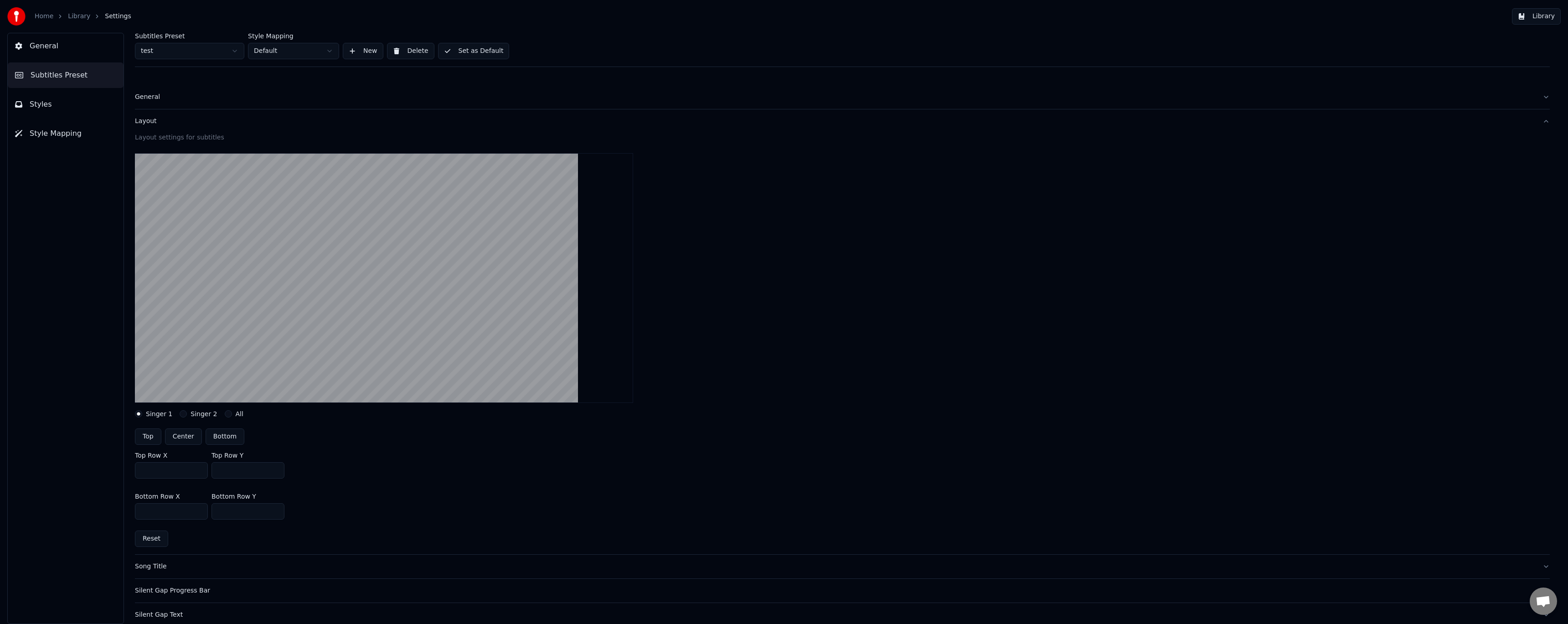
click at [151, 122] on div "Layout" at bounding box center [835, 121] width 1400 height 9
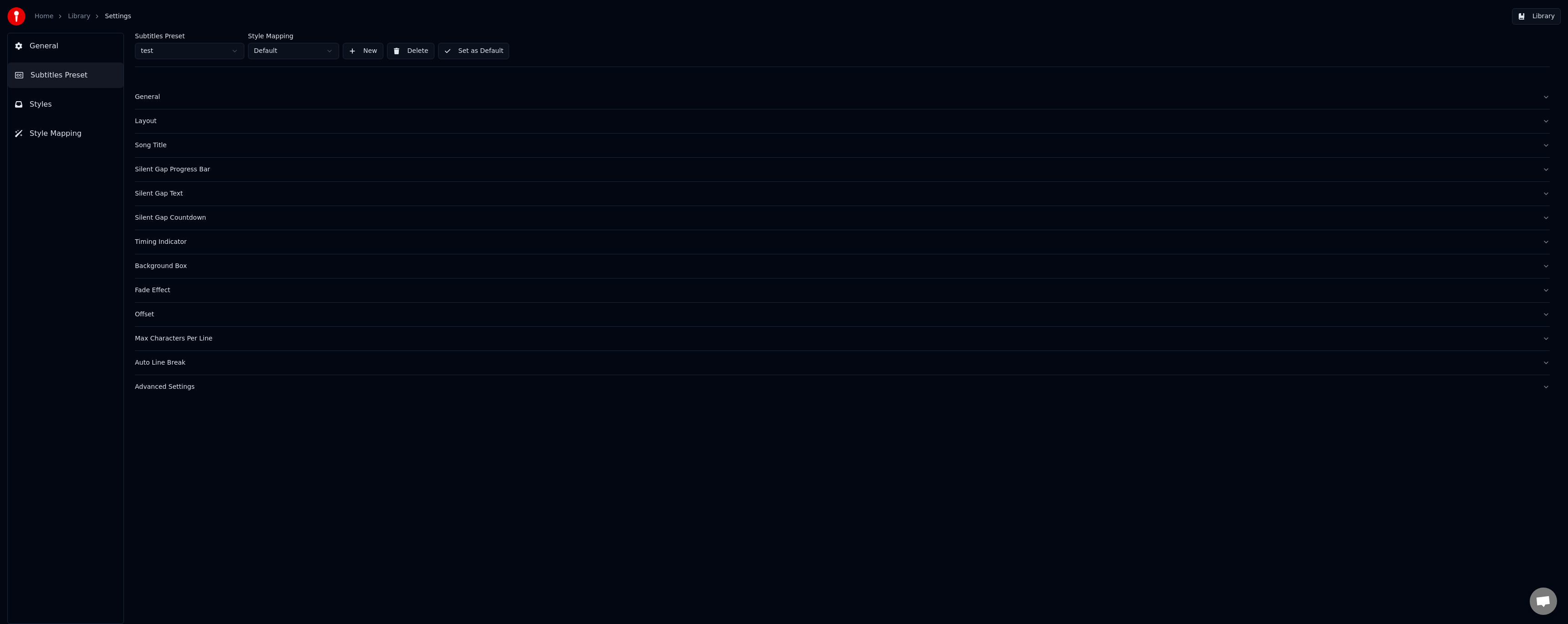
click at [153, 98] on div "General" at bounding box center [835, 97] width 1400 height 9
click at [172, 126] on html "Home Library Settings Library General Subtitles Preset Styles Style Mapping Sub…" at bounding box center [784, 312] width 1568 height 624
click at [150, 194] on div "Layout" at bounding box center [835, 192] width 1400 height 9
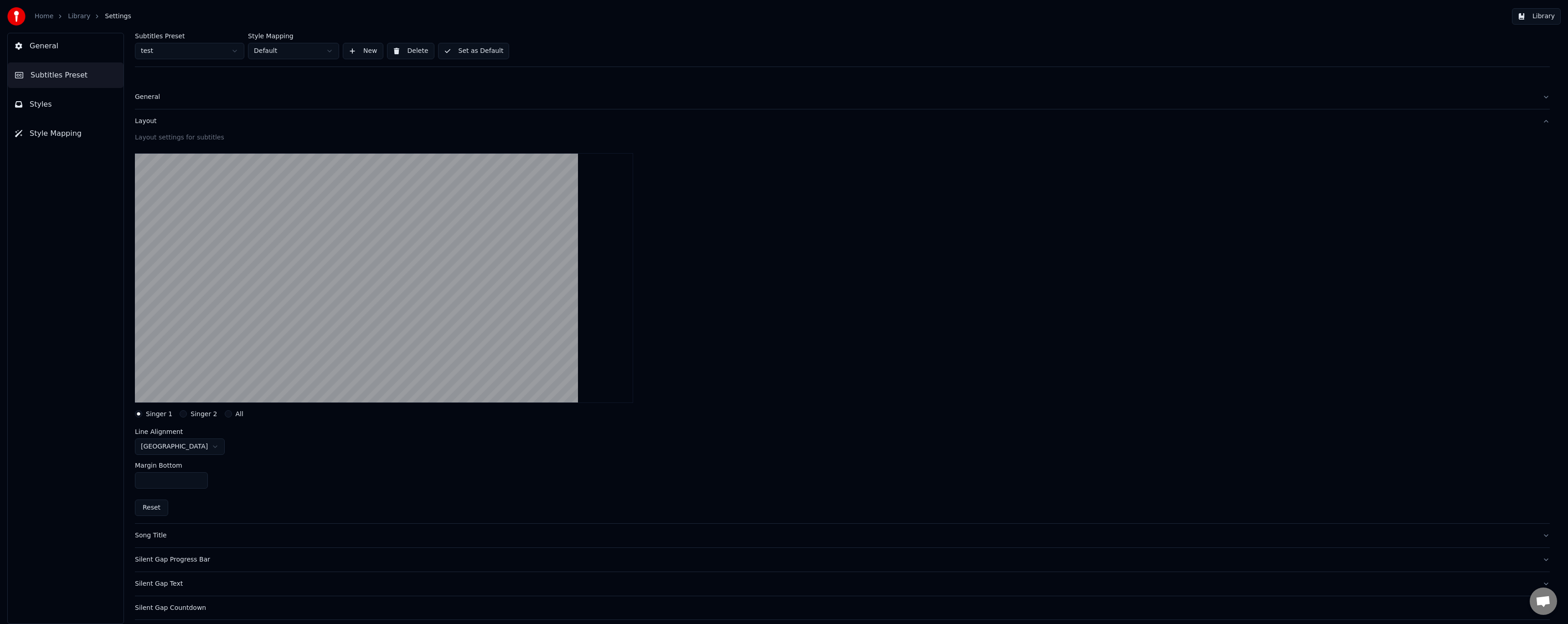
click at [156, 122] on div "Layout" at bounding box center [835, 121] width 1400 height 9
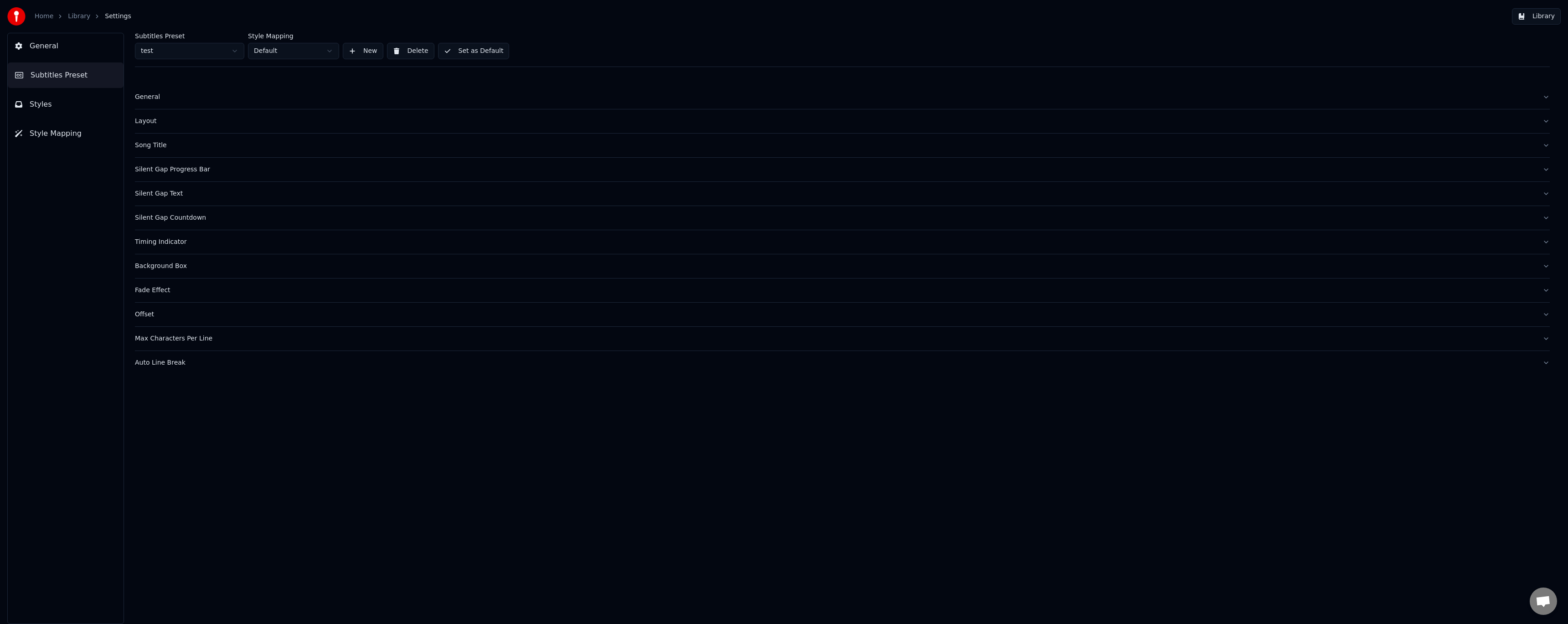
click at [153, 101] on div "General" at bounding box center [835, 97] width 1400 height 9
click at [203, 167] on html "Home Library Settings Library General Subtitles Preset Styles Style Mapping Sub…" at bounding box center [784, 312] width 1568 height 624
click at [153, 195] on div "Layout" at bounding box center [835, 192] width 1400 height 9
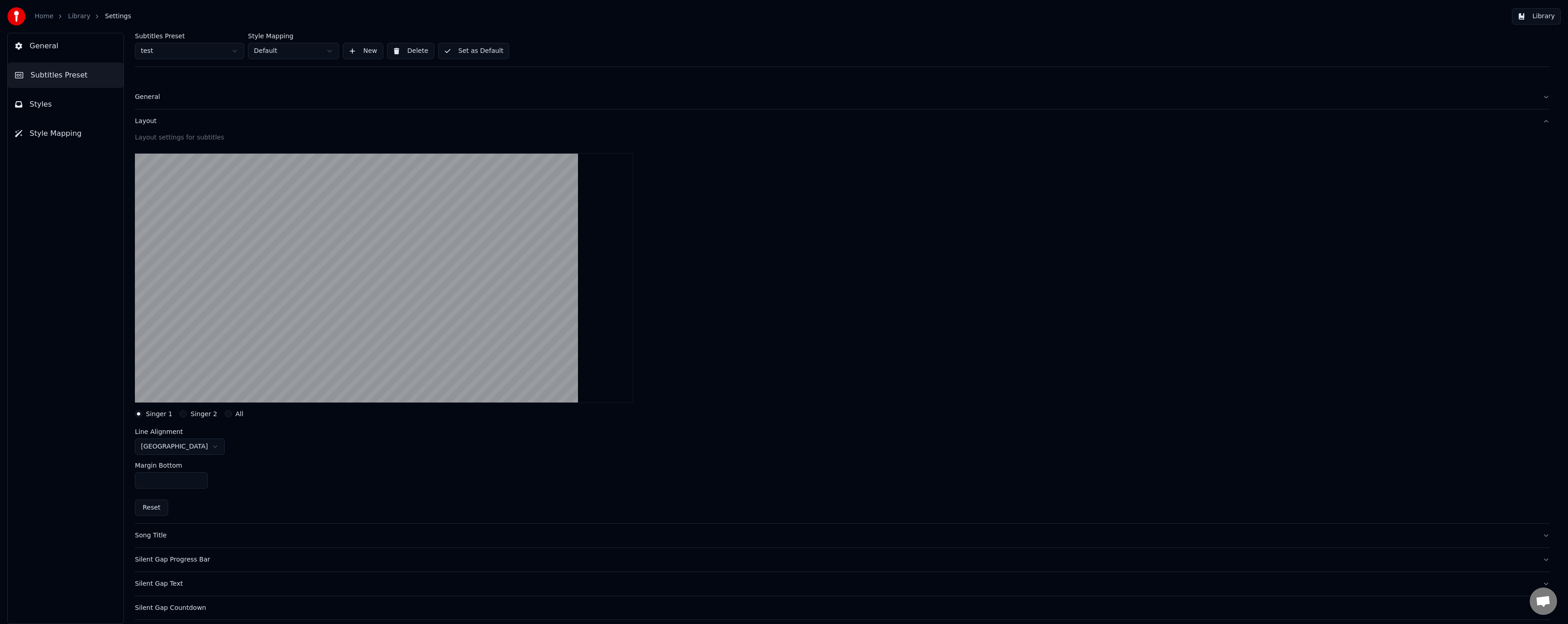
click at [666, 347] on div at bounding box center [843, 278] width 1415 height 264
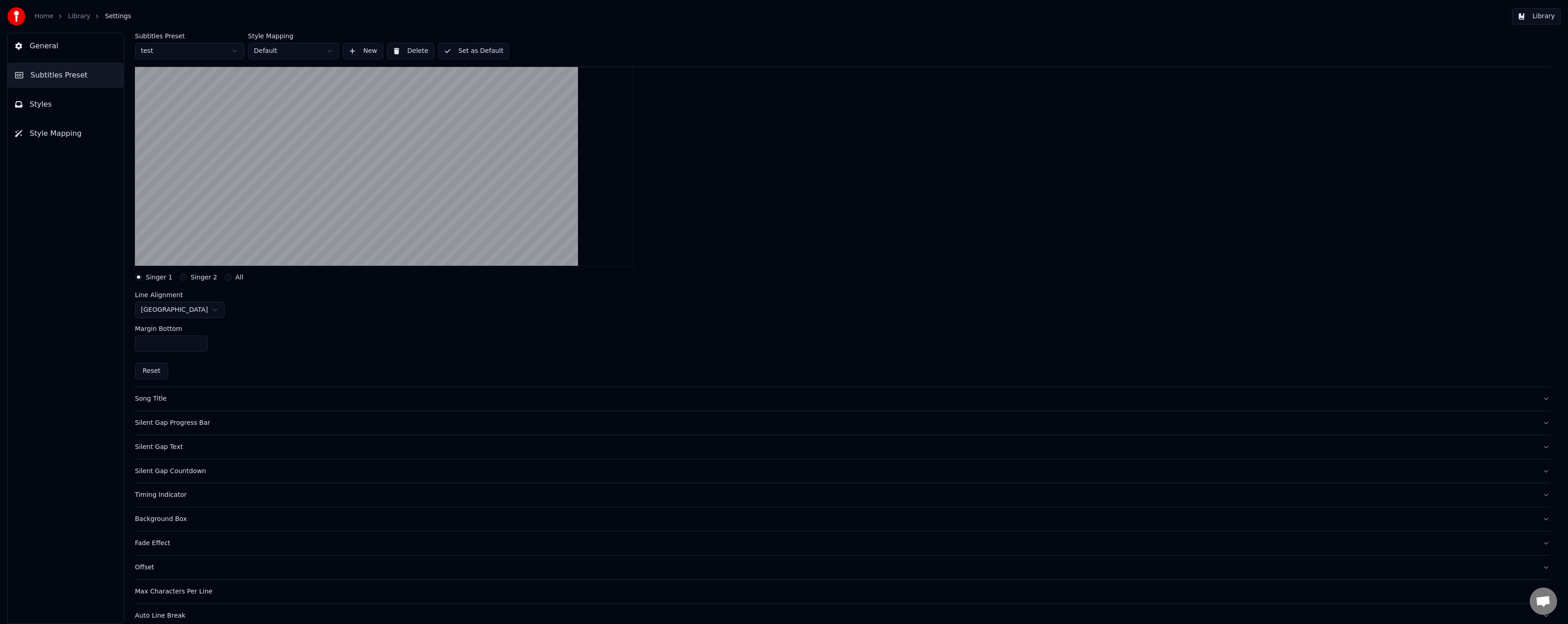
scroll to position [148, 0]
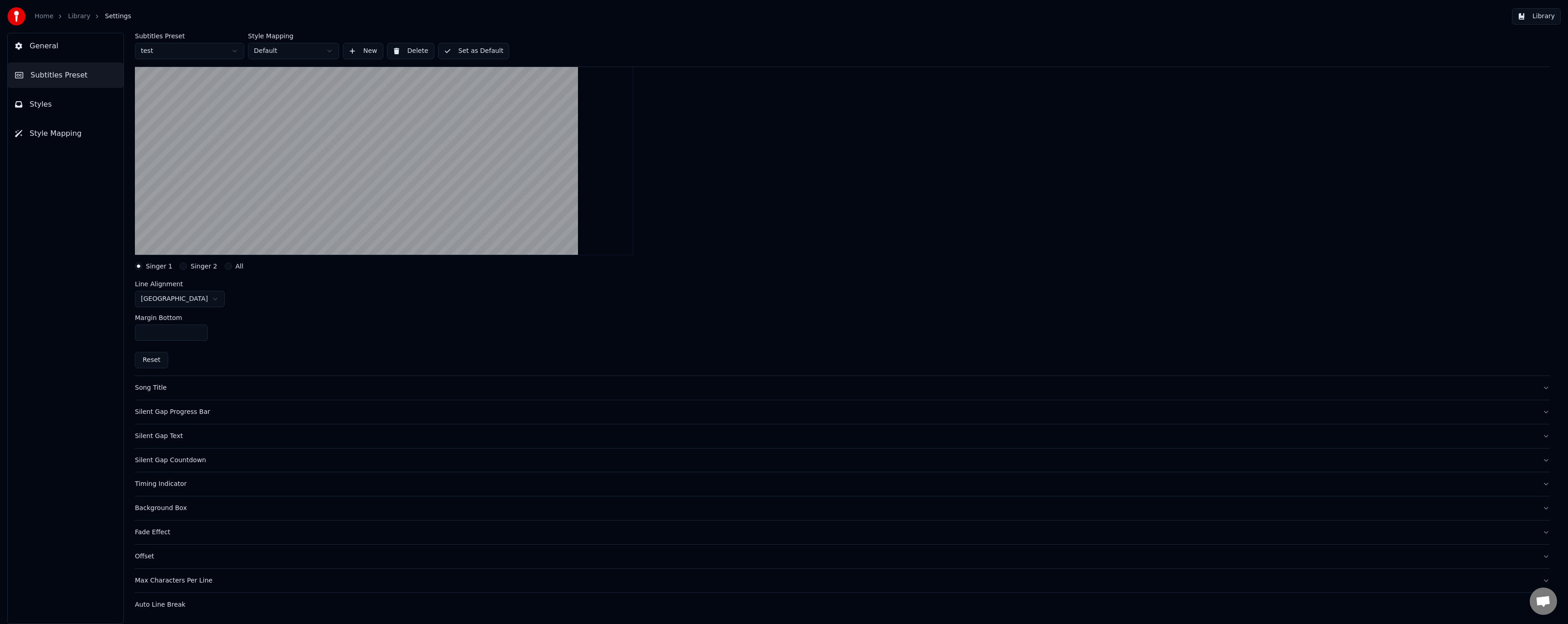
click at [174, 489] on button "Timing Indicator" at bounding box center [843, 484] width 1415 height 24
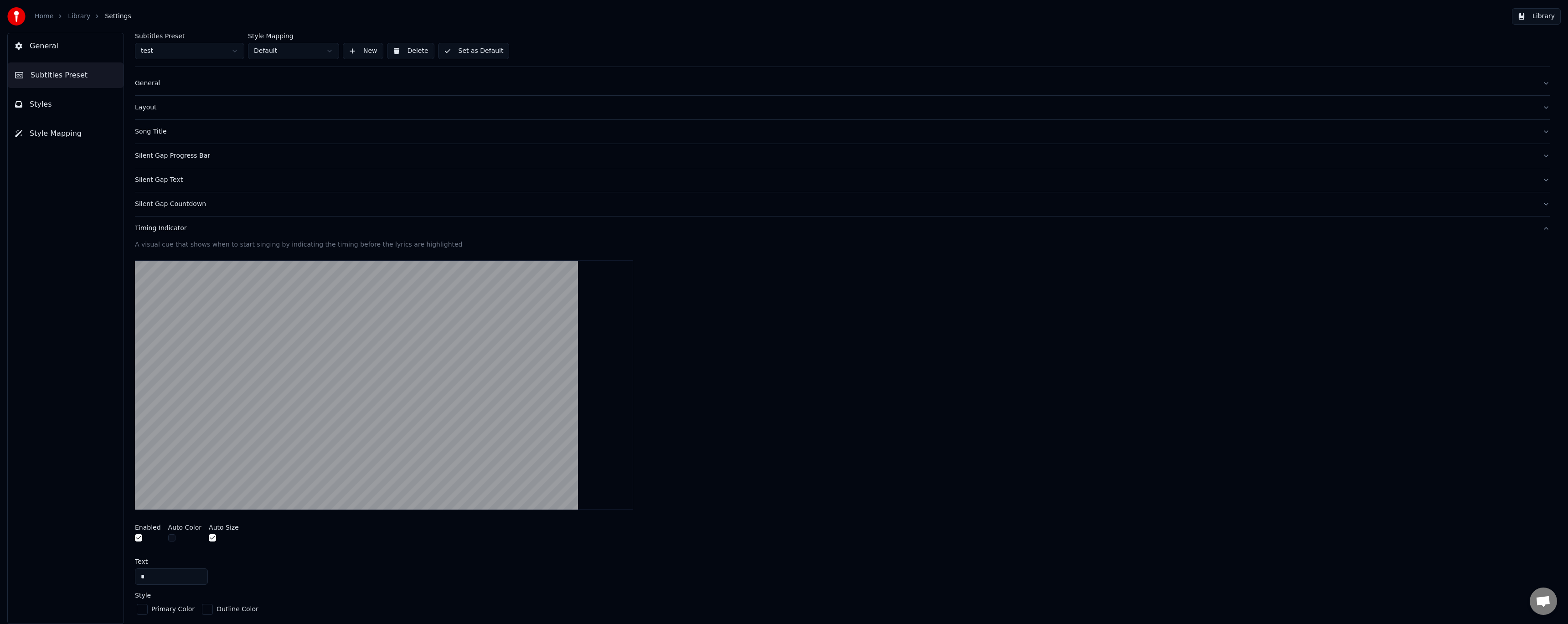
scroll to position [0, 0]
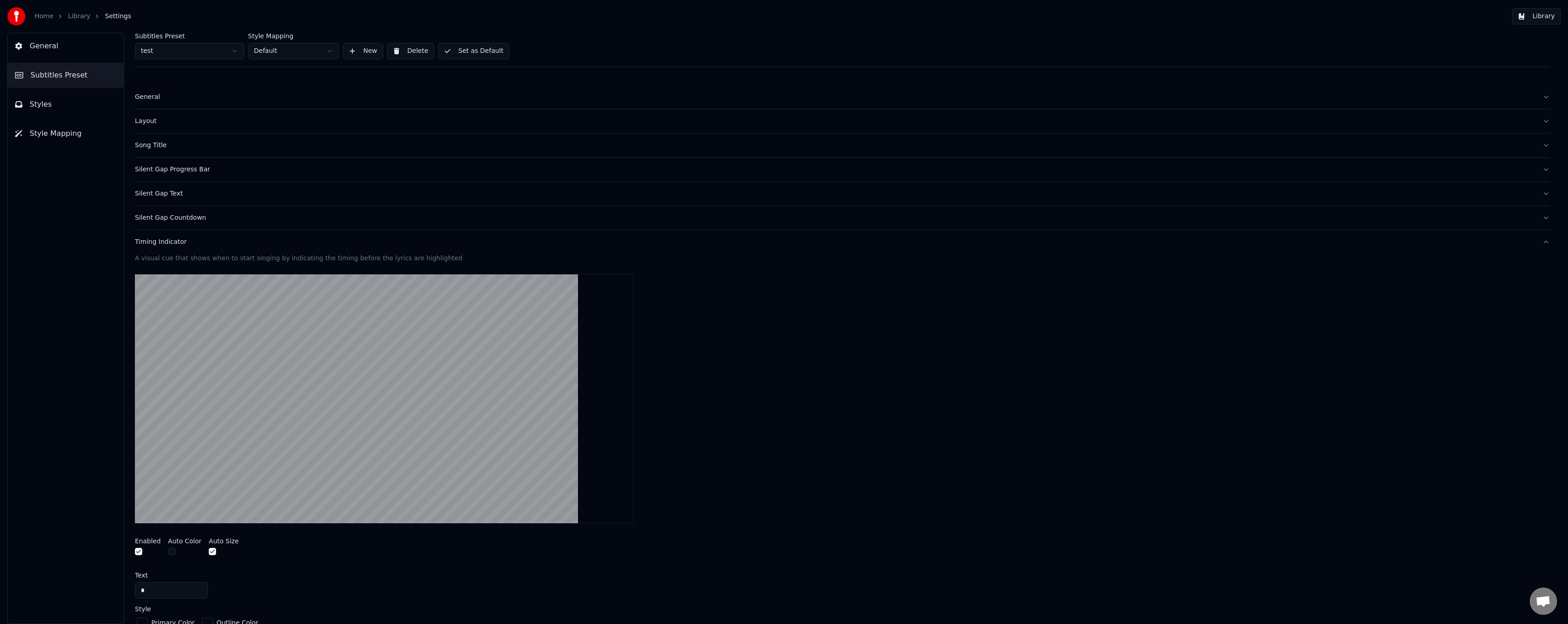
click at [173, 244] on div "Timing Indicator" at bounding box center [835, 242] width 1400 height 9
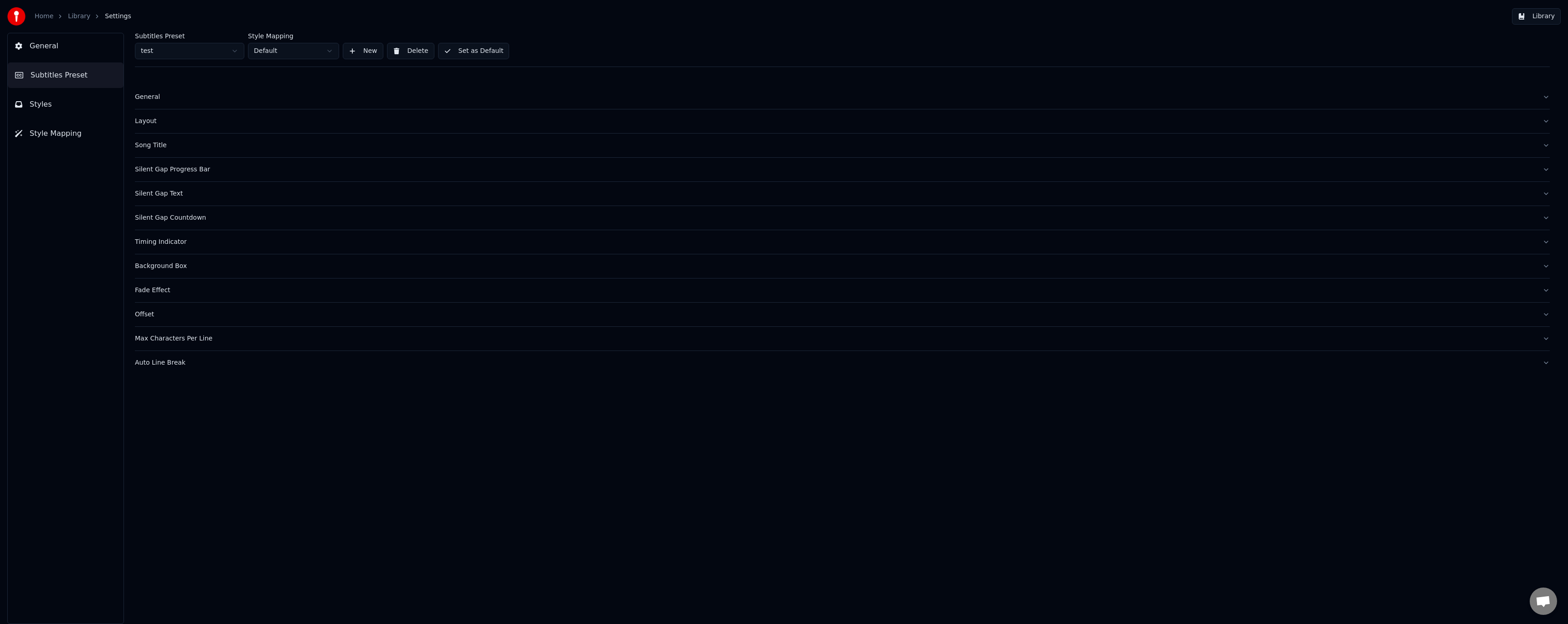
click at [153, 126] on button "Layout" at bounding box center [843, 121] width 1415 height 24
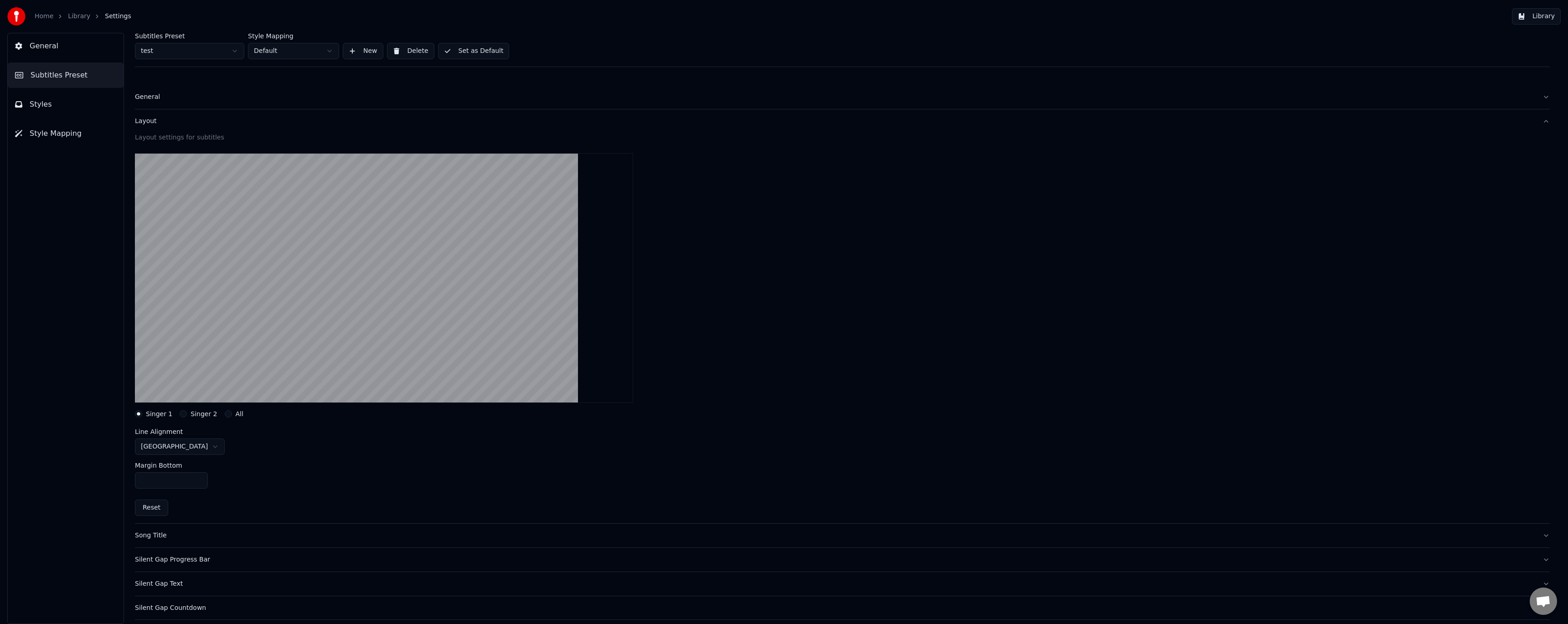
click at [153, 126] on button "Layout" at bounding box center [843, 121] width 1415 height 24
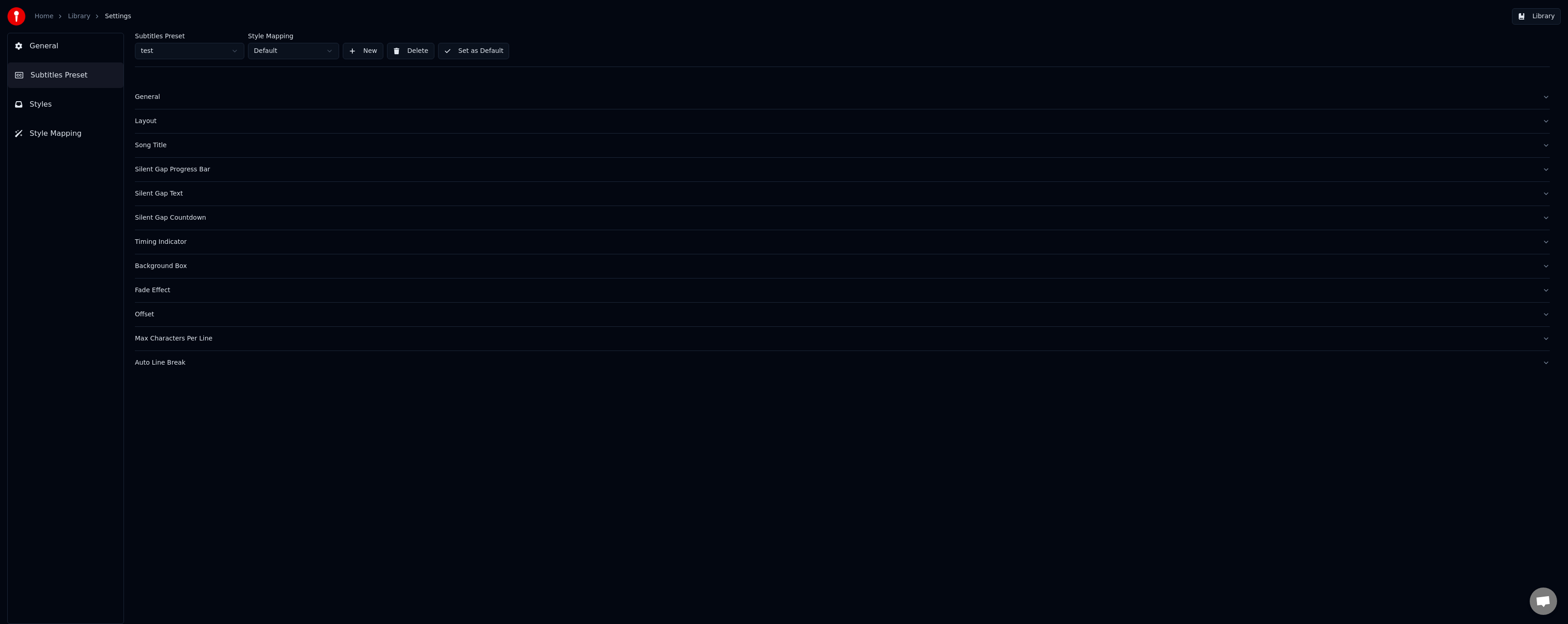
click at [154, 99] on div "General" at bounding box center [835, 97] width 1400 height 9
click at [152, 97] on div "General" at bounding box center [835, 97] width 1400 height 9
click at [186, 127] on html "Home Library Settings Library General Subtitles Preset Styles Style Mapping Sub…" at bounding box center [784, 312] width 1568 height 624
click at [160, 191] on div "Layout" at bounding box center [835, 192] width 1400 height 9
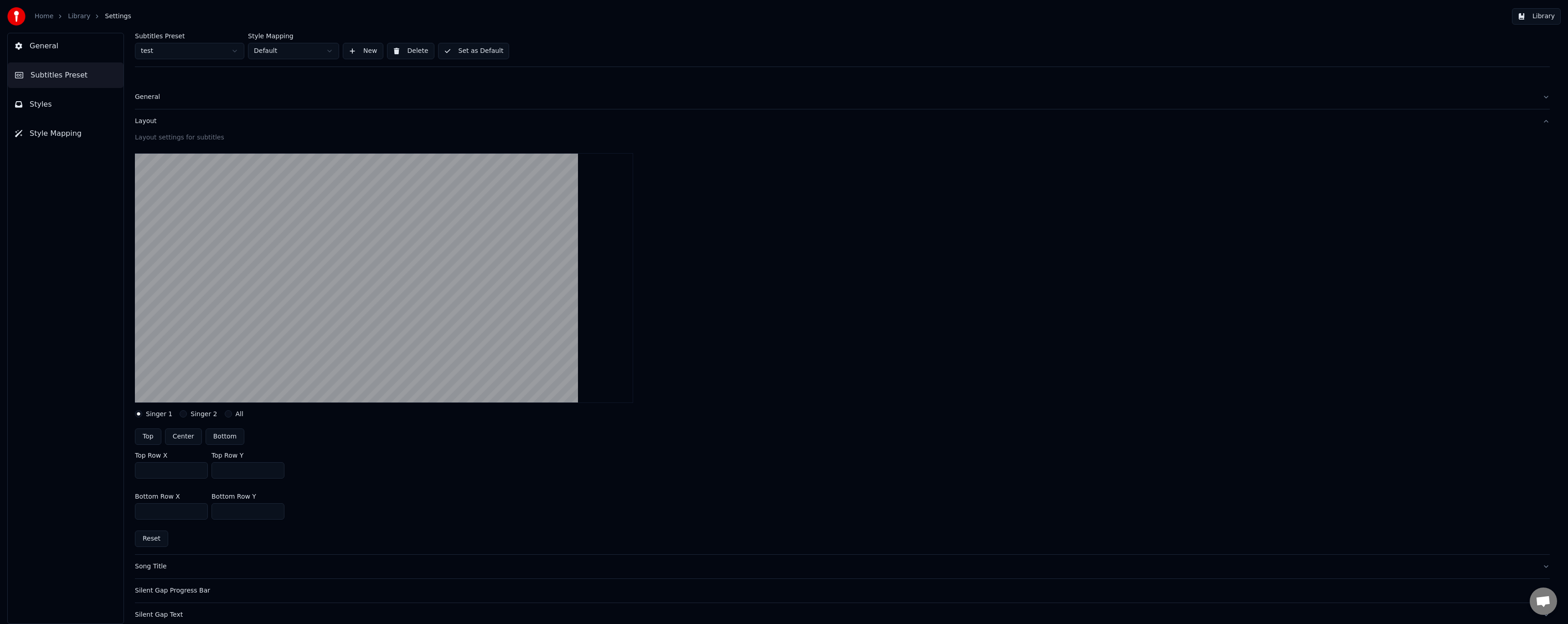
click at [82, 19] on link "Library" at bounding box center [79, 16] width 22 height 9
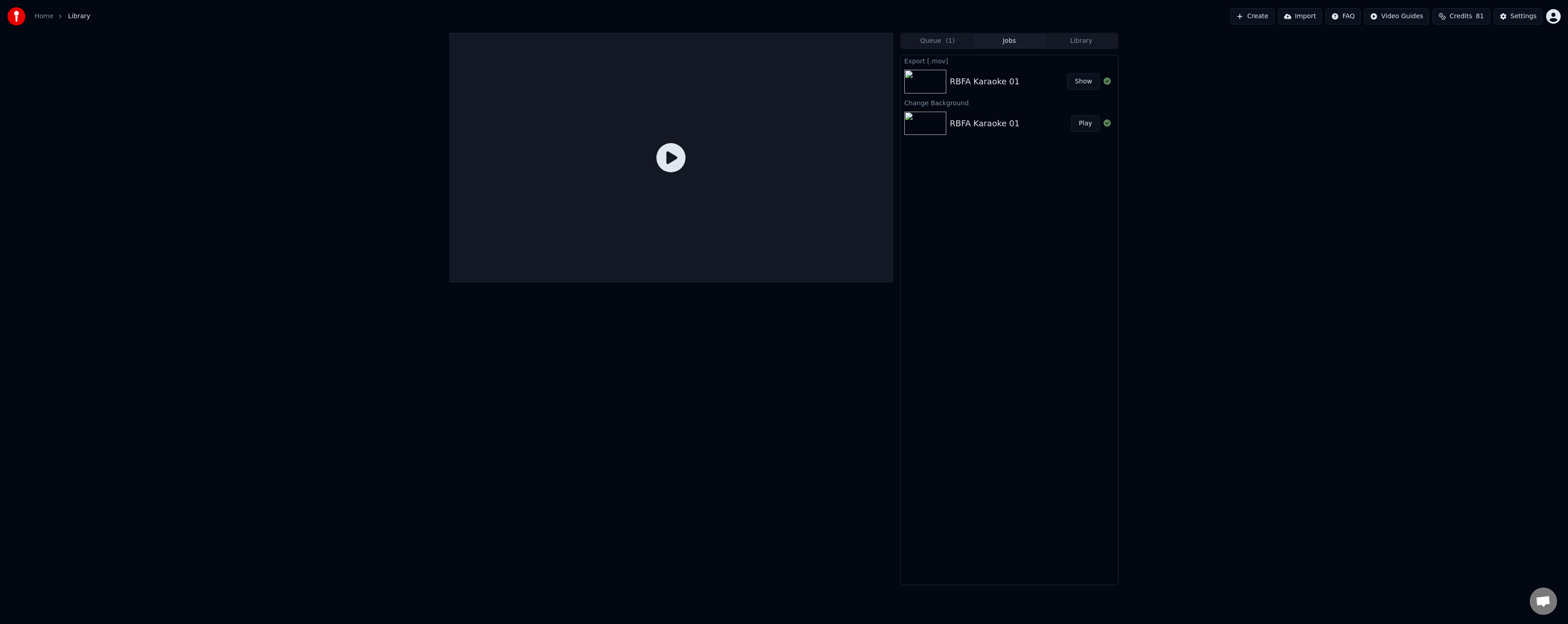
click at [995, 125] on div "RBFA Karaoke 01" at bounding box center [985, 123] width 70 height 13
click at [991, 127] on div "RBFA Karaoke 01" at bounding box center [985, 123] width 70 height 13
click at [982, 81] on div "RBFA Karaoke 01" at bounding box center [985, 81] width 70 height 13
click at [985, 121] on div "RBFA Karaoke 01" at bounding box center [985, 123] width 70 height 13
click at [986, 123] on div "RBFA Karaoke 01" at bounding box center [985, 123] width 70 height 13
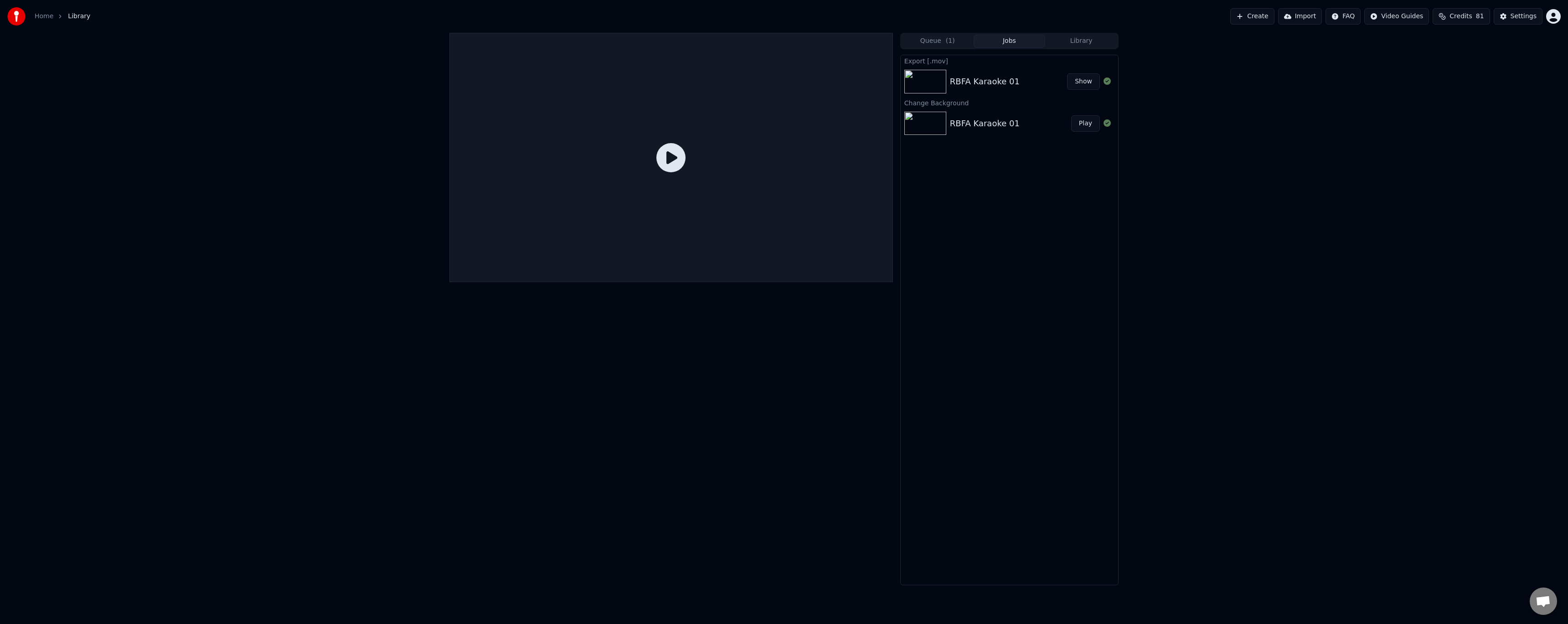
click at [986, 123] on div "RBFA Karaoke 01" at bounding box center [985, 123] width 70 height 13
click at [974, 122] on div "RBFA Karaoke 01" at bounding box center [985, 123] width 70 height 13
click at [1076, 44] on button "Library" at bounding box center [1081, 41] width 72 height 13
click at [991, 114] on div "RBFA Karaoke 01" at bounding box center [1028, 110] width 156 height 13
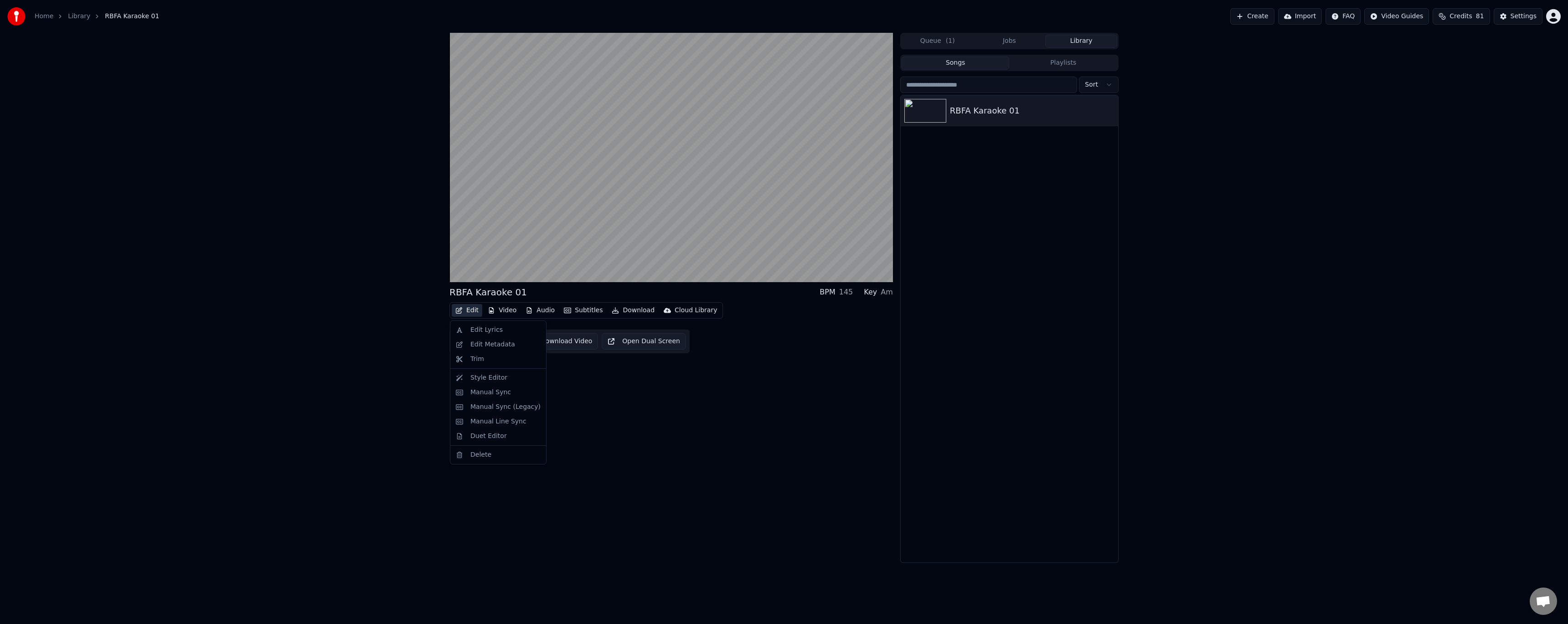
click at [470, 310] on button "Edit" at bounding box center [467, 309] width 31 height 13
click at [496, 379] on div "Style Editor" at bounding box center [488, 377] width 37 height 9
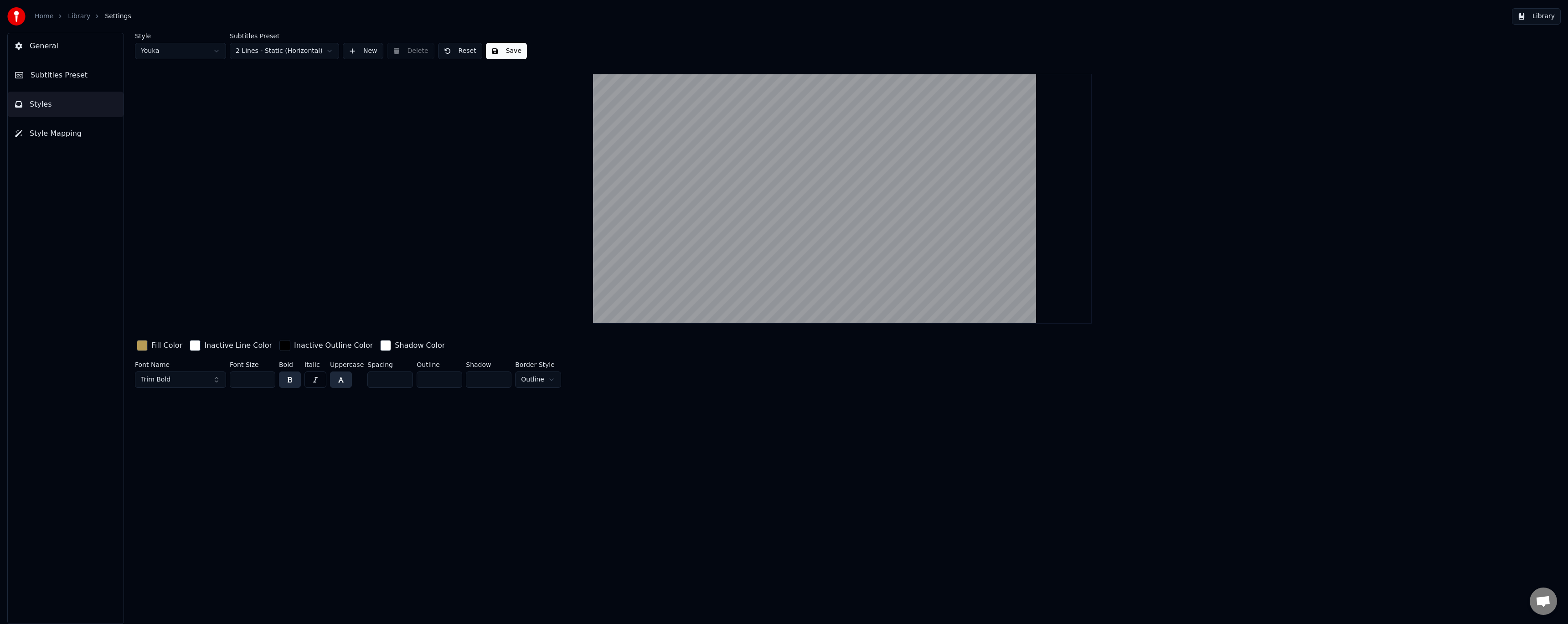
click at [93, 105] on button "Styles" at bounding box center [65, 104] width 115 height 26
click at [80, 130] on button "Style Mapping" at bounding box center [65, 133] width 115 height 26
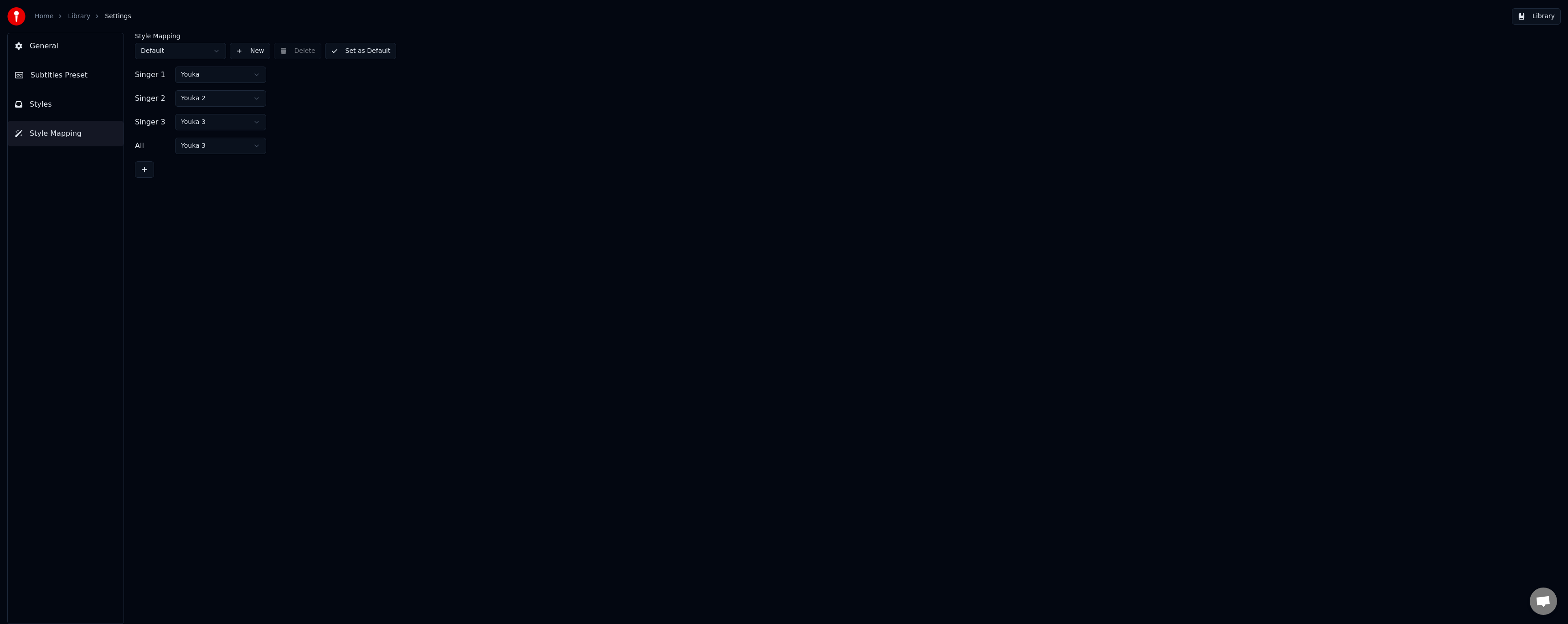
click at [80, 108] on button "Styles" at bounding box center [65, 104] width 115 height 26
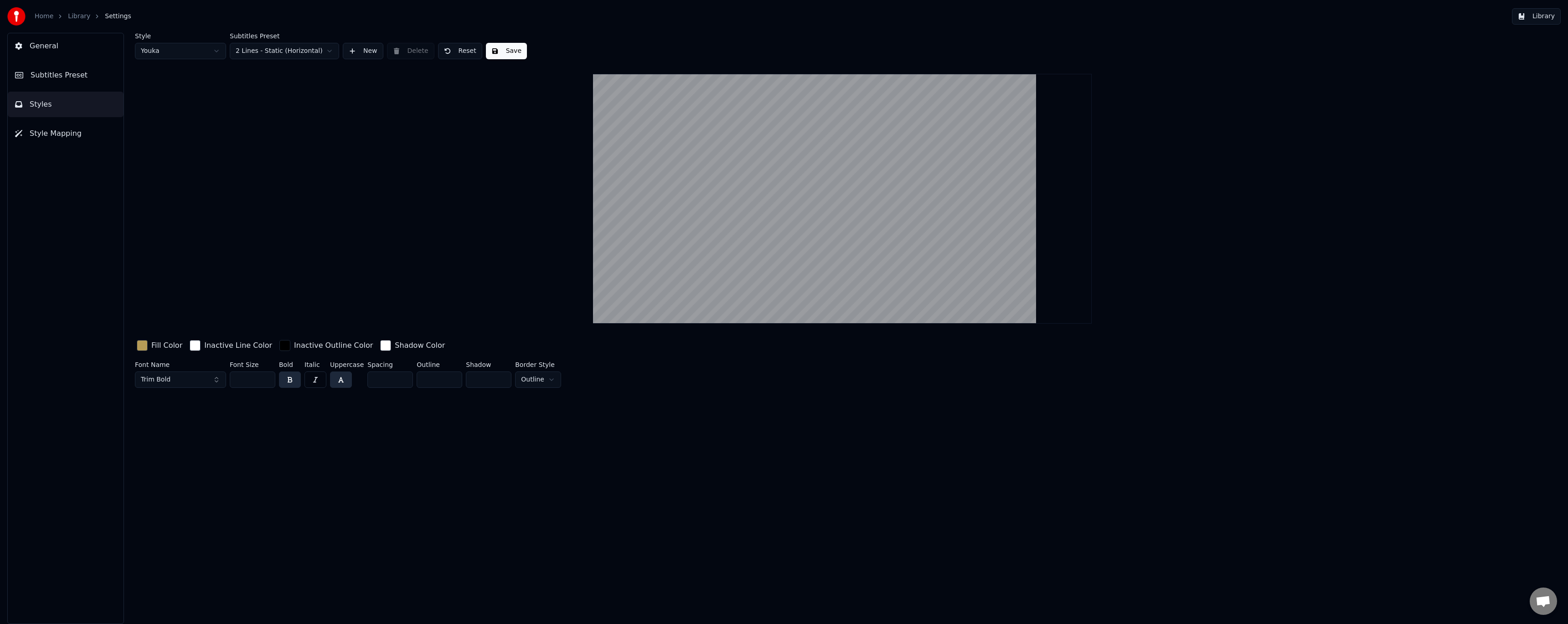
click at [83, 79] on button "Subtitles Preset" at bounding box center [65, 75] width 115 height 26
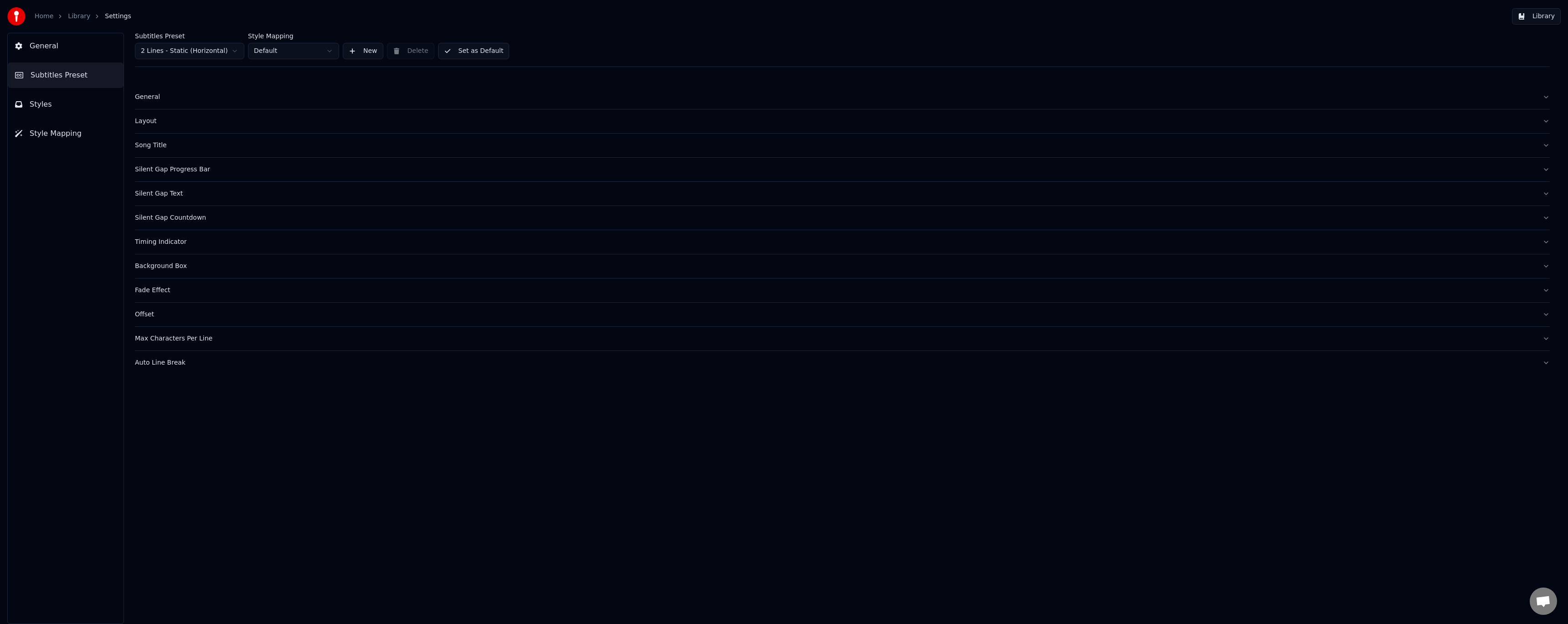
click at [146, 97] on div "General" at bounding box center [835, 97] width 1400 height 9
click at [222, 166] on html "Home Library Settings Library General Subtitles Preset Styles Style Mapping Sub…" at bounding box center [784, 312] width 1568 height 624
click at [423, 110] on label "Subtitles Renderer" at bounding box center [843, 111] width 1415 height 6
click at [156, 97] on div "General" at bounding box center [835, 97] width 1400 height 9
click at [101, 107] on button "Styles" at bounding box center [65, 104] width 115 height 26
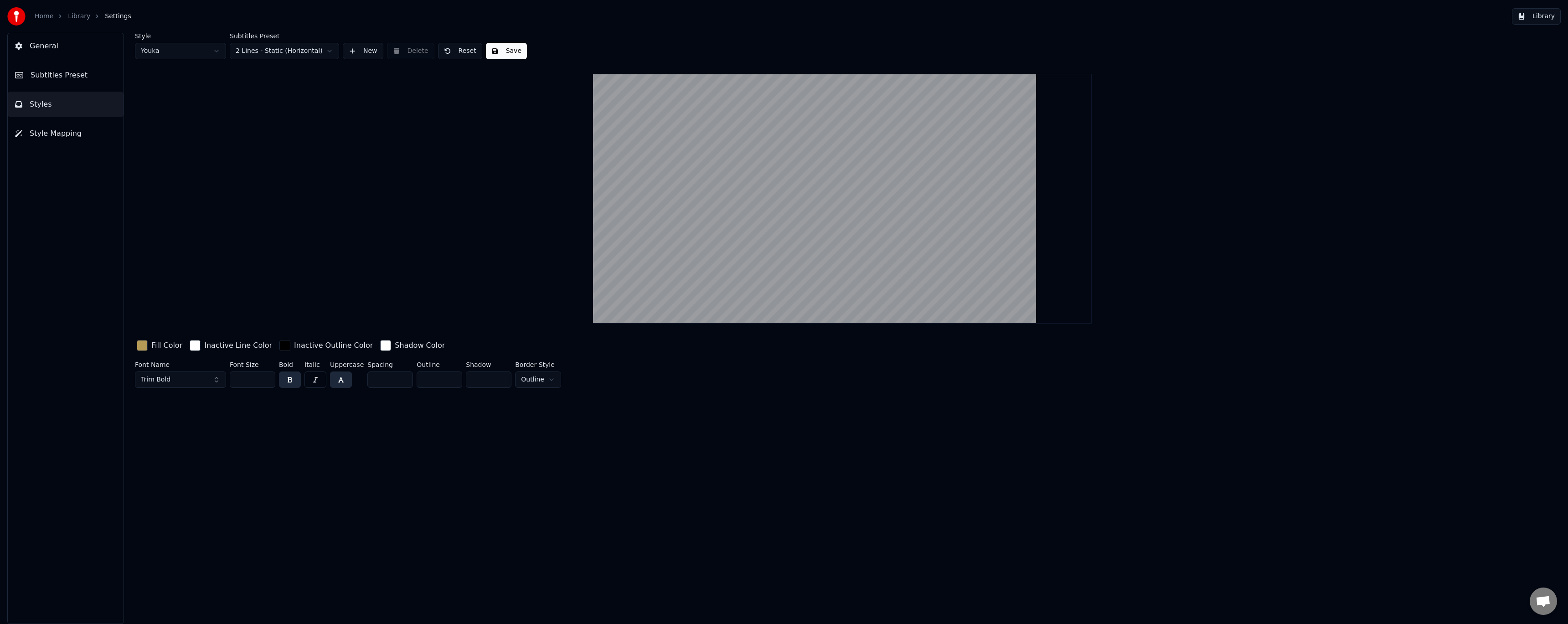
drag, startPoint x: 238, startPoint y: 378, endPoint x: 226, endPoint y: 376, distance: 12.2
click at [226, 376] on div "Font Name Trim Bold Font Size *** Bold Italic Uppercase Spacing * Outline * Sha…" at bounding box center [683, 376] width 1098 height 30
type input "***"
click at [297, 439] on div "Style Youka Subtitles Preset 2 Lines - Static (Horizontal) New Delete Reset Sav…" at bounding box center [842, 327] width 1452 height 591
drag, startPoint x: 506, startPoint y: 51, endPoint x: 507, endPoint y: 56, distance: 5.1
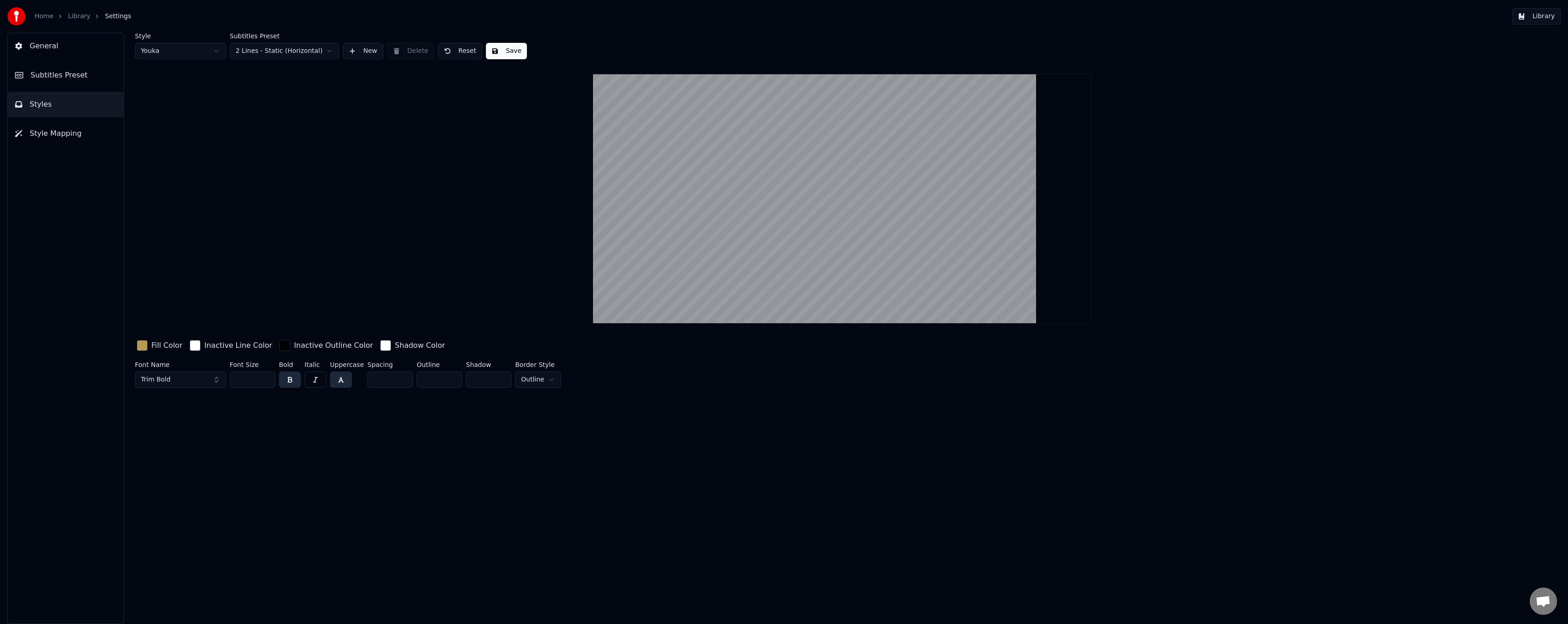
click at [507, 53] on button "Save" at bounding box center [506, 50] width 41 height 16
click at [76, 16] on link "Library" at bounding box center [79, 16] width 22 height 9
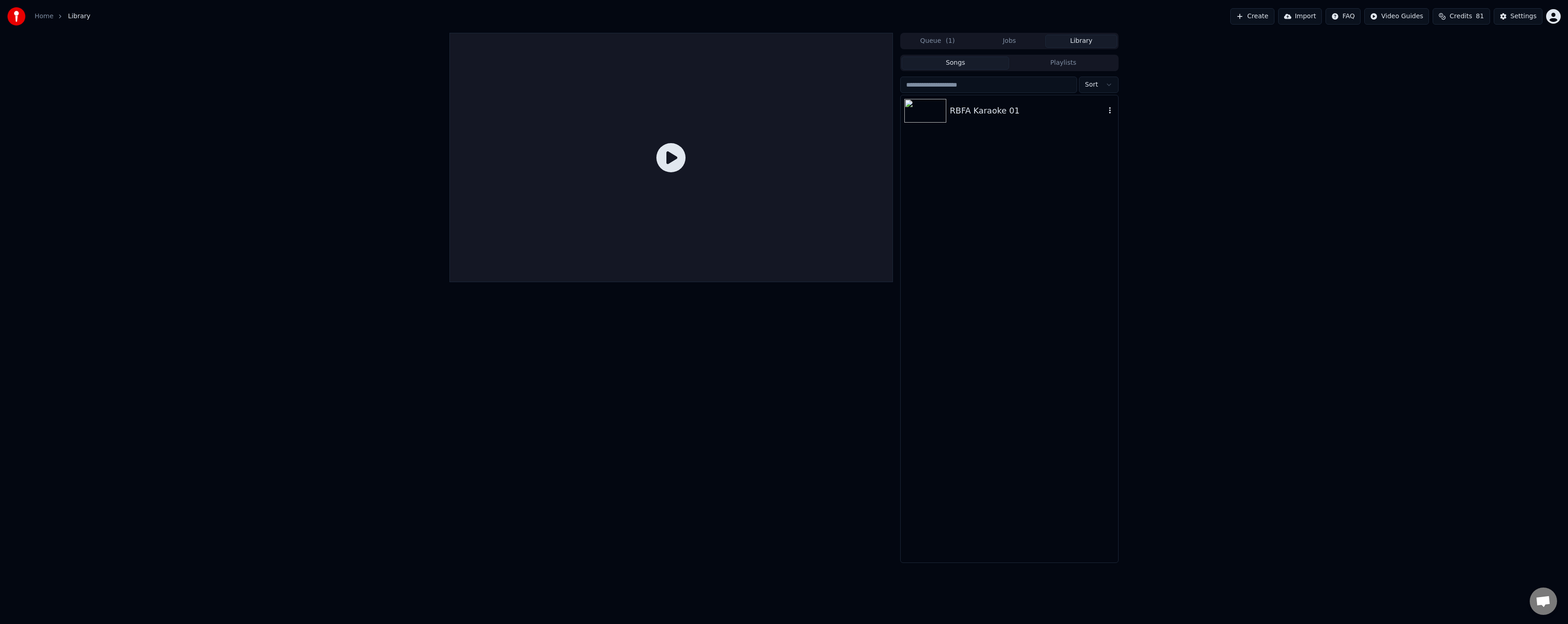
click at [1019, 105] on div "RBFA Karaoke 01" at bounding box center [1028, 110] width 156 height 13
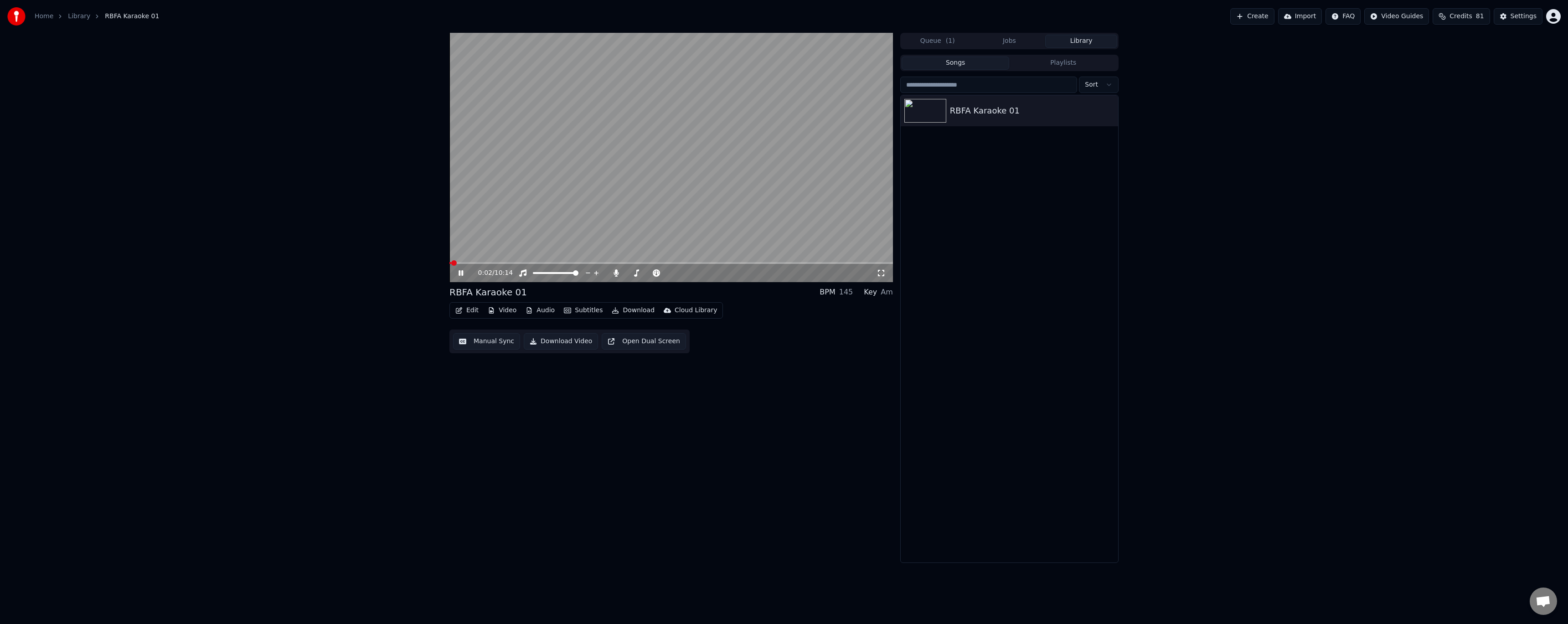
click at [589, 262] on video at bounding box center [671, 157] width 444 height 250
click at [464, 274] on icon at bounding box center [467, 273] width 21 height 8
click at [466, 263] on span at bounding box center [469, 262] width 5 height 5
click at [460, 273] on icon at bounding box center [460, 273] width 4 height 5
click at [460, 273] on icon at bounding box center [461, 272] width 5 height 6
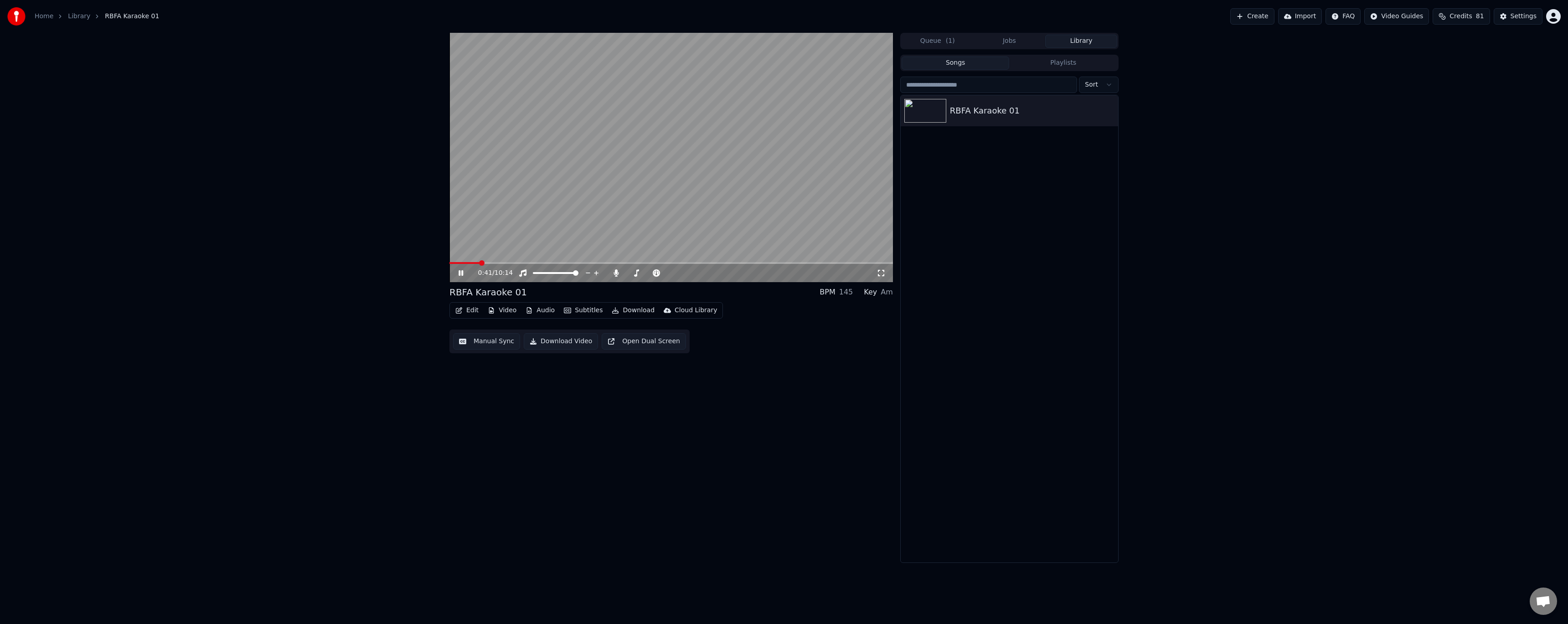
click at [470, 262] on span at bounding box center [464, 262] width 30 height 2
click at [460, 272] on icon at bounding box center [460, 273] width 4 height 5
click at [471, 310] on button "Edit" at bounding box center [467, 309] width 31 height 13
click at [505, 382] on div "Style Editor" at bounding box center [506, 377] width 70 height 9
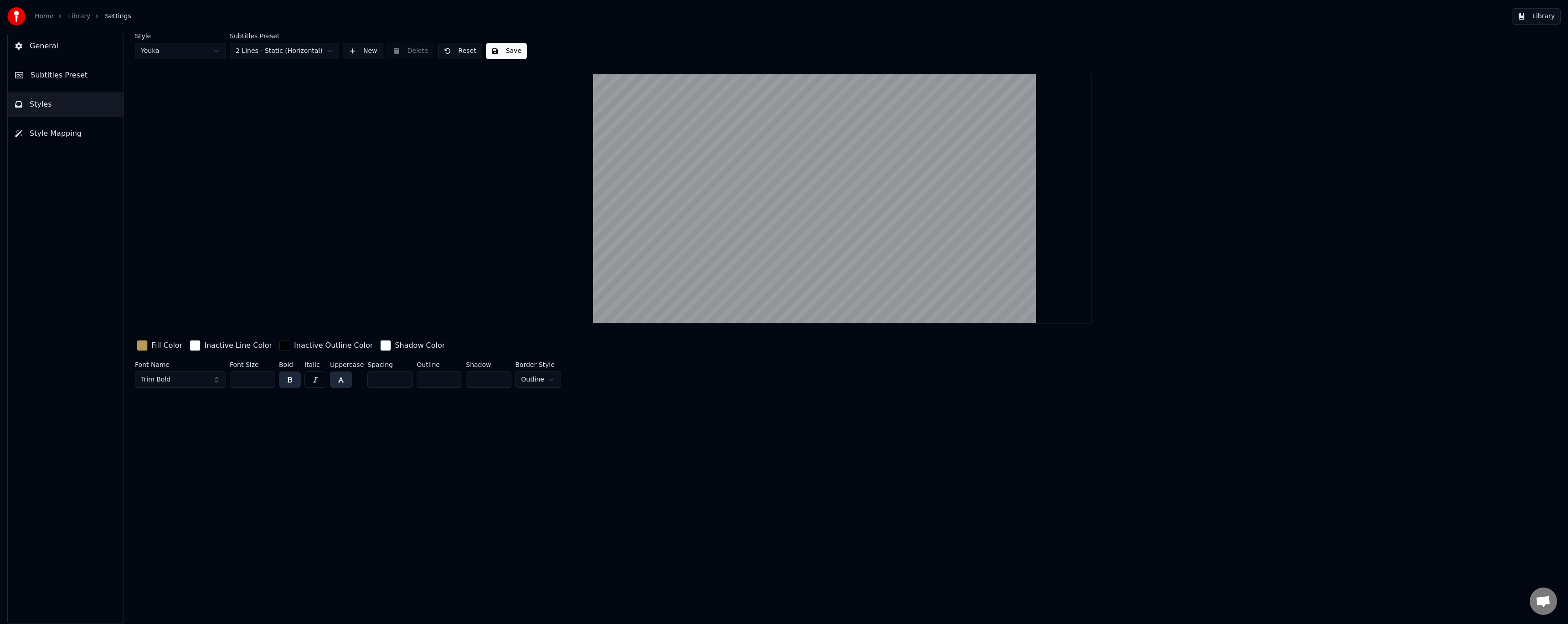
drag, startPoint x: 251, startPoint y: 379, endPoint x: 216, endPoint y: 378, distance: 35.0
click at [216, 378] on div "Font Name Trim Bold Font Size *** Bold Italic Uppercase Spacing * Outline * Sha…" at bounding box center [683, 376] width 1098 height 30
drag, startPoint x: 248, startPoint y: 378, endPoint x: 229, endPoint y: 374, distance: 19.4
click at [229, 374] on div "Font Name Trim Bold Font Size *** Bold Italic Uppercase Spacing * Outline * Sha…" at bounding box center [683, 376] width 1098 height 30
type input "***"
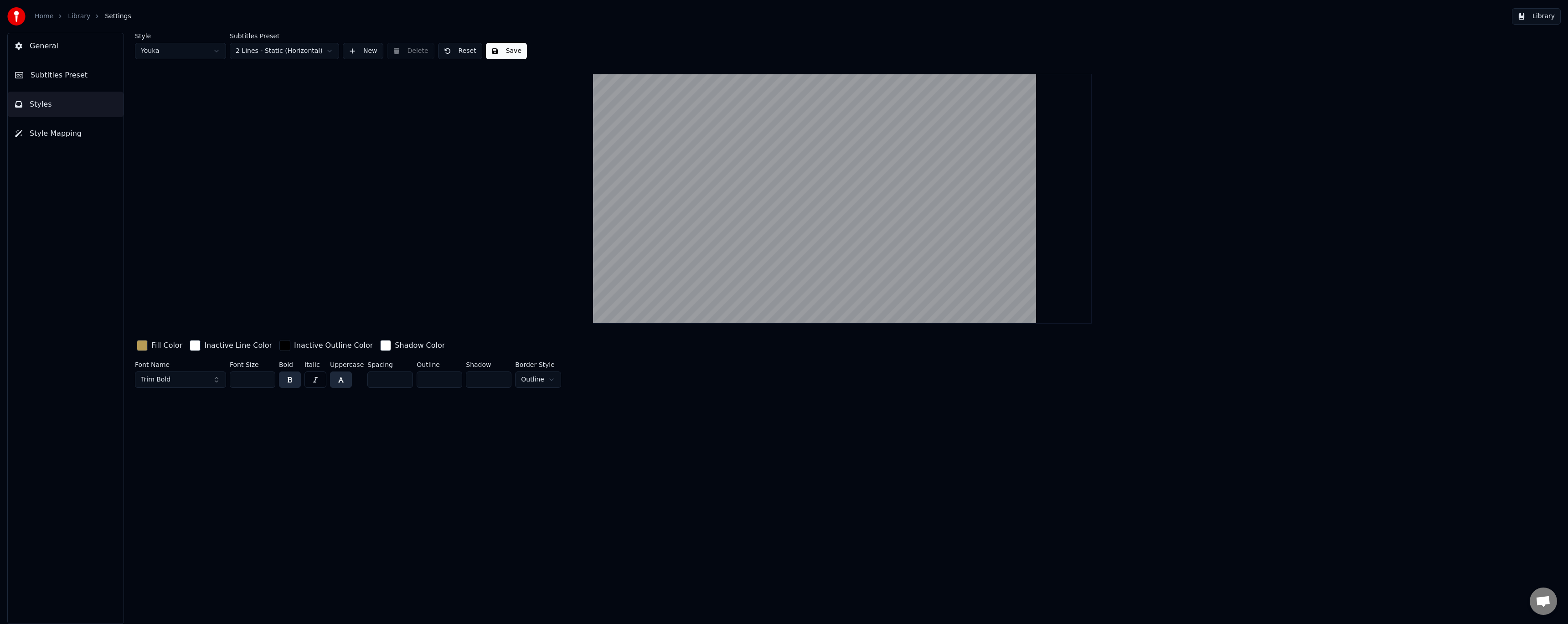
click at [508, 52] on button "Save" at bounding box center [506, 50] width 41 height 16
click at [76, 18] on link "Library" at bounding box center [79, 16] width 22 height 9
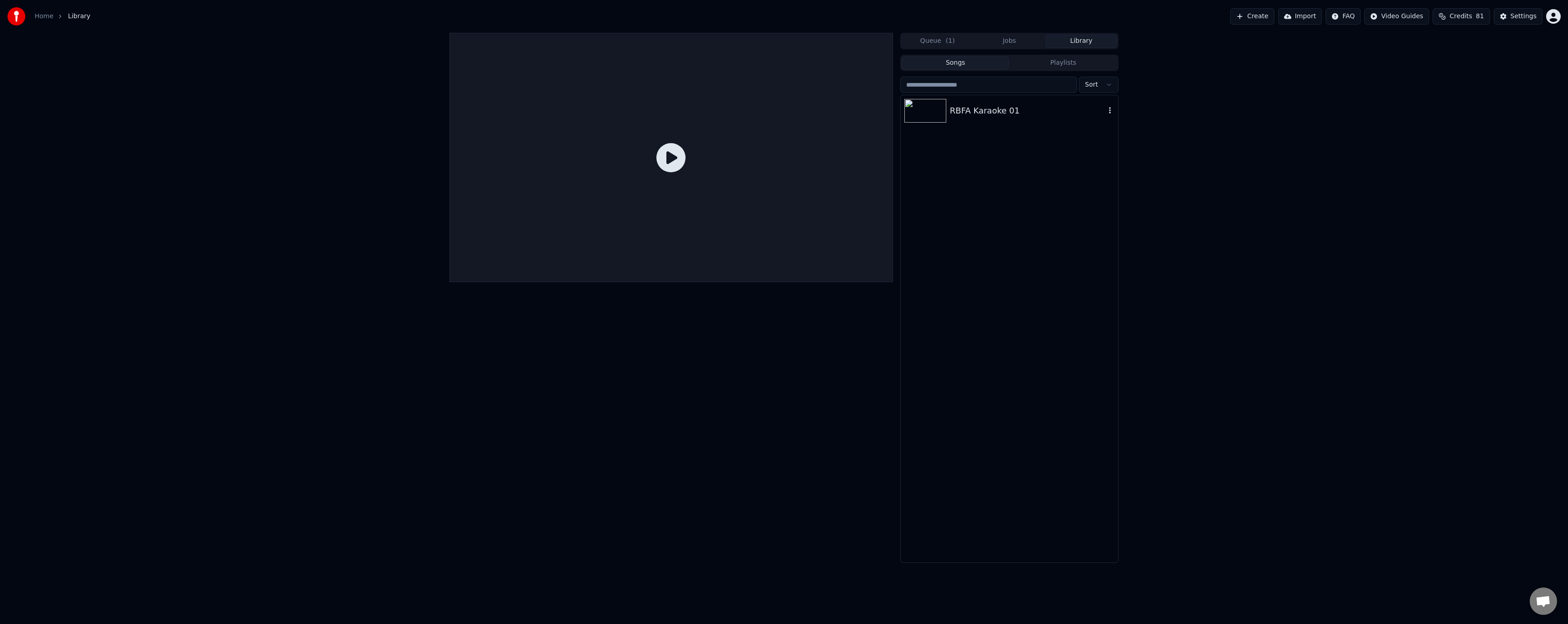
click at [989, 111] on div "RBFA Karaoke 01" at bounding box center [1028, 110] width 156 height 13
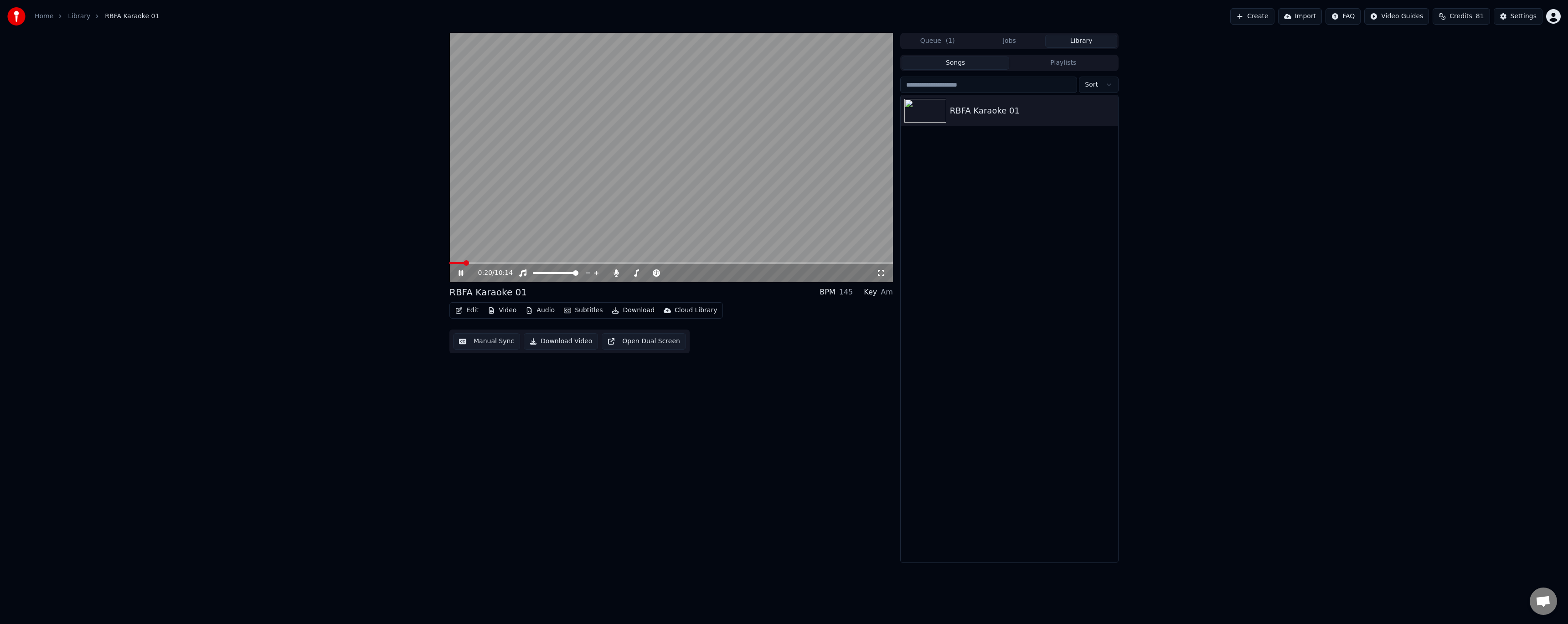
click at [464, 262] on span at bounding box center [466, 262] width 5 height 5
click at [460, 274] on icon at bounding box center [460, 273] width 4 height 5
click at [471, 310] on button "Edit" at bounding box center [467, 309] width 31 height 13
click at [495, 375] on div "Style Editor" at bounding box center [488, 377] width 37 height 9
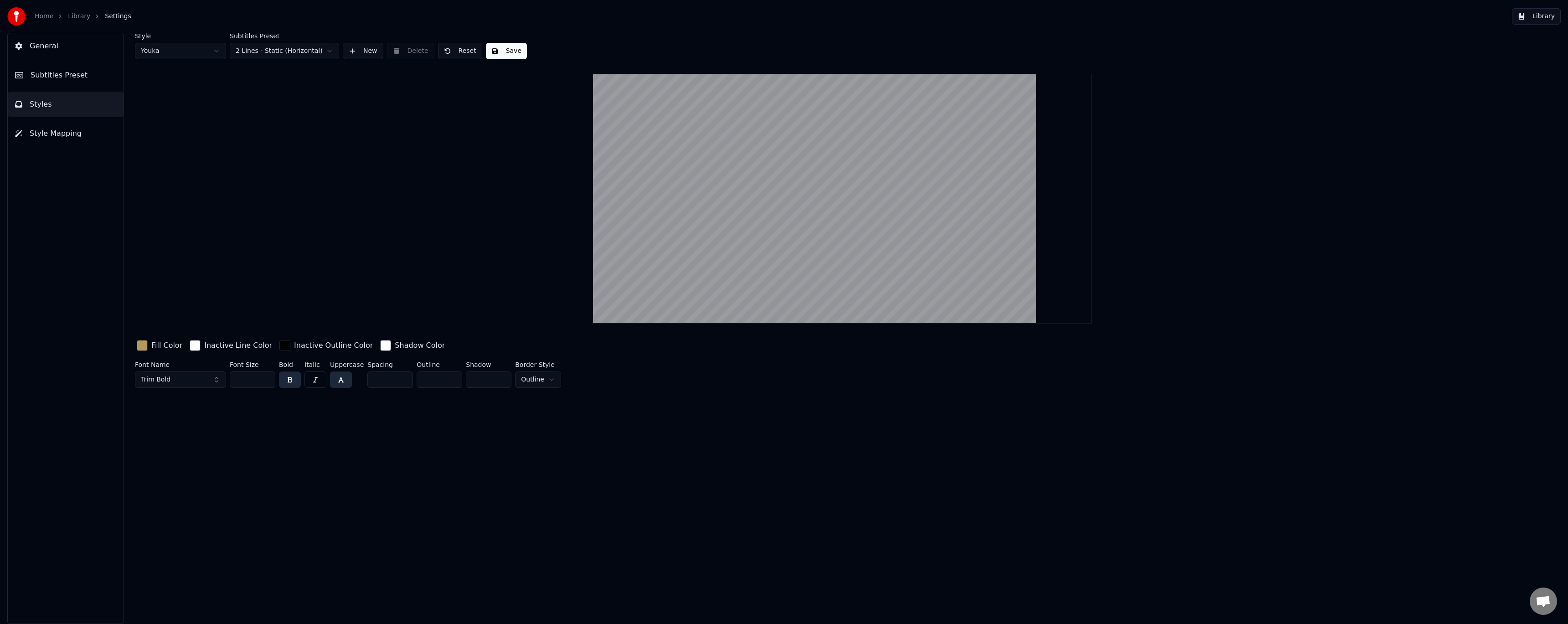
click at [80, 75] on span "Subtitles Preset" at bounding box center [59, 75] width 57 height 11
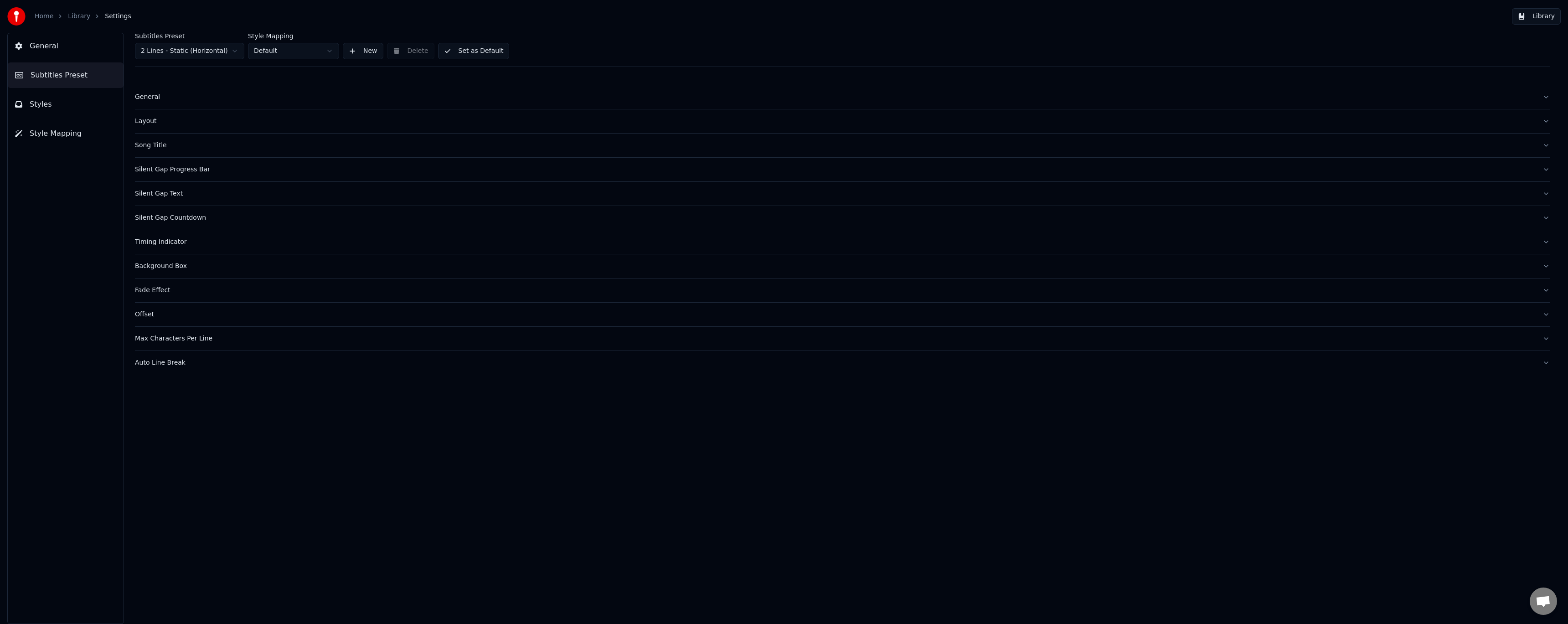
click at [148, 94] on div "General" at bounding box center [835, 97] width 1400 height 9
click at [154, 188] on div "Layout" at bounding box center [835, 192] width 1400 height 9
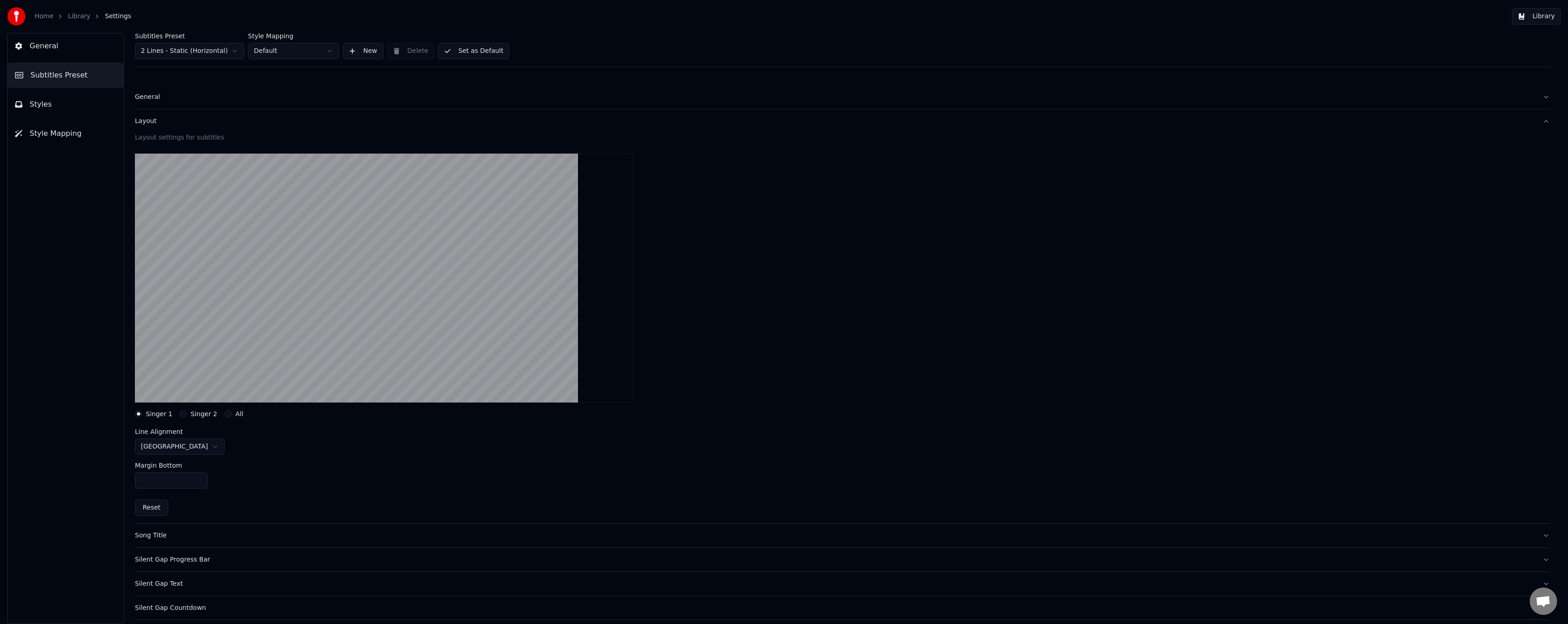
click at [145, 123] on div "Layout" at bounding box center [835, 121] width 1400 height 9
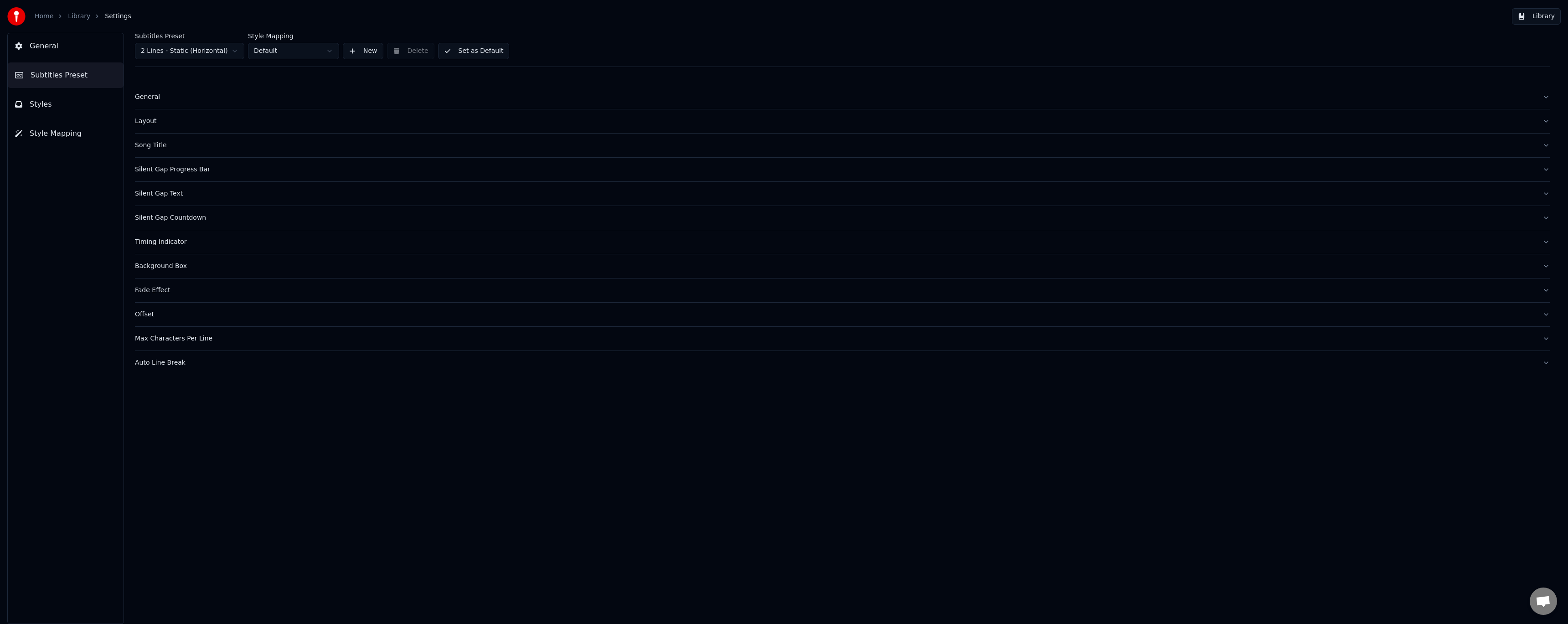
click at [80, 74] on button "Subtitles Preset" at bounding box center [65, 75] width 115 height 26
click at [82, 102] on button "Styles" at bounding box center [65, 104] width 115 height 26
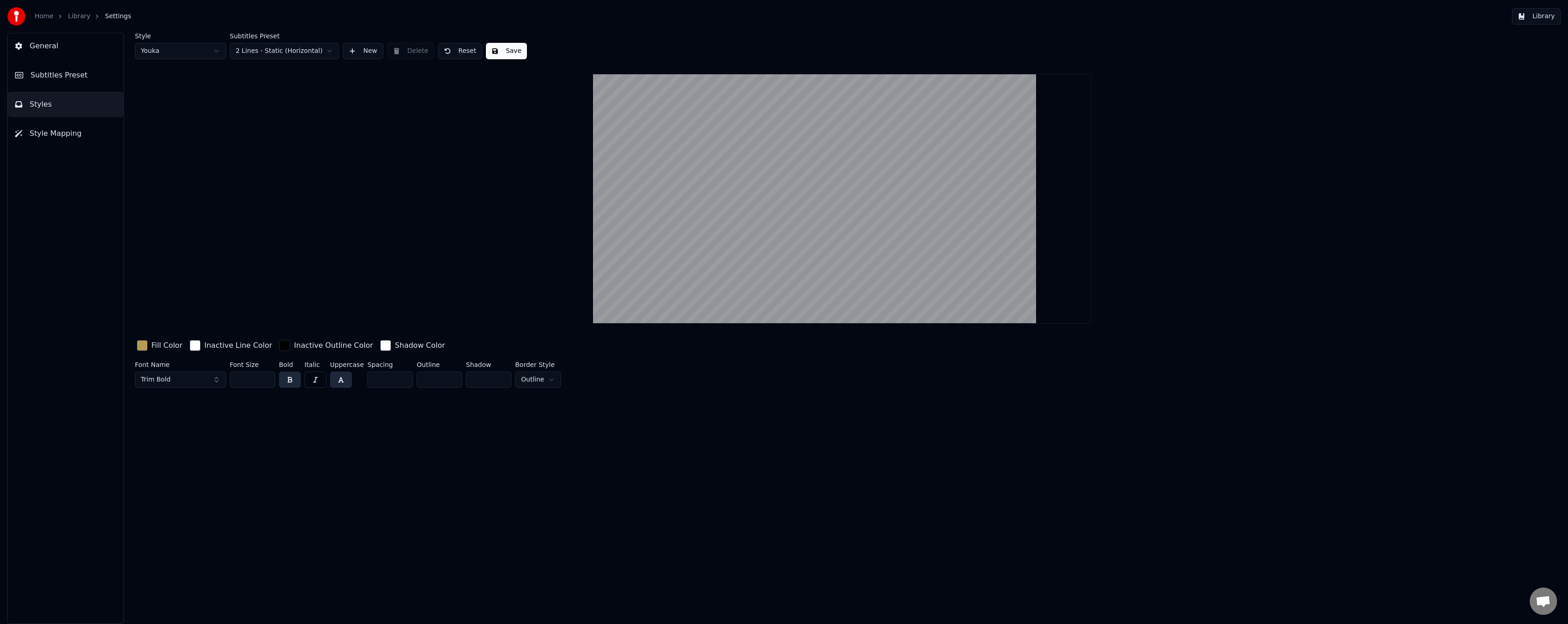
click at [495, 47] on button "Save" at bounding box center [506, 50] width 41 height 16
click at [84, 20] on link "Library" at bounding box center [79, 16] width 22 height 9
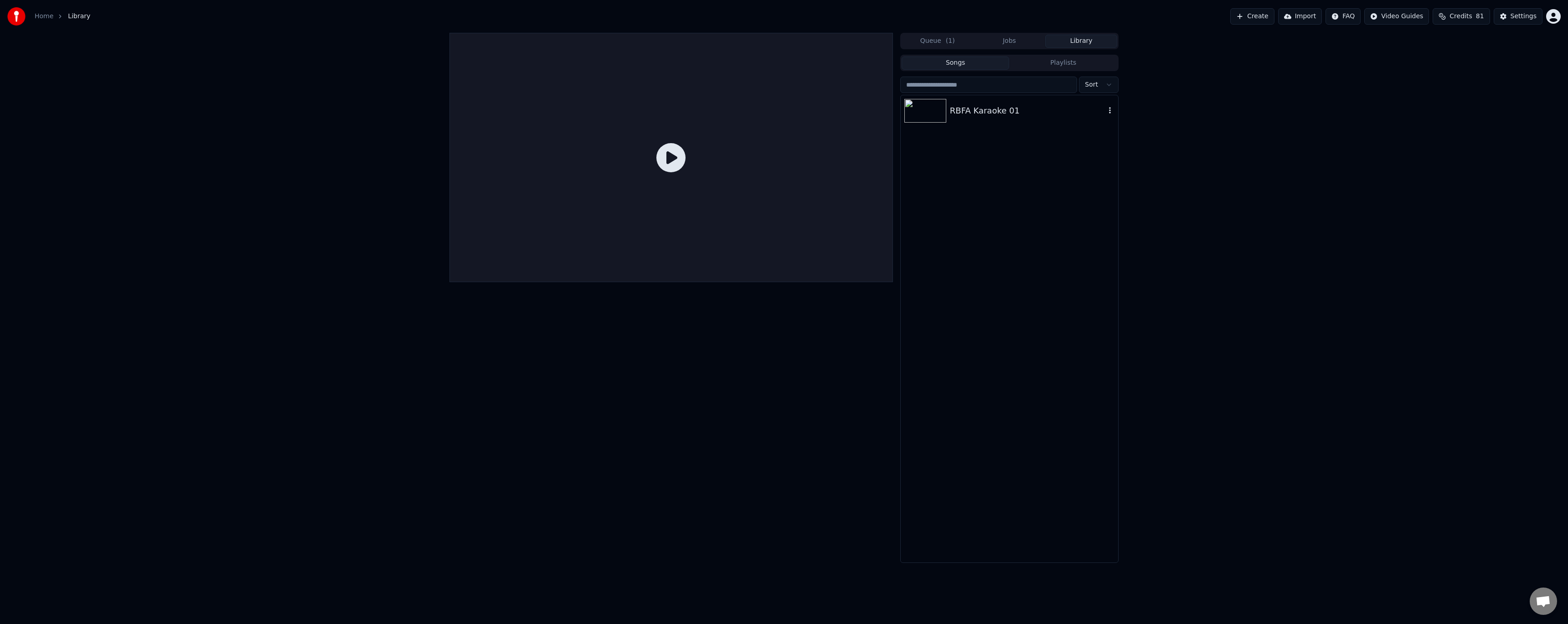
click at [978, 104] on div "RBFA Karaoke 01" at bounding box center [1028, 110] width 156 height 13
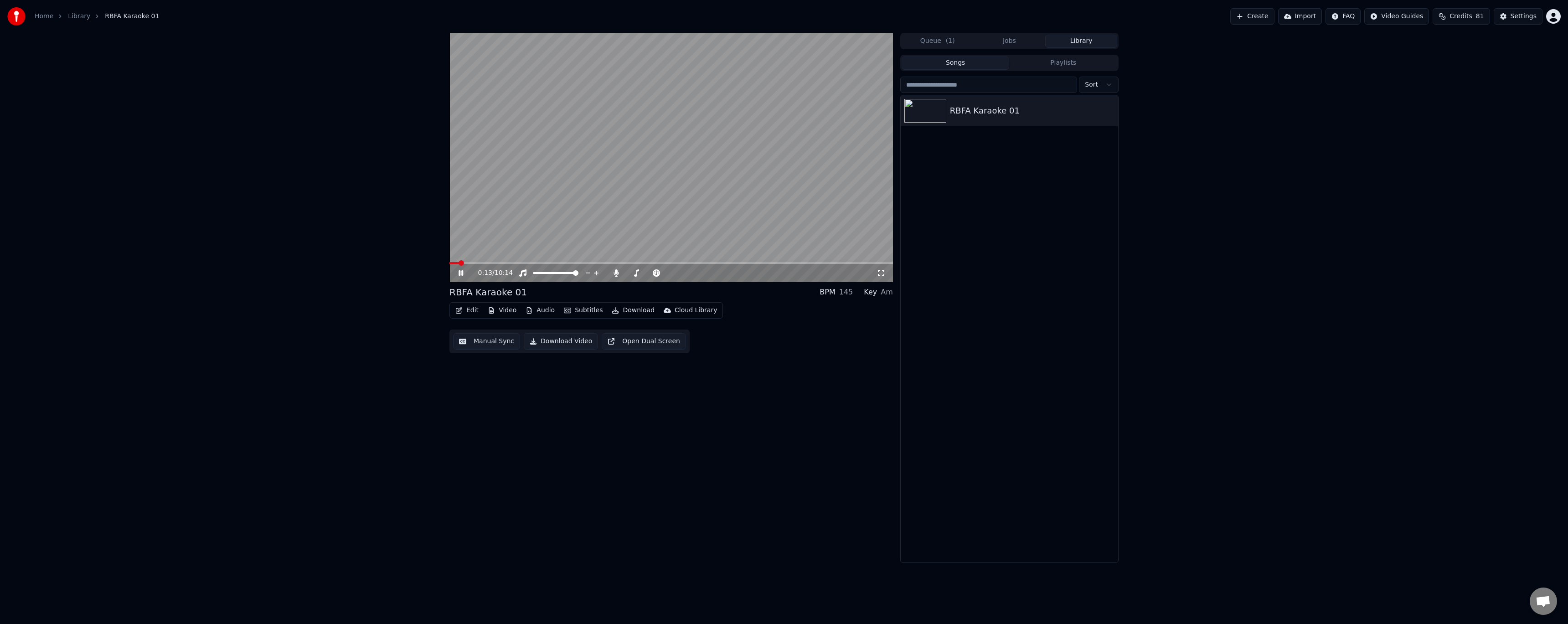
click at [459, 262] on span at bounding box center [461, 262] width 5 height 5
click at [461, 271] on icon at bounding box center [467, 273] width 21 height 8
click at [1516, 14] on div "Settings" at bounding box center [1524, 16] width 26 height 9
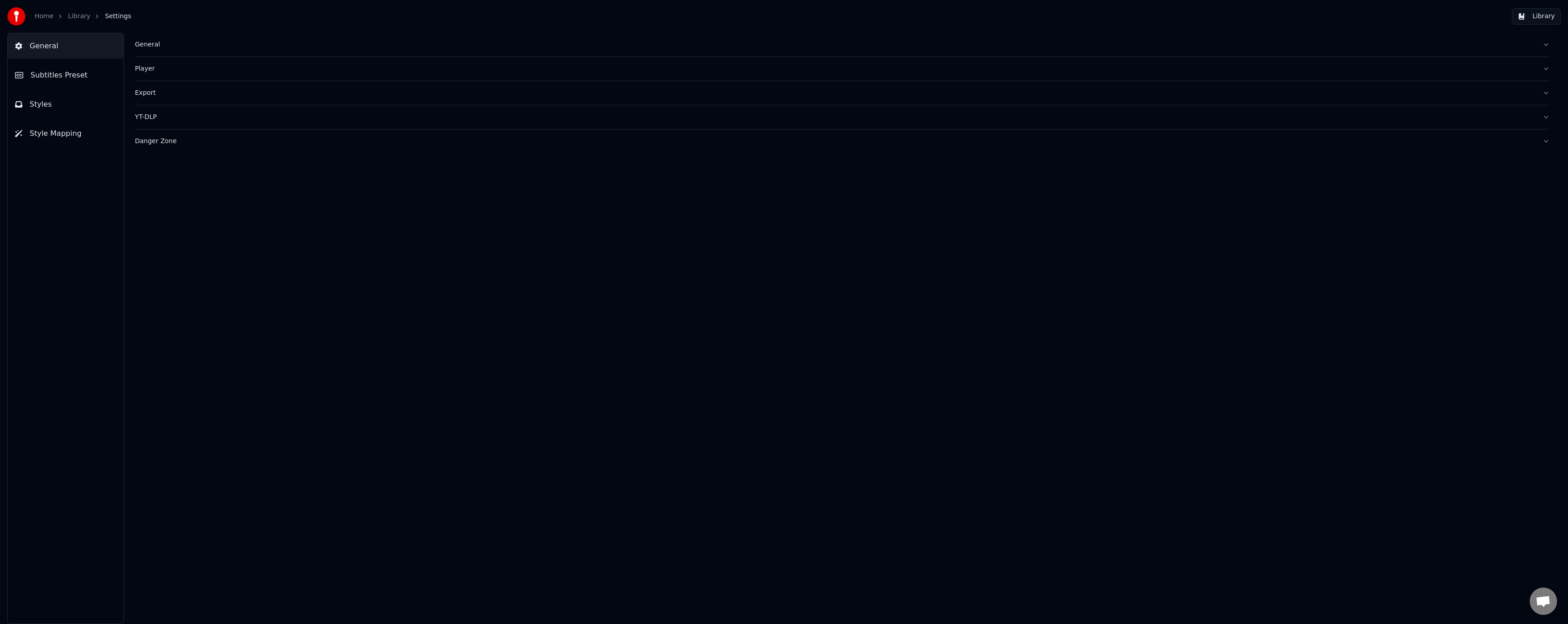
click at [74, 75] on span "Subtitles Preset" at bounding box center [59, 75] width 57 height 11
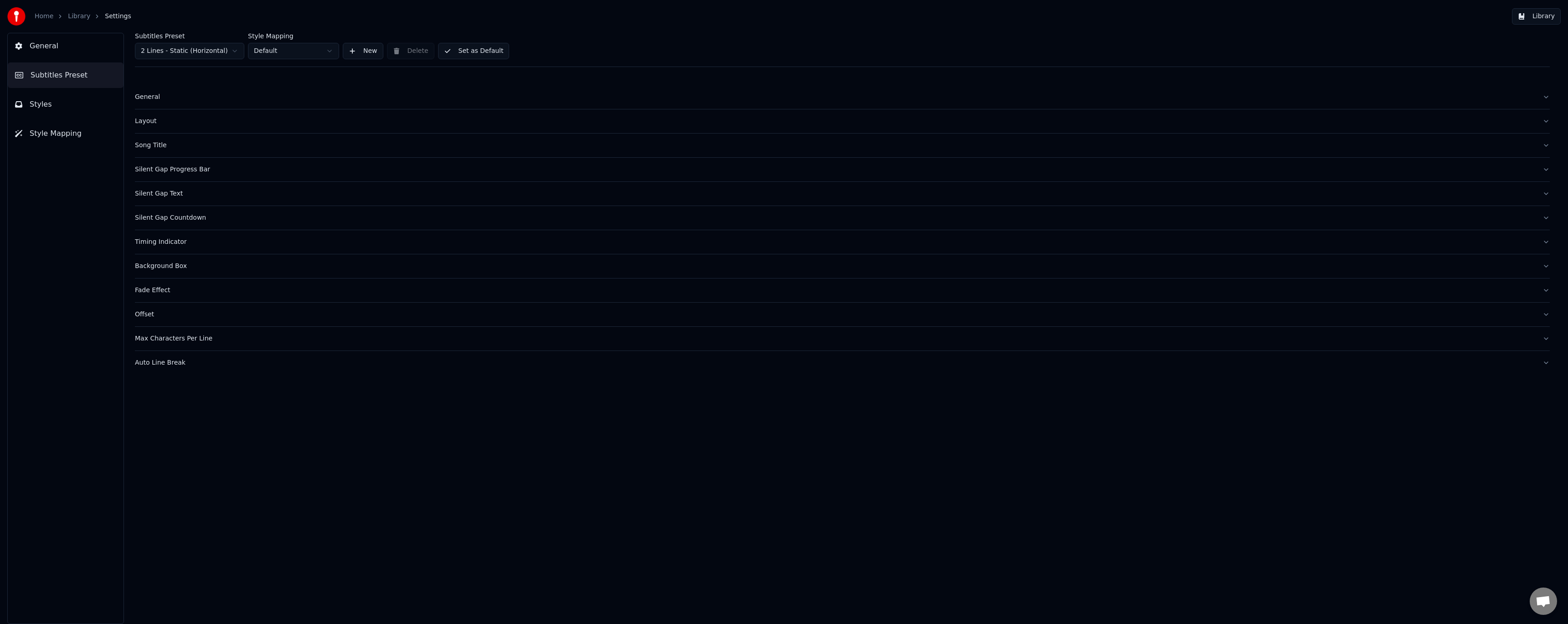
click at [144, 96] on div "General" at bounding box center [835, 97] width 1400 height 9
click at [148, 122] on div "Layout" at bounding box center [835, 121] width 1400 height 9
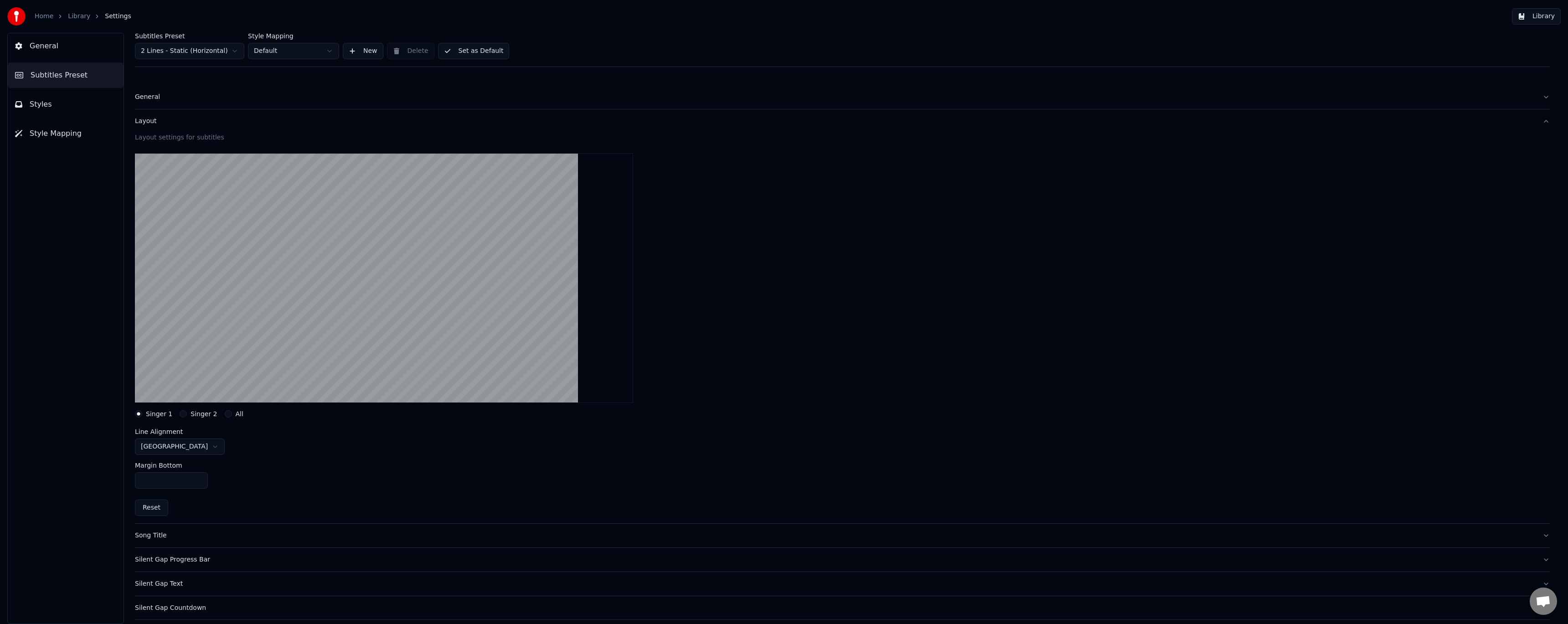
click at [148, 122] on div "Layout" at bounding box center [835, 121] width 1400 height 9
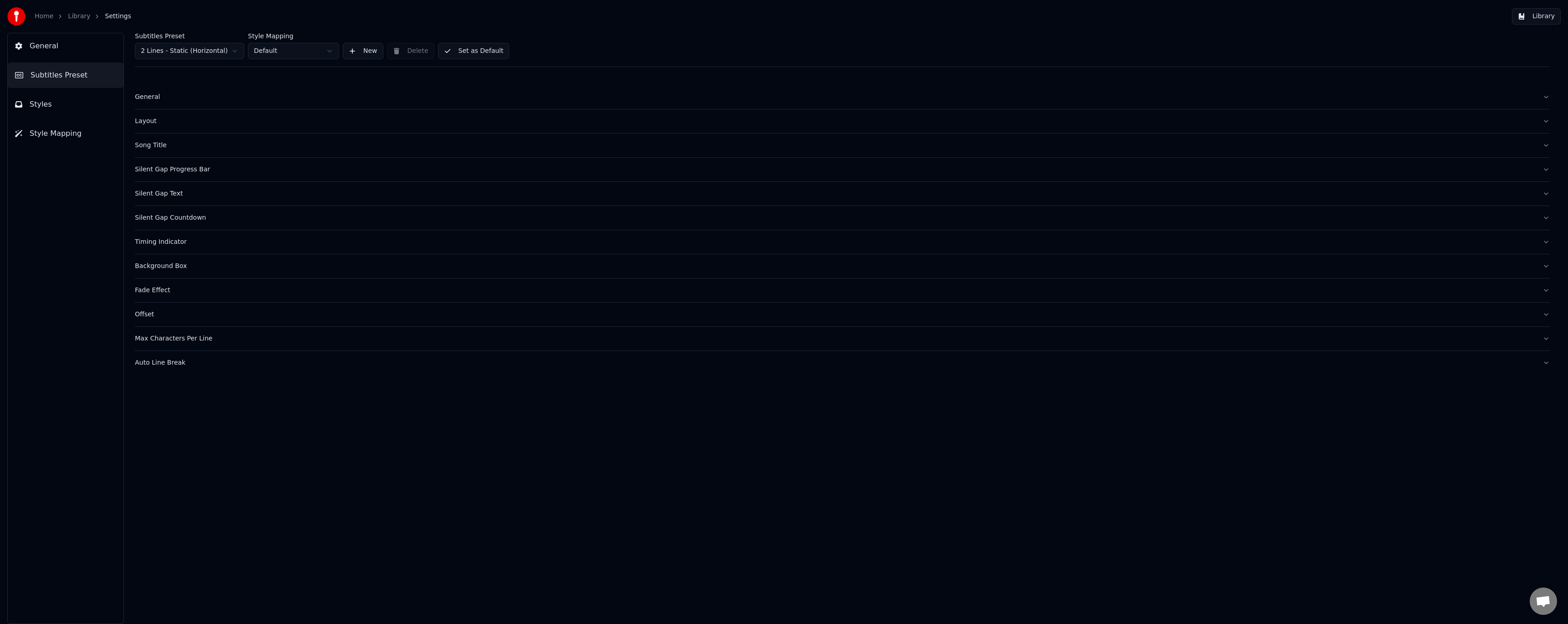
click at [85, 108] on button "Styles" at bounding box center [65, 104] width 115 height 26
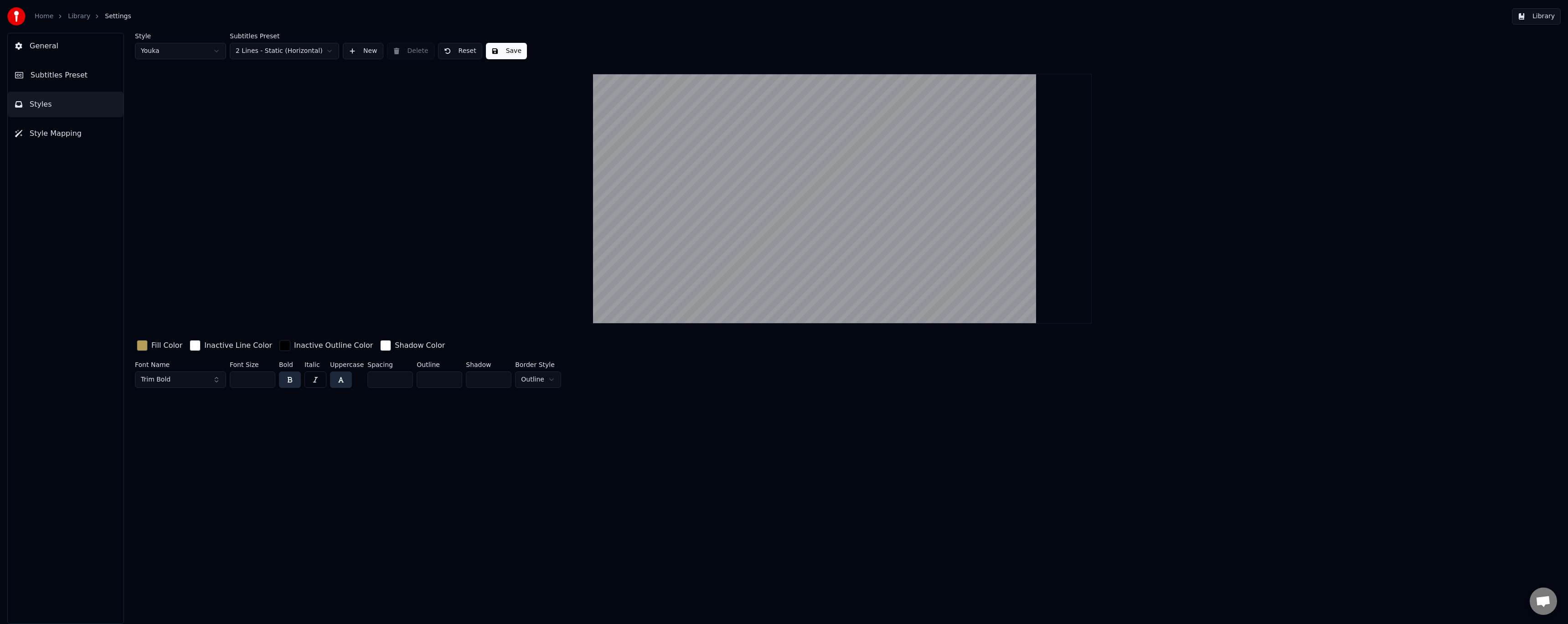
click at [497, 50] on button "Save" at bounding box center [506, 50] width 41 height 16
click at [80, 136] on button "Style Mapping" at bounding box center [65, 133] width 115 height 26
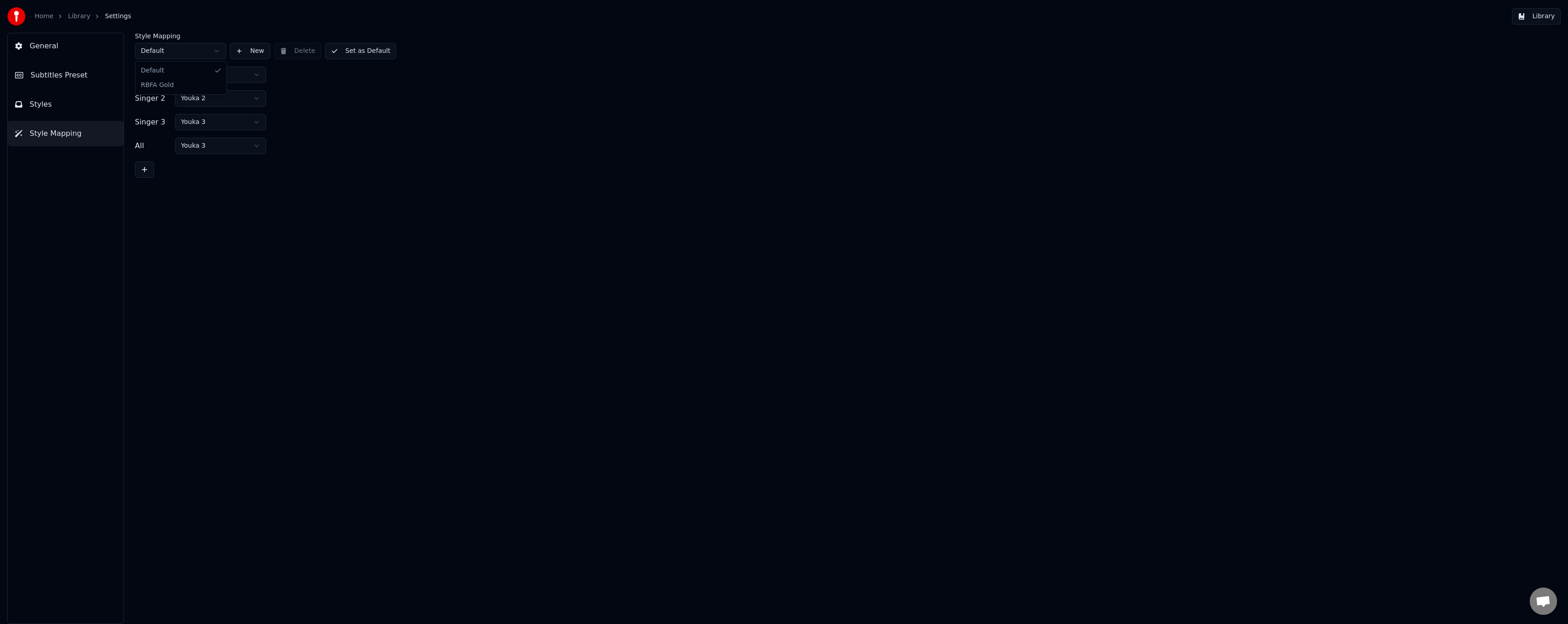
click at [173, 50] on html "Home Library Settings Library General Subtitles Preset Styles Style Mapping Sty…" at bounding box center [784, 312] width 1568 height 624
click at [179, 48] on html "Home Library Settings Library General Subtitles Preset Styles Style Mapping Sty…" at bounding box center [784, 312] width 1568 height 624
click at [188, 48] on html "Home Library Settings Library General Subtitles Preset Styles Style Mapping Sty…" at bounding box center [784, 312] width 1568 height 624
click at [67, 104] on button "Styles" at bounding box center [65, 104] width 115 height 26
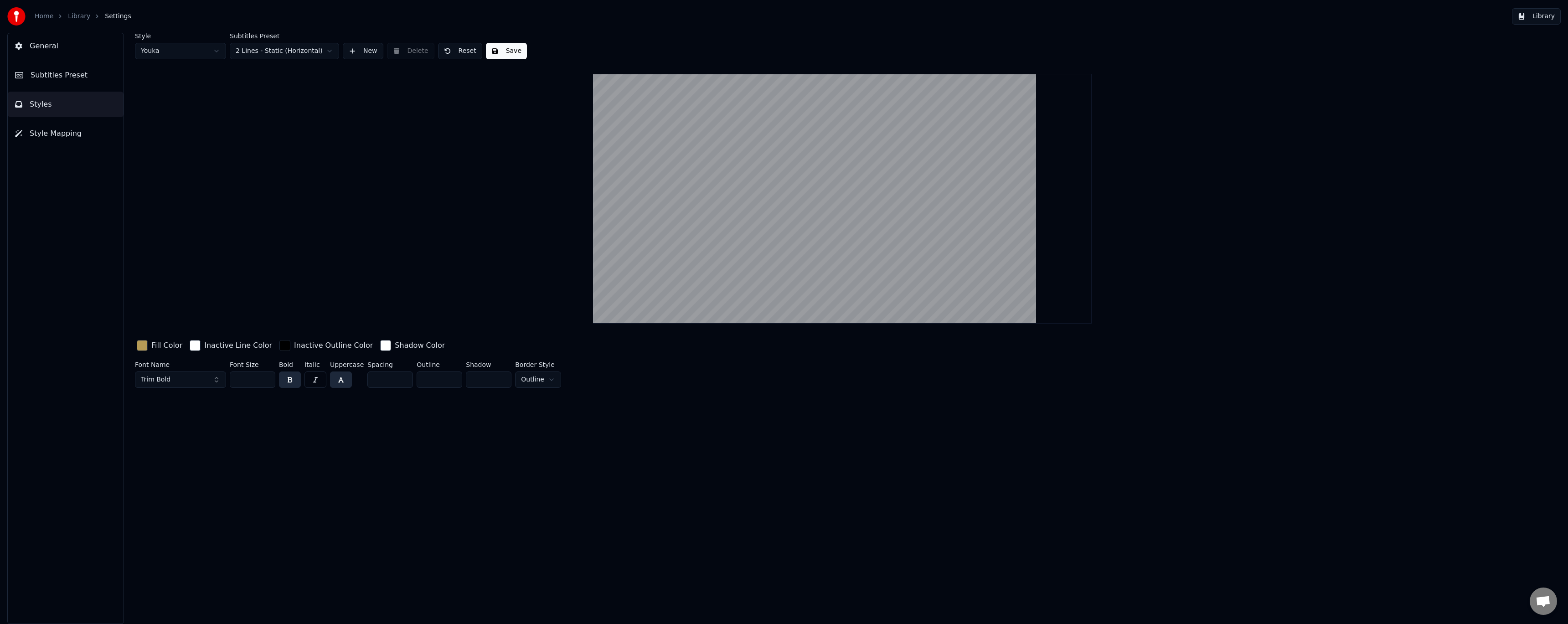
click at [497, 53] on button "Save" at bounding box center [506, 50] width 41 height 16
click at [180, 54] on html "Home Library Settings Library General Subtitles Preset Styles Style Mapping Sty…" at bounding box center [784, 312] width 1568 height 624
click at [66, 130] on span "Style Mapping" at bounding box center [56, 133] width 52 height 11
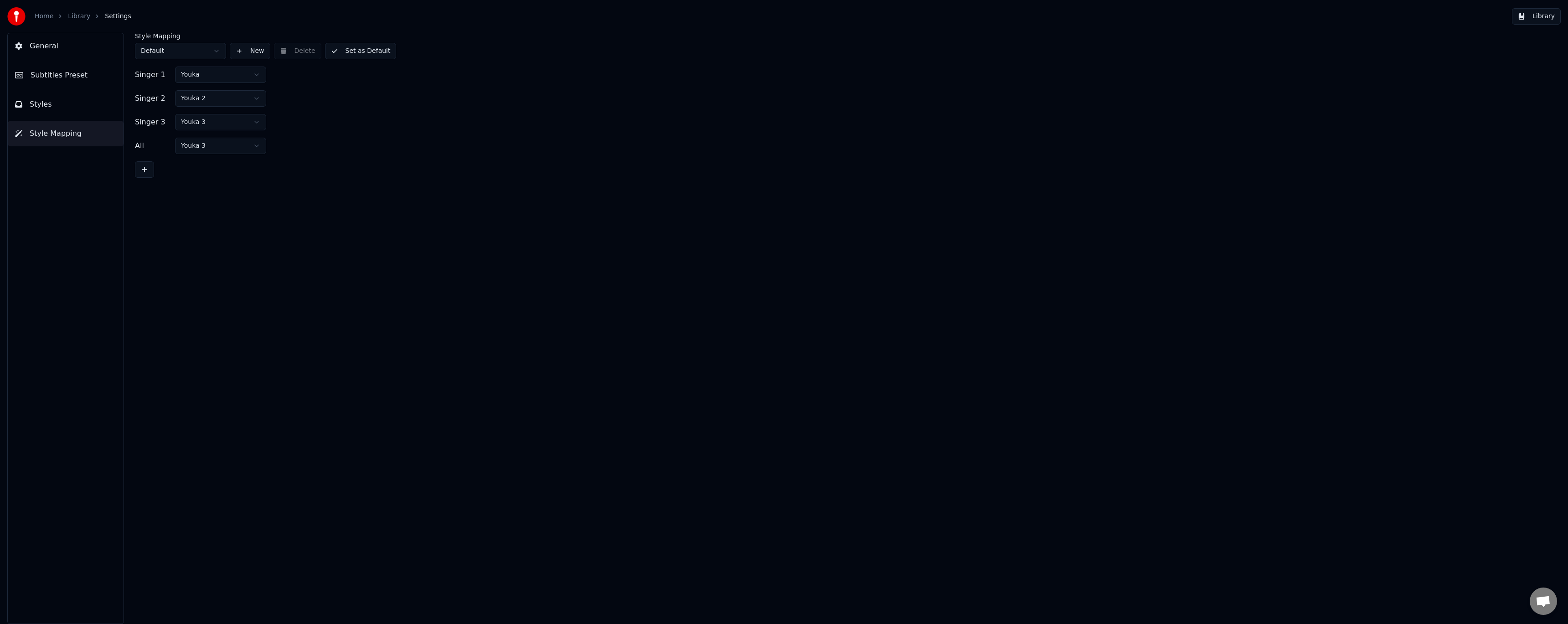
click at [214, 94] on html "Home Library Settings Library General Subtitles Preset Styles Style Mapping Sty…" at bounding box center [784, 312] width 1568 height 624
click at [210, 123] on html "Home Library Settings Library General Subtitles Preset Styles Style Mapping Sty…" at bounding box center [784, 312] width 1568 height 624
click at [208, 148] on html "Home Library Settings Library General Subtitles Preset Styles Style Mapping Sty…" at bounding box center [784, 312] width 1568 height 624
click at [347, 52] on button "Set as Default" at bounding box center [361, 50] width 72 height 16
click at [71, 101] on button "Styles" at bounding box center [65, 104] width 115 height 26
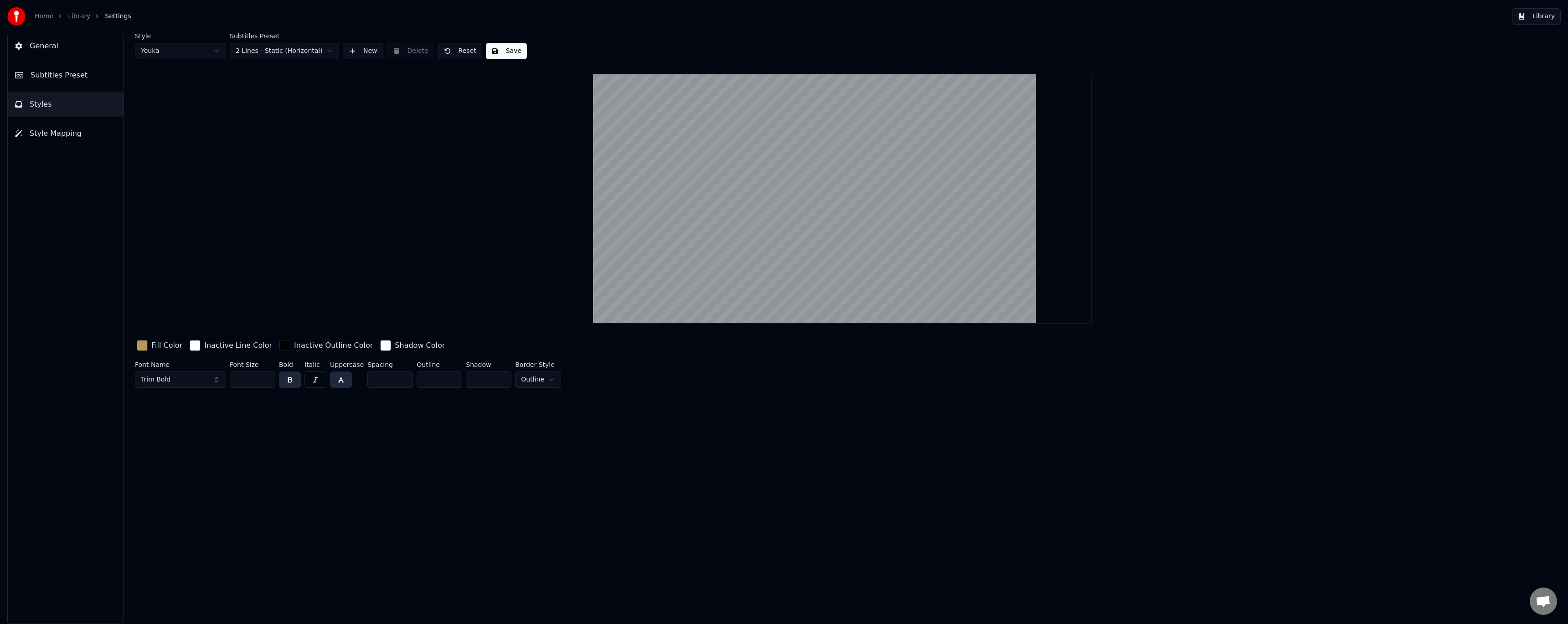
click at [189, 47] on html "Home Library Settings Library General Subtitles Preset Styles Style Mapping Sty…" at bounding box center [784, 312] width 1568 height 624
click at [496, 53] on button "Save" at bounding box center [506, 50] width 41 height 16
click at [66, 75] on span "Subtitles Preset" at bounding box center [59, 75] width 57 height 11
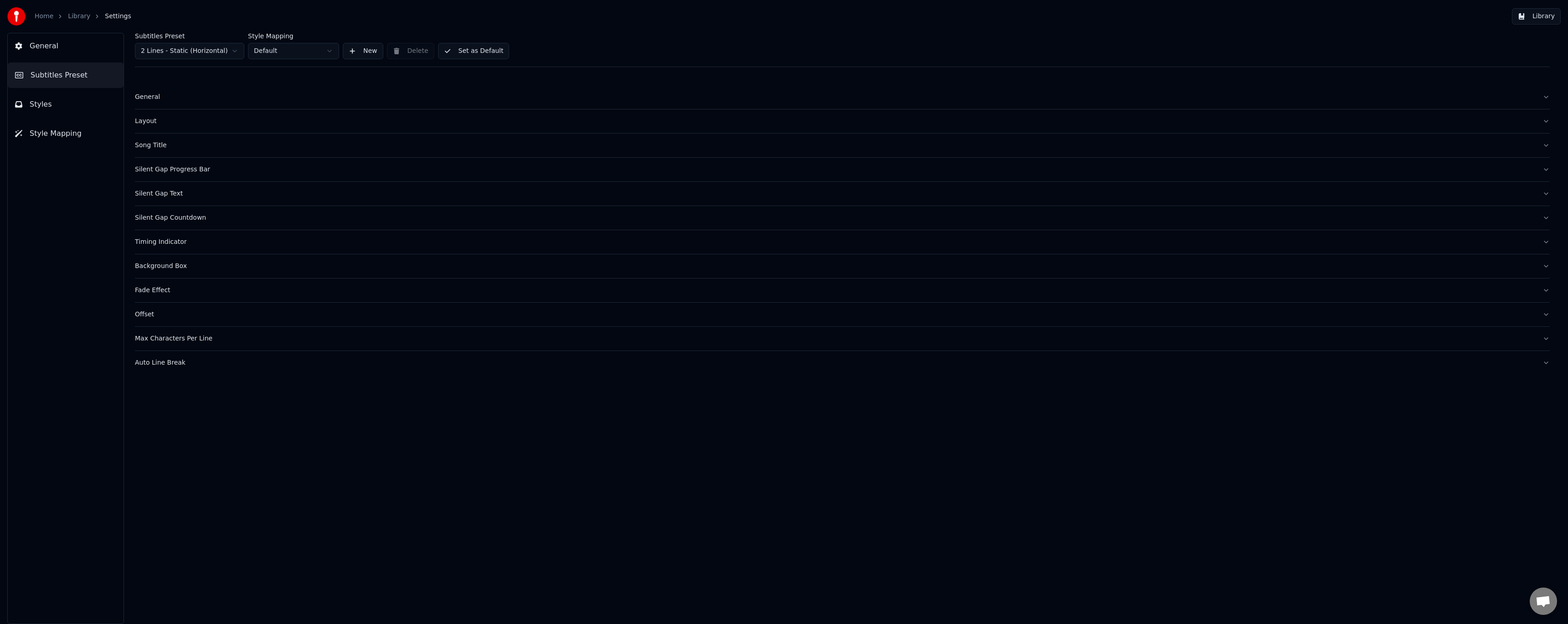
click at [65, 48] on button "General" at bounding box center [65, 46] width 115 height 26
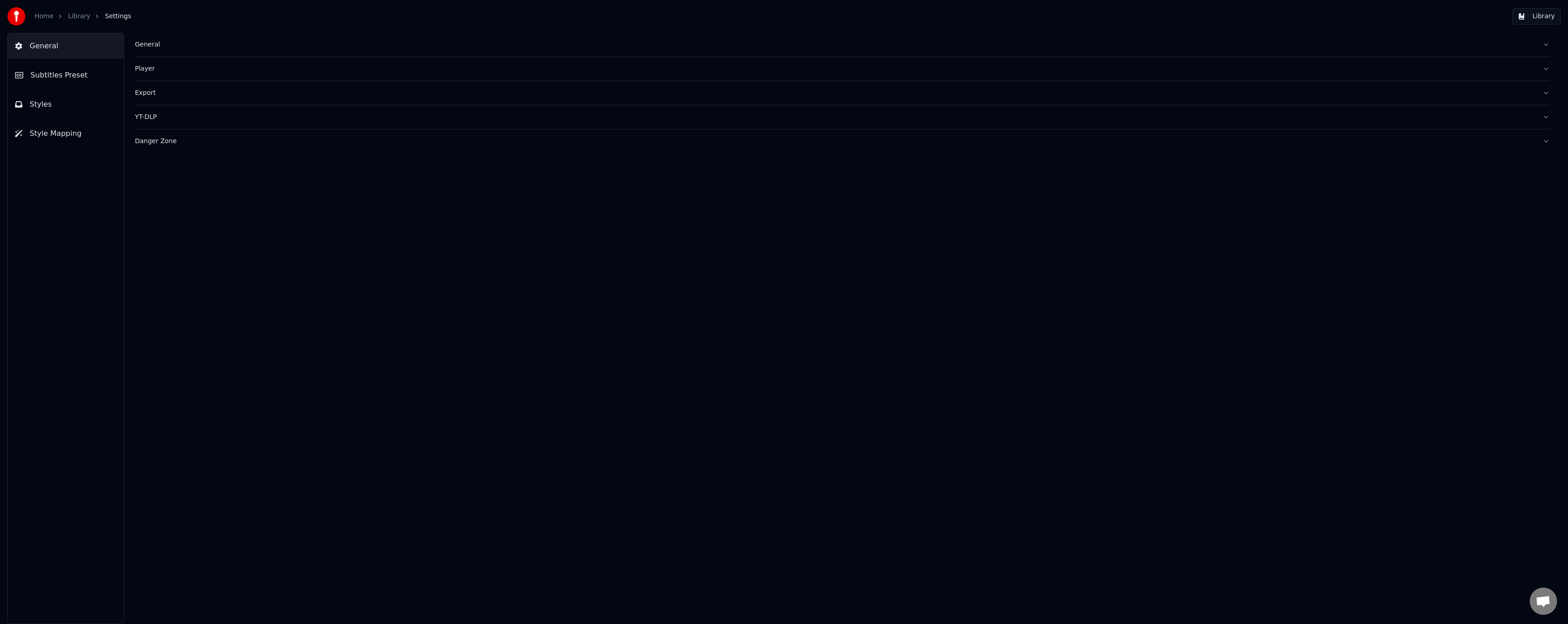
click at [75, 17] on link "Library" at bounding box center [79, 16] width 22 height 9
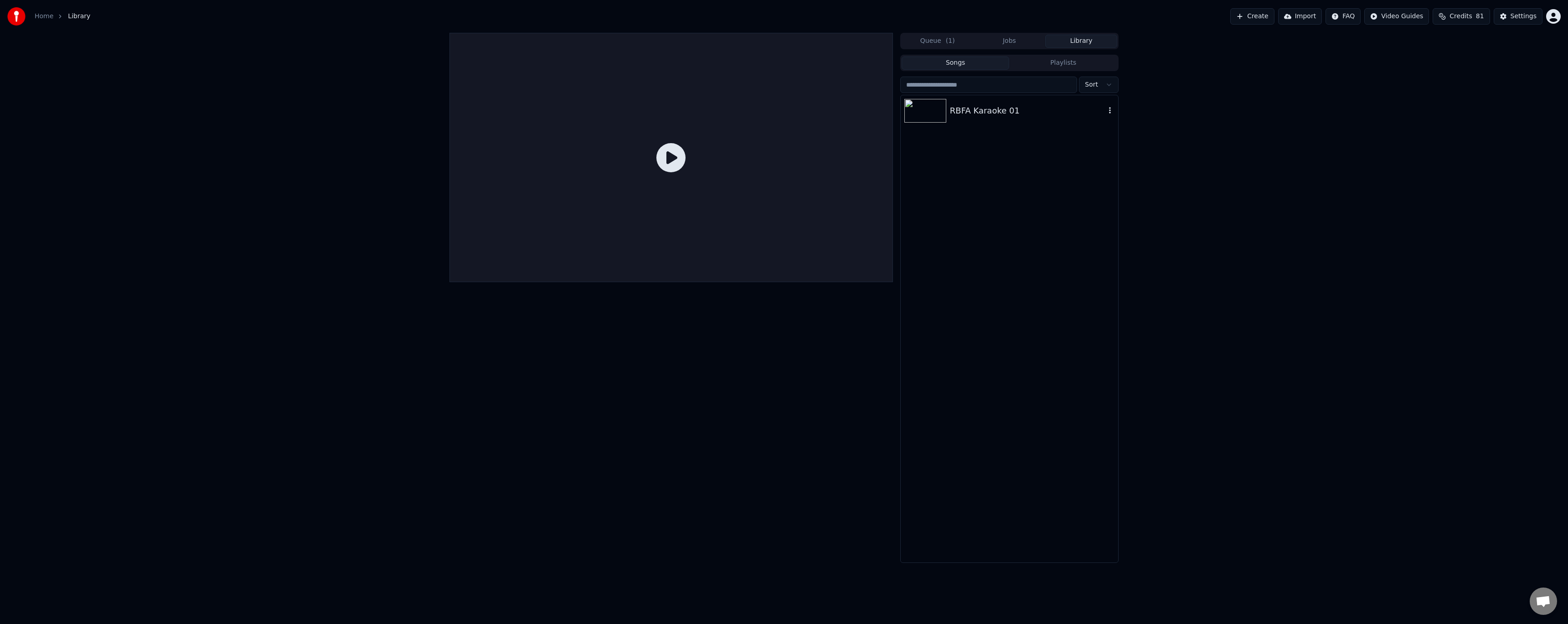
click at [1000, 117] on div "RBFA Karaoke 01" at bounding box center [1009, 110] width 217 height 31
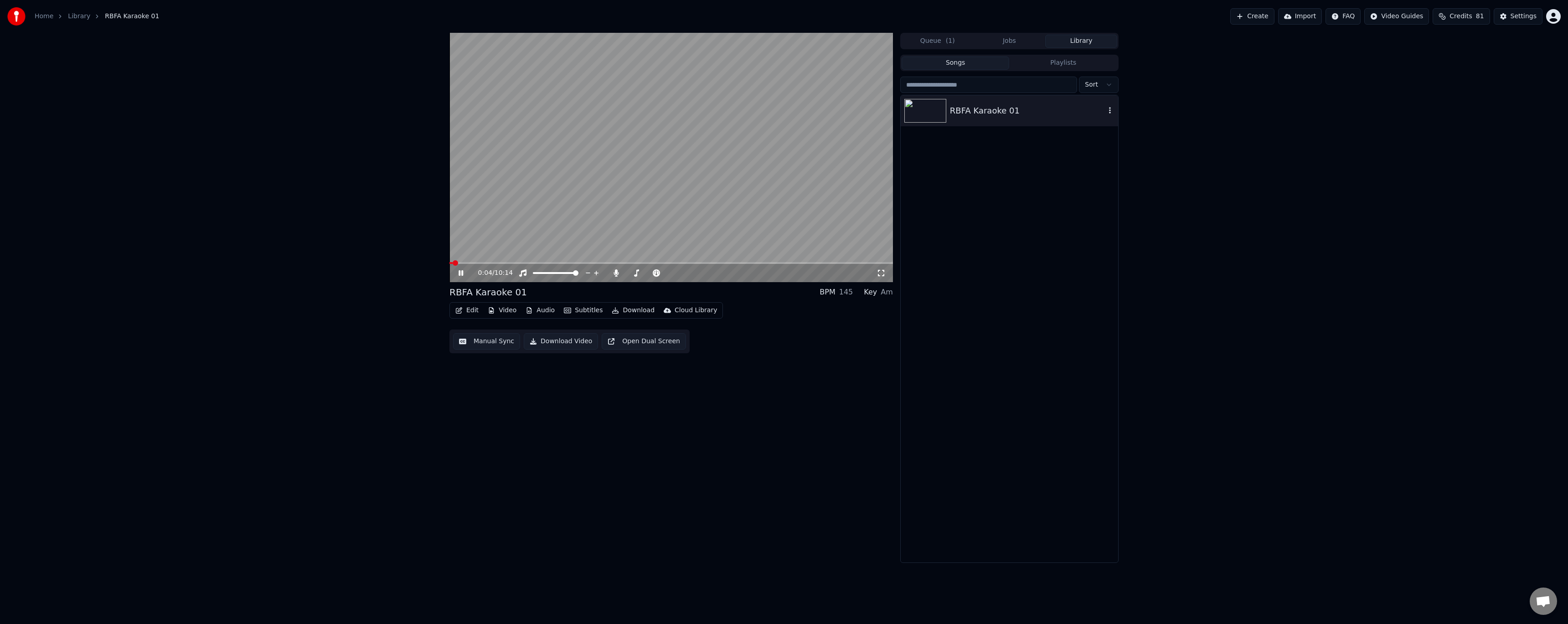
click at [1009, 112] on div "RBFA Karaoke 01" at bounding box center [1028, 110] width 156 height 13
click at [1108, 113] on icon "button" at bounding box center [1109, 110] width 9 height 8
click at [1003, 114] on div "RBFA Karaoke 01" at bounding box center [1028, 110] width 156 height 13
click at [996, 113] on div "RBFA Karaoke 01" at bounding box center [1028, 110] width 156 height 13
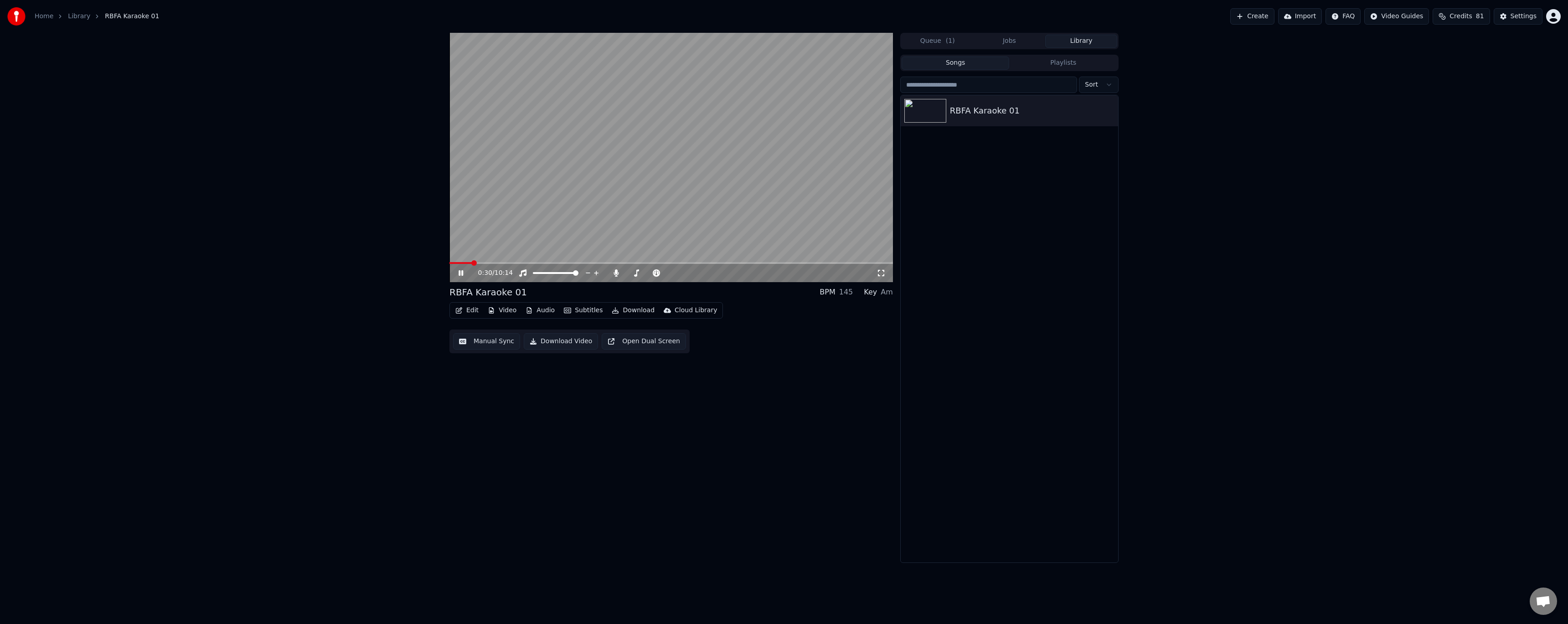
click at [785, 262] on span at bounding box center [671, 262] width 444 height 2
click at [756, 264] on span at bounding box center [602, 262] width 307 height 2
click at [736, 262] on span at bounding box center [602, 262] width 307 height 2
click at [806, 262] on span at bounding box center [671, 262] width 444 height 2
click at [830, 262] on span at bounding box center [671, 262] width 444 height 2
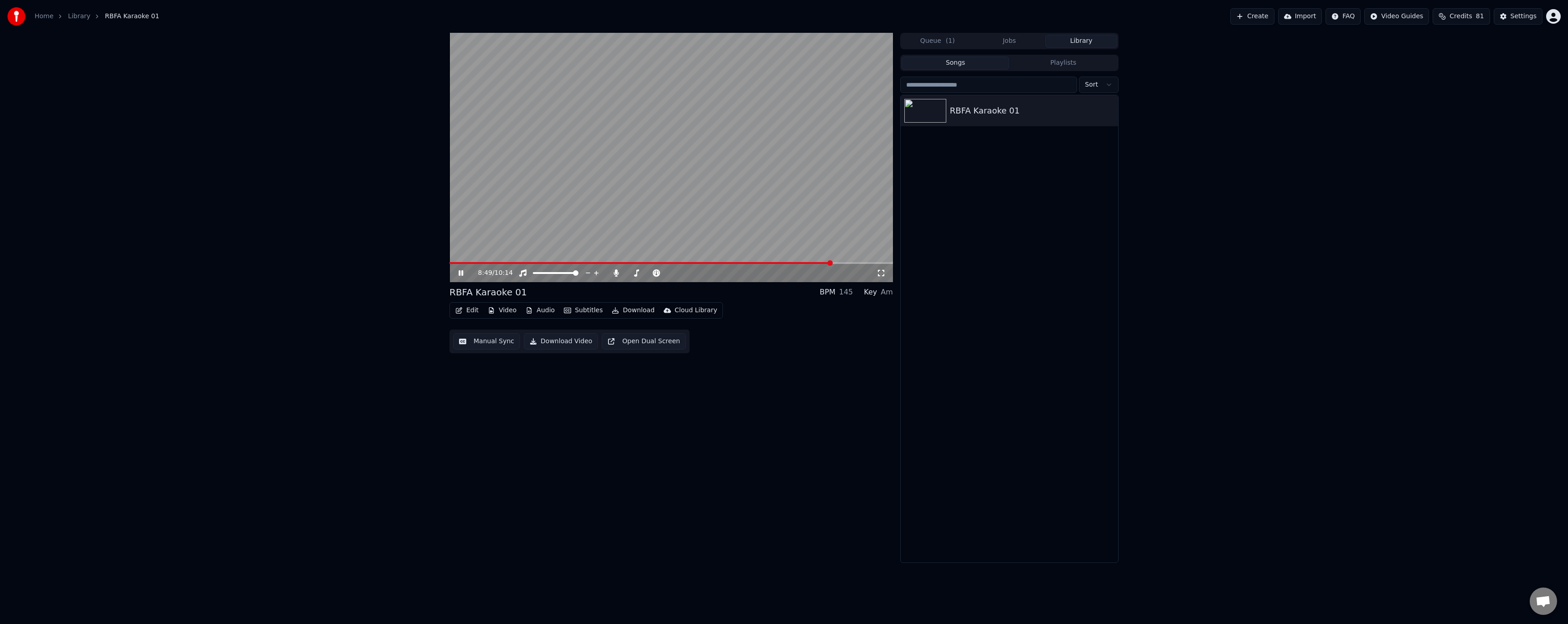
click at [544, 263] on span at bounding box center [640, 262] width 382 height 2
click at [552, 262] on span at bounding box center [671, 262] width 444 height 2
click at [564, 262] on span at bounding box center [671, 262] width 444 height 2
click at [573, 262] on span at bounding box center [671, 262] width 444 height 2
click at [470, 312] on button "Edit" at bounding box center [467, 309] width 31 height 13
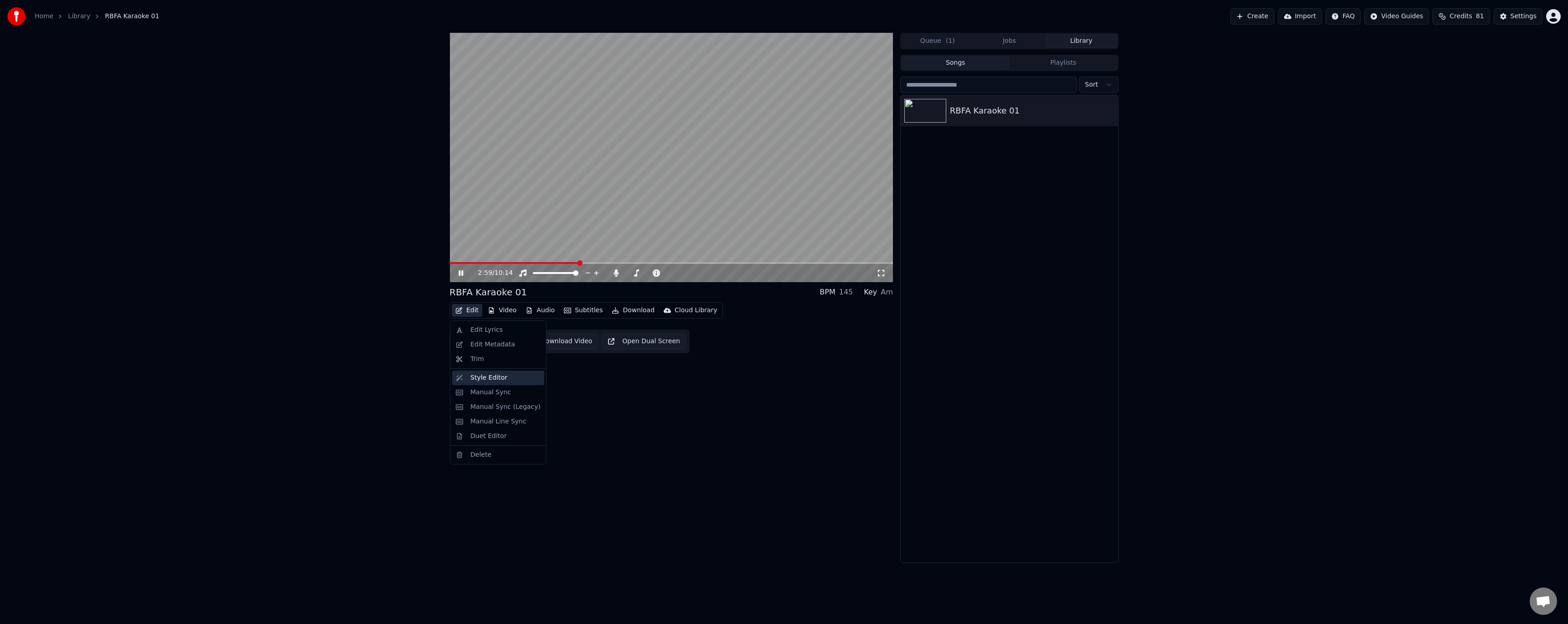
click at [504, 379] on div "Style Editor" at bounding box center [506, 377] width 70 height 9
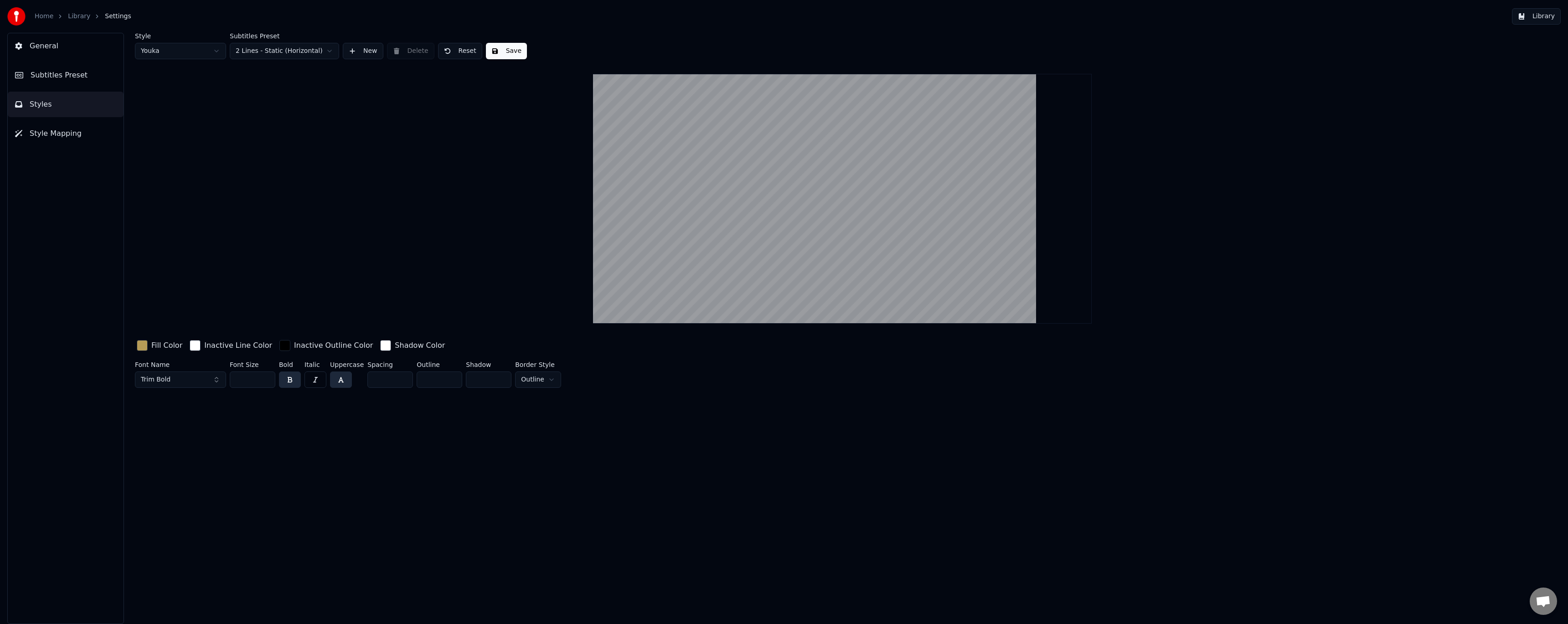
drag, startPoint x: 246, startPoint y: 380, endPoint x: 228, endPoint y: 378, distance: 18.1
click at [228, 378] on div "Font Name Trim Bold Font Size *** Bold Italic Uppercase Spacing * Outline * Sha…" at bounding box center [683, 376] width 1098 height 30
type input "***"
click at [496, 51] on button "Save" at bounding box center [506, 50] width 41 height 16
click at [78, 129] on button "Style Mapping" at bounding box center [65, 133] width 115 height 26
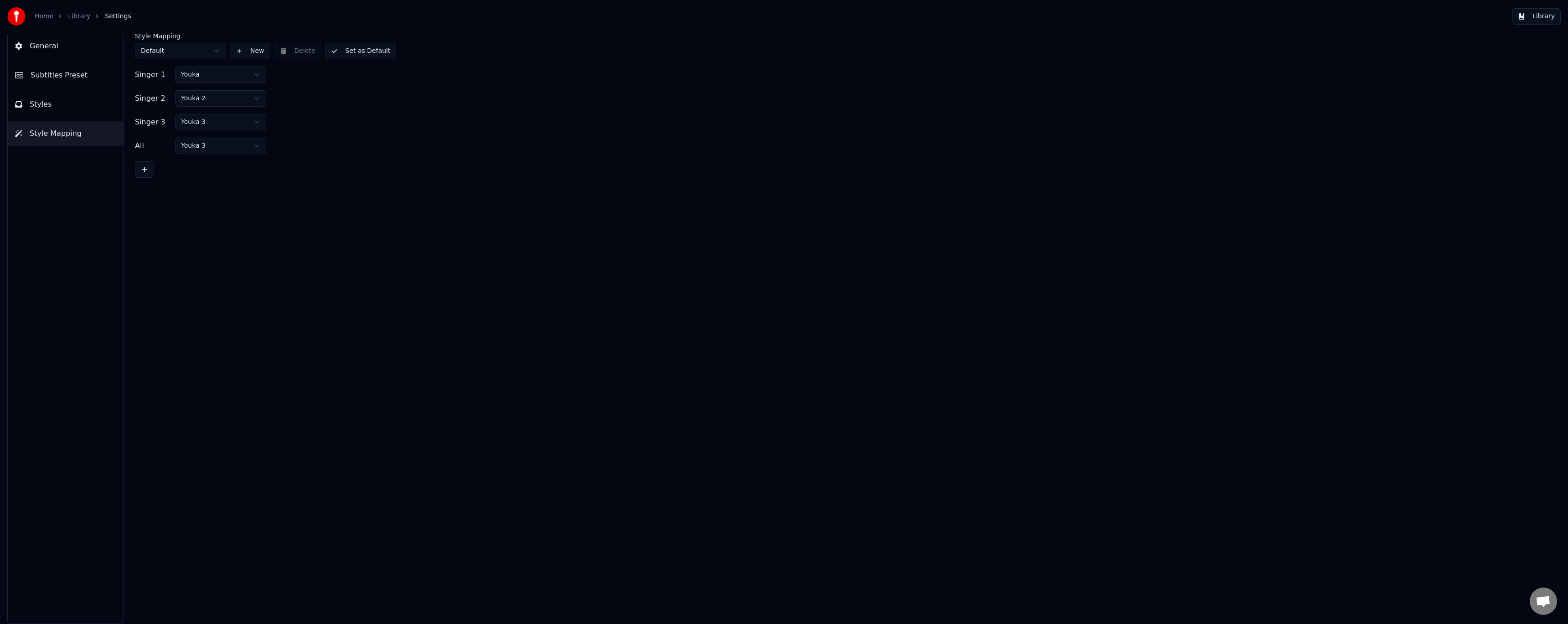
click at [190, 97] on html "Home Library Settings Library General Subtitles Preset Styles Style Mapping Sty…" at bounding box center [784, 312] width 1568 height 624
click at [200, 122] on html "Home Library Settings Library General Subtitles Preset Styles Style Mapping Sty…" at bounding box center [784, 312] width 1568 height 624
click at [203, 151] on html "Home Library Settings Library General Subtitles Preset Styles Style Mapping Sty…" at bounding box center [784, 312] width 1568 height 624
click at [361, 53] on button "Set as Default" at bounding box center [361, 50] width 72 height 16
click at [57, 105] on button "Styles" at bounding box center [65, 104] width 115 height 26
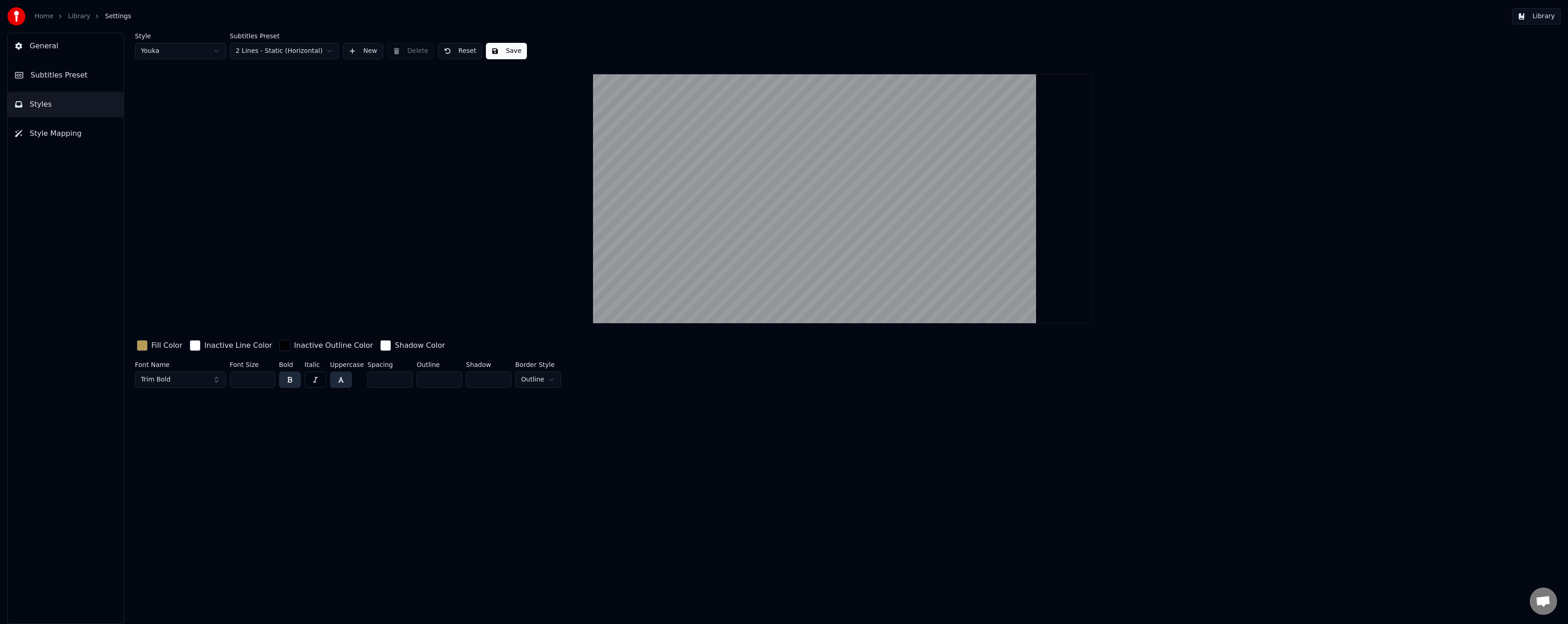
click at [64, 79] on span "Subtitles Preset" at bounding box center [59, 75] width 57 height 11
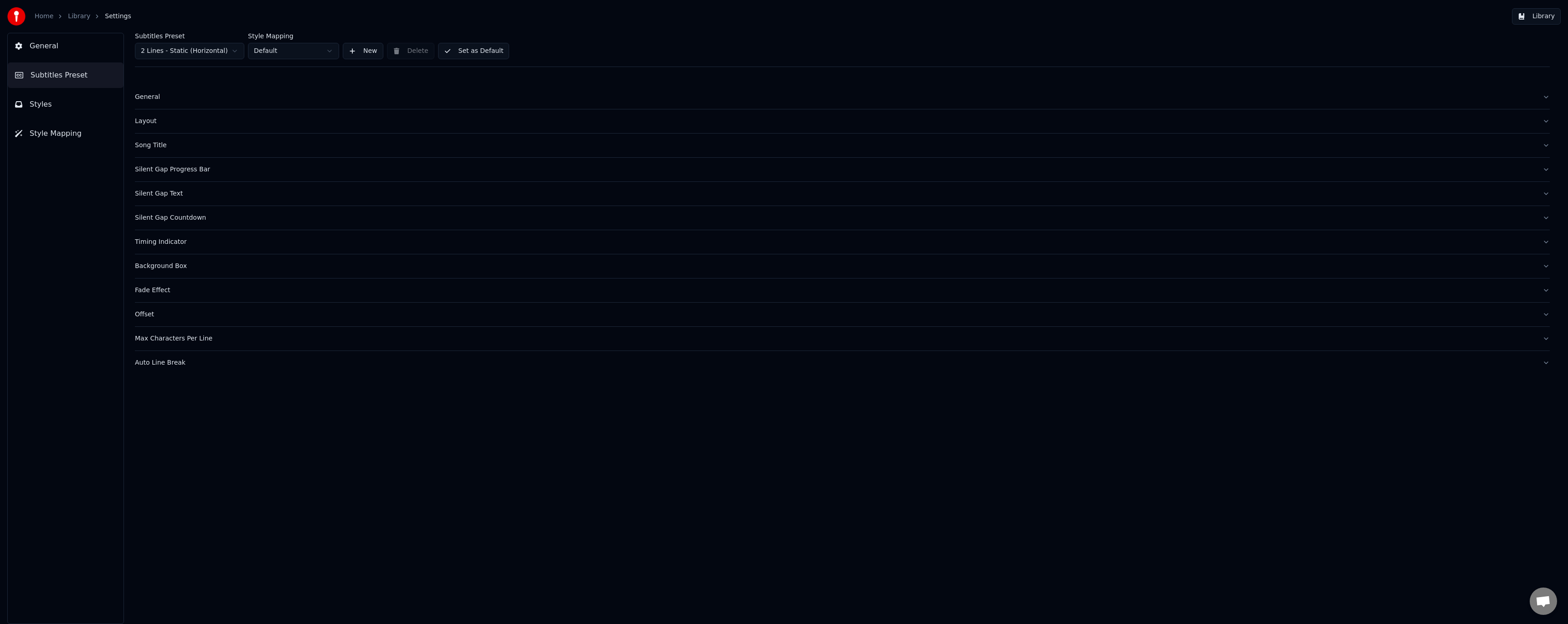
click at [63, 47] on button "General" at bounding box center [65, 46] width 115 height 26
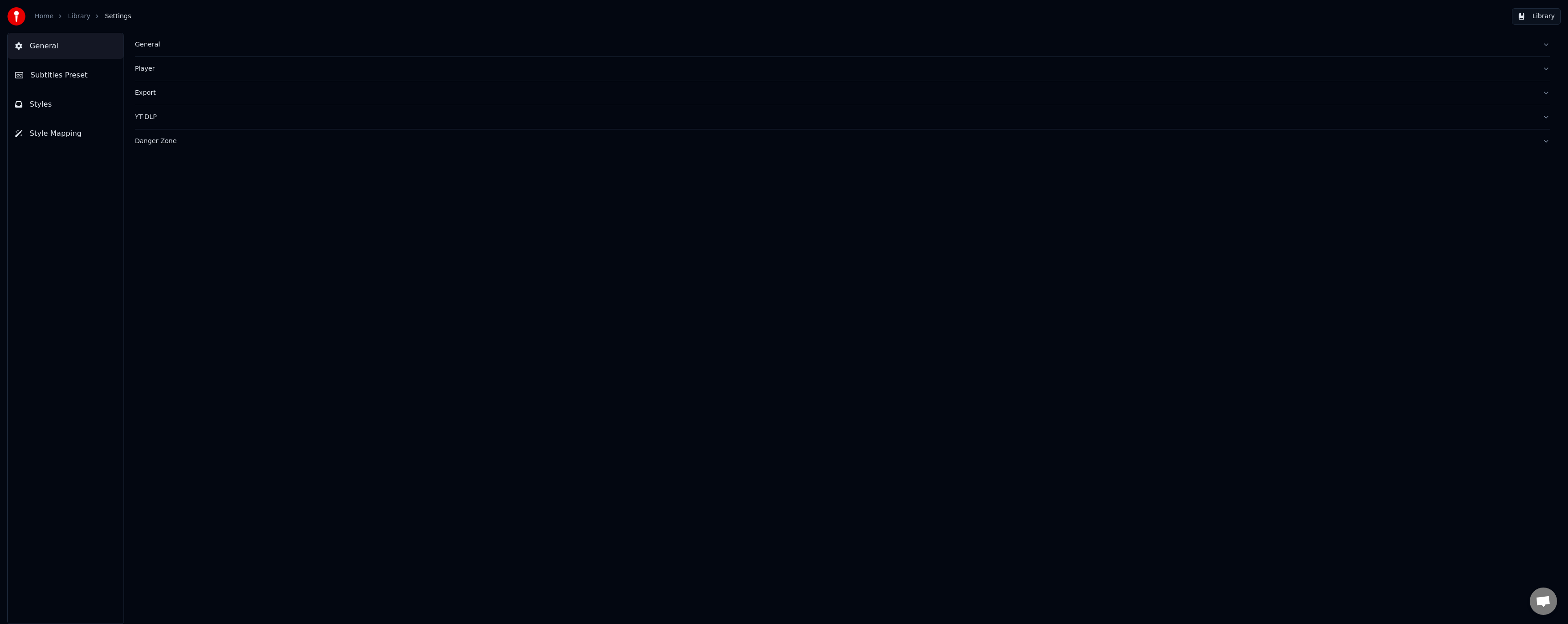
click at [74, 19] on link "Library" at bounding box center [79, 16] width 22 height 9
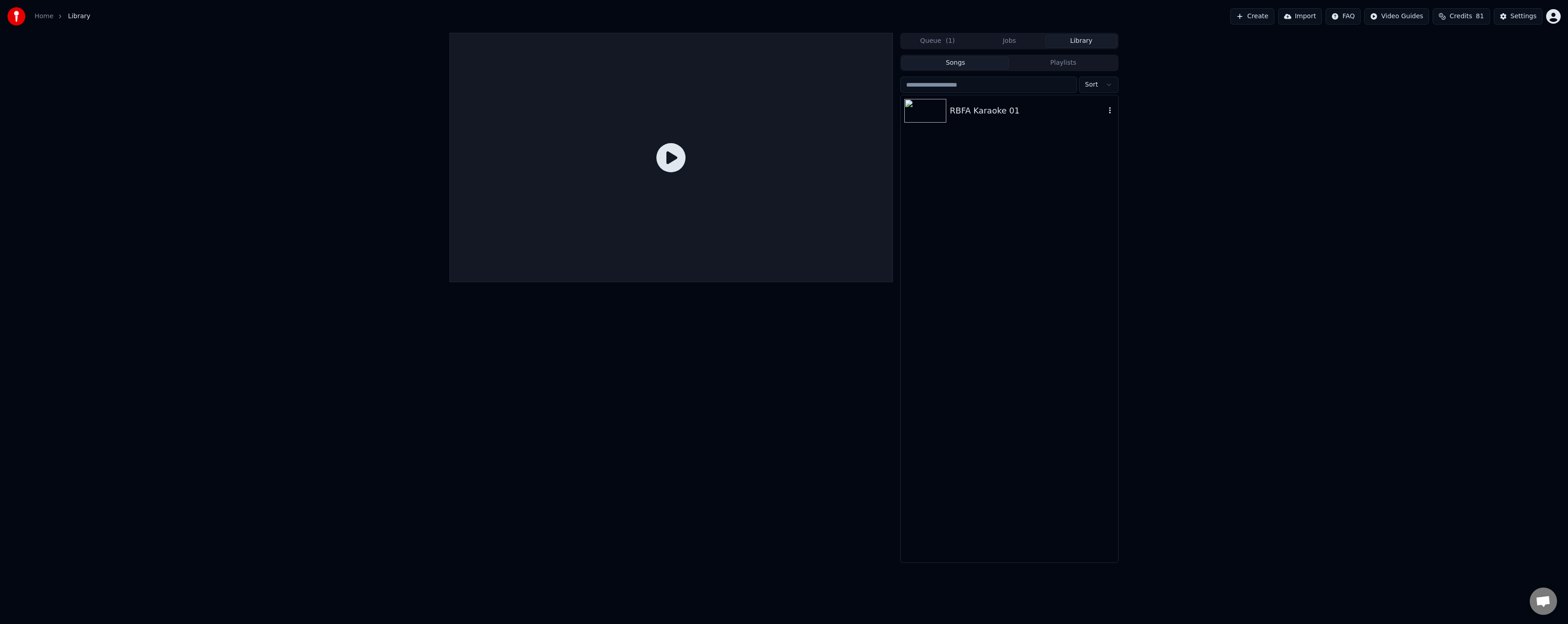
click at [968, 114] on div "RBFA Karaoke 01" at bounding box center [1028, 110] width 156 height 13
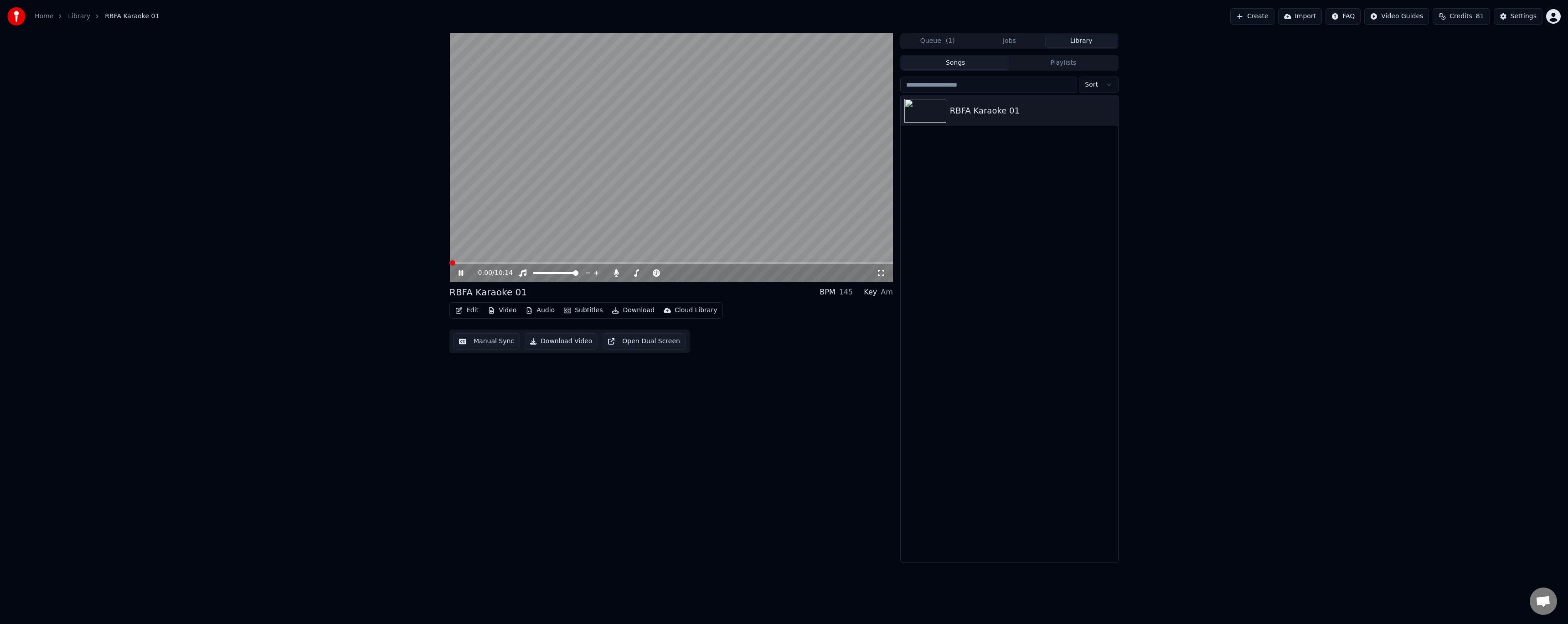
click at [472, 310] on button "Edit" at bounding box center [467, 309] width 31 height 13
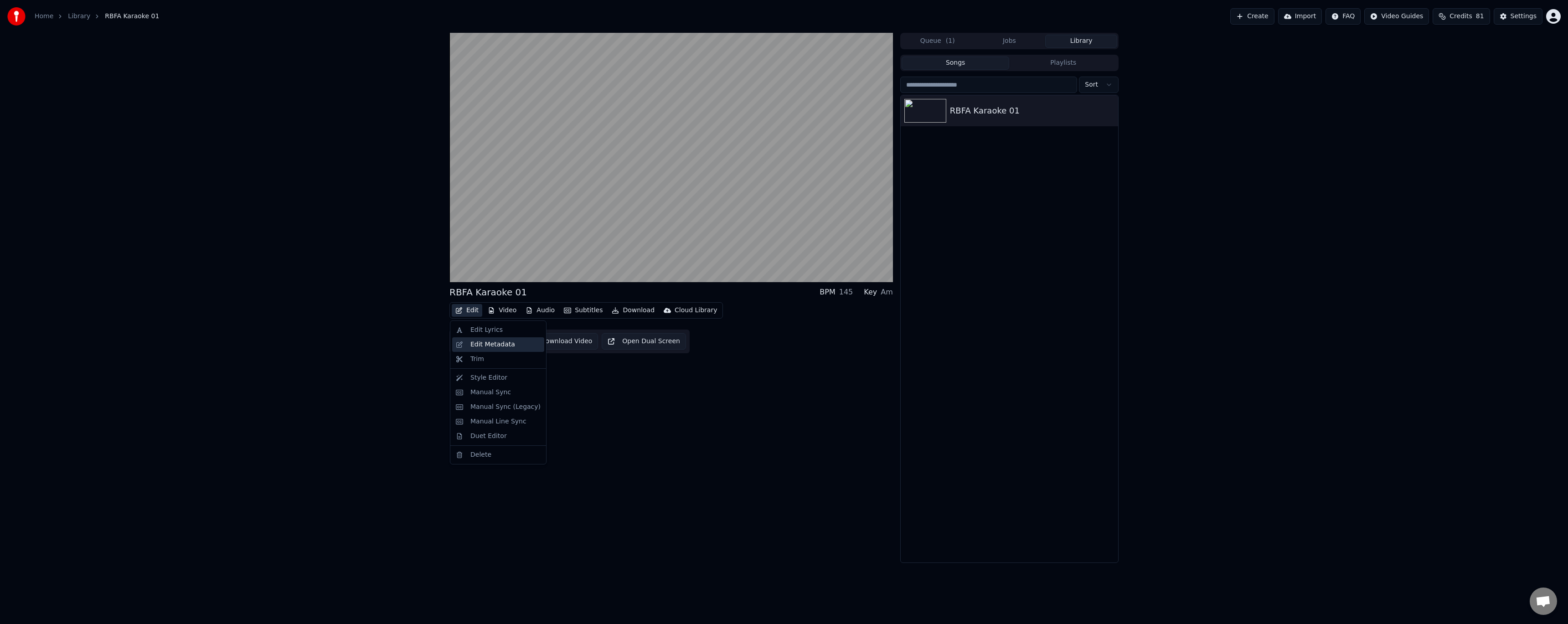
click at [493, 343] on div "Edit Metadata" at bounding box center [493, 344] width 44 height 9
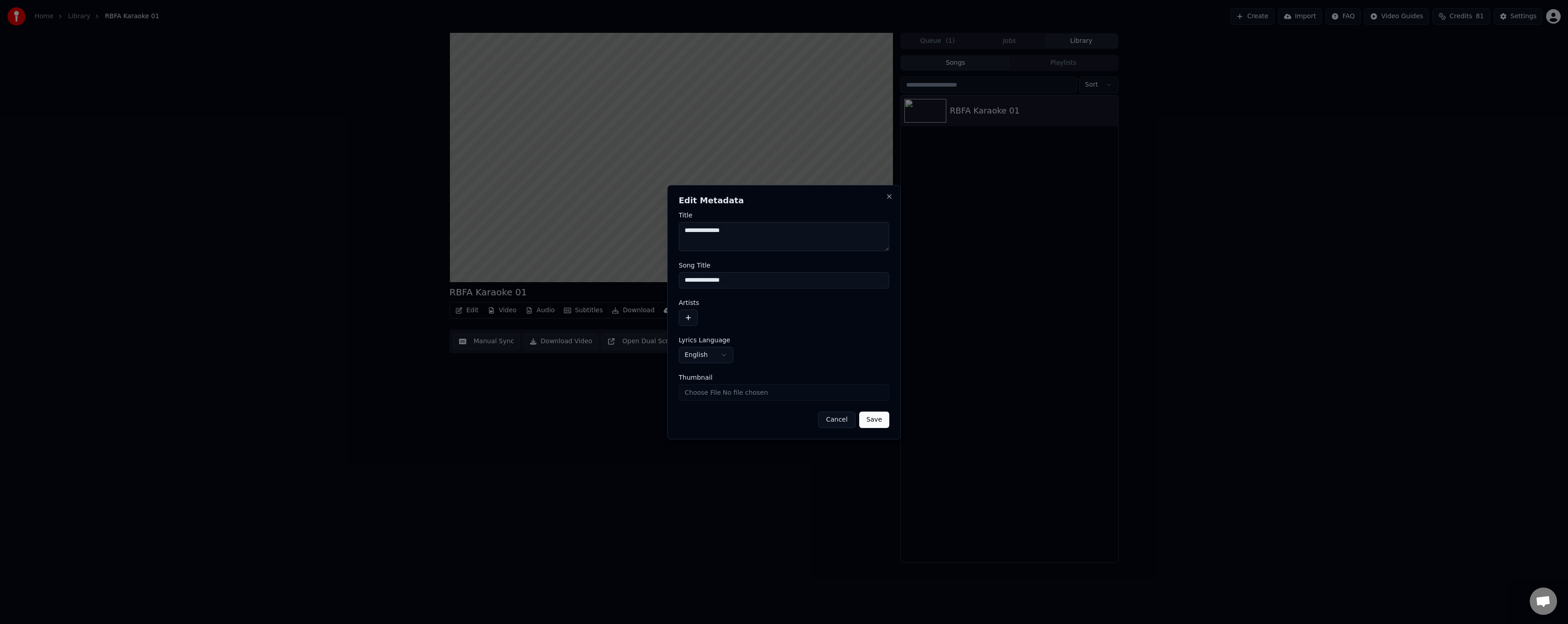
click at [754, 234] on textarea "**********" at bounding box center [784, 237] width 210 height 29
type textarea "**********"
click at [870, 415] on button "Save" at bounding box center [874, 419] width 30 height 16
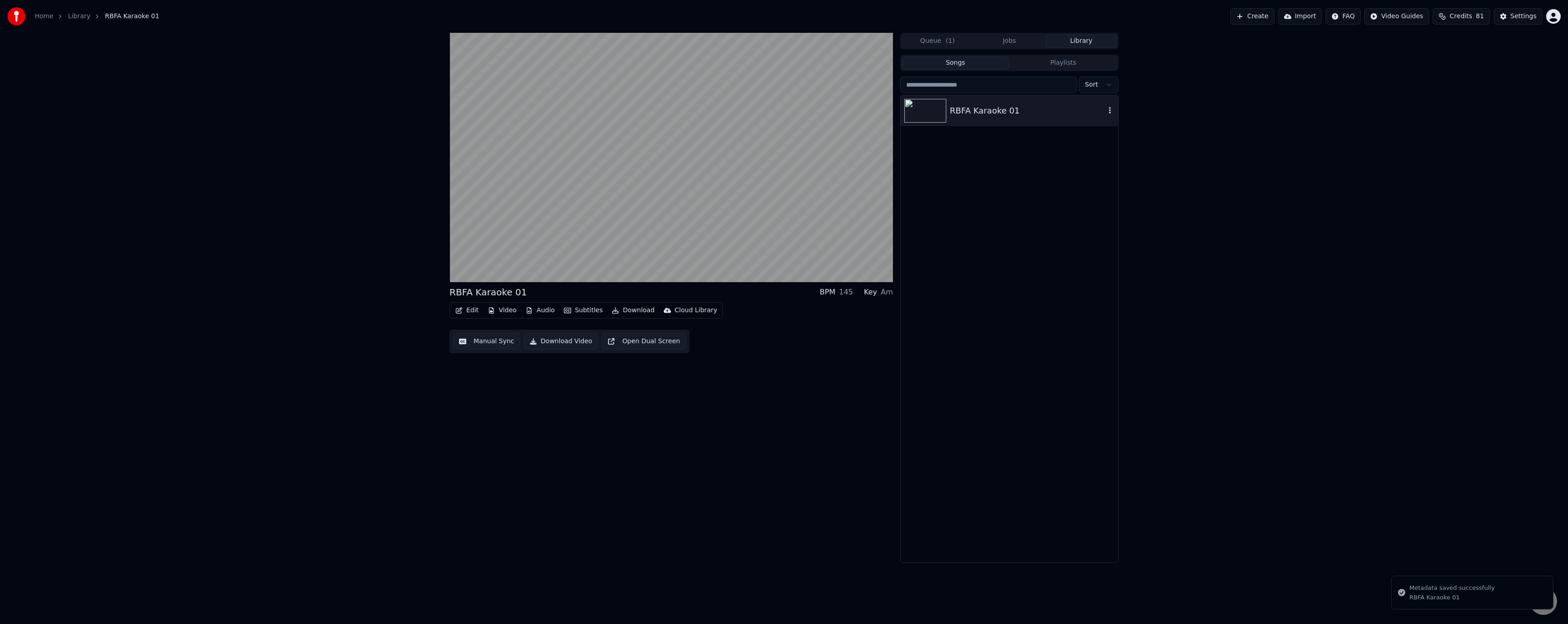
click at [1002, 117] on div "RBFA Karaoke 01" at bounding box center [1009, 110] width 217 height 31
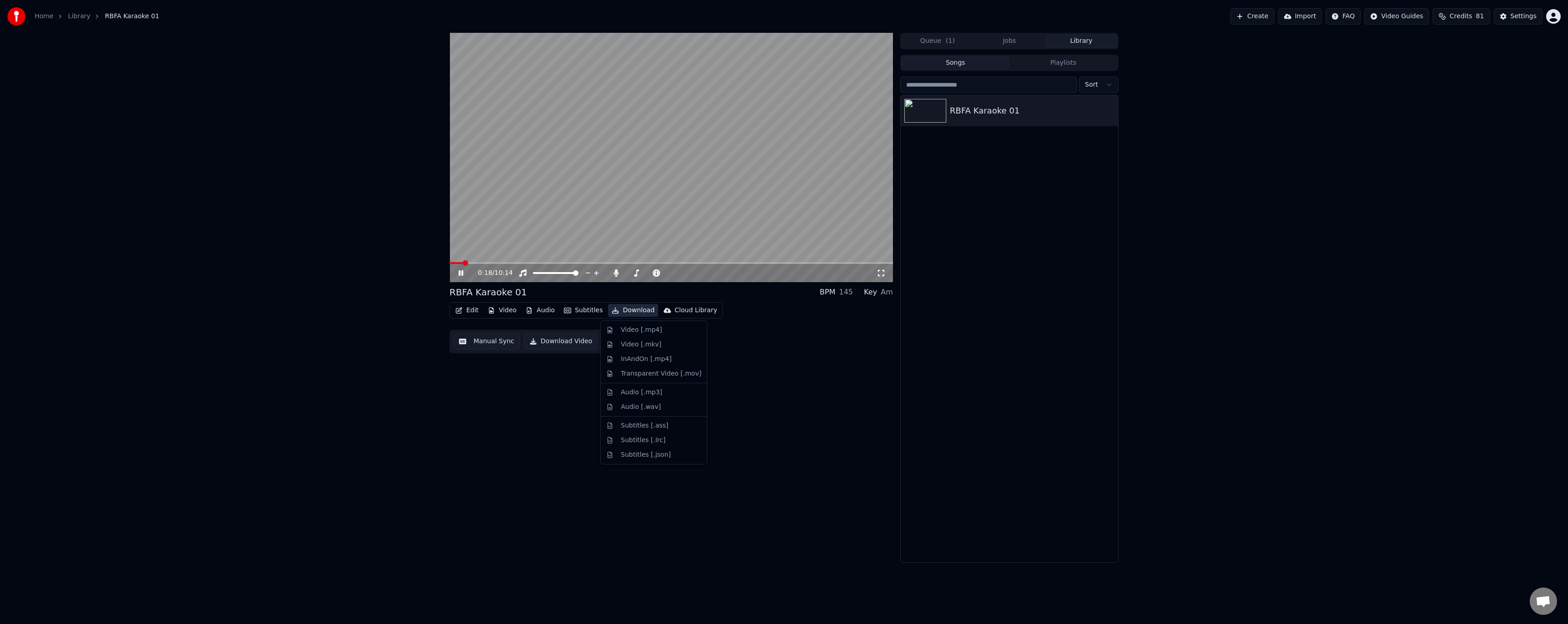
click at [636, 309] on button "Download" at bounding box center [633, 309] width 50 height 13
click at [1520, 15] on div "Settings" at bounding box center [1524, 16] width 26 height 9
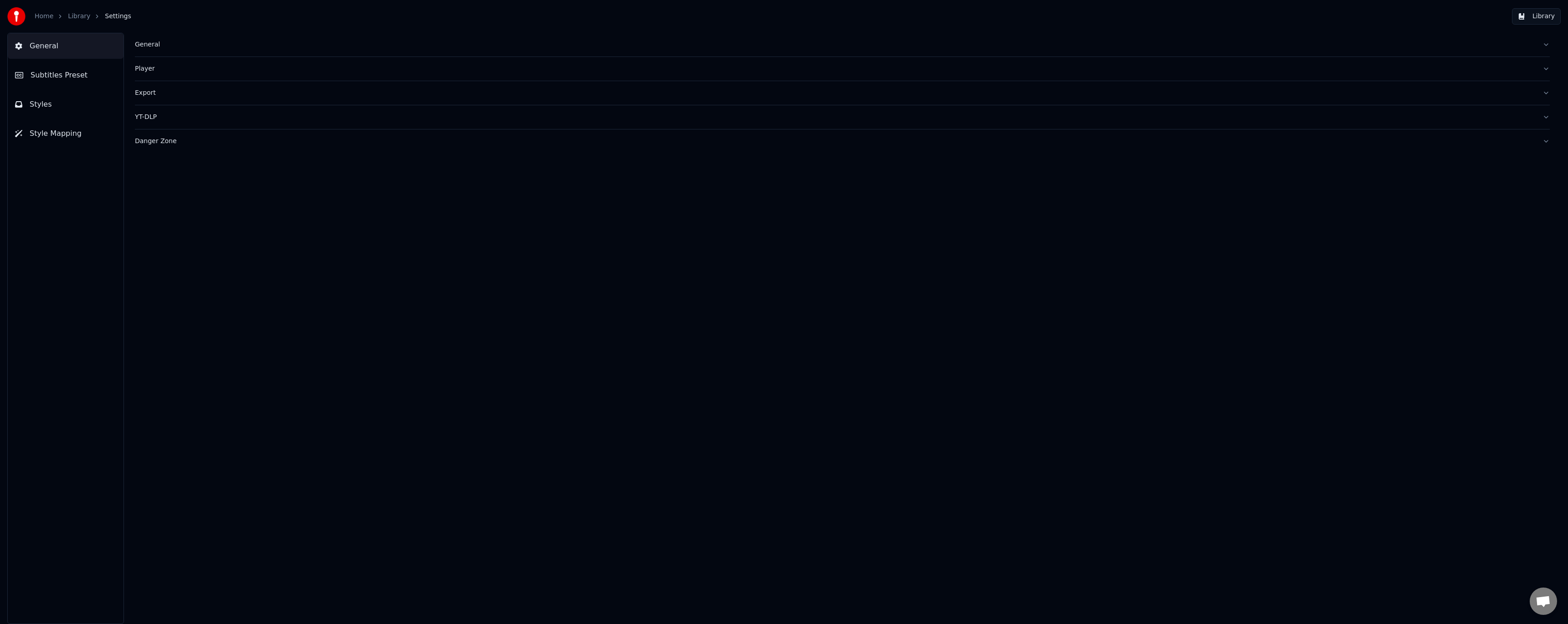
click at [142, 91] on div "Export" at bounding box center [835, 92] width 1400 height 9
click at [352, 133] on button "Change" at bounding box center [351, 133] width 40 height 16
type input "**********"
click at [347, 227] on div "Constant Rate Factor **" at bounding box center [843, 233] width 1415 height 26
click at [141, 66] on div "Player" at bounding box center [835, 68] width 1400 height 9
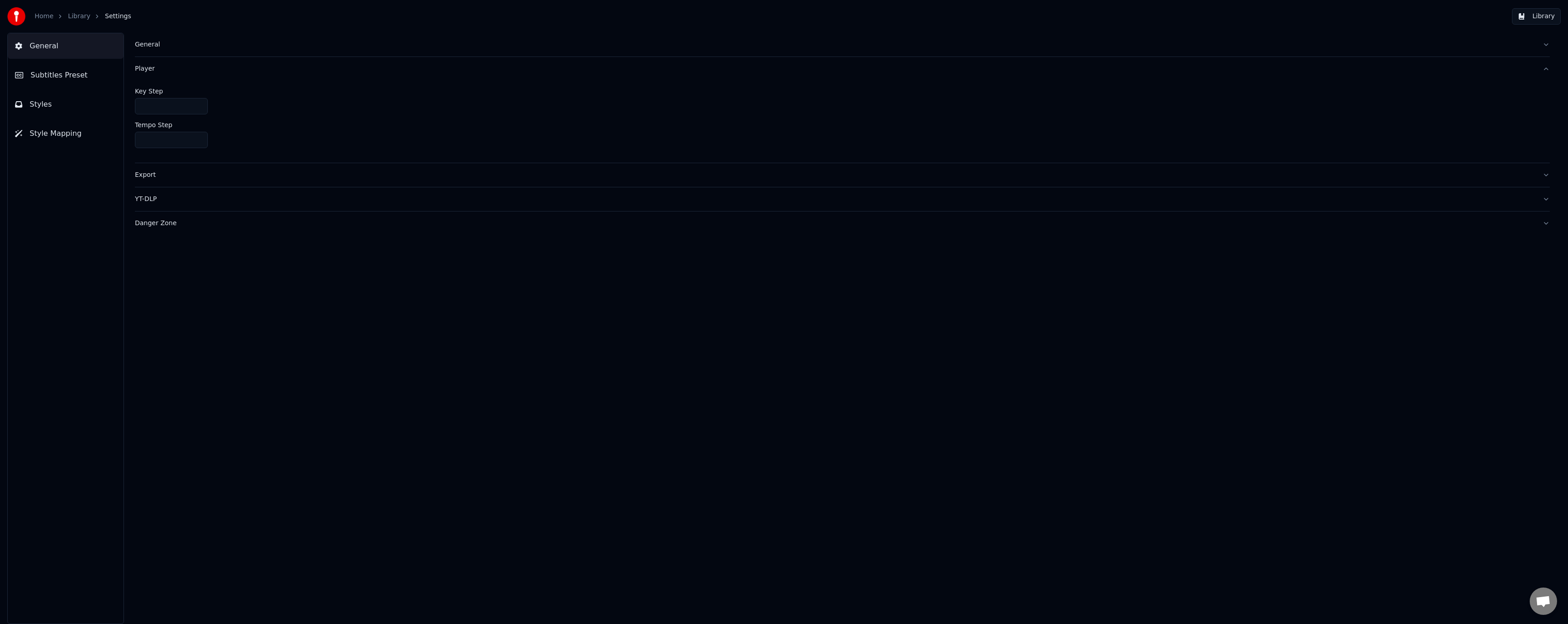
click at [143, 174] on div "Export" at bounding box center [835, 174] width 1400 height 9
click at [70, 19] on link "Library" at bounding box center [79, 16] width 22 height 9
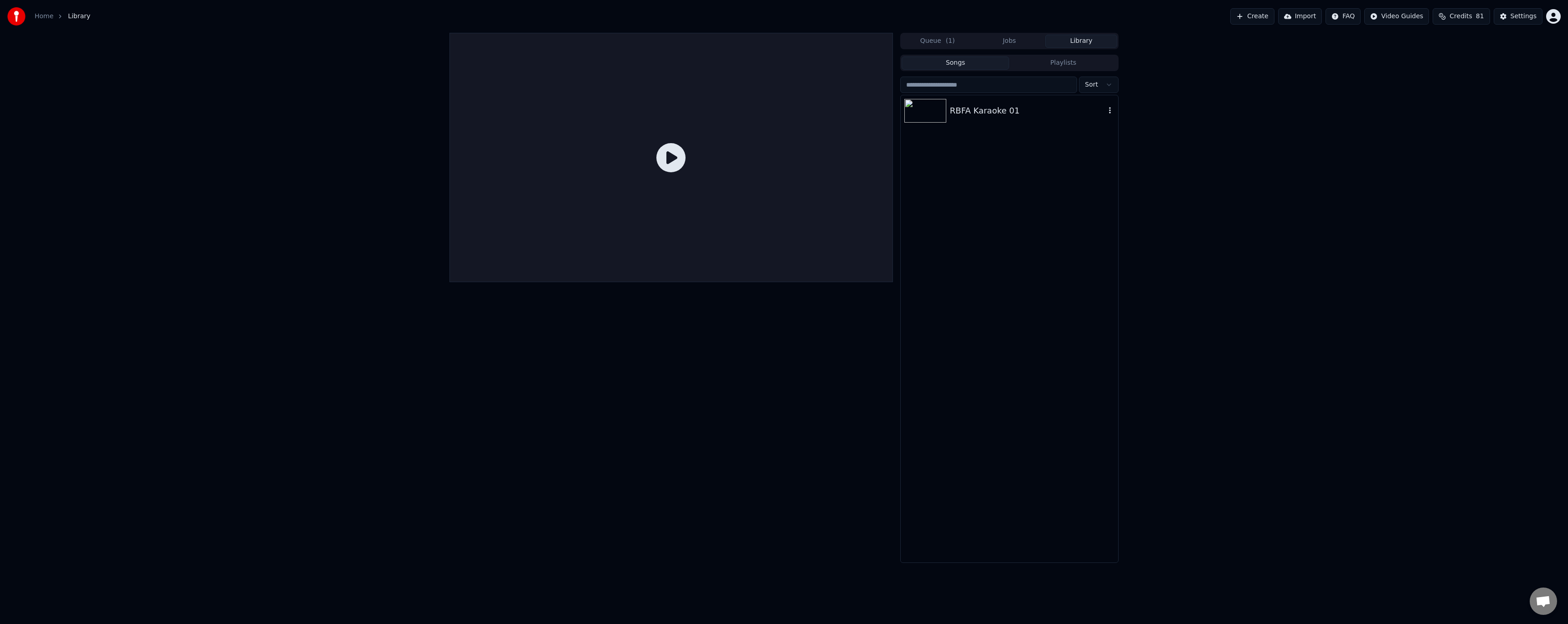
click at [956, 126] on div "RBFA Karaoke 01" at bounding box center [1009, 110] width 217 height 31
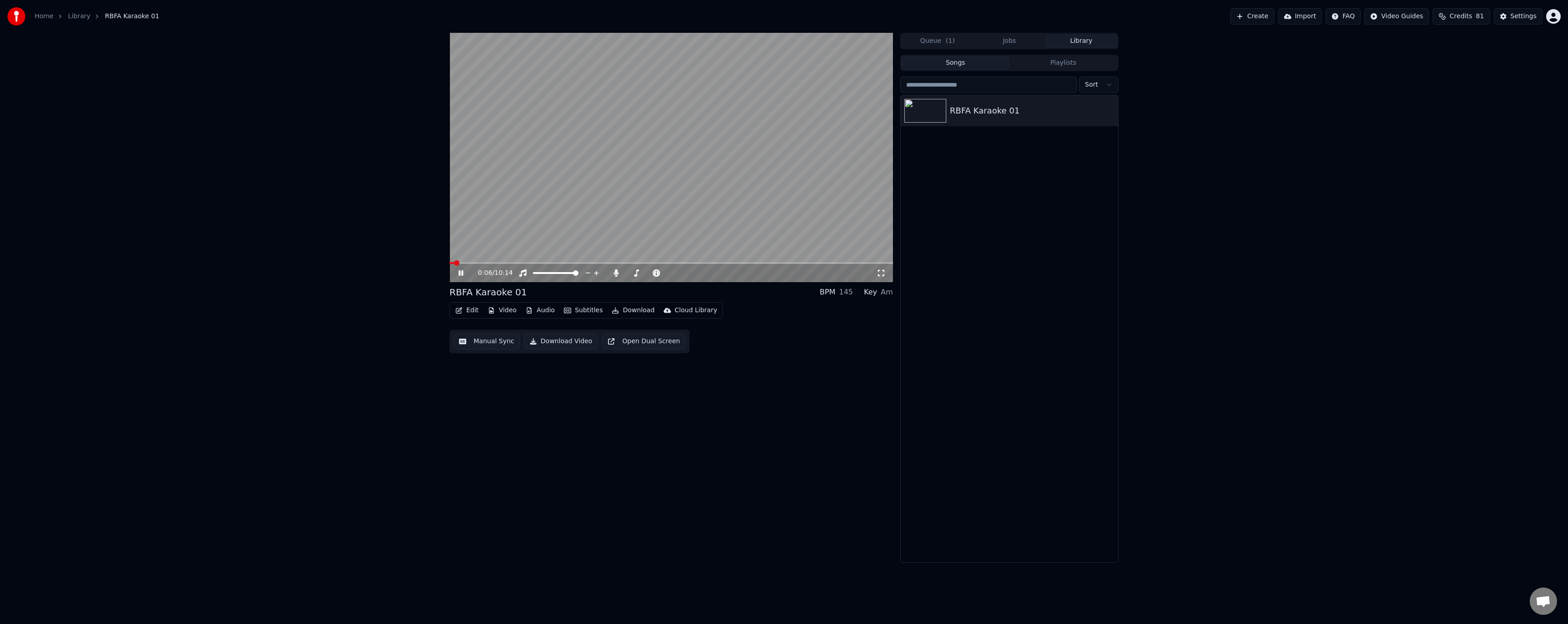
click at [460, 273] on icon at bounding box center [460, 273] width 4 height 5
click at [627, 310] on button "Download" at bounding box center [633, 309] width 50 height 13
click at [674, 371] on div "Transparent Video [.mov]" at bounding box center [661, 374] width 80 height 9
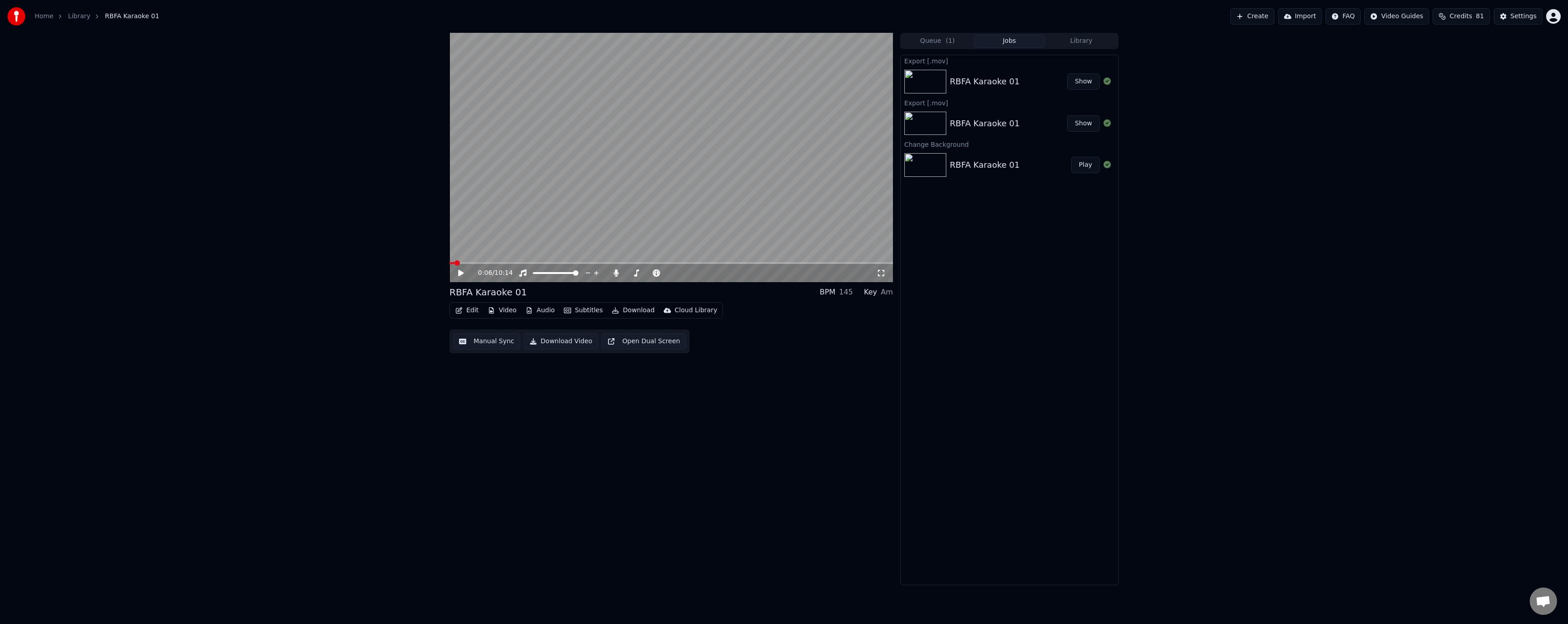
click at [1080, 82] on button "Show" at bounding box center [1084, 81] width 33 height 16
drag, startPoint x: 1387, startPoint y: 212, endPoint x: 1393, endPoint y: 205, distance: 9.2
click at [1387, 212] on div "0:06 / 10:14 RBFA Karaoke 01 BPM 145 Key Am Edit Video Audio Subtitles Download…" at bounding box center [784, 309] width 1568 height 552
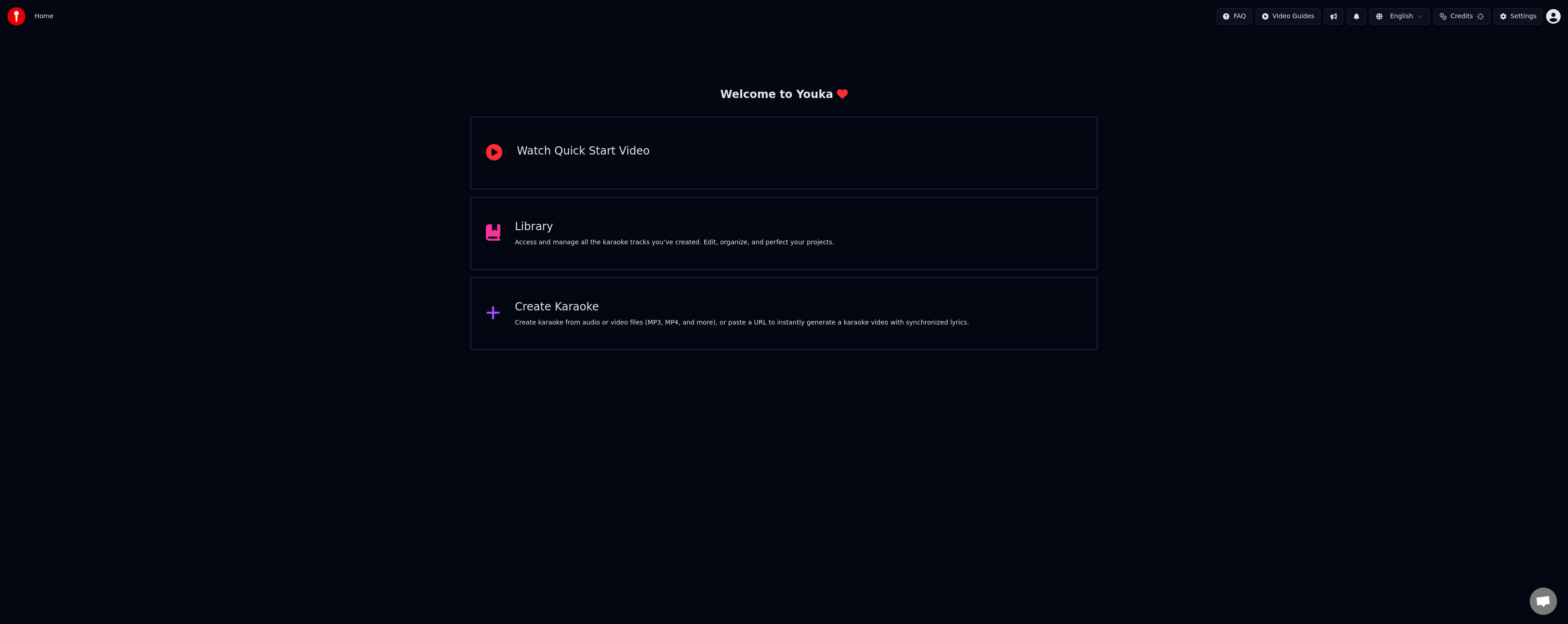
click at [644, 239] on div "Access and manage all the karaoke tracks you’ve created. Edit, organize, and pe…" at bounding box center [675, 242] width 320 height 9
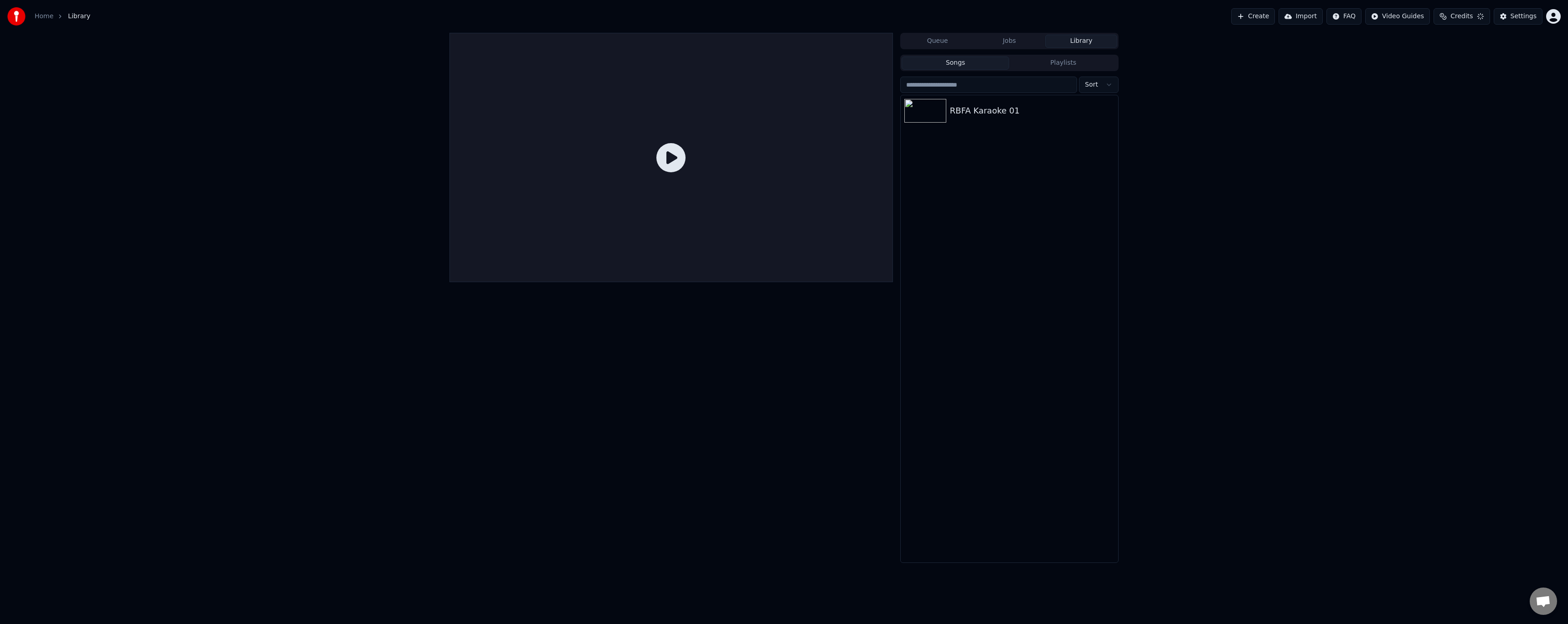
click at [977, 117] on div "RBFA Karaoke 01" at bounding box center [1009, 110] width 217 height 31
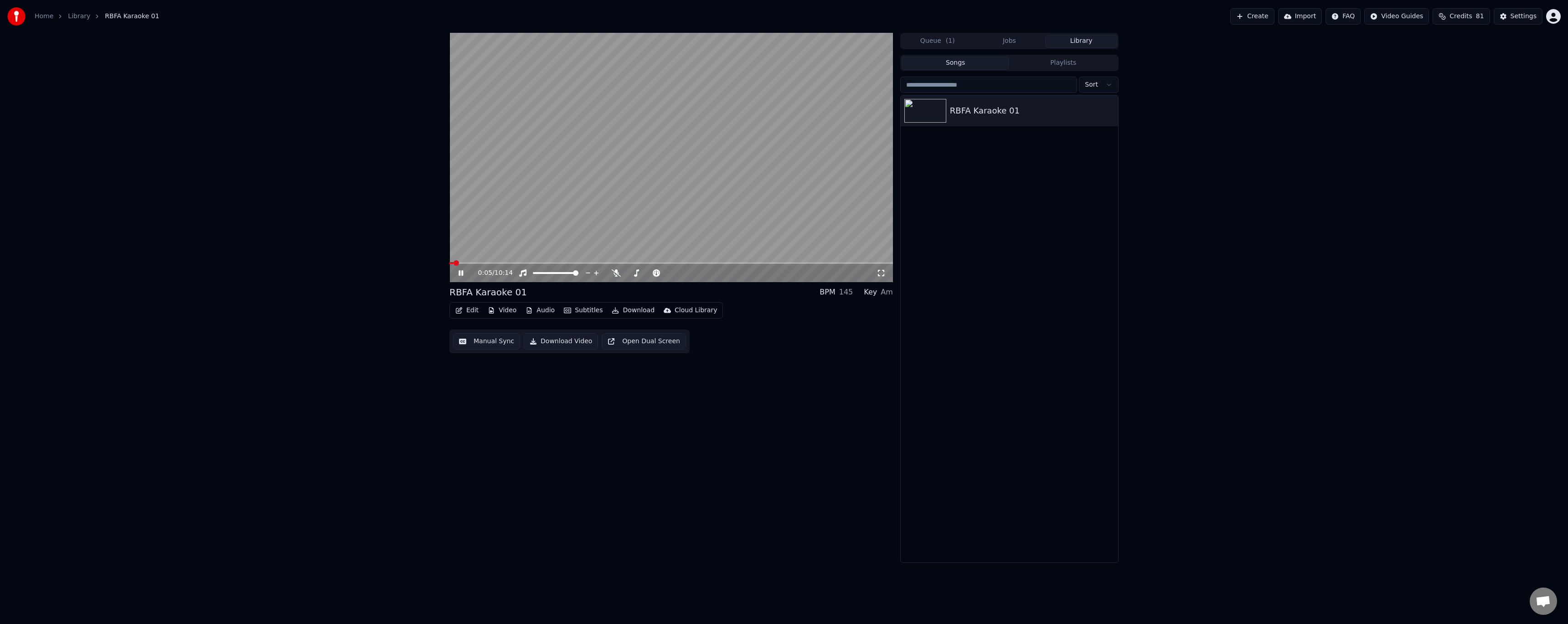
click at [463, 271] on icon at bounding box center [460, 273] width 4 height 5
click at [472, 309] on button "Edit" at bounding box center [467, 309] width 31 height 13
click at [499, 378] on div "Style Editor" at bounding box center [488, 377] width 37 height 9
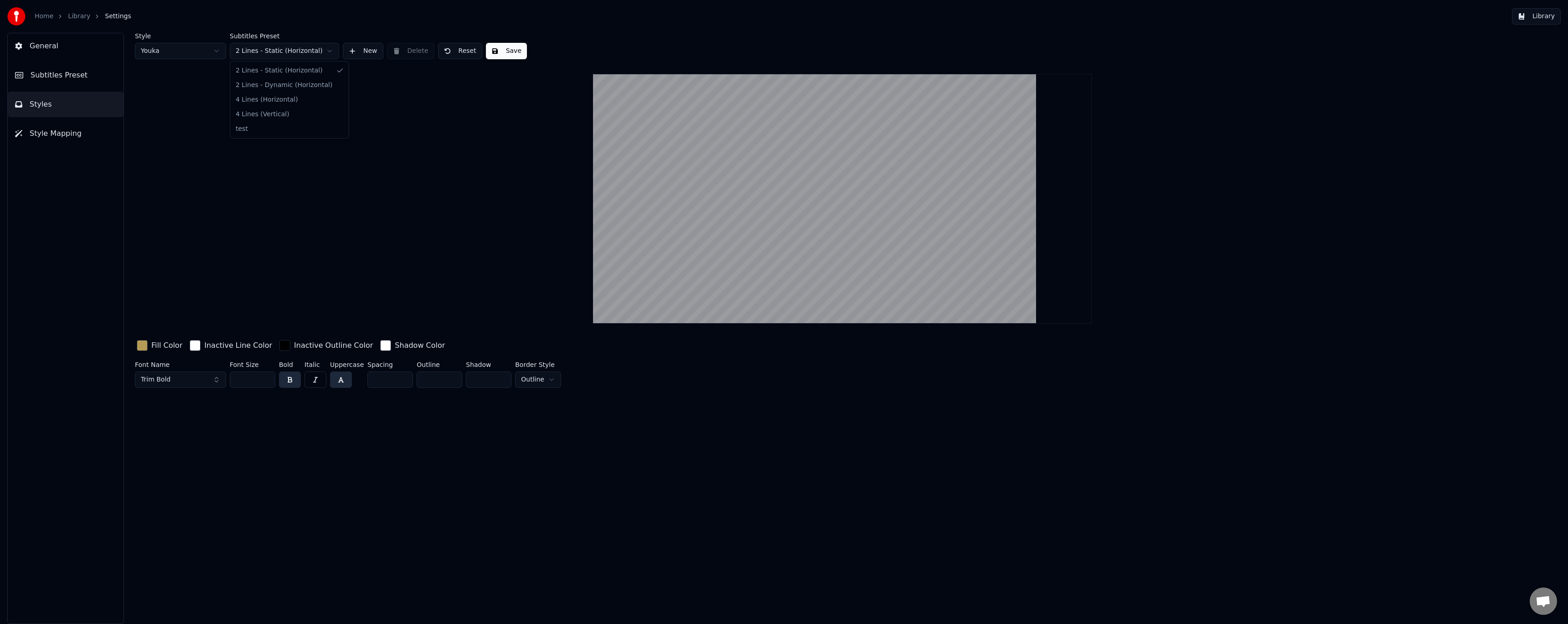
click at [299, 50] on html "Home Library Settings Library General Subtitles Preset Styles Style Mapping Sty…" at bounding box center [784, 312] width 1568 height 624
